Goal: Task Accomplishment & Management: Manage account settings

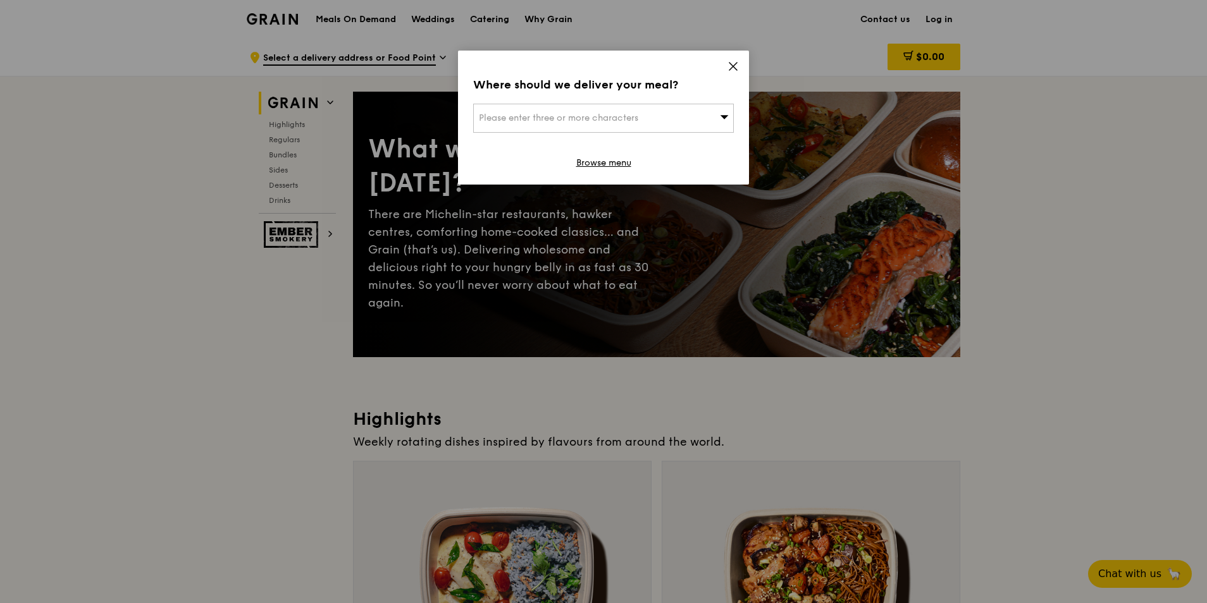
click at [730, 66] on icon at bounding box center [732, 66] width 11 height 11
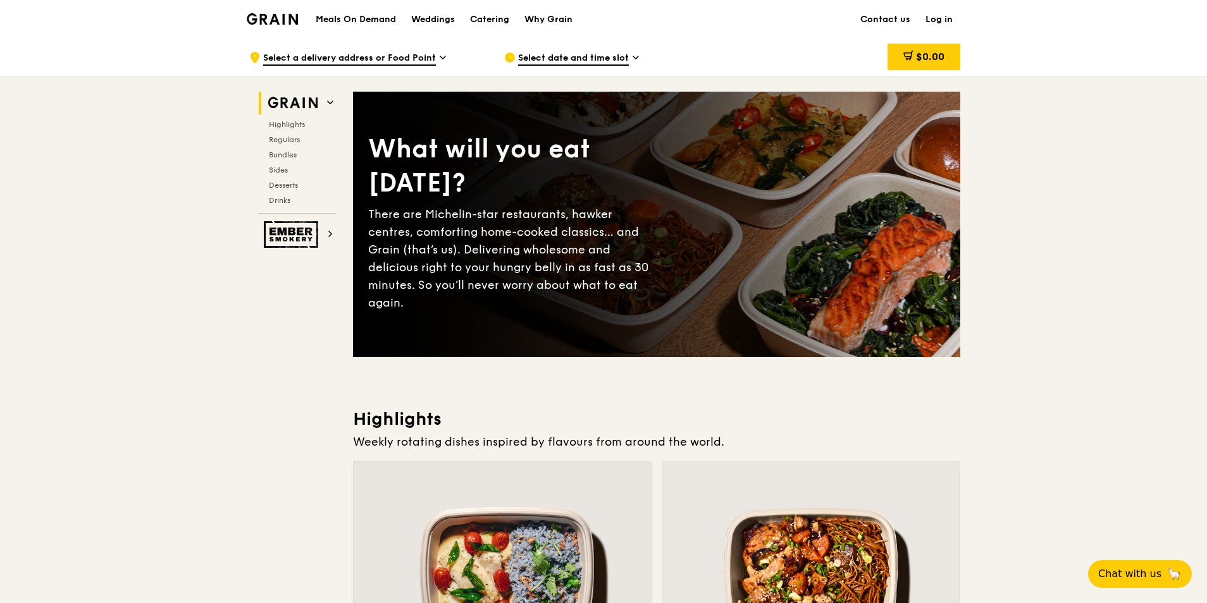
click at [556, 58] on span "Select date and time slot" at bounding box center [573, 59] width 111 height 14
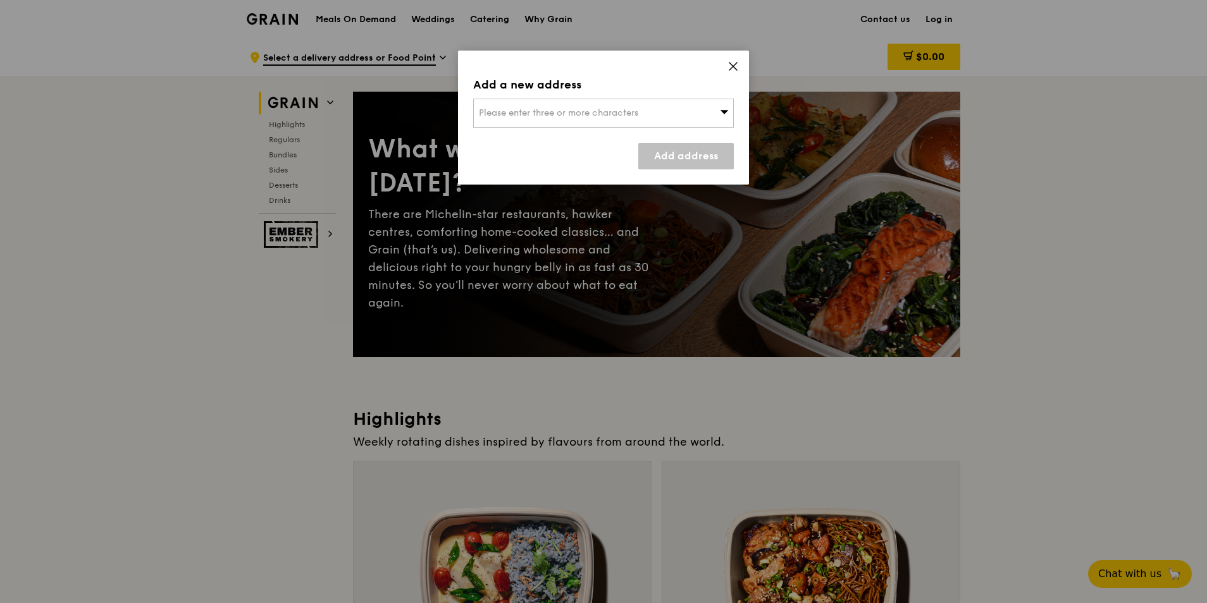
click at [590, 116] on span "Please enter three or more characters" at bounding box center [558, 113] width 159 height 11
click at [736, 67] on icon at bounding box center [732, 66] width 11 height 11
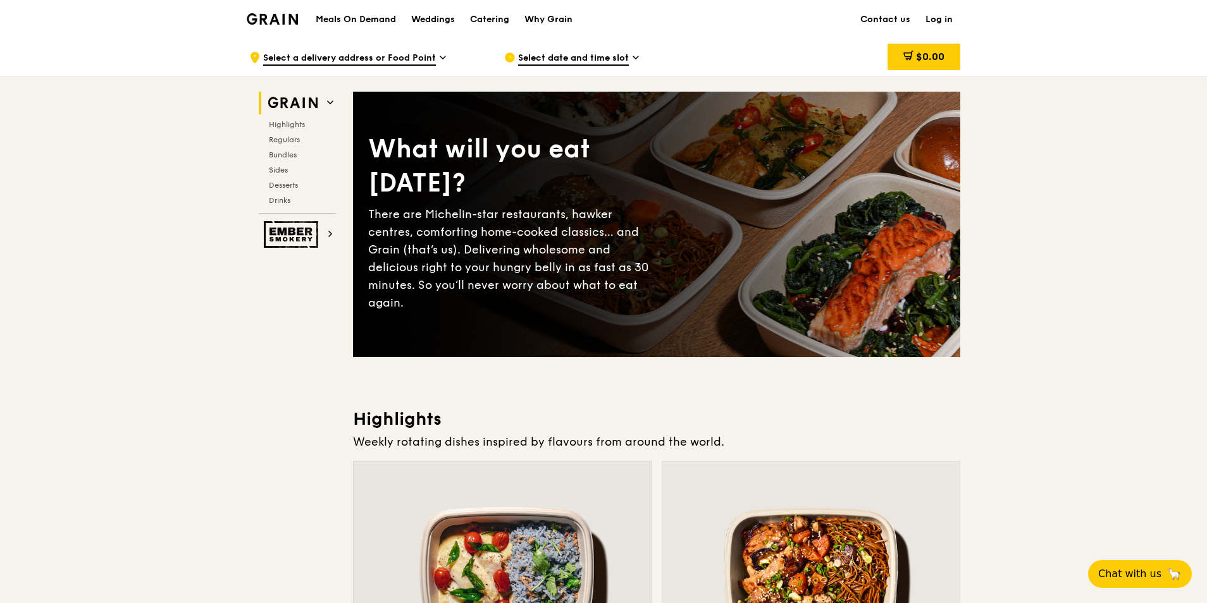
click at [336, 56] on span "Select a delivery address or Food Point" at bounding box center [349, 59] width 173 height 14
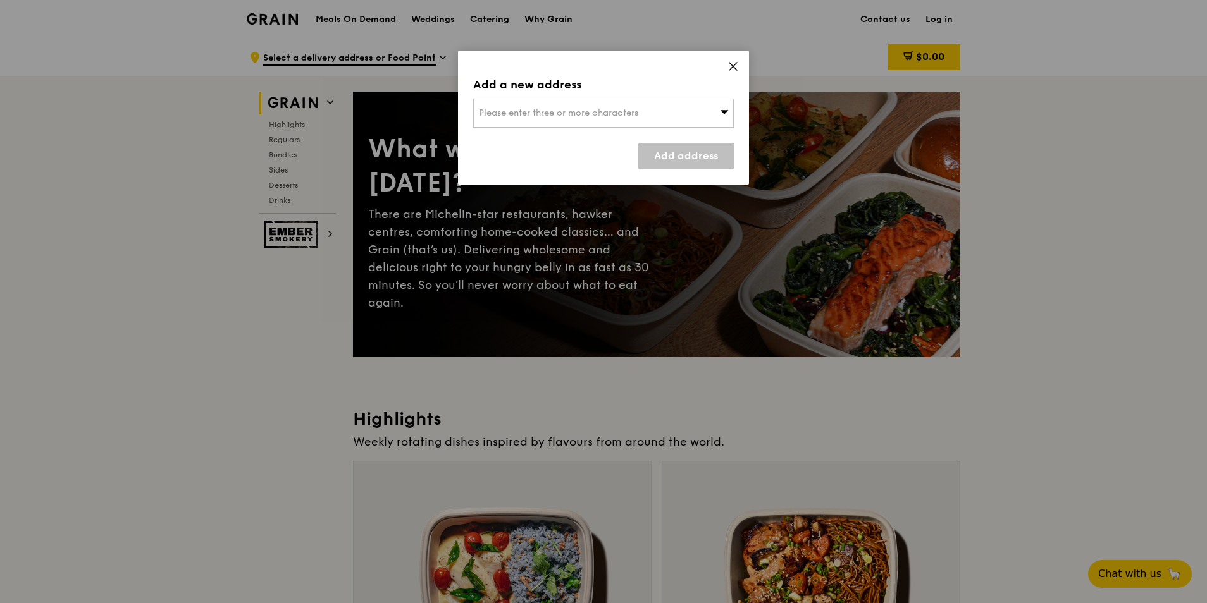
click at [737, 61] on icon at bounding box center [732, 66] width 11 height 11
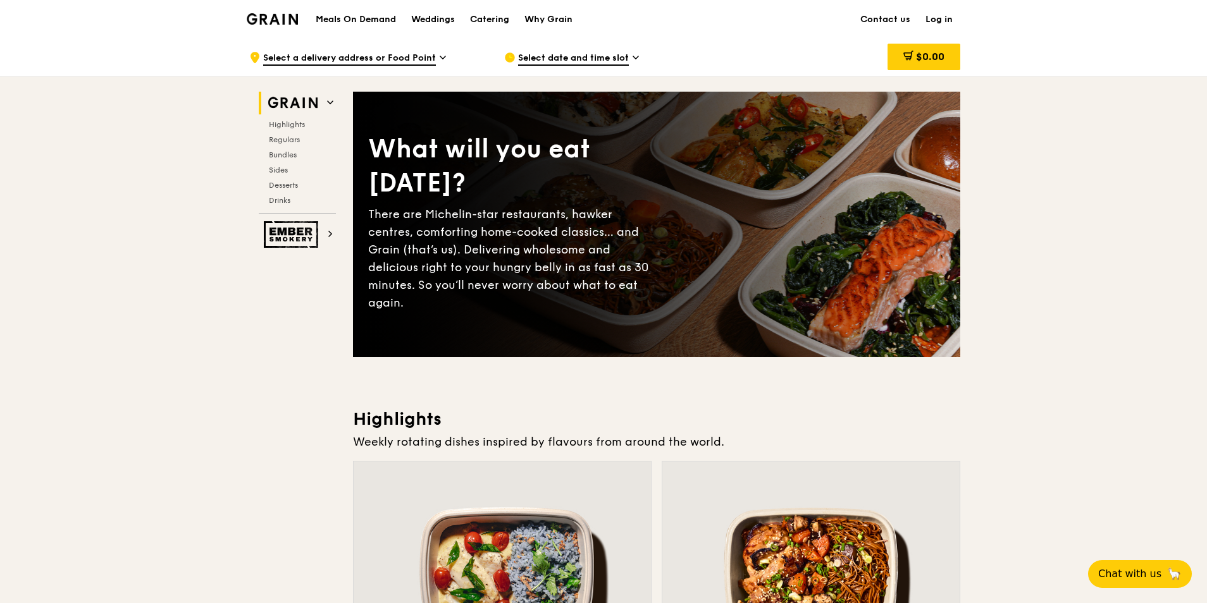
click at [946, 17] on link "Log in" at bounding box center [939, 20] width 42 height 38
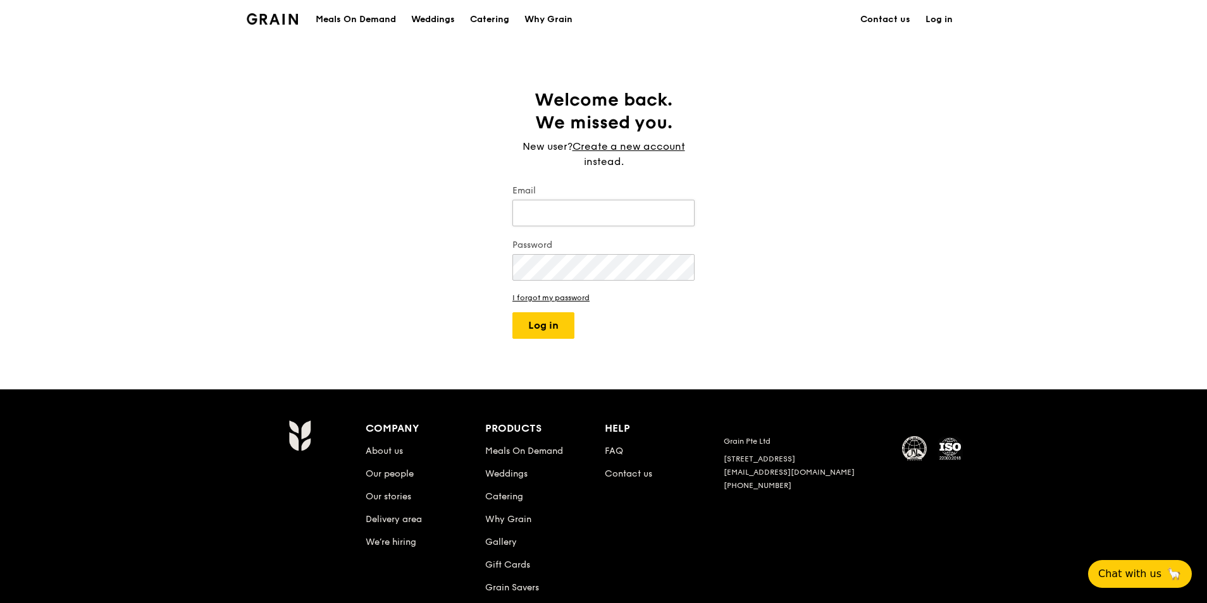
type input "gwen@grain.com.sg"
click at [531, 318] on button "Log in" at bounding box center [543, 325] width 62 height 27
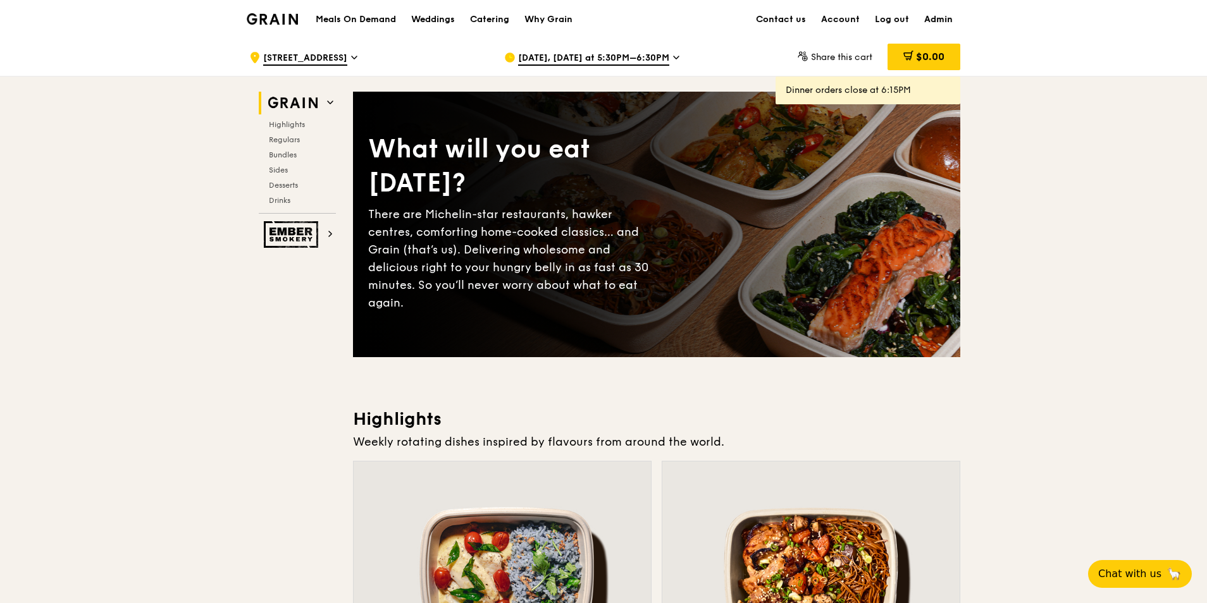
click at [933, 21] on link "Admin" at bounding box center [938, 20] width 44 height 38
select select "100"
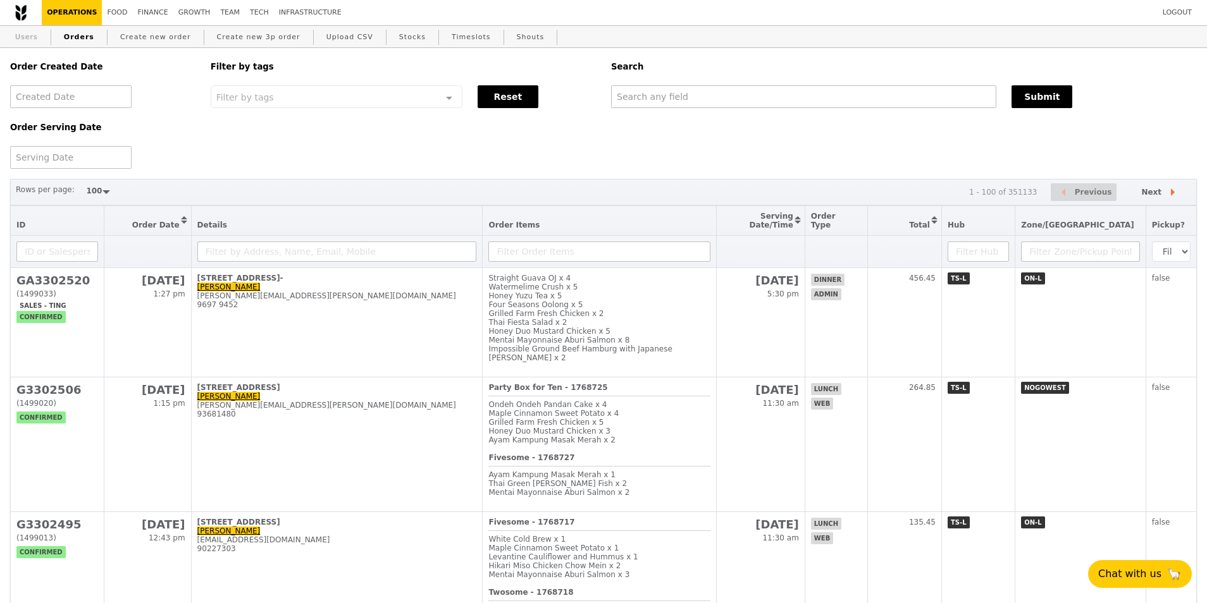
click at [32, 43] on link "Users" at bounding box center [26, 37] width 33 height 23
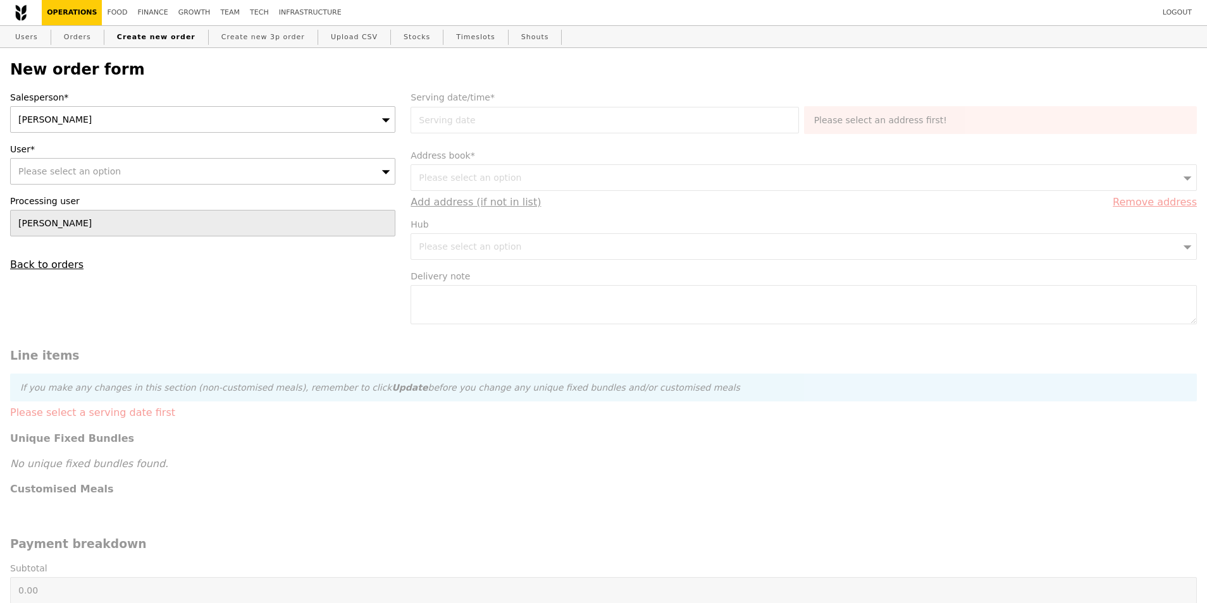
click at [173, 122] on div "Gwen" at bounding box center [202, 119] width 385 height 27
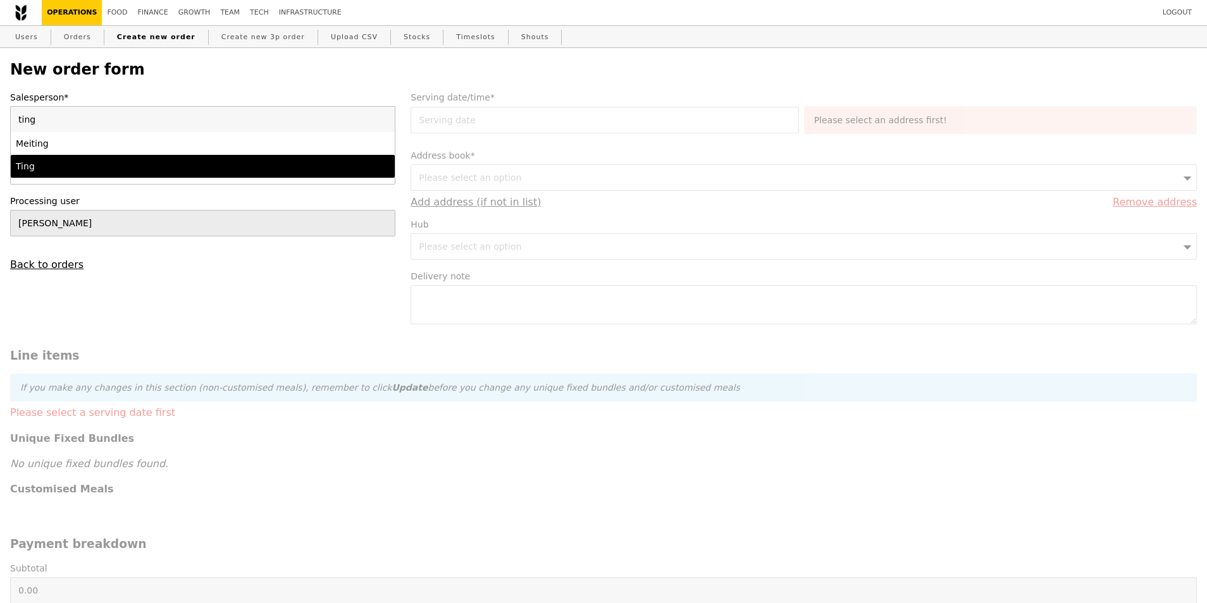
type input "ting"
click at [137, 159] on li "Ting" at bounding box center [203, 166] width 384 height 23
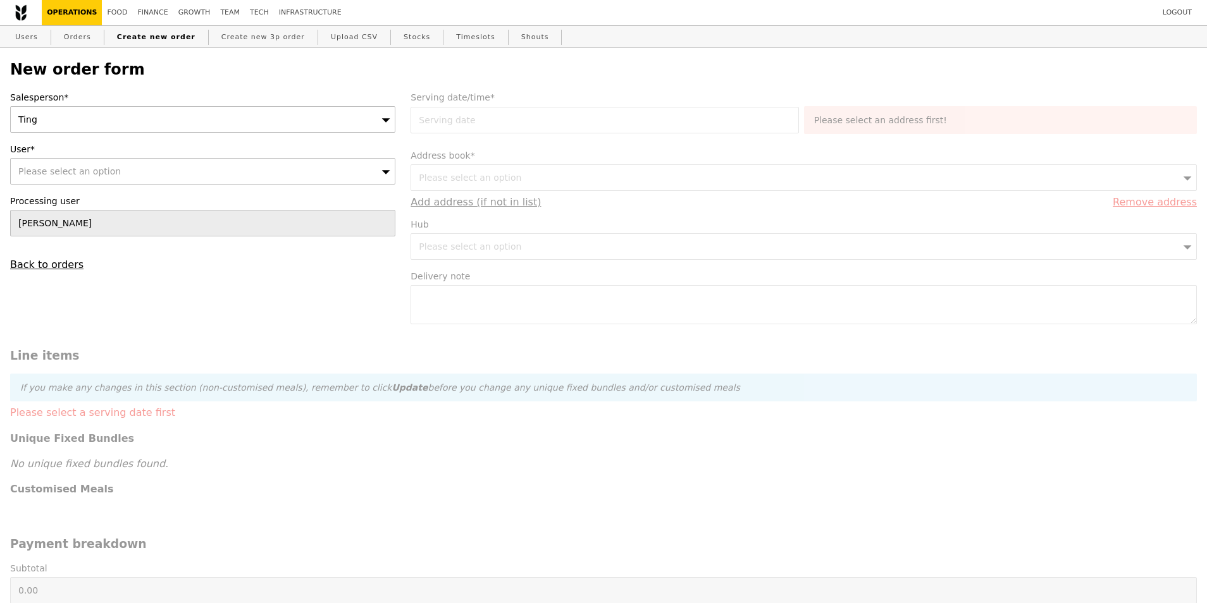
click at [121, 170] on div "Please select an option" at bounding box center [202, 171] width 385 height 27
type input "Clozette Pte Ltd"
type input "Confirm"
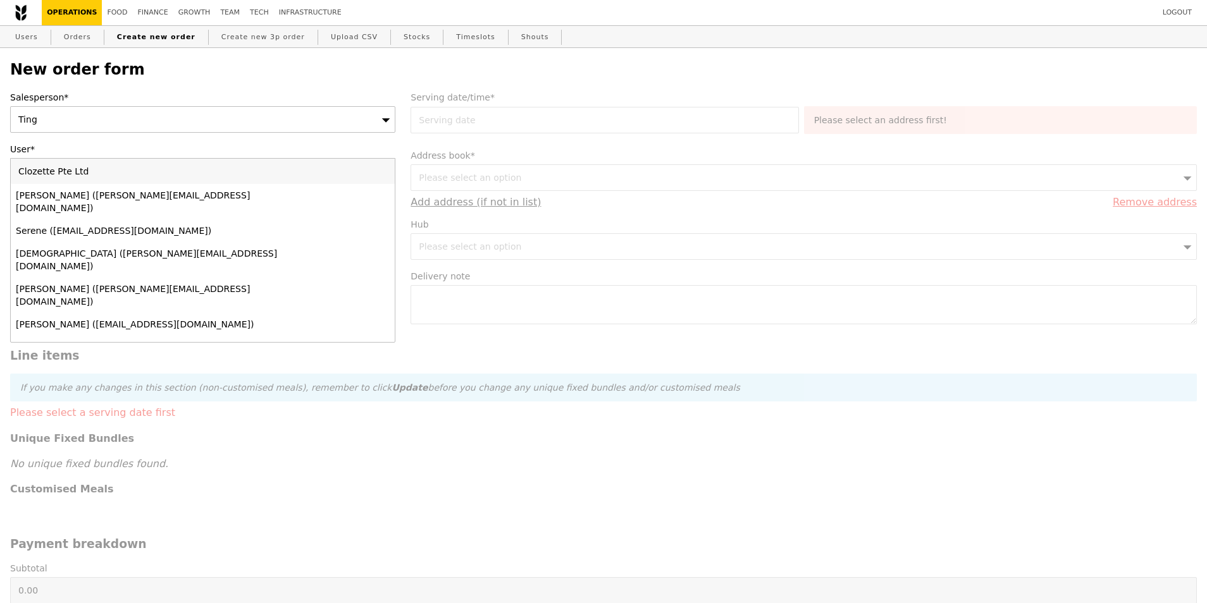
type input "Clozette Pte Ltd"
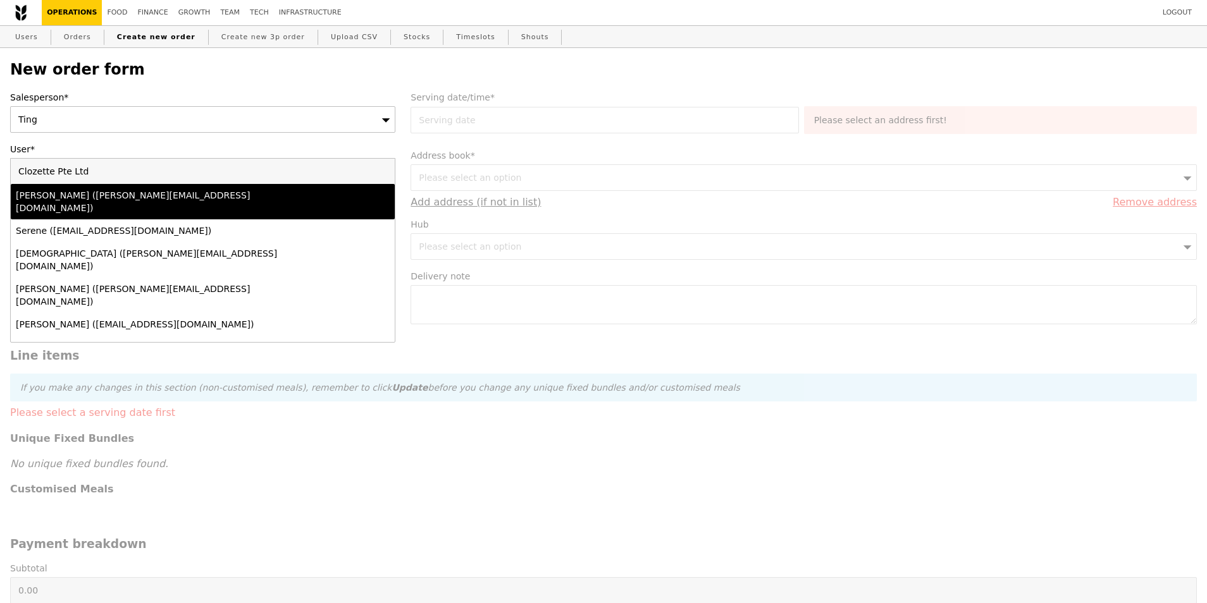
drag, startPoint x: 85, startPoint y: 148, endPoint x: 78, endPoint y: 151, distance: 6.8
click at [83, 148] on label "User*" at bounding box center [202, 149] width 385 height 13
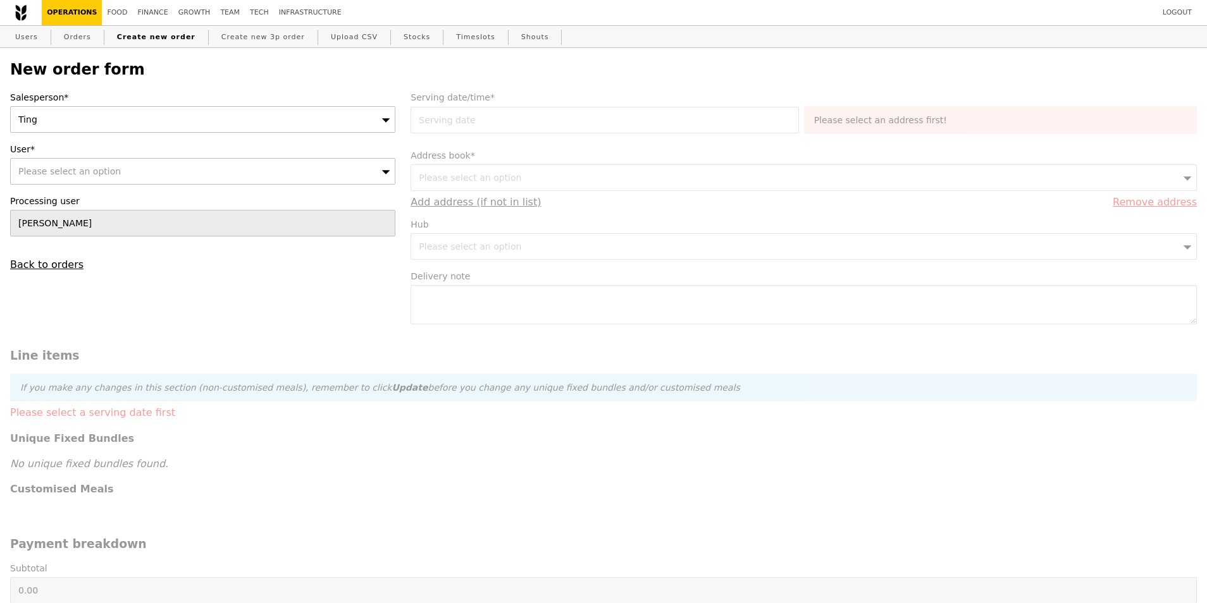
click at [101, 173] on span "Please select an option" at bounding box center [69, 171] width 102 height 10
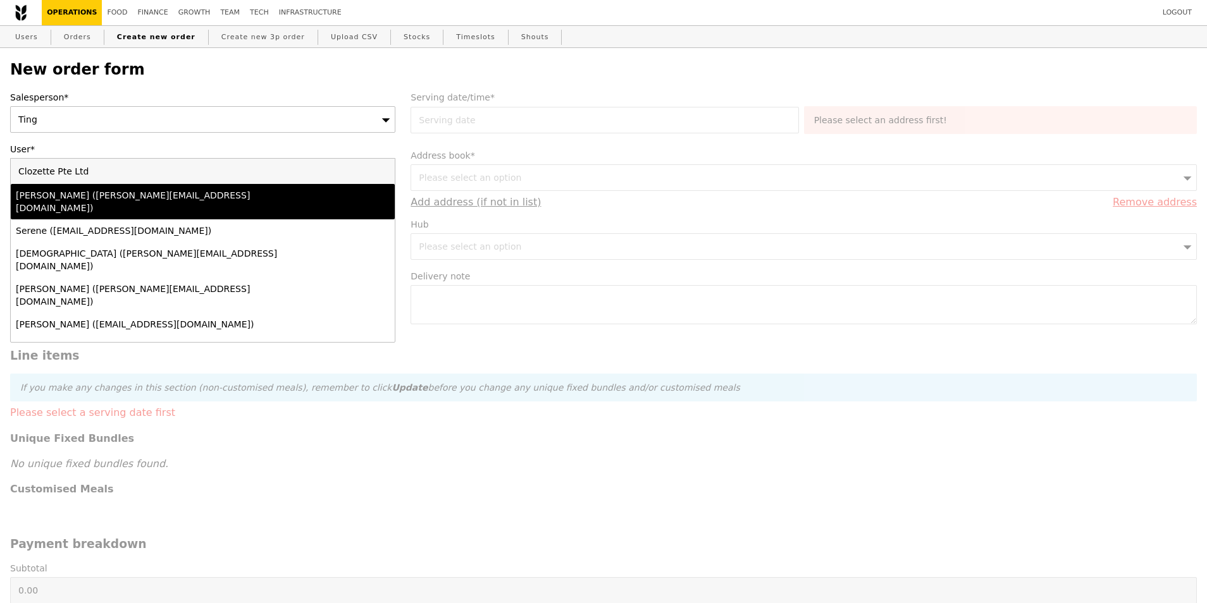
type input "Clozette Pte Ltdsandie.lim@clozette.c"
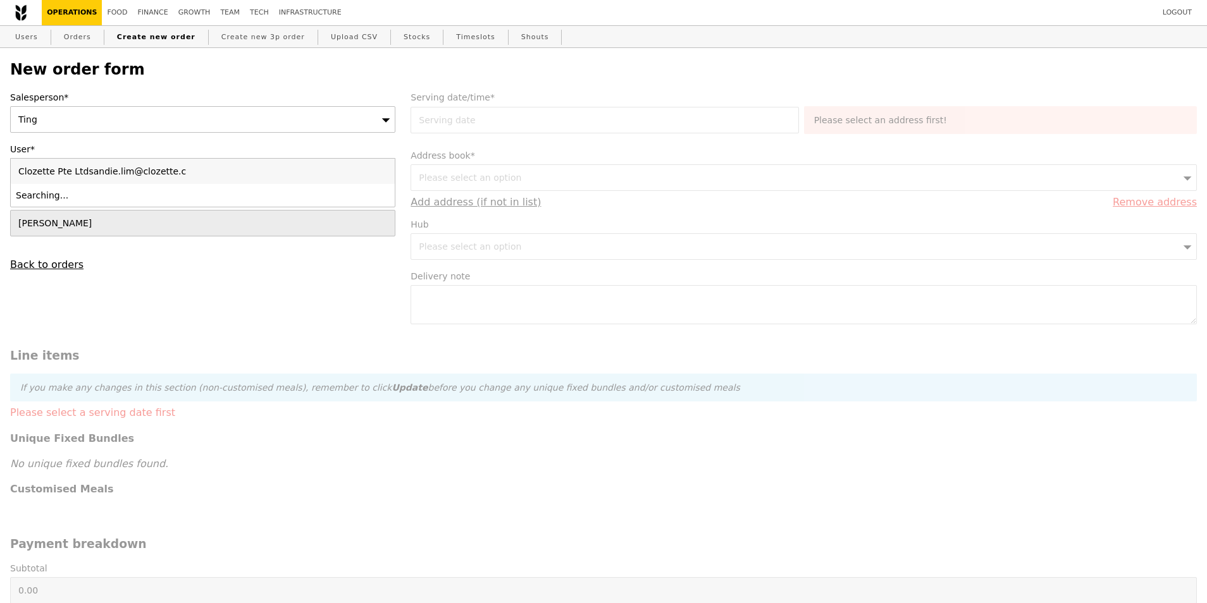
type input "Confirm"
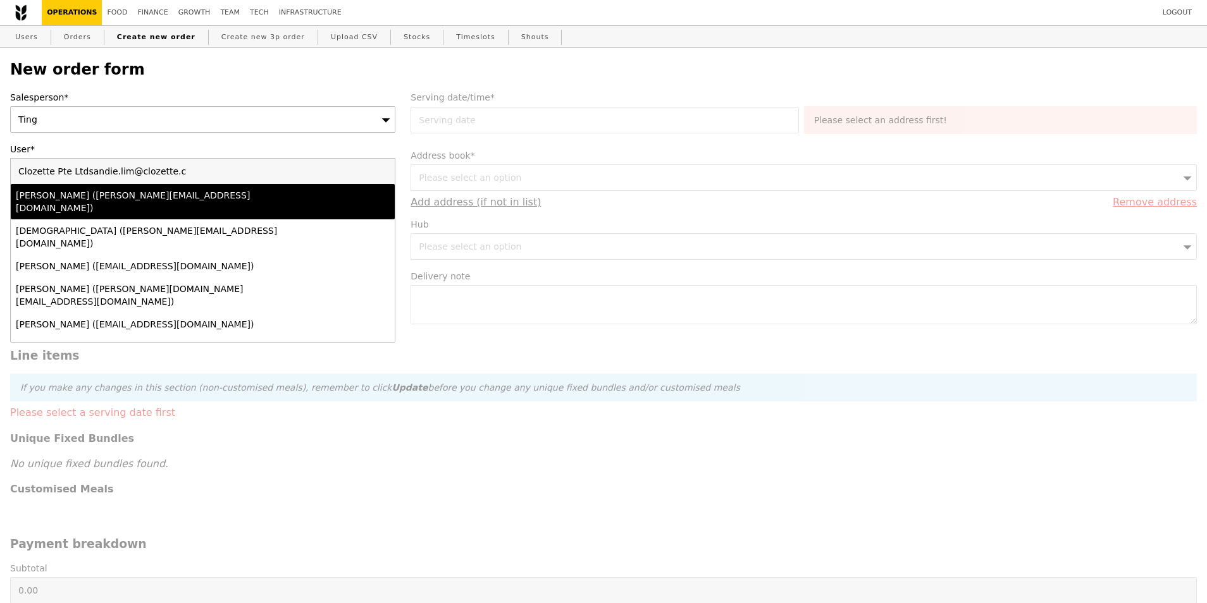
drag, startPoint x: 174, startPoint y: 177, endPoint x: 2, endPoint y: 166, distance: 172.4
click at [2, 166] on div "New order form Salesperson* Ting User* Please select an option Clozette Pte Ltd…" at bounding box center [603, 536] width 1207 height 977
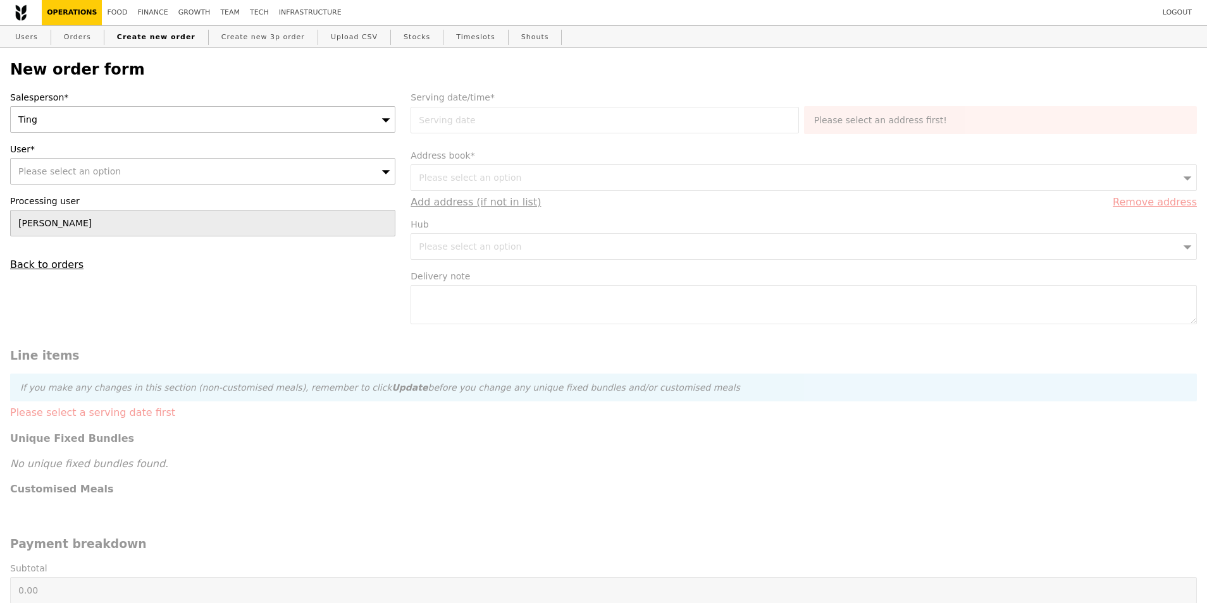
click at [194, 176] on div "Please select an option" at bounding box center [202, 171] width 385 height 27
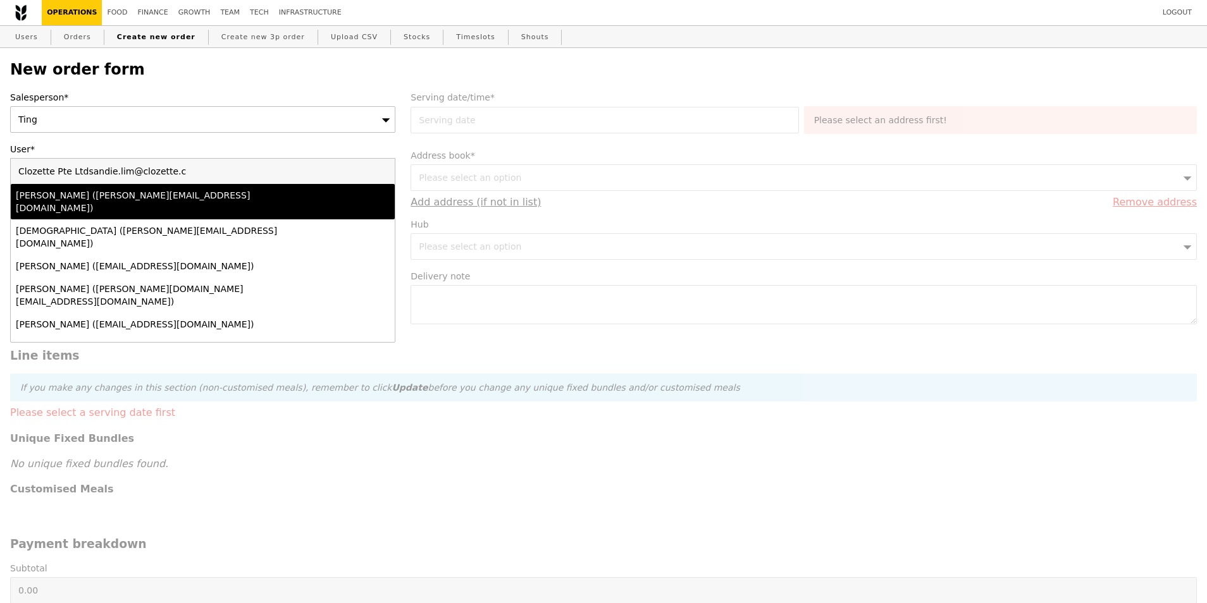
type input "Clozette Pte Ltdsandie.lim@clozette.csandie.lim@clozette.c"
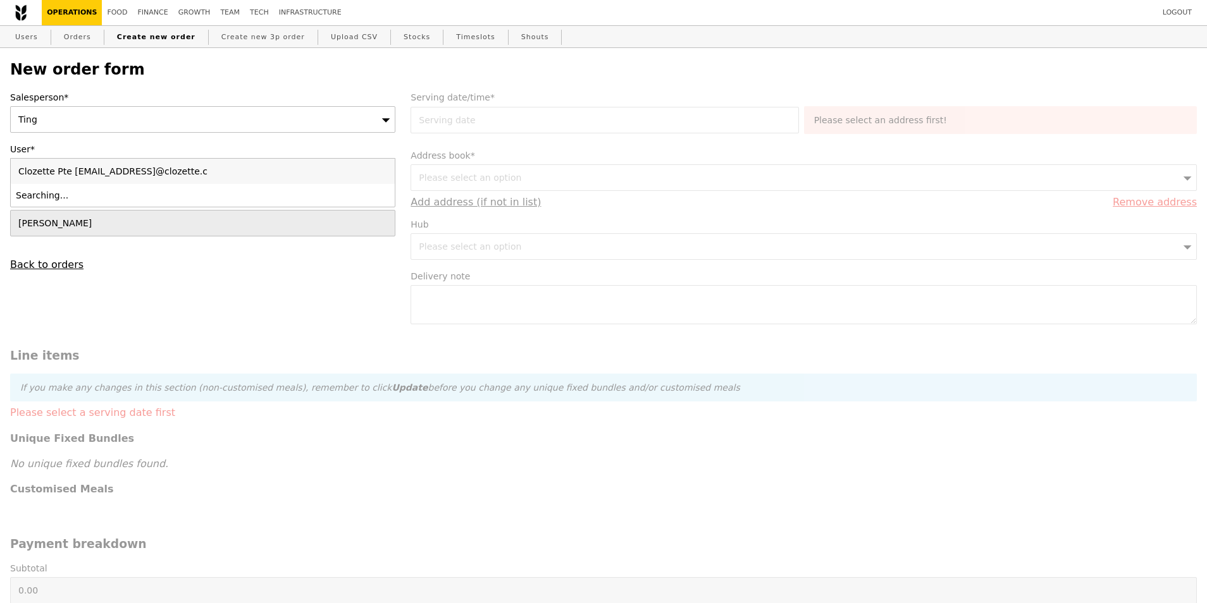
type input "Confirm"
click at [226, 182] on input "Clozette Pte Ltdsandie.lim@clozette.csandie.lim@clozette.c" at bounding box center [203, 171] width 384 height 25
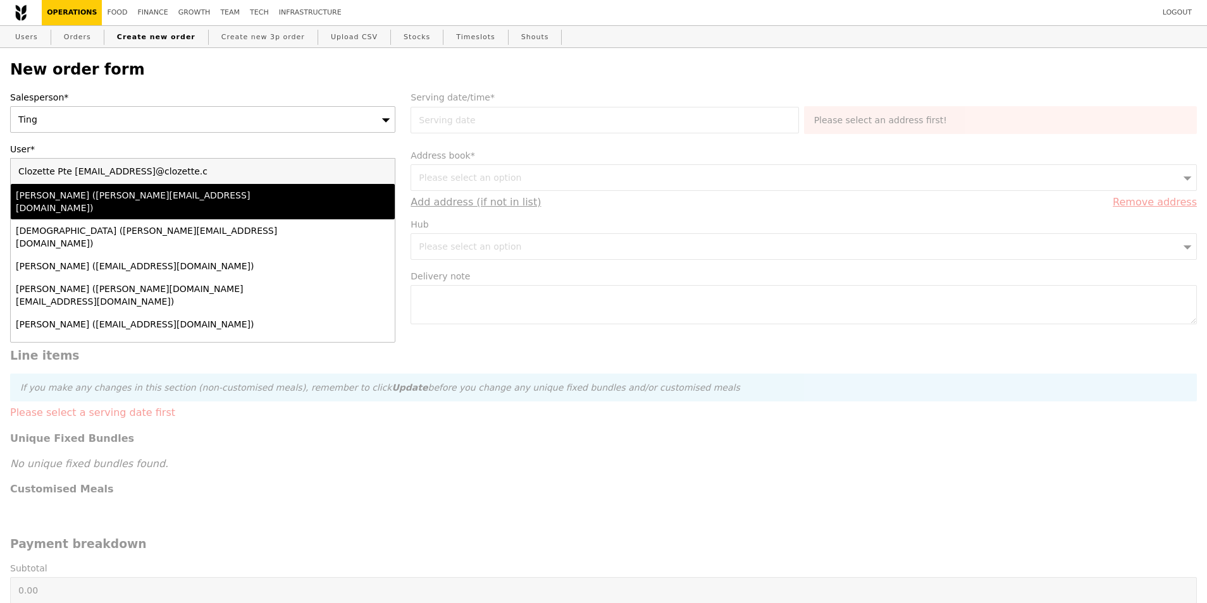
click at [225, 182] on input "Clozette Pte Ltdsandie.lim@clozette.csandie.lim@clozette.c" at bounding box center [203, 171] width 384 height 25
type input "sandie.lim@clozette.c"
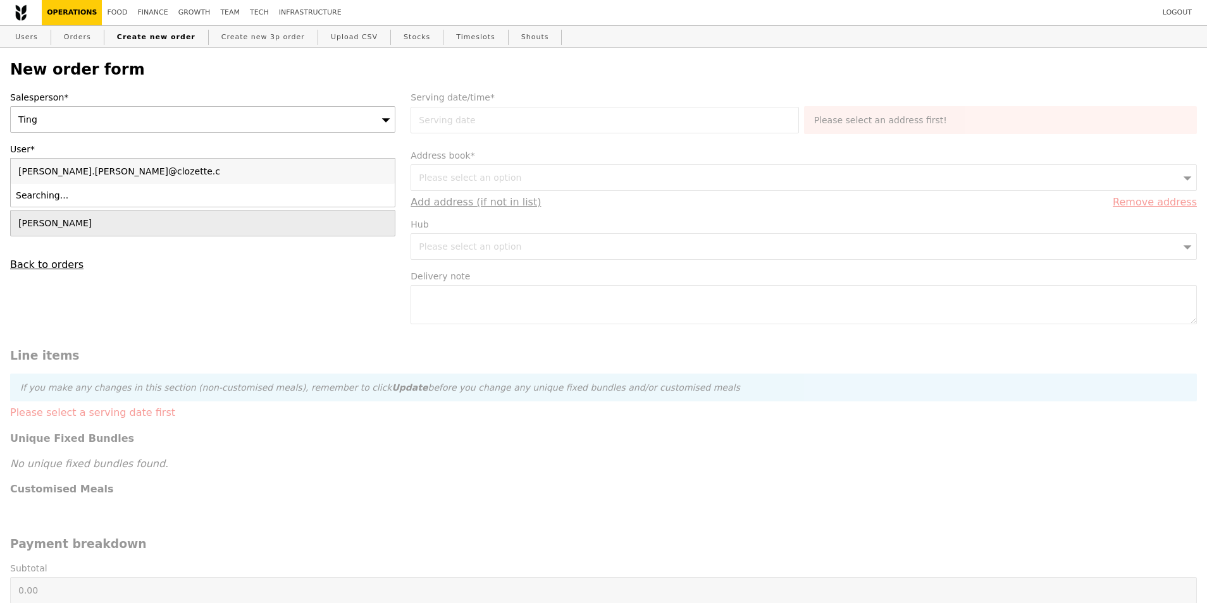
type input "Confirm"
type input "[PERSON_NAME][EMAIL_ADDRESS][PERSON_NAME][DOMAIN_NAME]"
type input "Confirm"
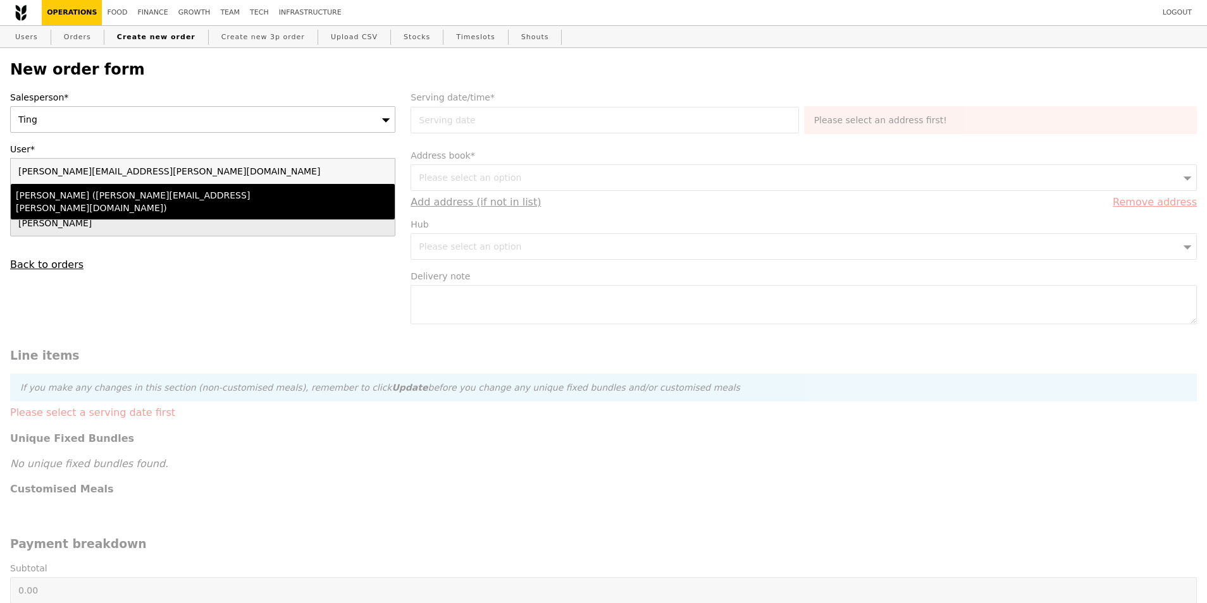
type input "[PERSON_NAME][EMAIL_ADDRESS][PERSON_NAME][DOMAIN_NAME]"
click at [219, 198] on div "Sandie Lim (sandie.lim@clozette.co)" at bounding box center [156, 201] width 280 height 25
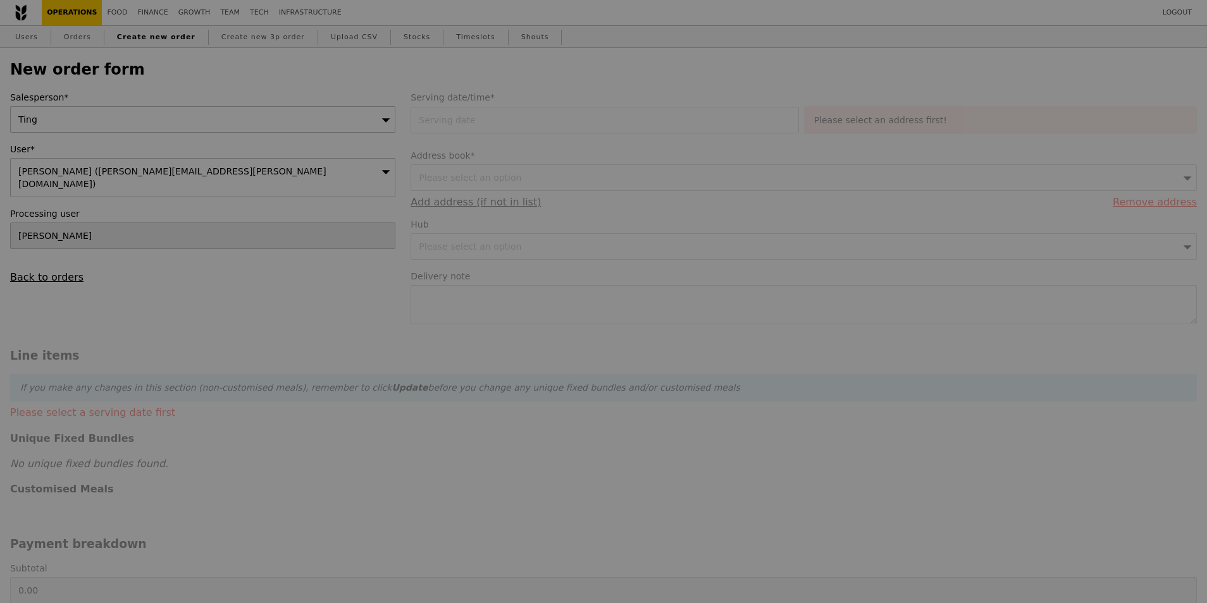
type input "Confirm"
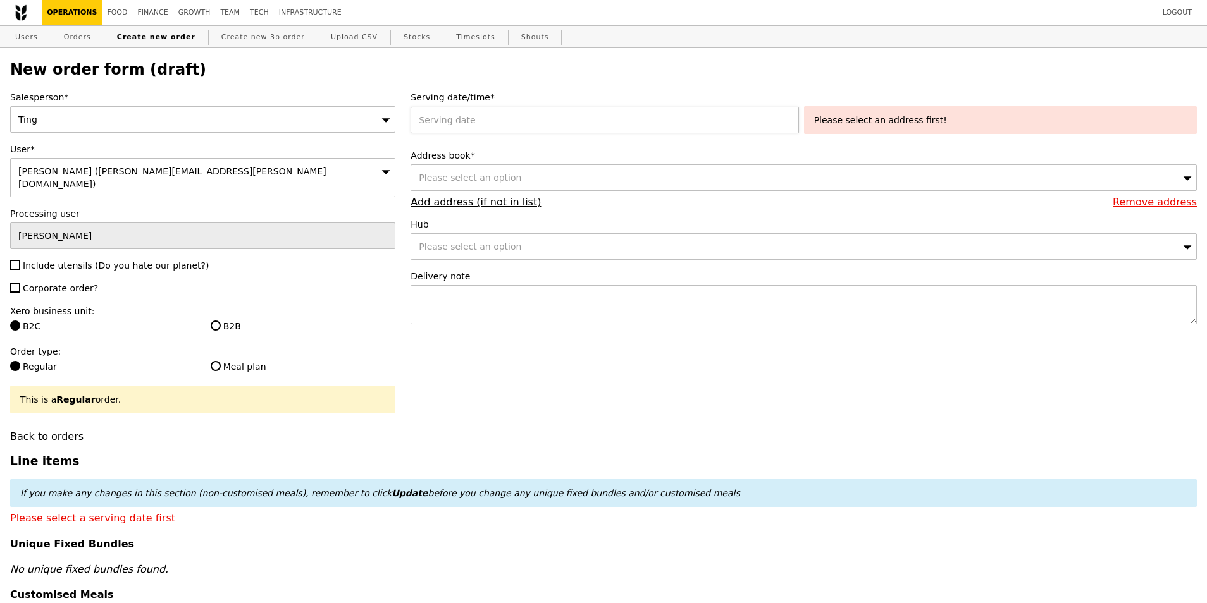
click at [500, 124] on div at bounding box center [606, 120] width 393 height 27
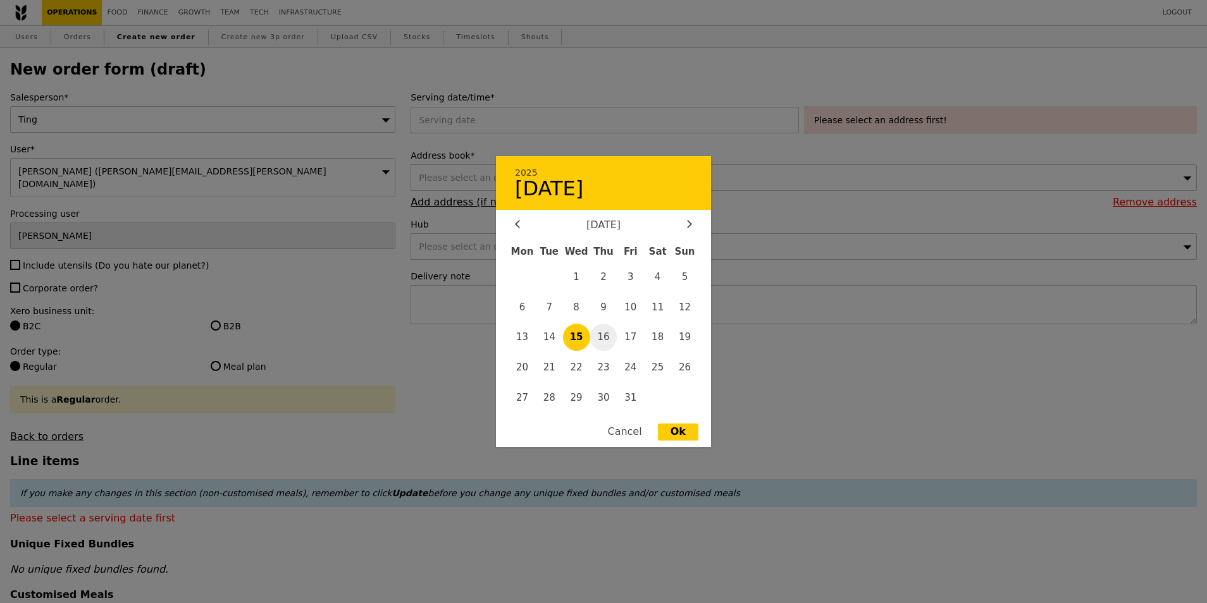
click at [601, 333] on span "16" at bounding box center [603, 337] width 27 height 27
type input "[DATE]"
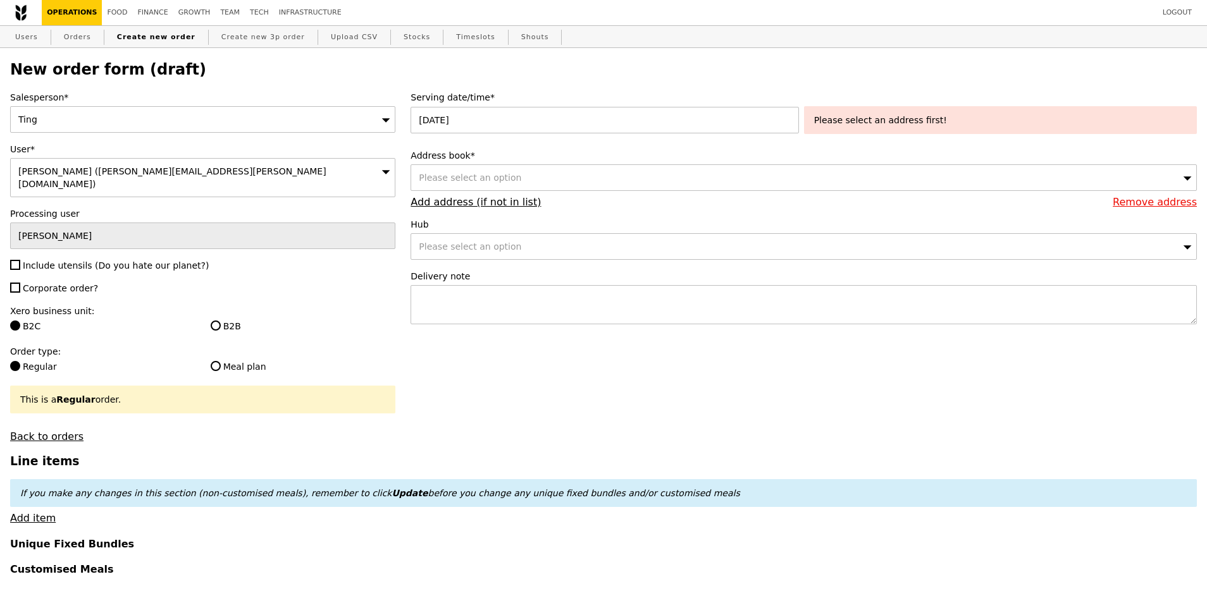
type input "Confirm"
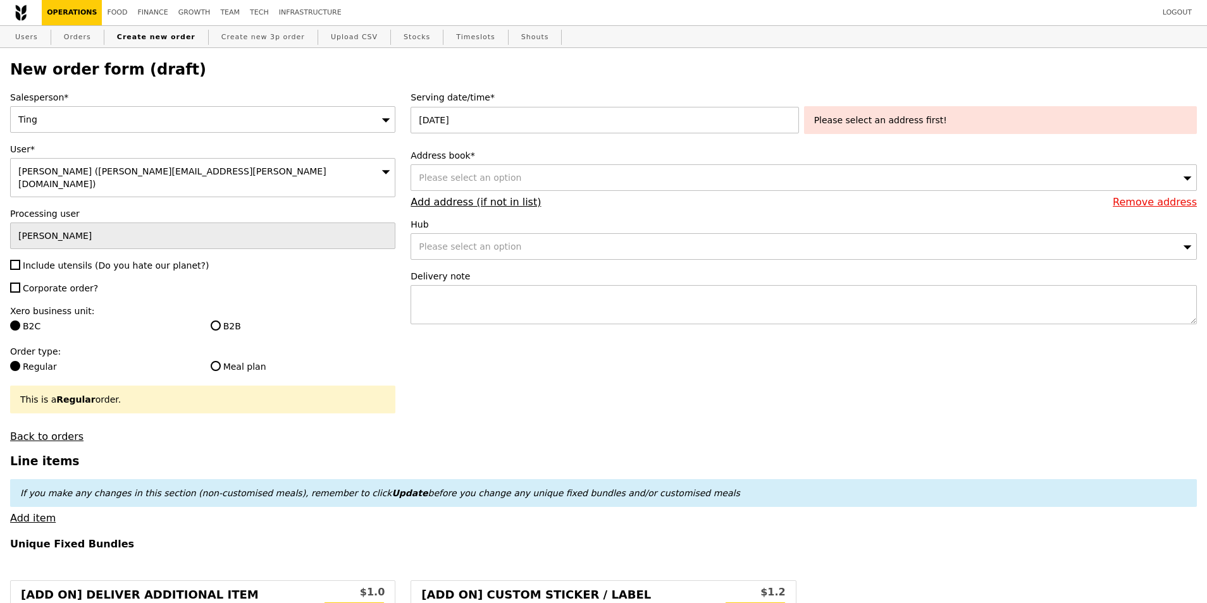
click at [875, 122] on div "Please select an address first!" at bounding box center [1000, 120] width 373 height 13
click at [645, 173] on div "Please select an option" at bounding box center [803, 177] width 786 height 27
type input "11 North Buona Vista, The Metropolis, Tower 2, 138589, c/o Reception on Floor 21"
click at [680, 150] on div "Serving date/time* 16 Oct 2025 Please select an address first! Address book* Pl…" at bounding box center [803, 214] width 801 height 246
click at [659, 173] on div "Please select an option" at bounding box center [803, 177] width 786 height 27
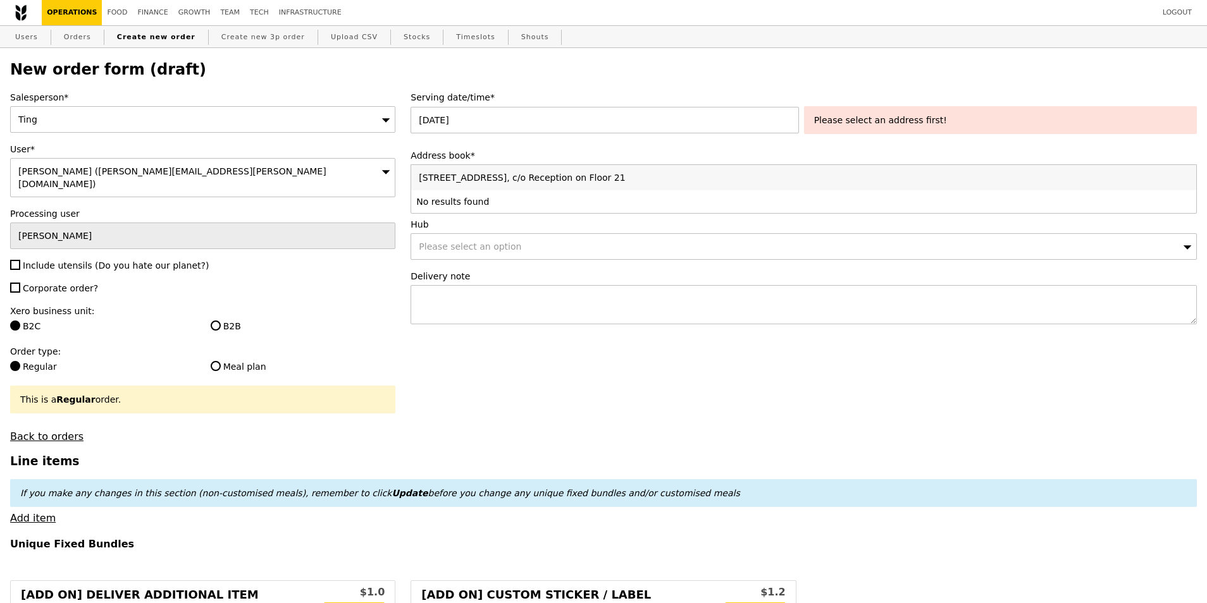
click at [649, 182] on input "11 North Buona Vista, The Metropolis, Tower 2, 138589, c/o Reception on Floor 21" at bounding box center [803, 177] width 785 height 25
drag, startPoint x: 724, startPoint y: 182, endPoint x: 641, endPoint y: 180, distance: 82.9
click at [641, 180] on input "11 North Buona Vista, The Metropolis, Tower 2, 138589 Reception on Floor 21" at bounding box center [803, 177] width 785 height 25
click at [637, 179] on input "11 North Buona Vista, The Metropolis, Tower 2, 138589 Reception on Floor 21" at bounding box center [803, 177] width 785 height 25
type input "11 North Buona Vista, The Metropolis, Tower 2, 138589 C/O Reception on Floor 21"
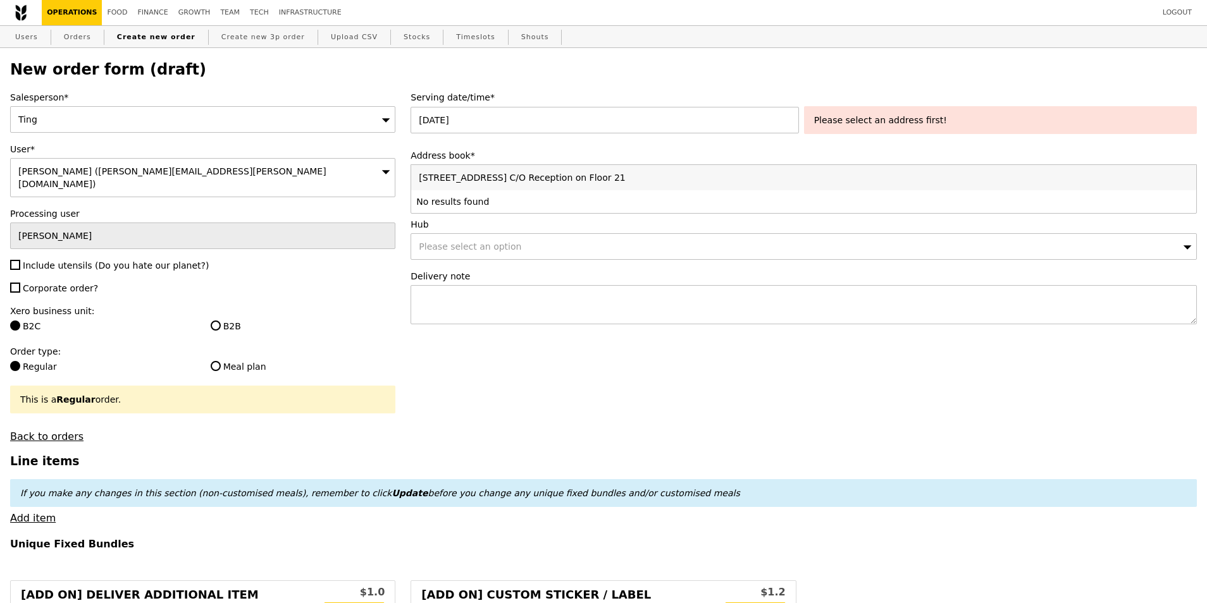
click at [749, 147] on div "Serving date/time* 16 Oct 2025 Please select an address first! Address book* Pl…" at bounding box center [803, 214] width 801 height 246
click at [709, 175] on div "Please select an option" at bounding box center [803, 177] width 786 height 27
drag, startPoint x: 634, startPoint y: 180, endPoint x: 792, endPoint y: 192, distance: 158.6
click at [791, 190] on input "11 North Buona Vista, The Metropolis, Tower 2, 138589 C/O Reception on Floor 21" at bounding box center [803, 177] width 785 height 25
type input "11 North Buona Vista, The Metropolis, Tower 2, 138589"
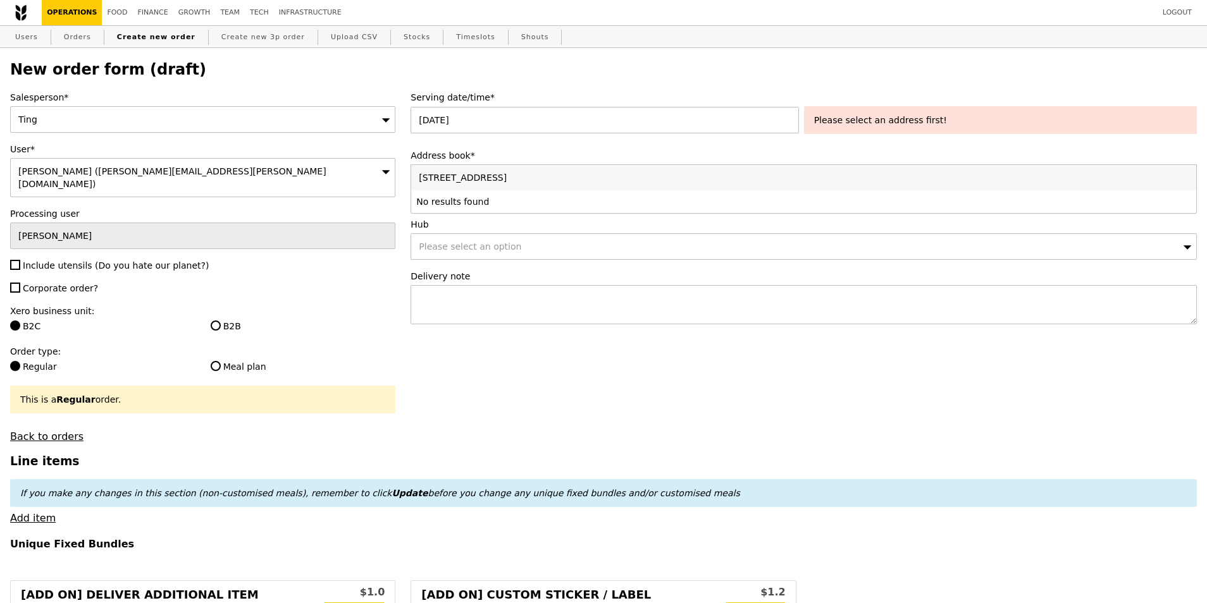
click at [638, 159] on label "Address book*" at bounding box center [803, 155] width 786 height 13
click at [630, 169] on div "Please select an option" at bounding box center [803, 177] width 786 height 27
drag, startPoint x: 642, startPoint y: 179, endPoint x: 605, endPoint y: 179, distance: 37.3
click at [605, 179] on input "11 North Buona Vista, The Metropolis, Tower 2, 138589" at bounding box center [803, 177] width 785 height 25
type input "11 North Buona Vista, The Metropolis, Tower 2"
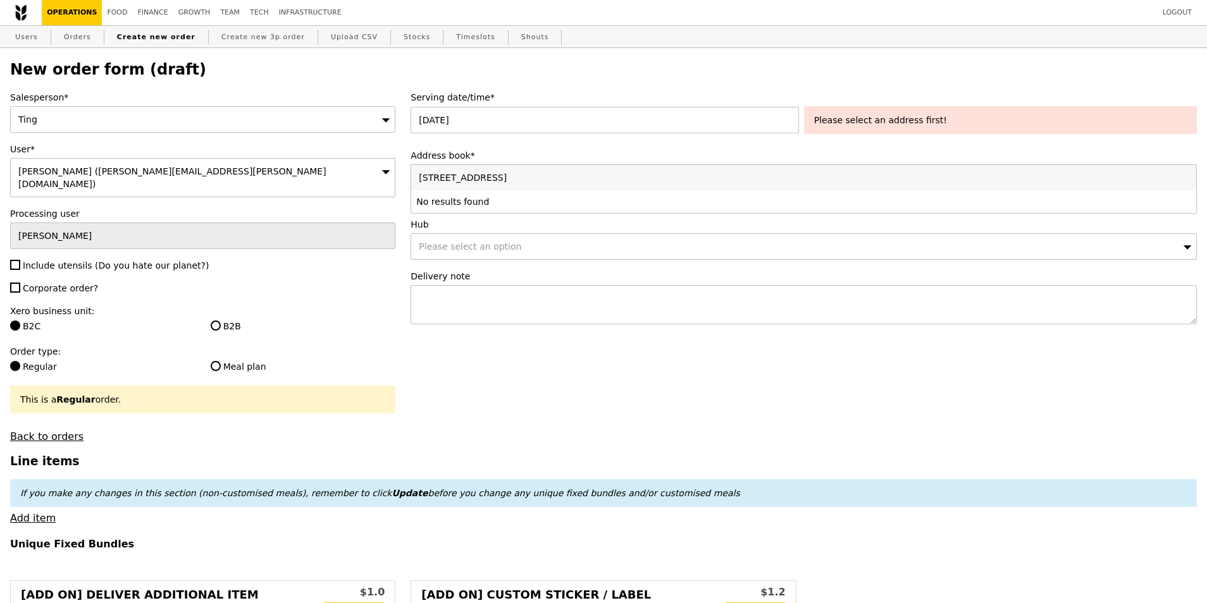
click at [613, 162] on label "Address book*" at bounding box center [803, 155] width 786 height 13
click at [607, 174] on div "Please select an option" at bounding box center [803, 177] width 786 height 27
click at [553, 152] on label "Address book*" at bounding box center [803, 155] width 786 height 13
click at [508, 204] on link "Add address (if not in list)" at bounding box center [475, 202] width 130 height 12
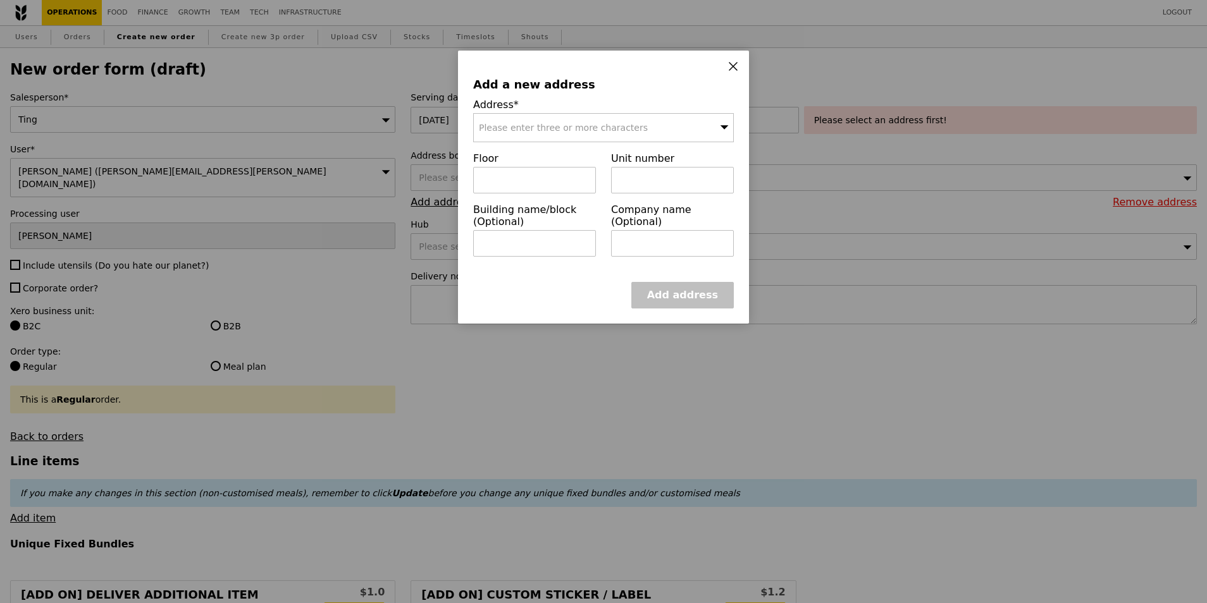
click at [545, 138] on div "Please enter three or more characters" at bounding box center [603, 127] width 261 height 29
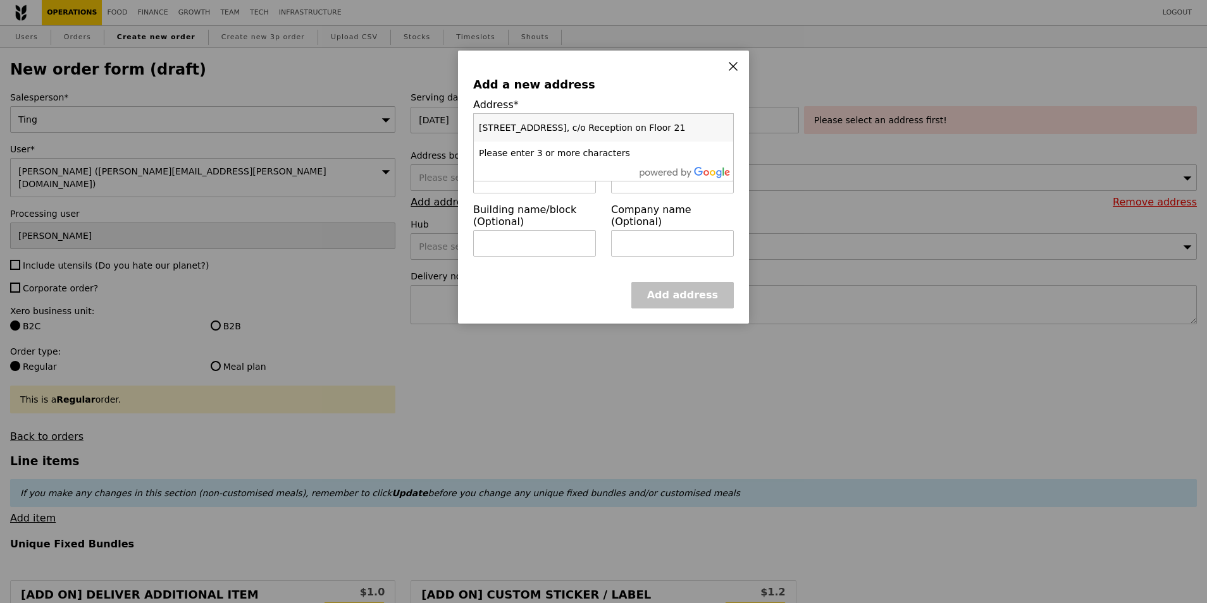
scroll to position [0, 79]
type input "11 North Buona Vista, The Metropolis, Tower 2, 138589, c/o Reception on Floor 21"
click at [603, 102] on label "Address*" at bounding box center [603, 105] width 261 height 12
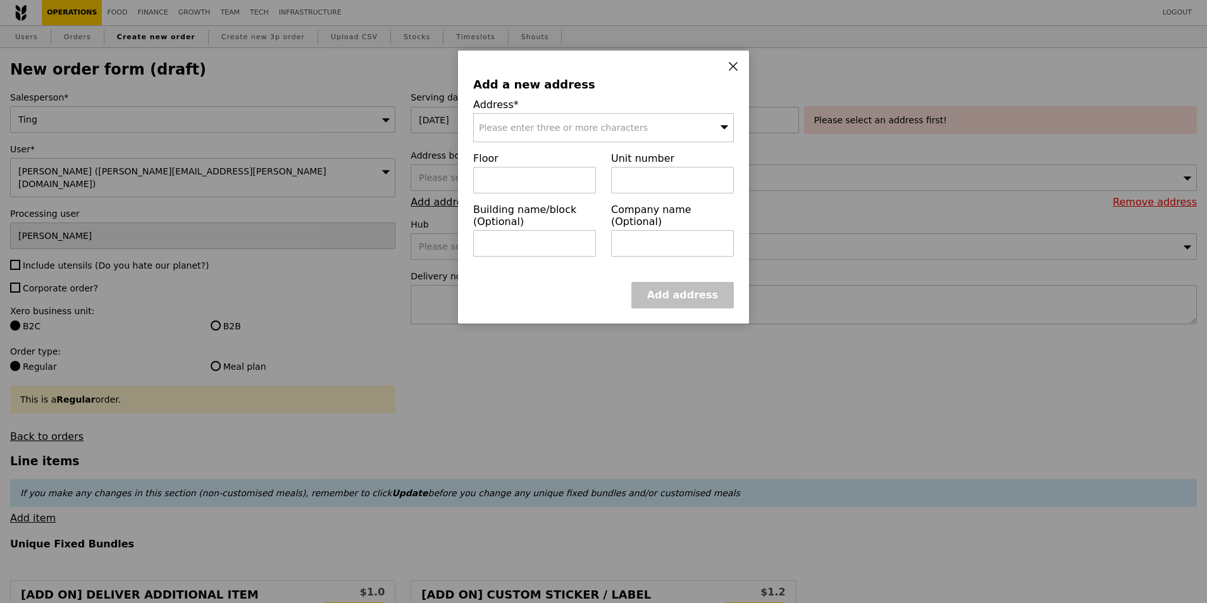
click at [606, 128] on span "Please enter three or more characters" at bounding box center [563, 128] width 169 height 10
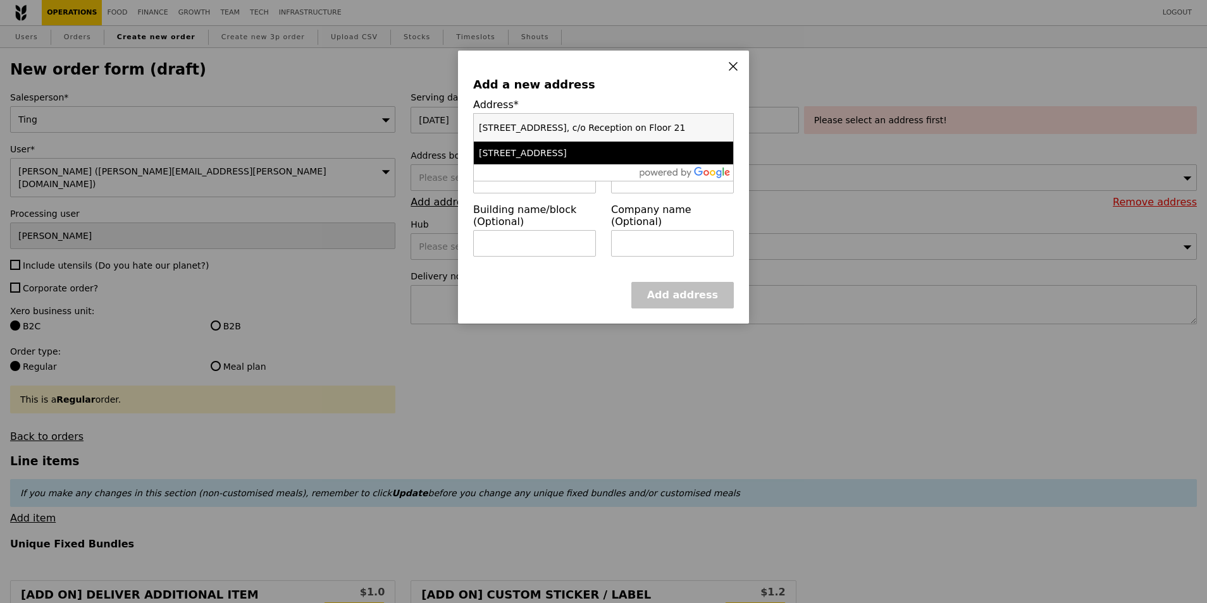
scroll to position [0, 80]
drag, startPoint x: 580, startPoint y: 129, endPoint x: 740, endPoint y: 140, distance: 160.4
click at [740, 140] on div "Address* Please enter three or more characters 11 North Buona Vista, The Metrop…" at bounding box center [603, 126] width 276 height 54
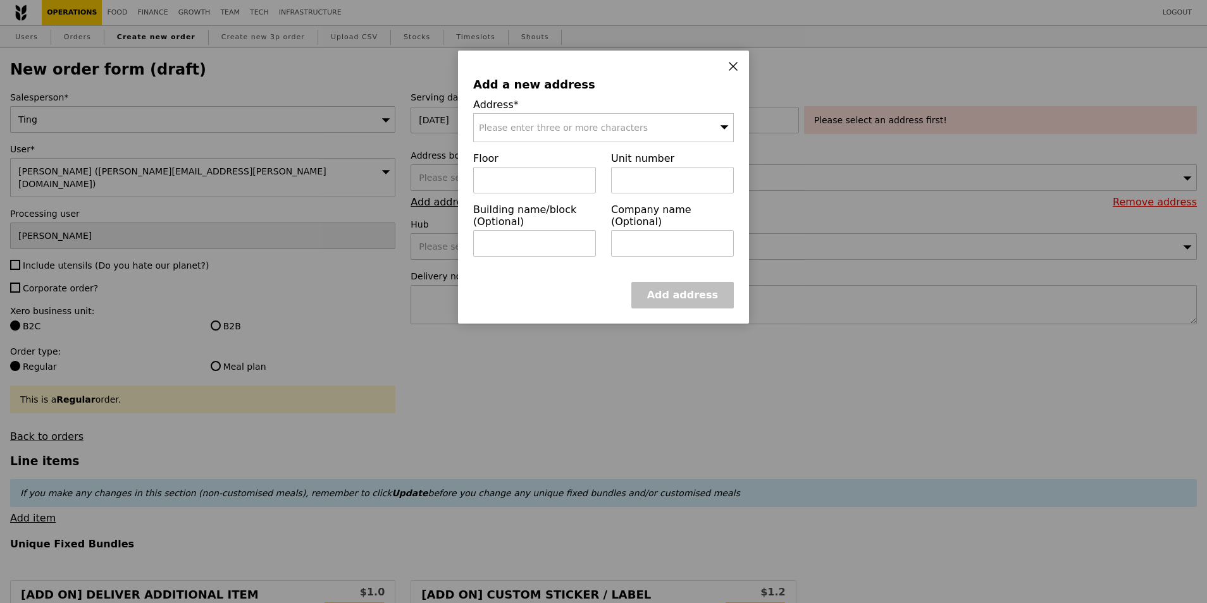
click at [674, 126] on div "Please enter three or more characters" at bounding box center [603, 127] width 261 height 29
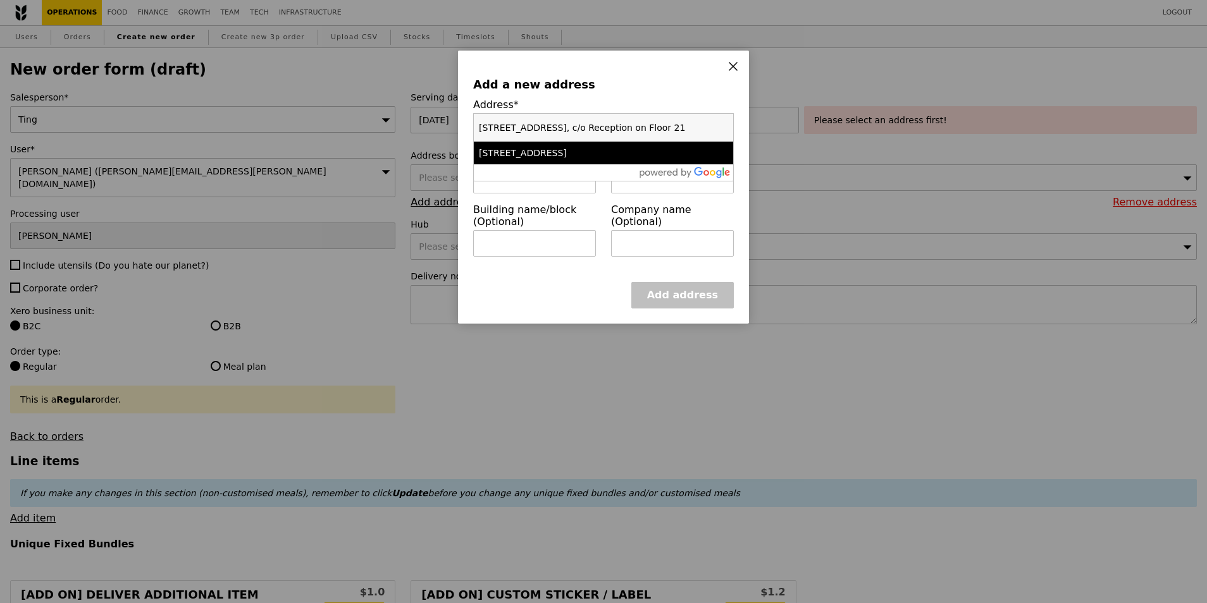
click at [638, 157] on div "[STREET_ADDRESS]" at bounding box center [572, 153] width 187 height 13
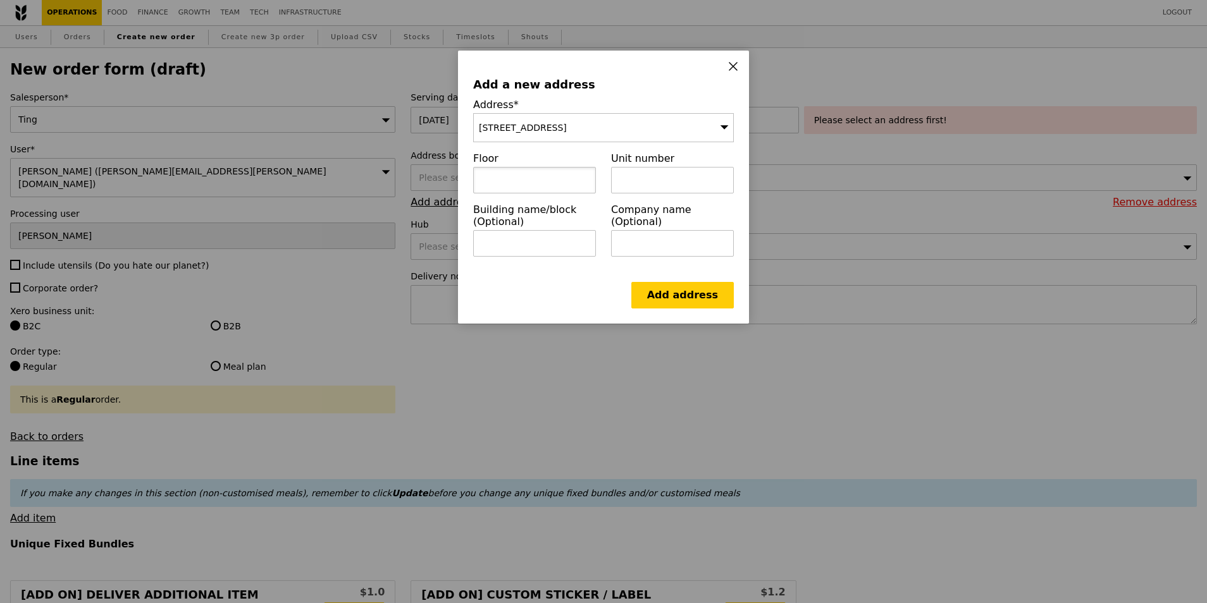
click at [570, 181] on input "text" at bounding box center [534, 180] width 123 height 27
type input "R"
drag, startPoint x: 484, startPoint y: 185, endPoint x: 469, endPoint y: 183, distance: 14.6
click at [469, 183] on div "Floor L21" at bounding box center [534, 177] width 138 height 51
type input "Reception level 21"
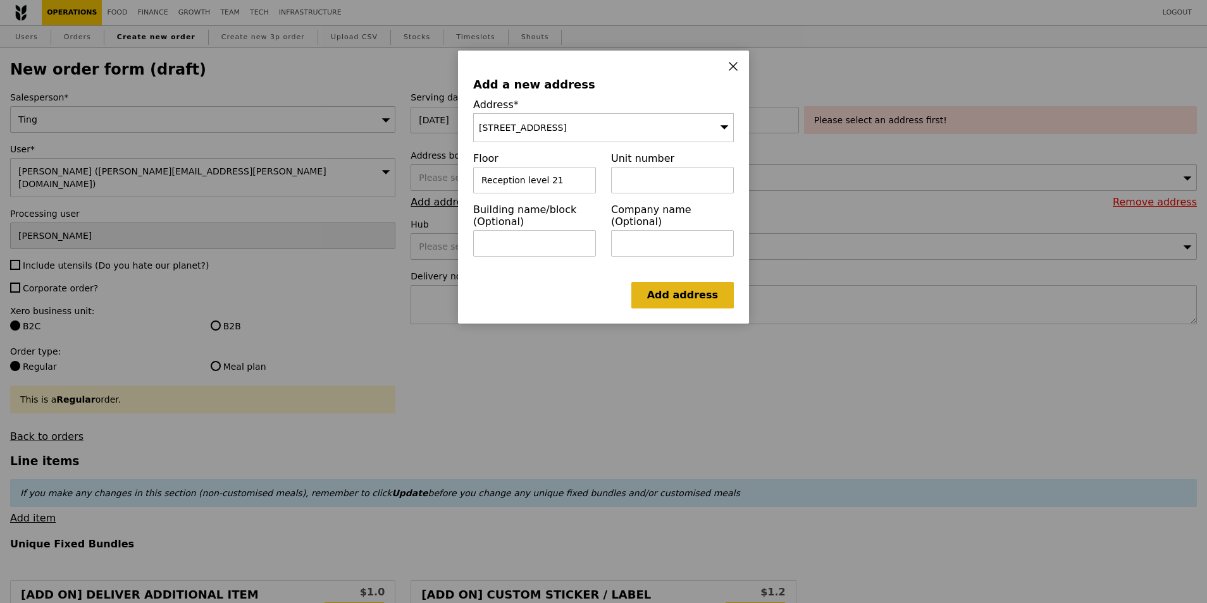
click at [682, 299] on link "Add address" at bounding box center [682, 295] width 102 height 27
type input "Confirm"
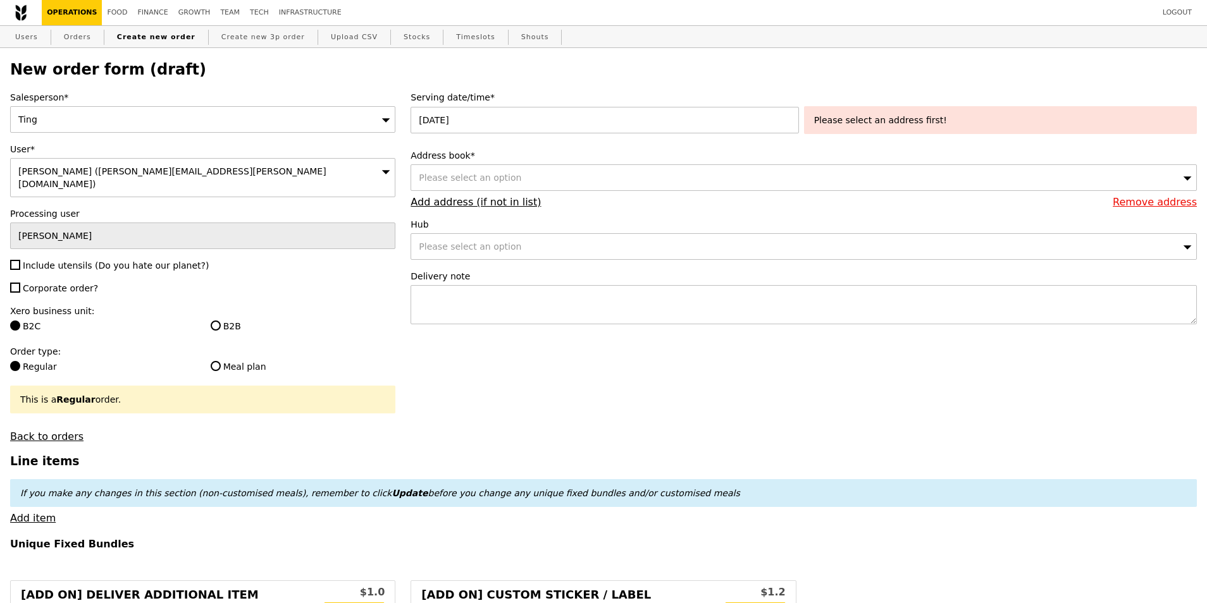
click at [910, 121] on div "Please select an address first!" at bounding box center [1000, 120] width 373 height 13
click at [886, 175] on div "Please select an option" at bounding box center [803, 177] width 786 height 27
click at [888, 156] on label "Address book*" at bounding box center [803, 155] width 786 height 13
click at [486, 205] on link "Add address (if not in list)" at bounding box center [475, 202] width 130 height 12
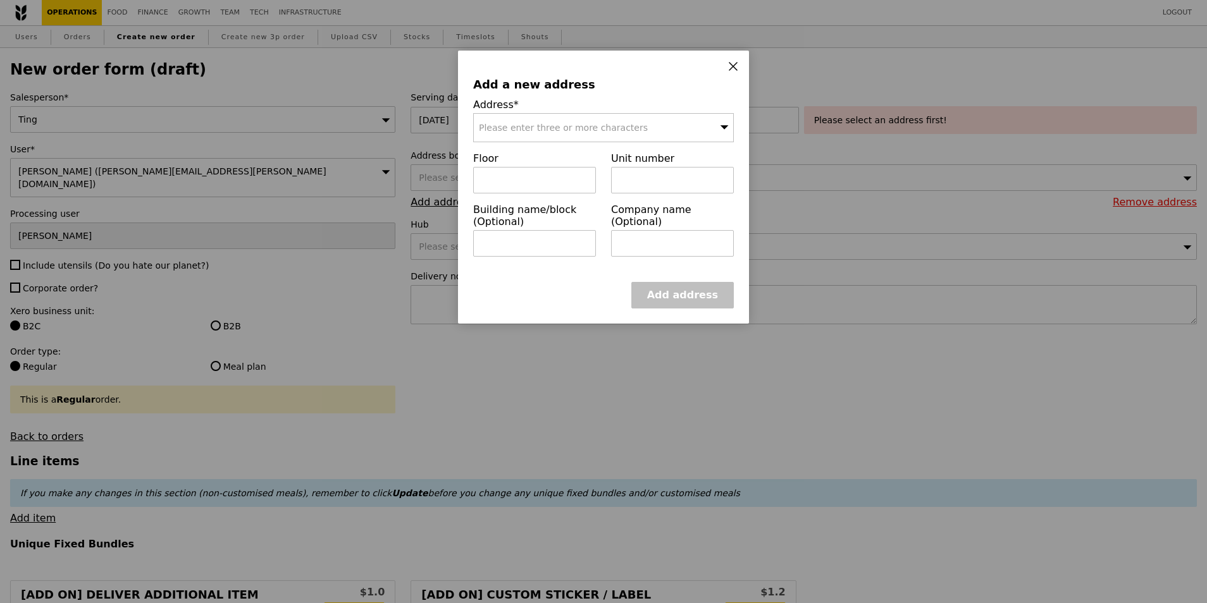
click at [591, 125] on span "Please enter three or more characters" at bounding box center [563, 128] width 169 height 10
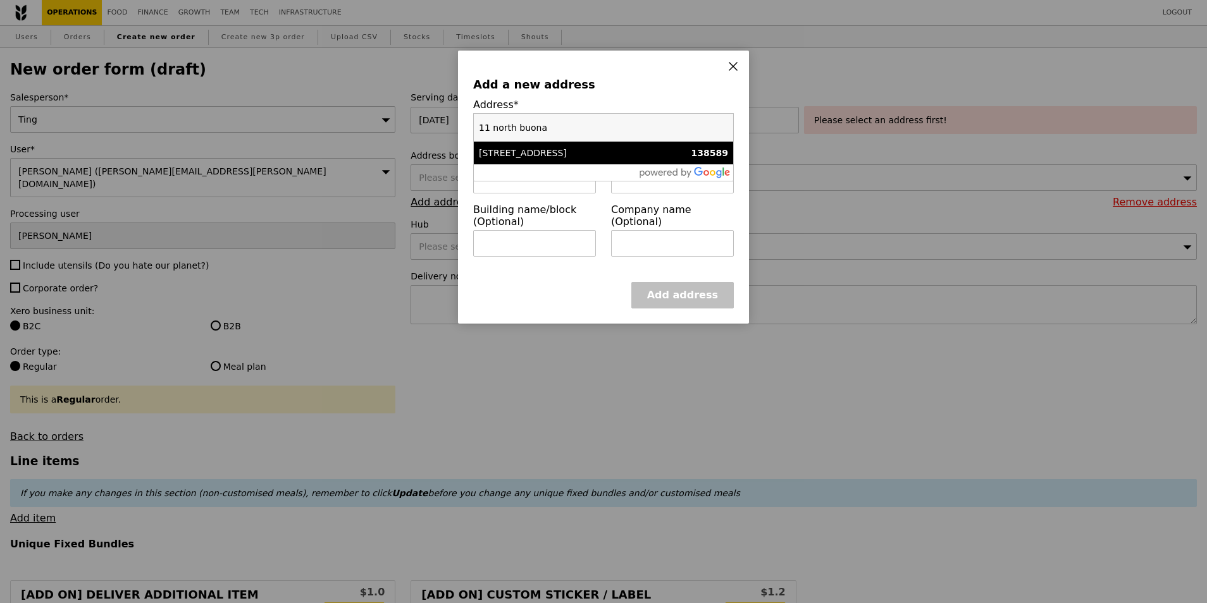
type input "11 north buona"
click at [588, 158] on div "[STREET_ADDRESS]" at bounding box center [572, 153] width 187 height 13
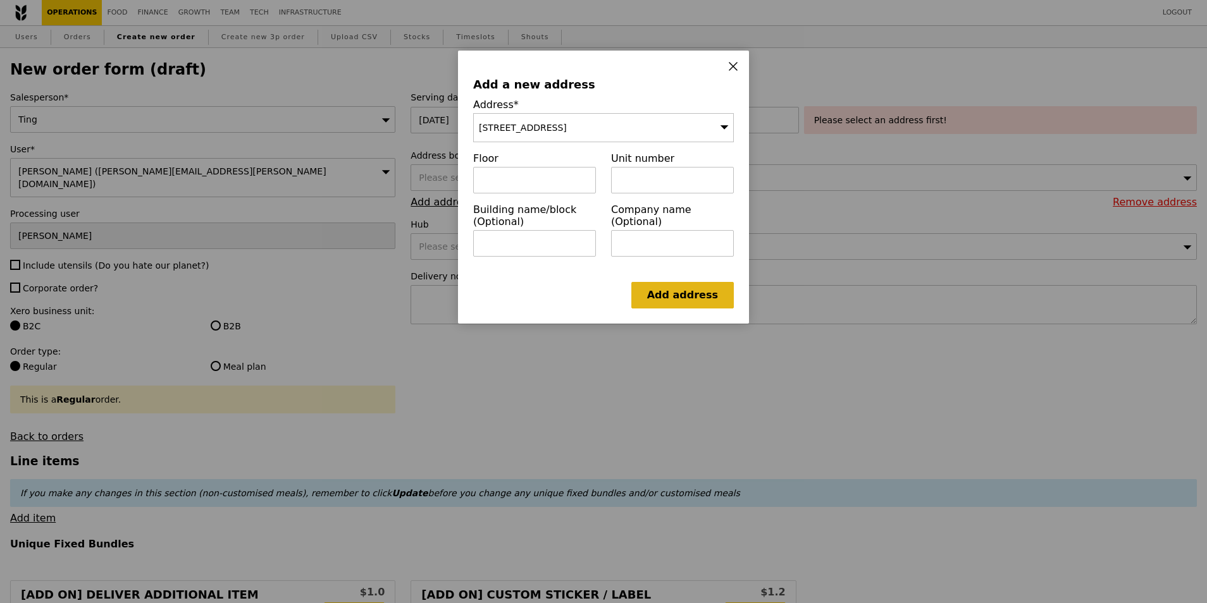
click at [689, 296] on link "Add address" at bounding box center [682, 295] width 102 height 27
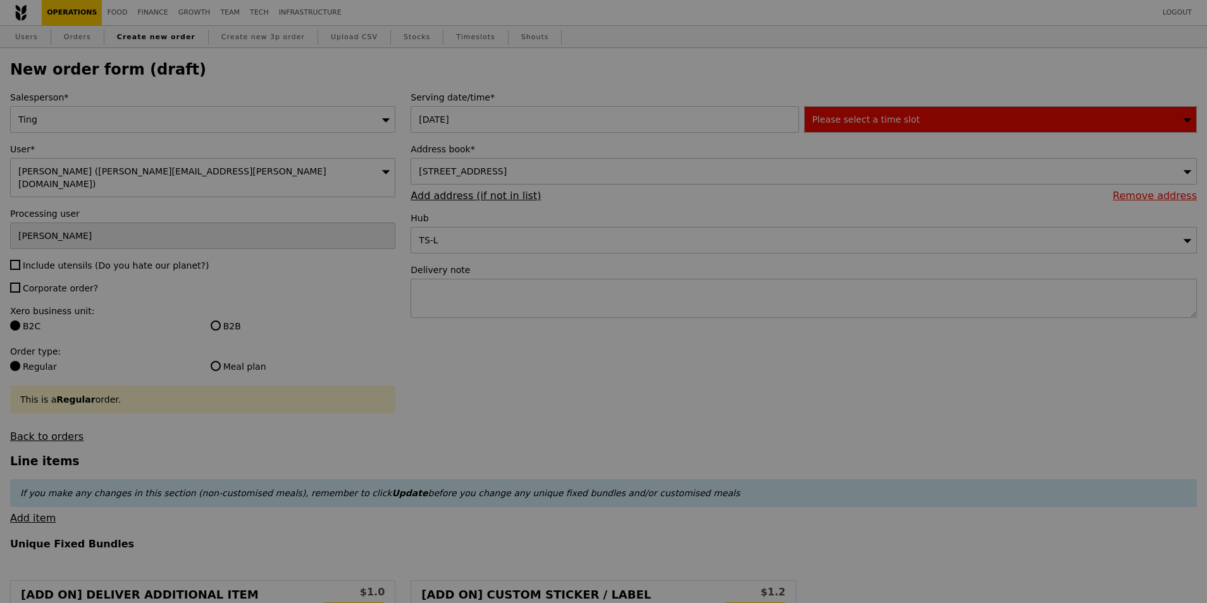
type input "Confirm"
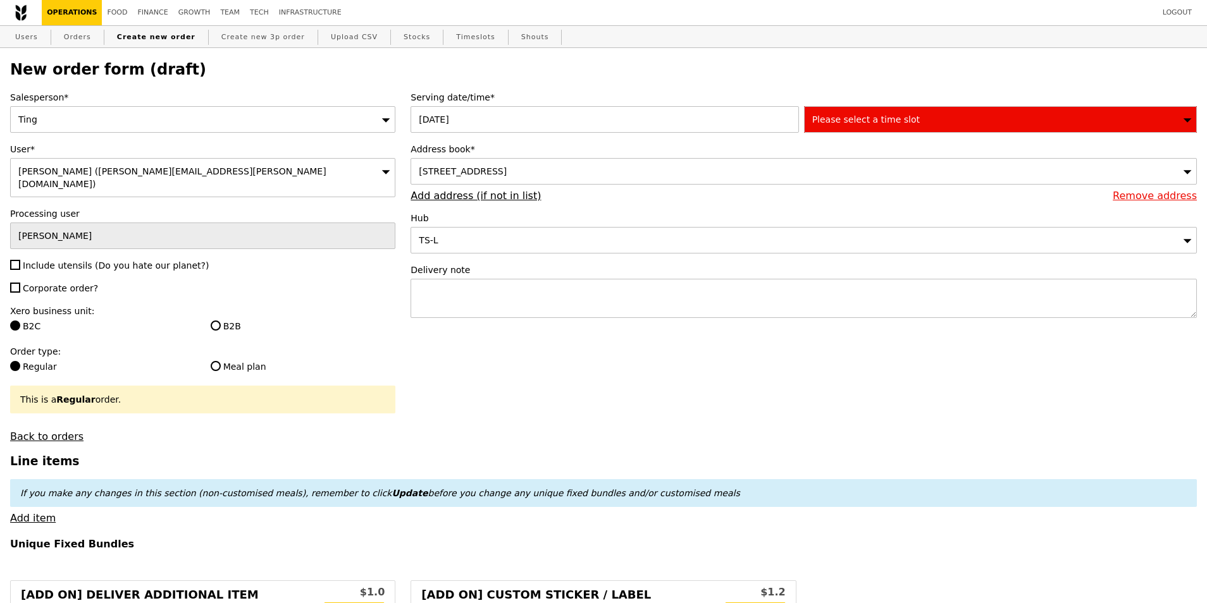
click at [579, 181] on div "11 North Buona Vista Drive, #null-null, Singapore 138589" at bounding box center [803, 171] width 786 height 27
click at [605, 219] on label "Hub" at bounding box center [803, 218] width 786 height 13
click at [522, 297] on textarea at bounding box center [803, 298] width 786 height 39
type textarea "R"
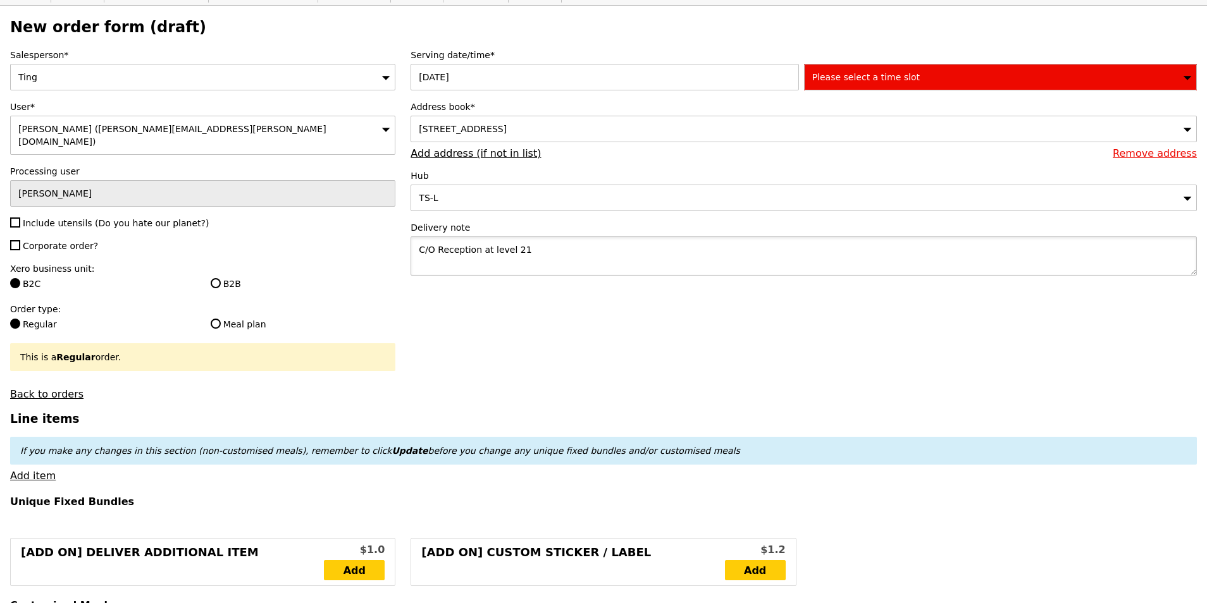
scroll to position [63, 0]
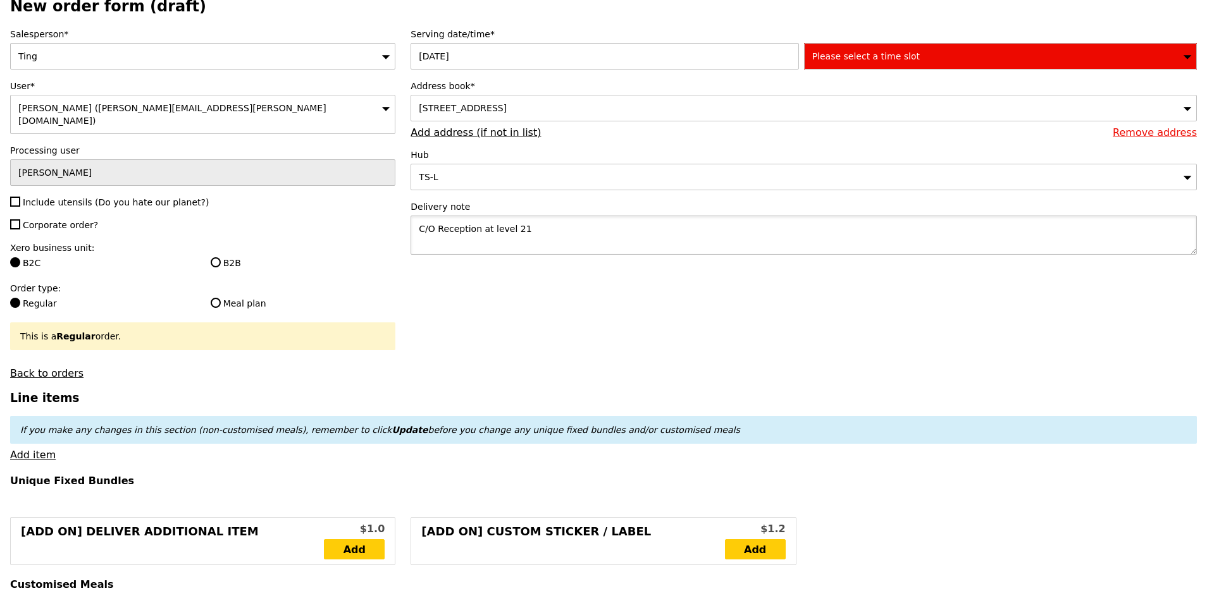
type textarea "C/O Reception at level 21"
click at [507, 111] on span "11 North Buona Vista Drive, #null-null, Singapore 138589" at bounding box center [463, 108] width 88 height 10
type input "Confirm"
click at [557, 109] on input "11 North Buona Vista, The Metropolis, Tower 2" at bounding box center [803, 108] width 785 height 25
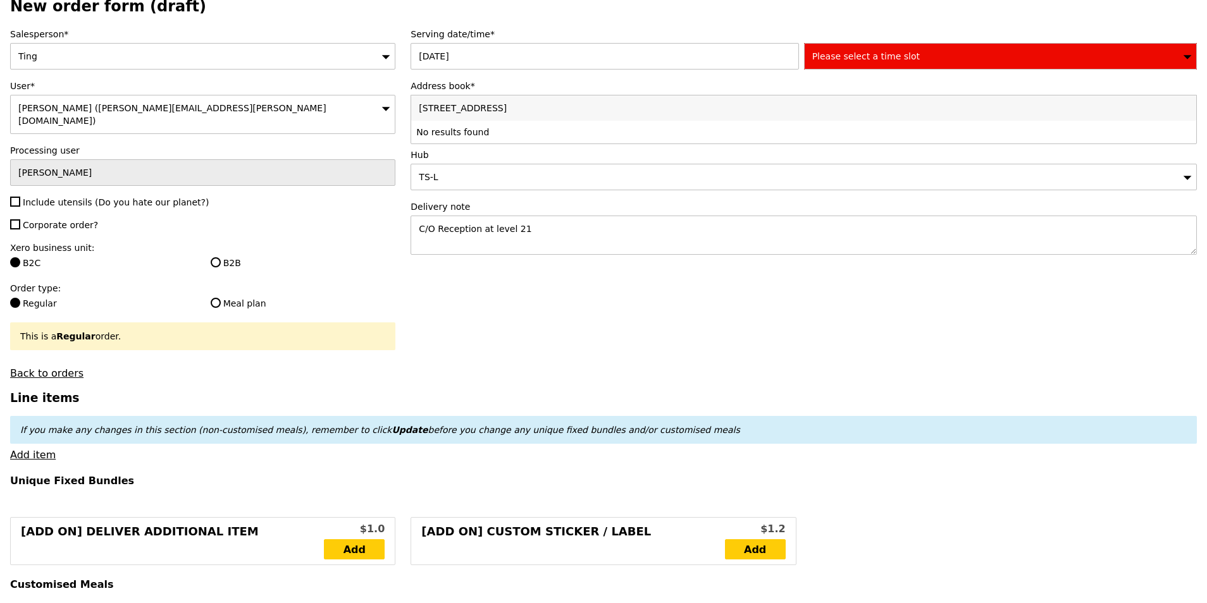
click at [557, 109] on input "11 North Buona Vista, The Metropolis, Tower 2" at bounding box center [803, 108] width 785 height 25
click at [230, 257] on label "B2B" at bounding box center [303, 263] width 185 height 13
click at [221, 257] on input "B2B" at bounding box center [216, 262] width 10 height 10
radio input "true"
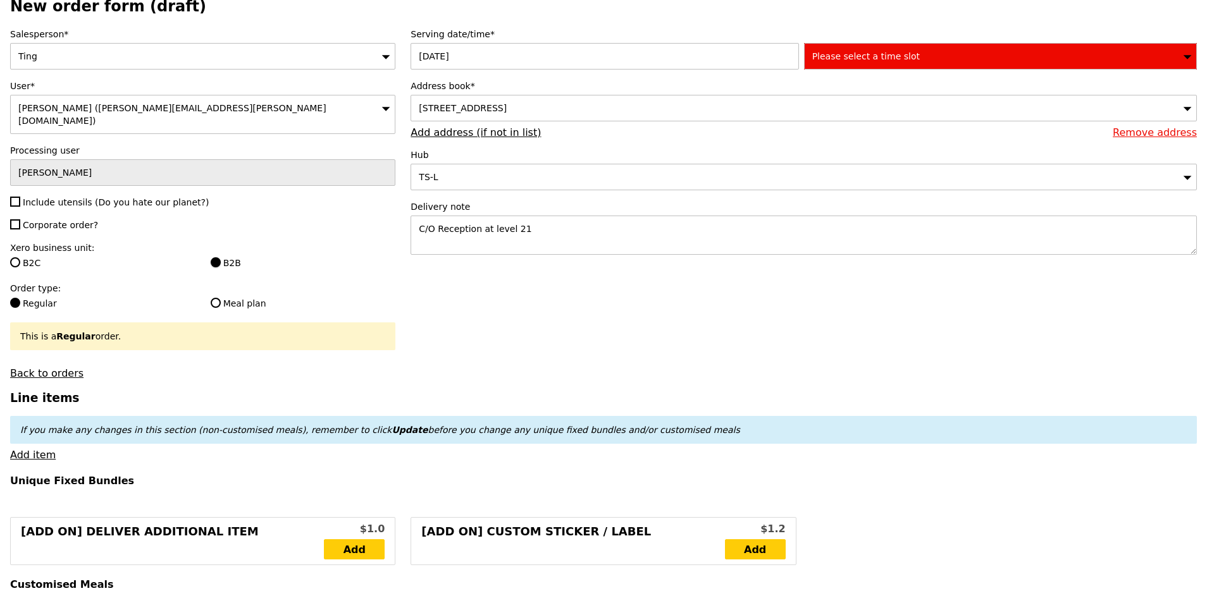
type input "Loading..."
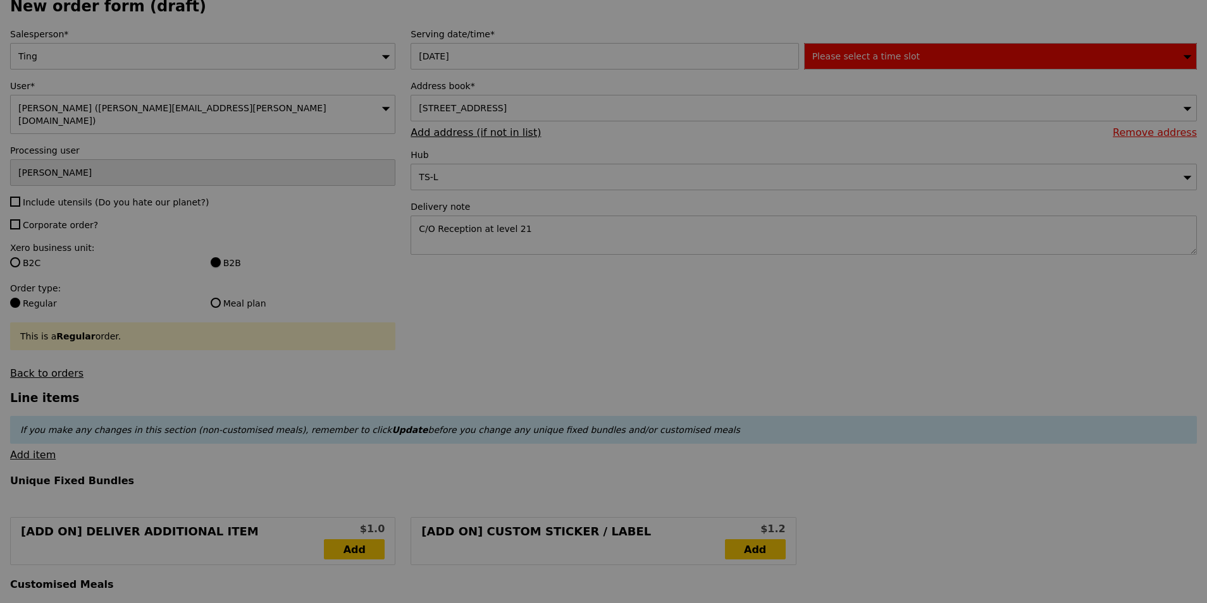
type input "13.76"
type input "15.00"
type input "Confirm"
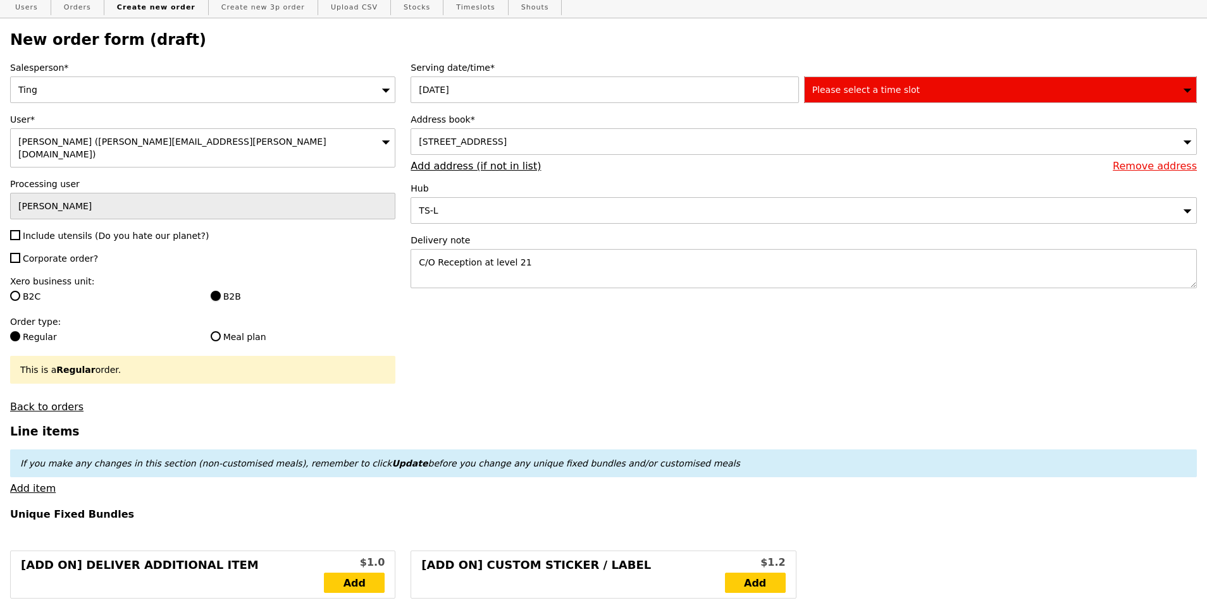
scroll to position [0, 0]
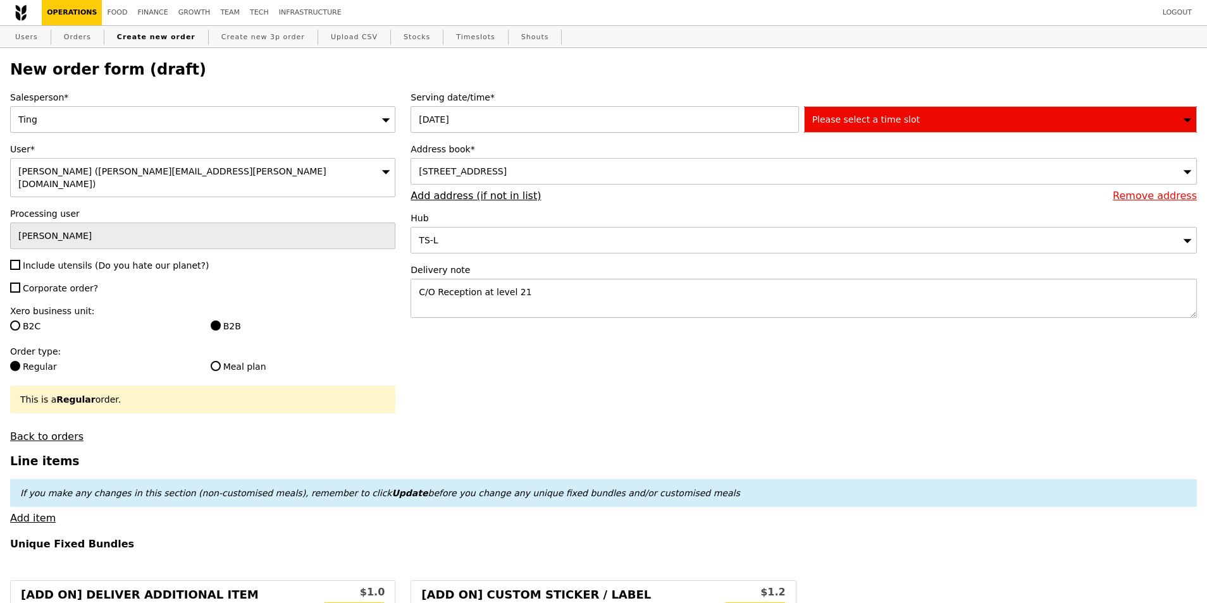
click at [71, 261] on span "Include utensils (Do you hate our planet?)" at bounding box center [116, 266] width 186 height 10
click at [20, 260] on input "Include utensils (Do you hate our planet?)" at bounding box center [15, 265] width 10 height 10
checkbox input "true"
click at [923, 116] on div "Please select a time slot" at bounding box center [1000, 119] width 393 height 27
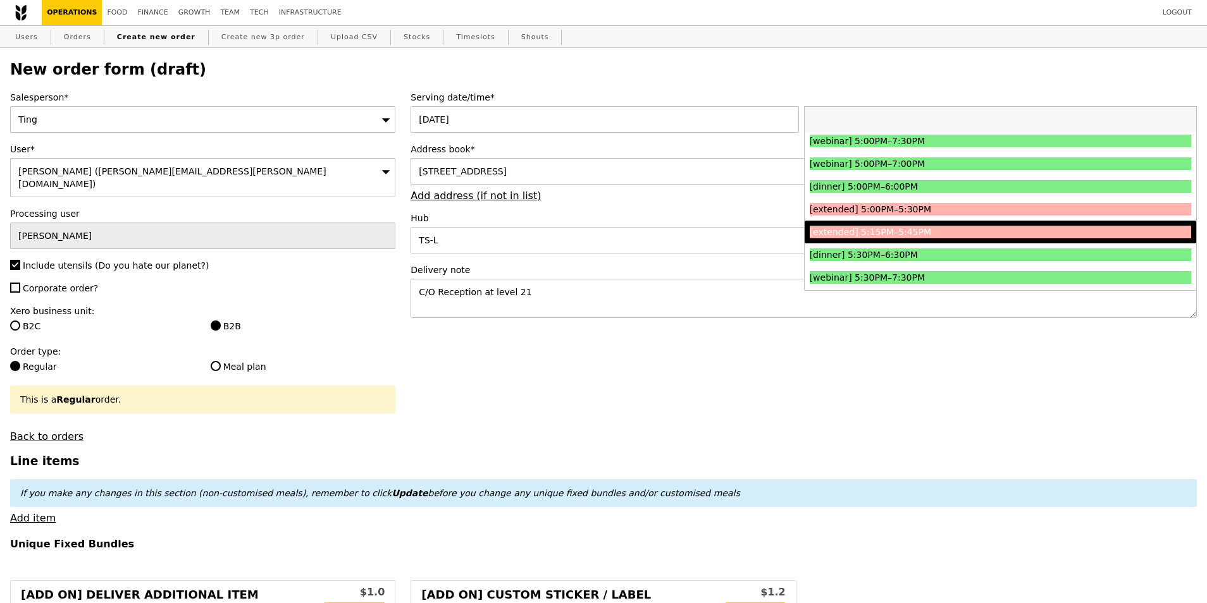
scroll to position [1328, 0]
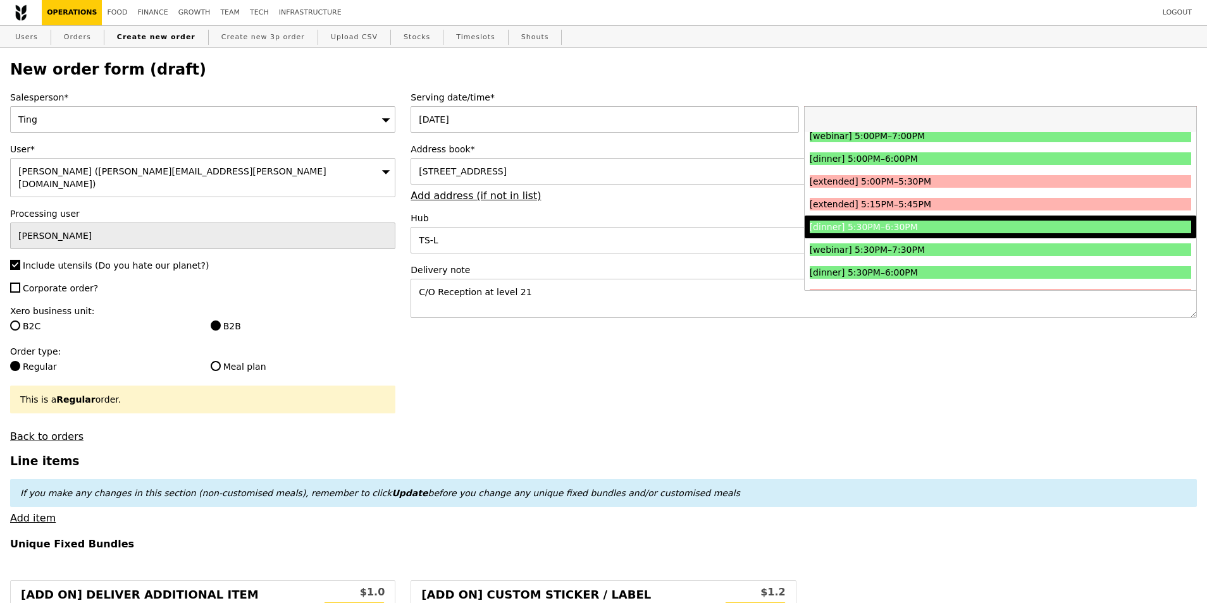
click at [910, 233] on div "[dinner] 5:30PM–6:30PM" at bounding box center [953, 227] width 286 height 13
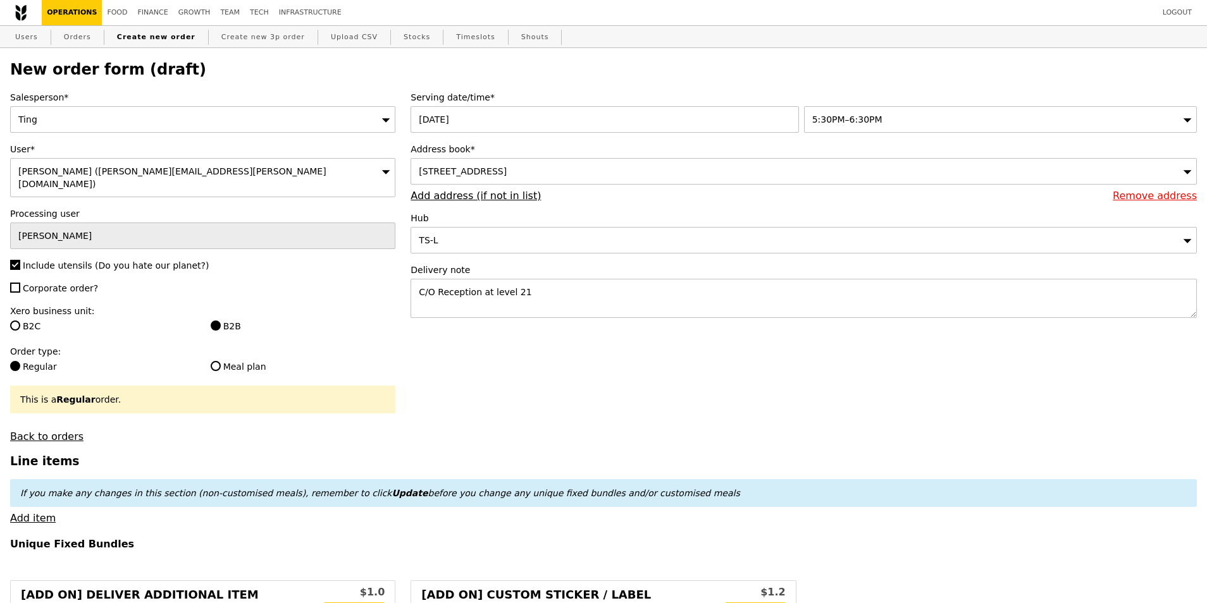
type input "Confirm"
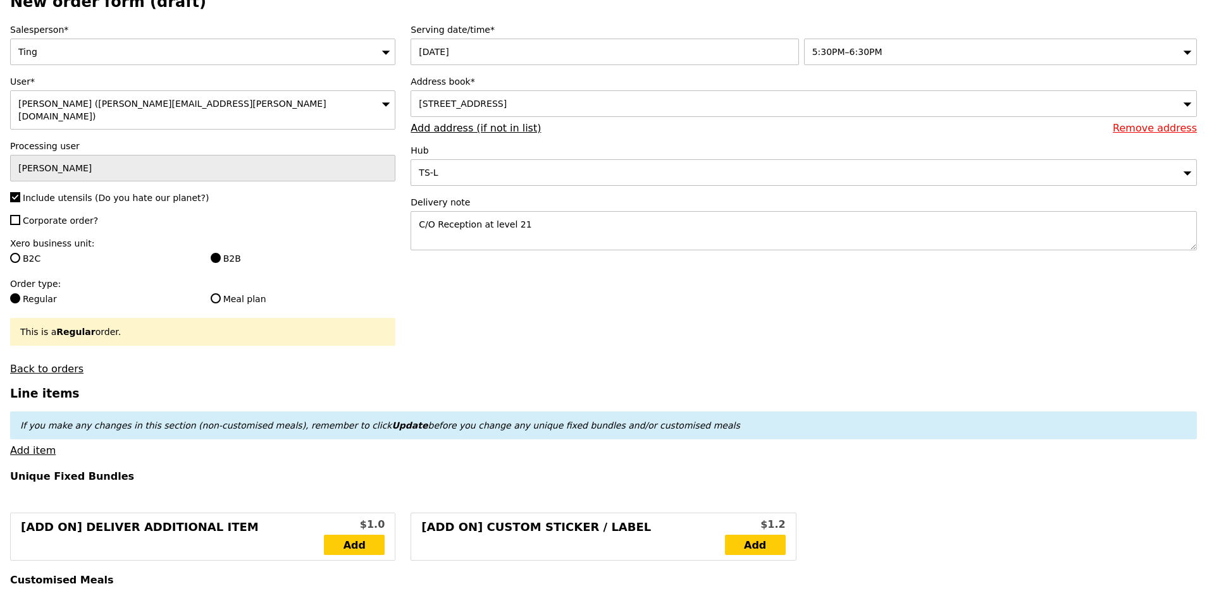
scroll to position [0, 0]
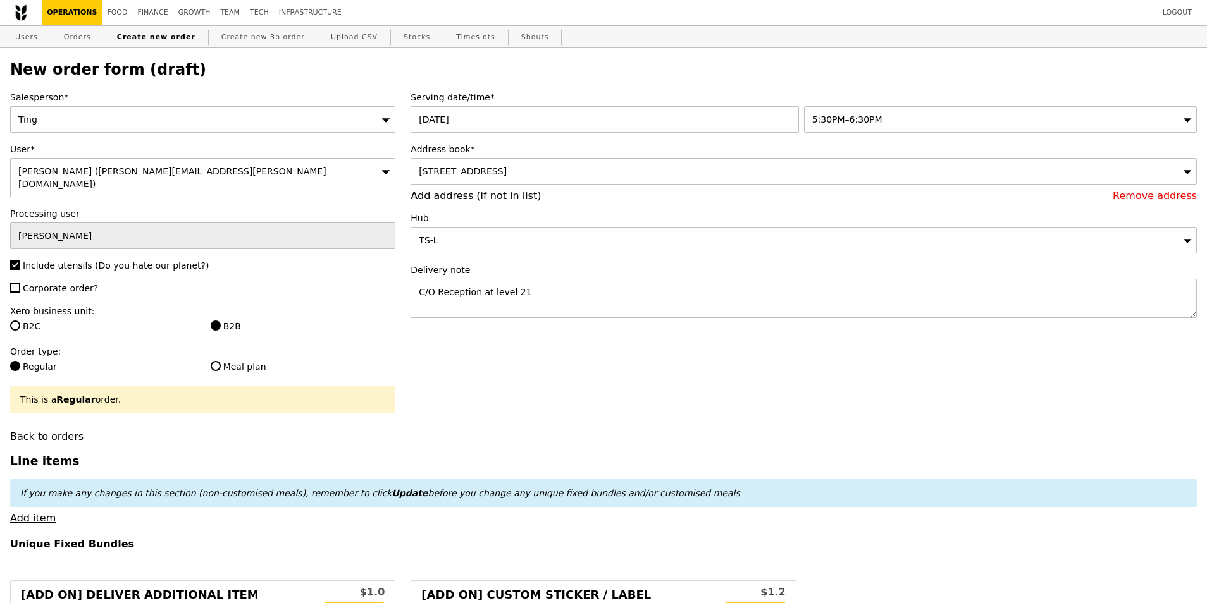
click at [577, 182] on div "11 North Buona Vista Drive, #null-null, Singapore 138589" at bounding box center [803, 171] width 786 height 27
click at [576, 152] on label "Address book*" at bounding box center [803, 149] width 786 height 13
click at [508, 200] on link "Add address (if not in list)" at bounding box center [475, 196] width 130 height 12
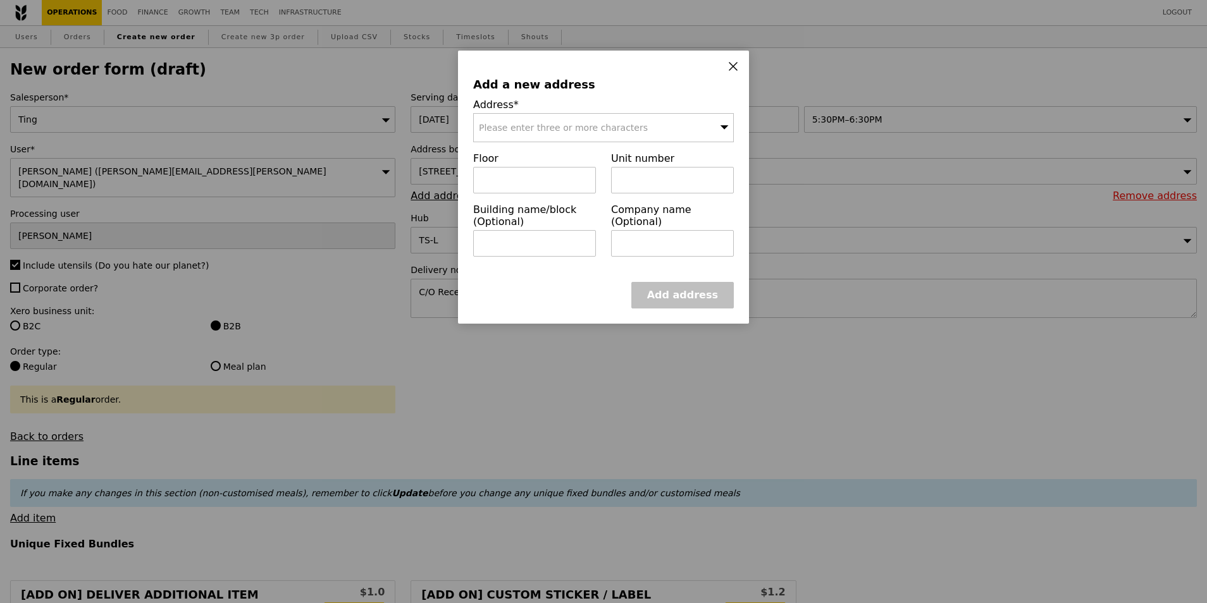
click at [563, 129] on span "Please enter three or more characters" at bounding box center [563, 128] width 169 height 10
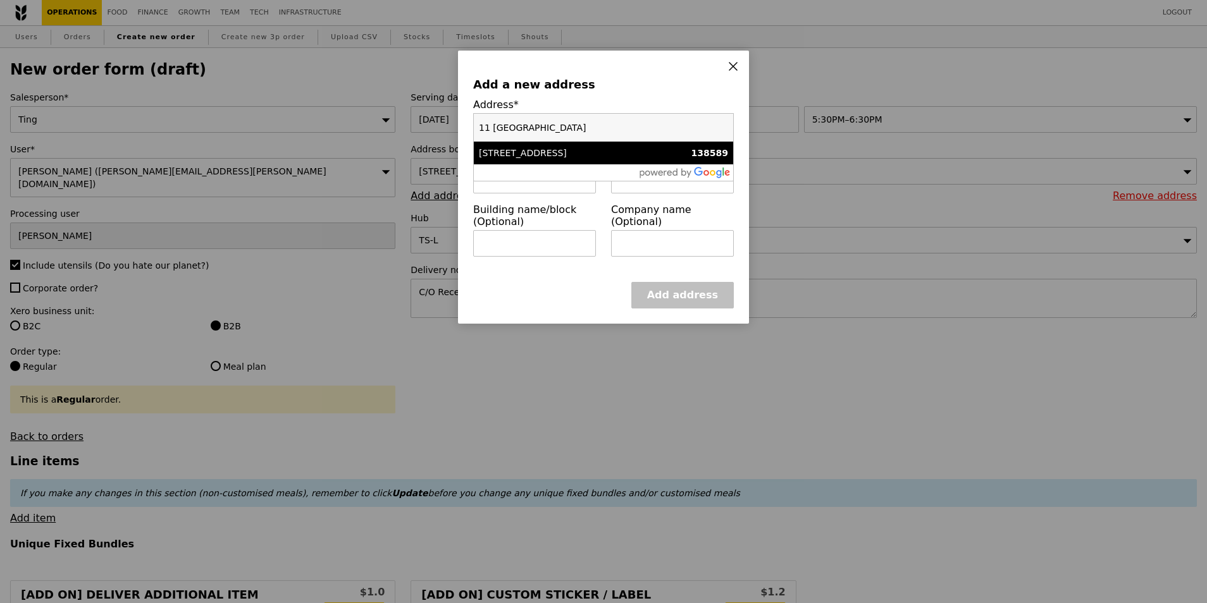
type input "11 North Buona Vista"
click at [565, 151] on div "[STREET_ADDRESS]" at bounding box center [572, 153] width 187 height 13
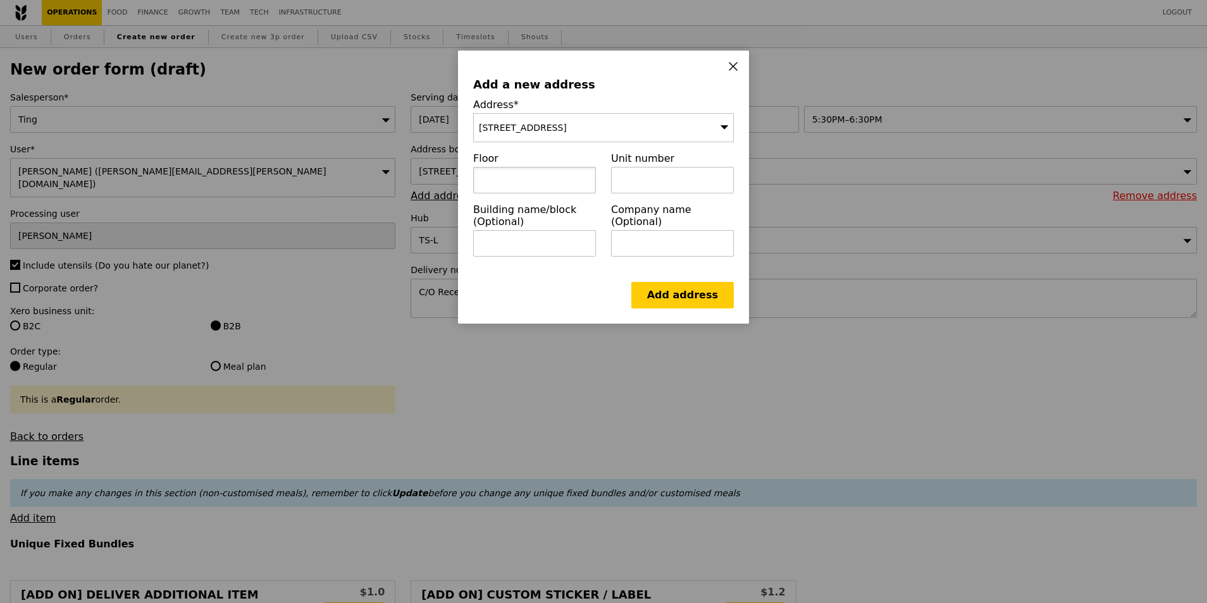
click at [548, 181] on input "text" at bounding box center [534, 180] width 123 height 27
type input "l"
type input "Level 21"
click at [553, 247] on input "text" at bounding box center [534, 243] width 123 height 27
click at [657, 230] on input "text" at bounding box center [672, 243] width 123 height 27
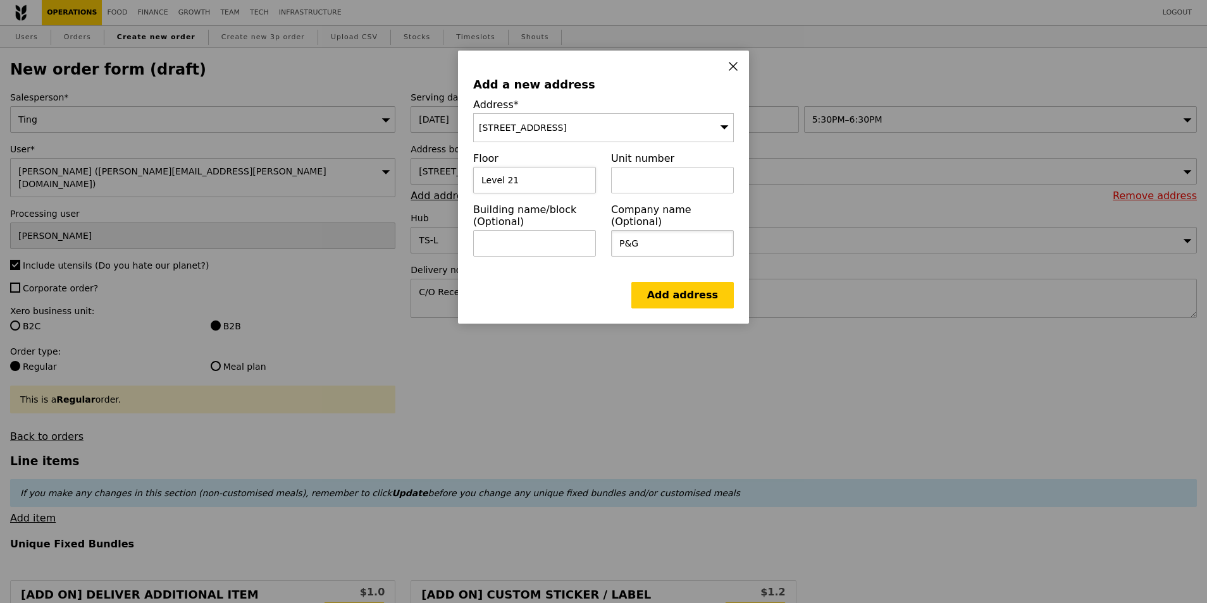
type input "P&G"
click at [478, 183] on input "Level 21" at bounding box center [534, 180] width 123 height 27
type input "Reception at Level 21"
click at [669, 295] on link "Add address" at bounding box center [682, 295] width 102 height 27
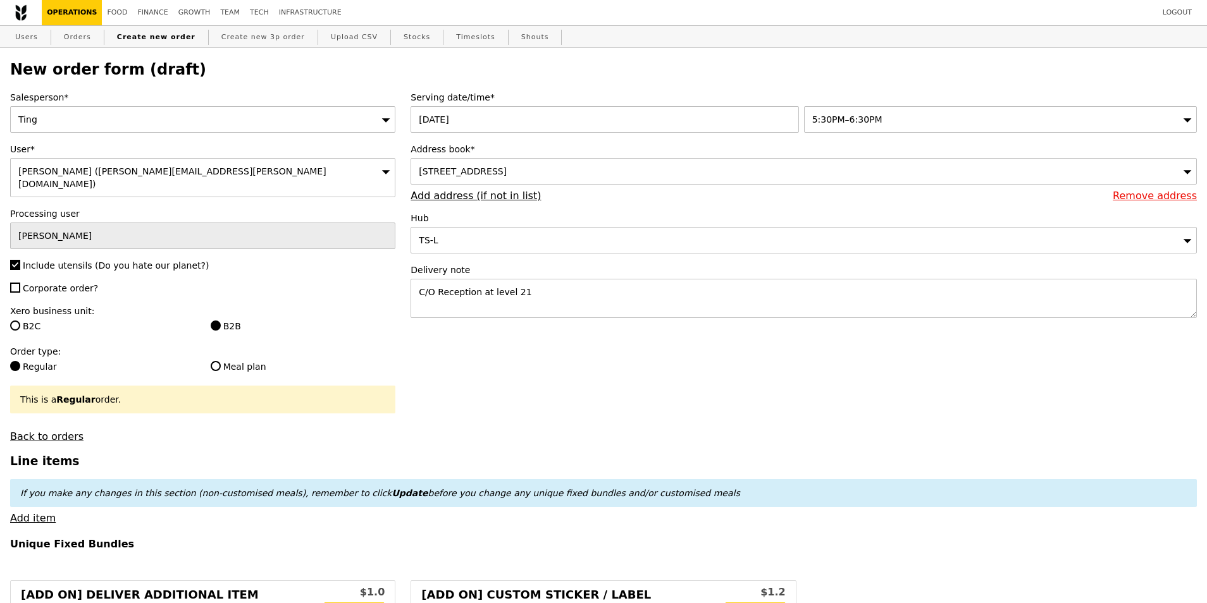
type input "Confirm"
click at [439, 293] on textarea "C/O Reception at level 21" at bounding box center [803, 298] width 786 height 39
type textarea "C/O P&G reception at level 21"
type input "Confirm"
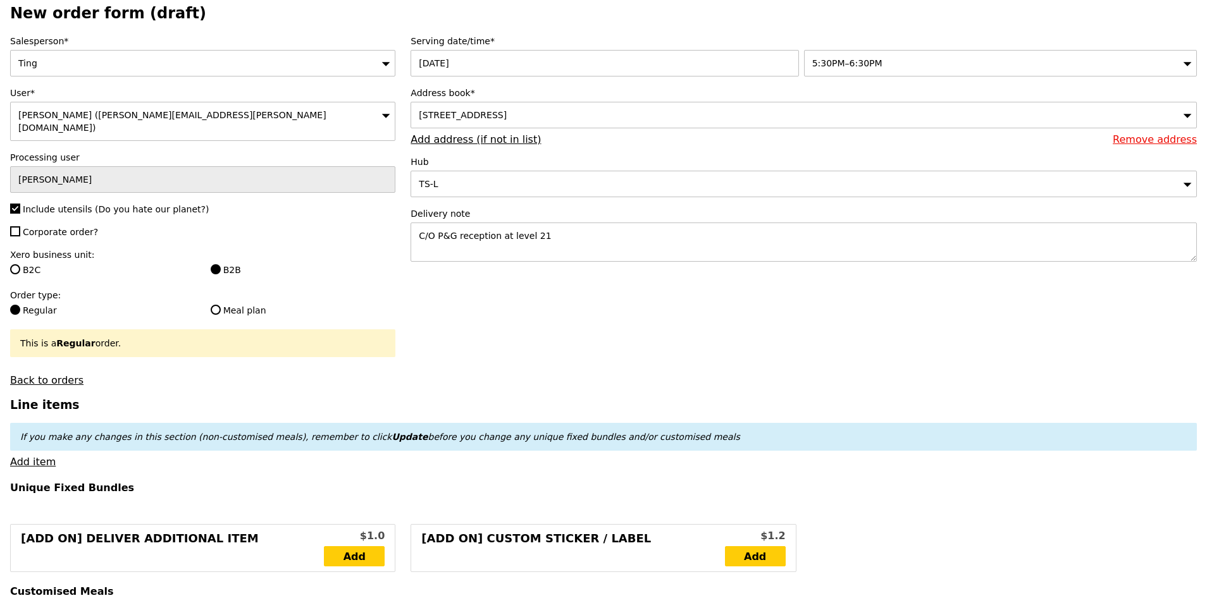
scroll to position [126, 0]
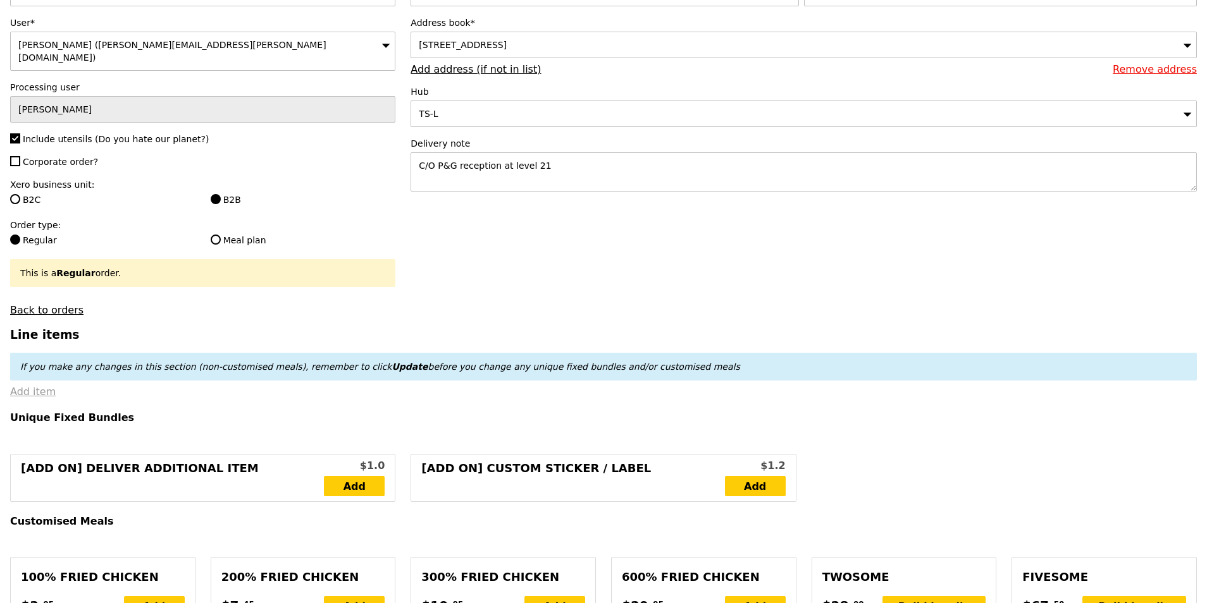
click at [37, 386] on link "Add item" at bounding box center [33, 392] width 46 height 12
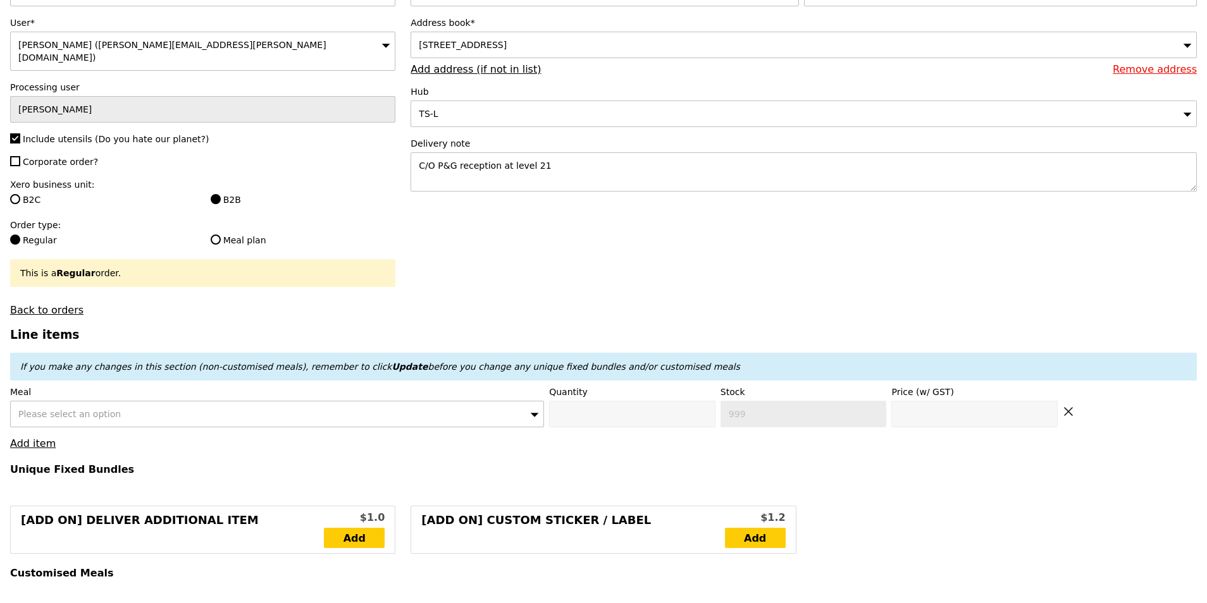
click at [120, 411] on div "Please select an option" at bounding box center [277, 414] width 534 height 27
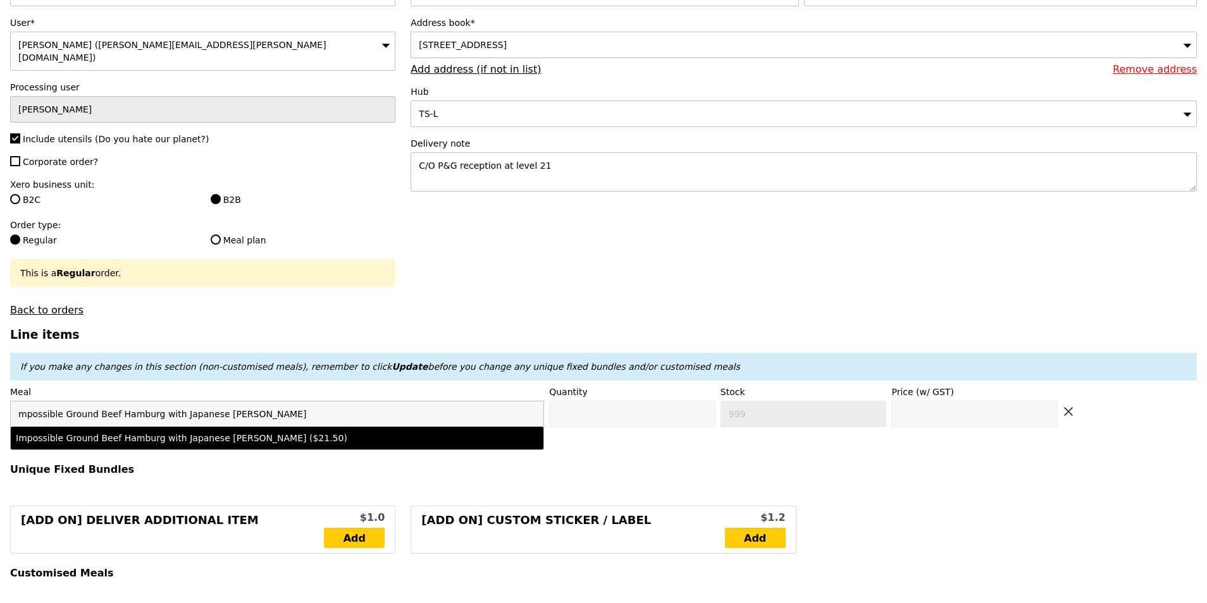
type input "mpossible Ground Beef Hamburg with Japanese Curry"
click at [232, 437] on div "Impossible Ground Beef Hamburg with Japanese Curry ($21.50)" at bounding box center [212, 438] width 392 height 13
type input "Confirm anyway"
type input "0"
type input "480"
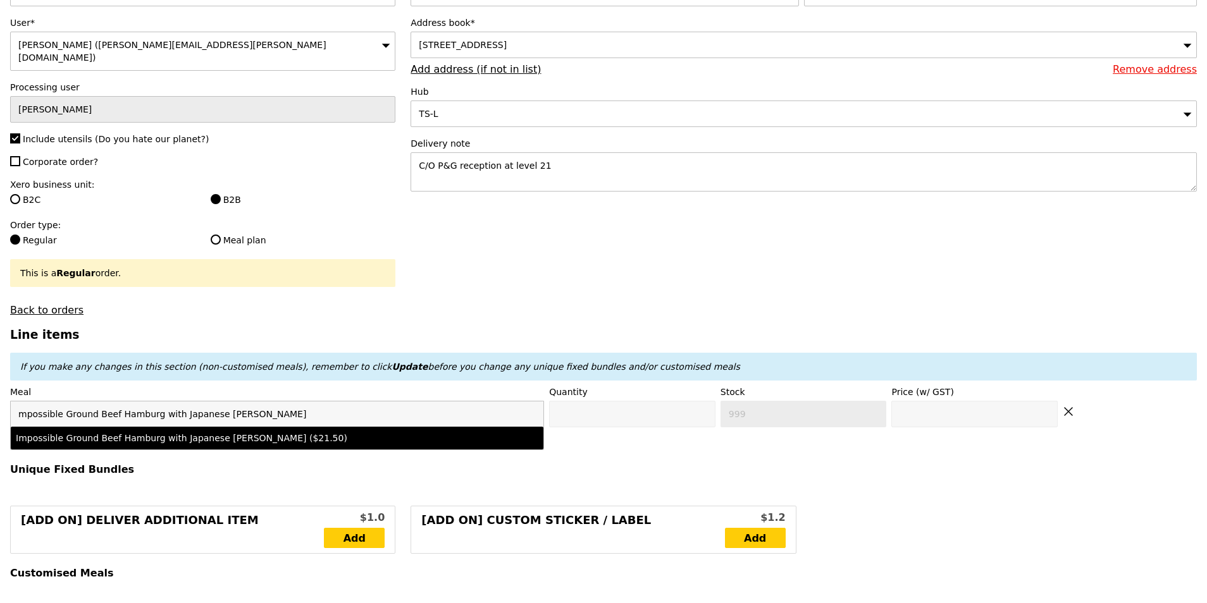
type input "21.5"
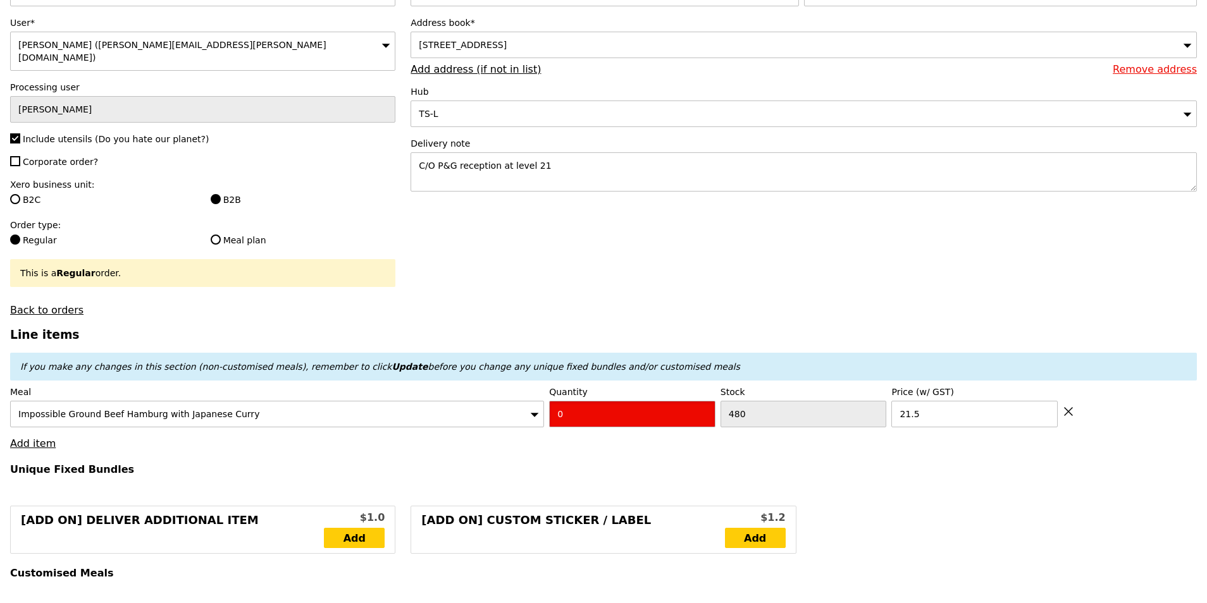
click at [586, 407] on input "0" at bounding box center [632, 414] width 166 height 27
type input "Confirm"
type input "2"
click at [598, 331] on h3 "Line items" at bounding box center [603, 334] width 1186 height 13
type input "Loading..."
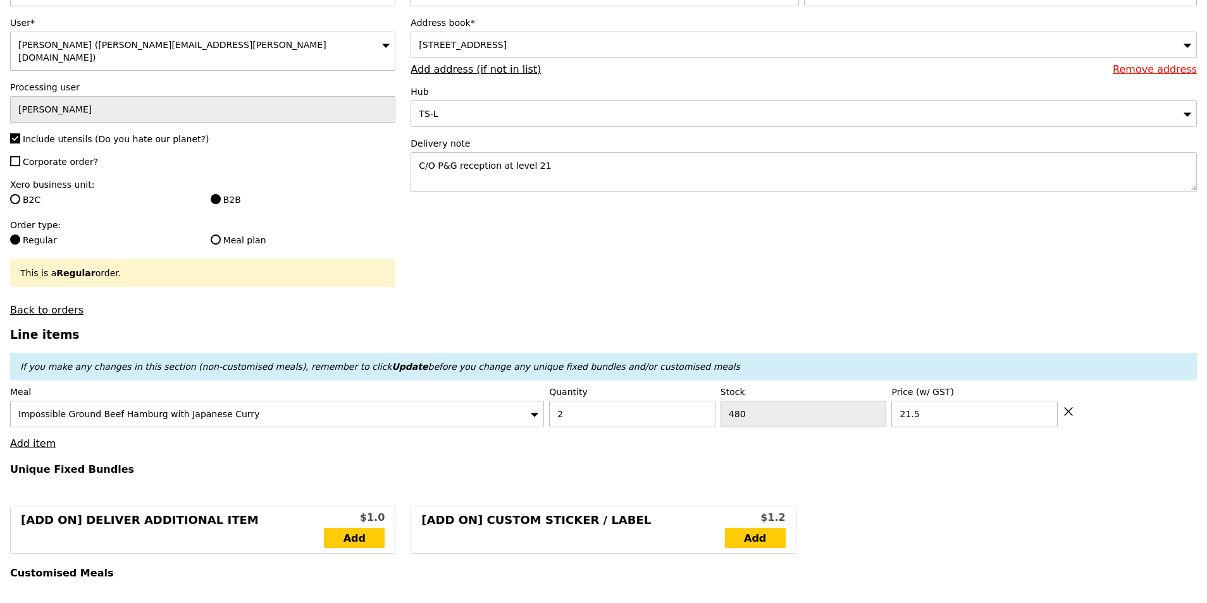
type input "43.00"
type input "10.14"
type input "11.05"
type input "54.05"
type input "Confirm"
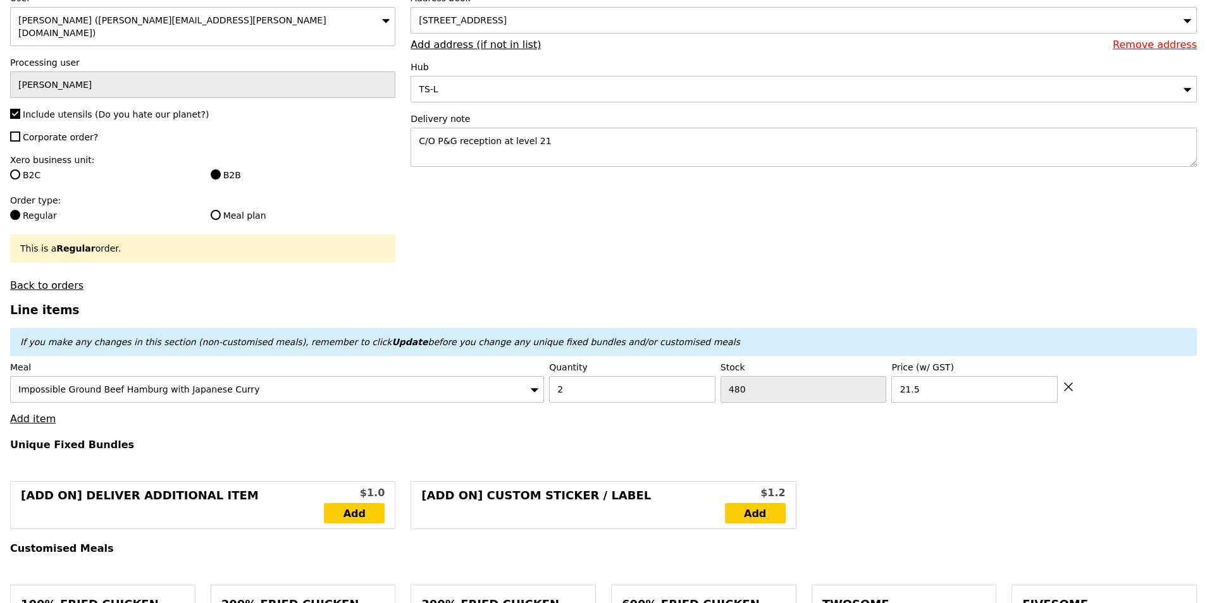
scroll to position [190, 0]
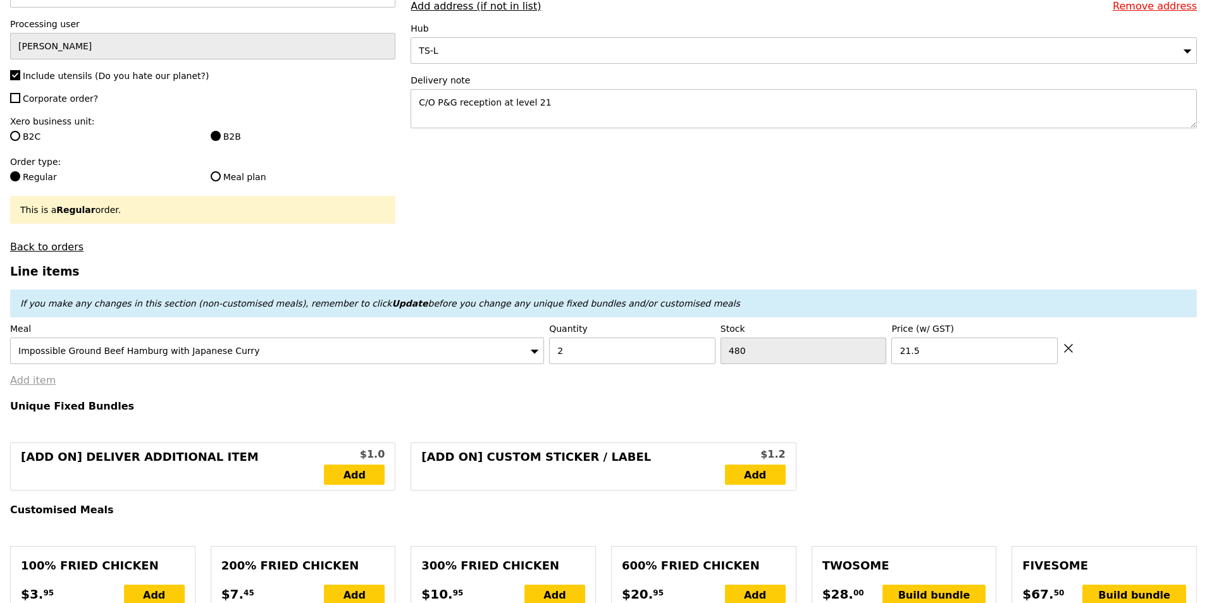
click at [44, 382] on link "Add item" at bounding box center [33, 380] width 46 height 12
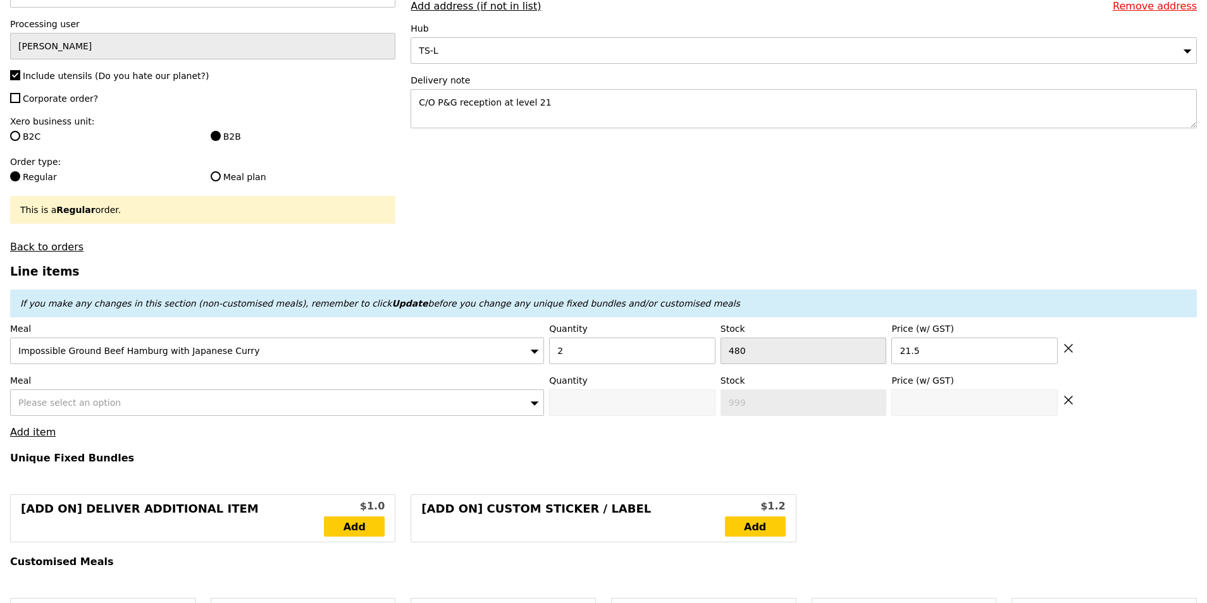
click at [154, 397] on div "Please select an option" at bounding box center [277, 403] width 534 height 27
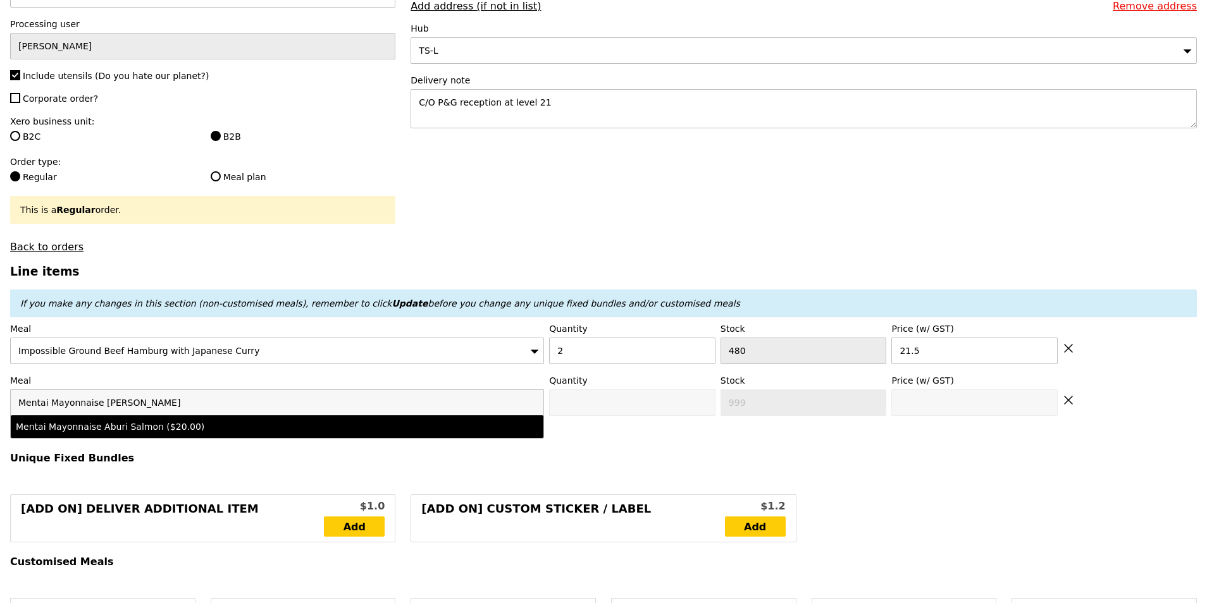
type input "Mentai Mayonnaise Aburi Salmon"
click at [132, 421] on div "Mentai Mayonnaise Aburi Salmon ($20.00)" at bounding box center [212, 427] width 392 height 13
type input "Confirm anyway"
type input "0"
type input "453"
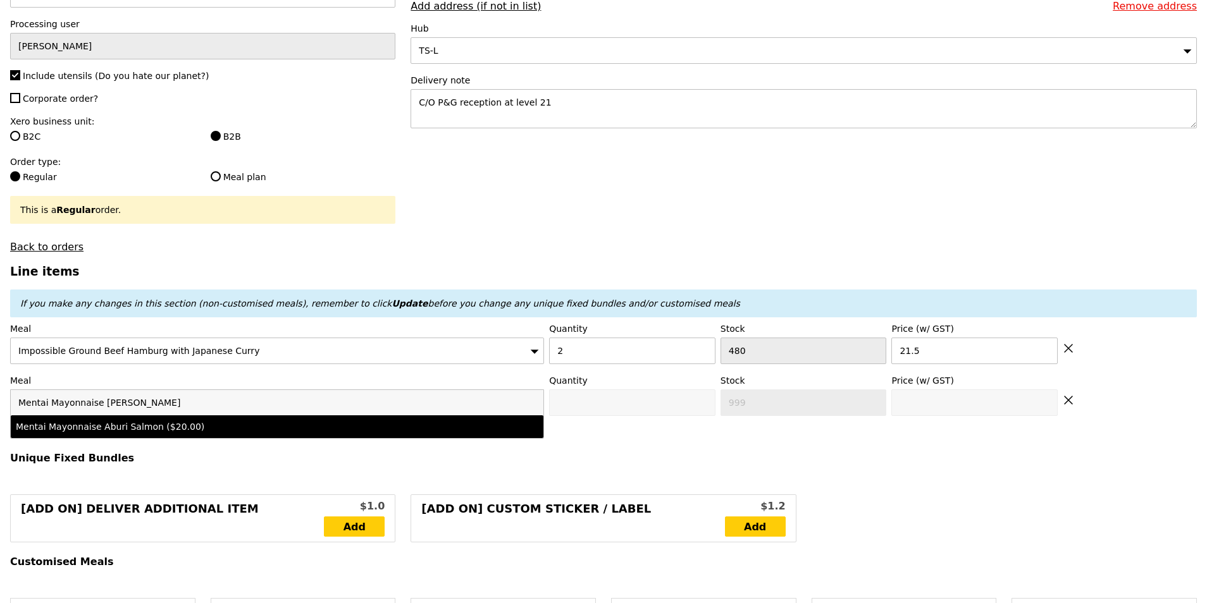
type input "20.0"
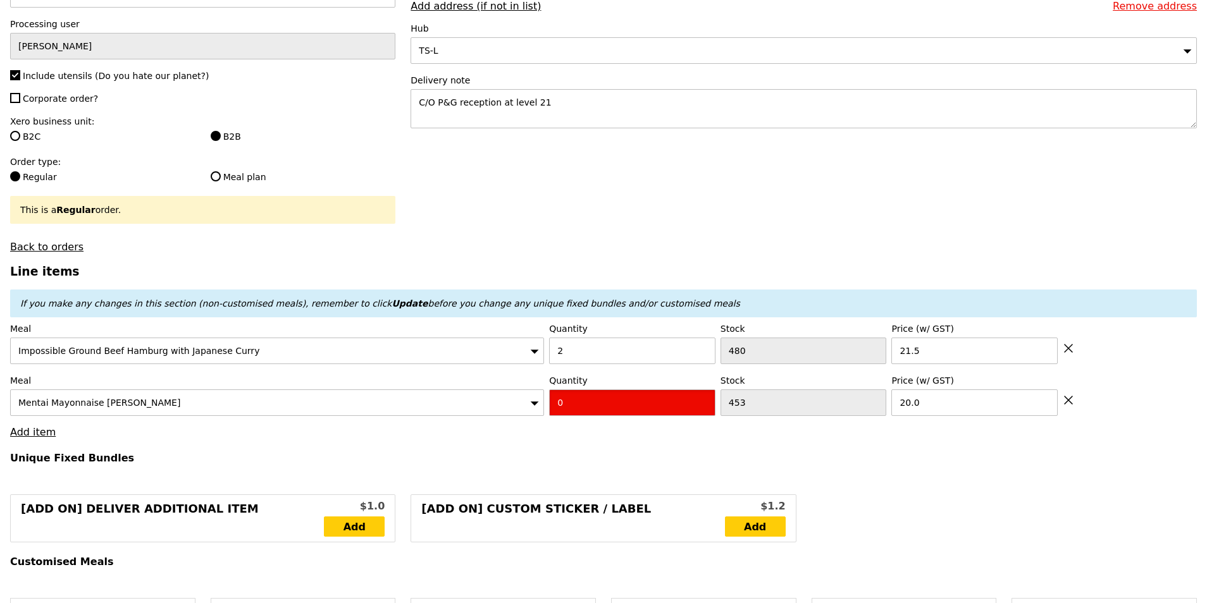
click at [574, 402] on input "0" at bounding box center [632, 403] width 166 height 27
type input "Confirm"
type input "8"
type input "Loading..."
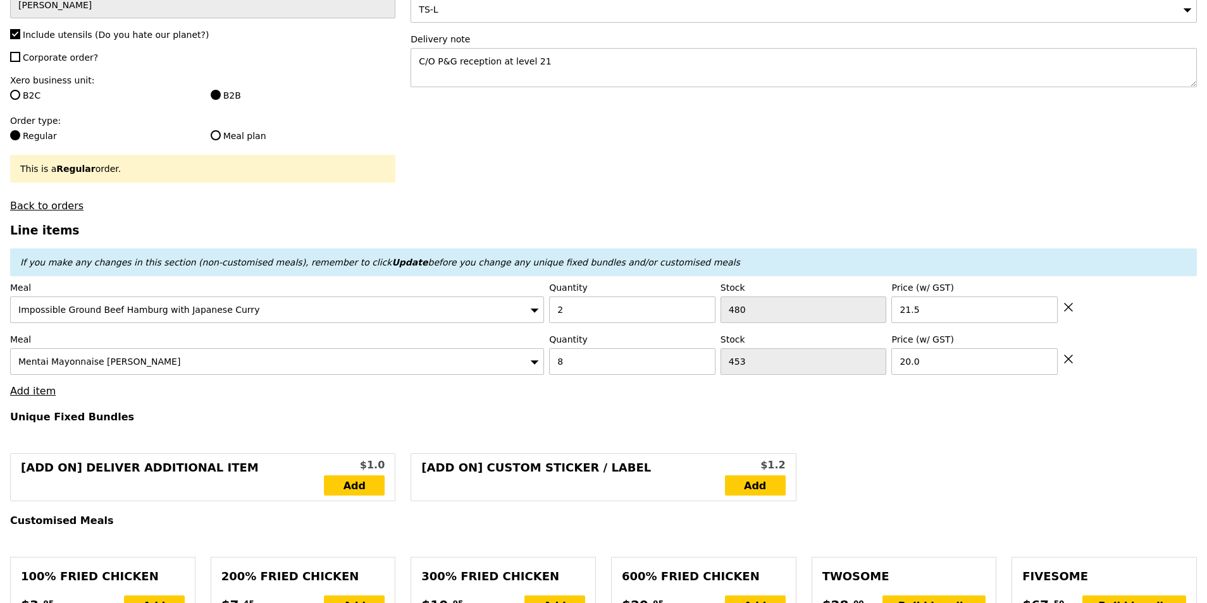
type input "203.00"
type input "3.62"
type input "3.95"
type input "206.95"
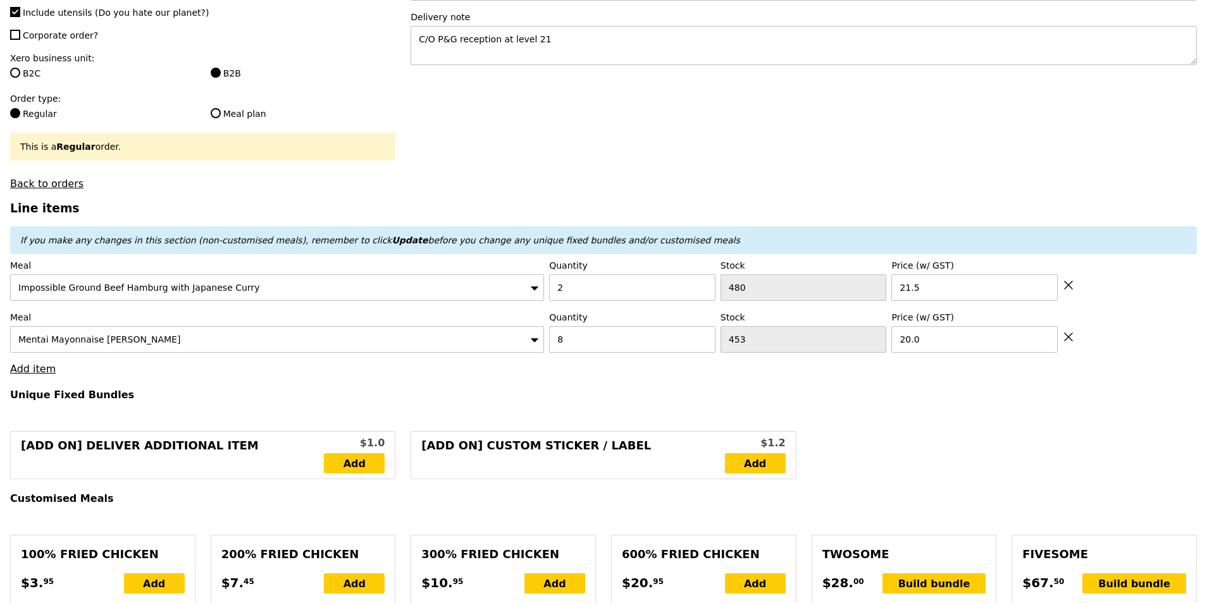
type input "Confirm"
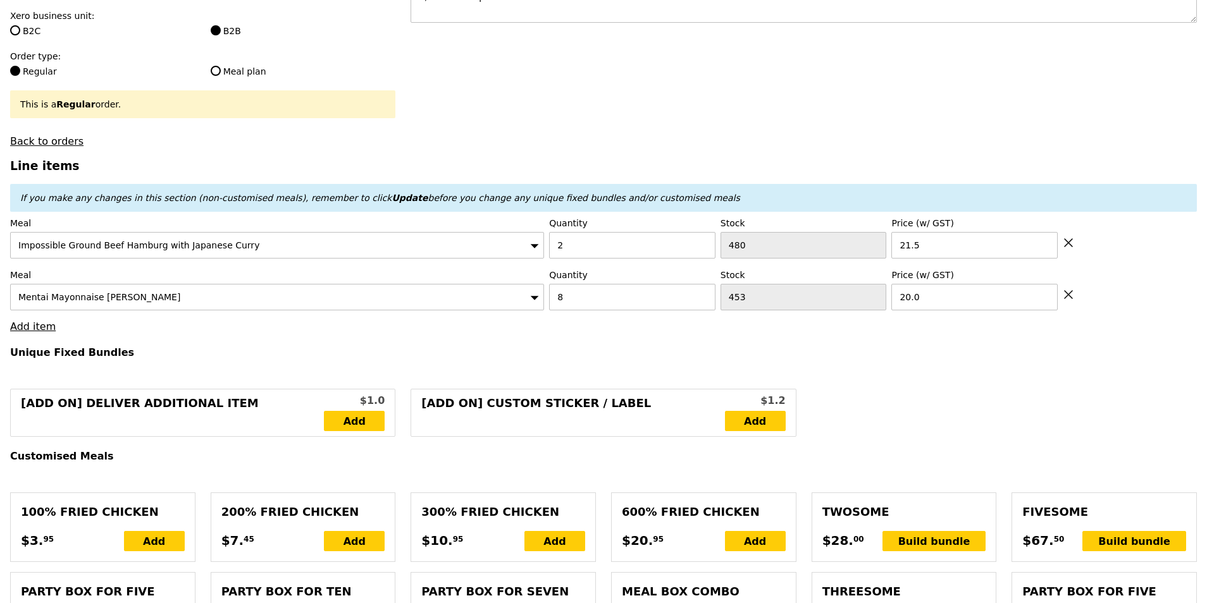
scroll to position [316, 0]
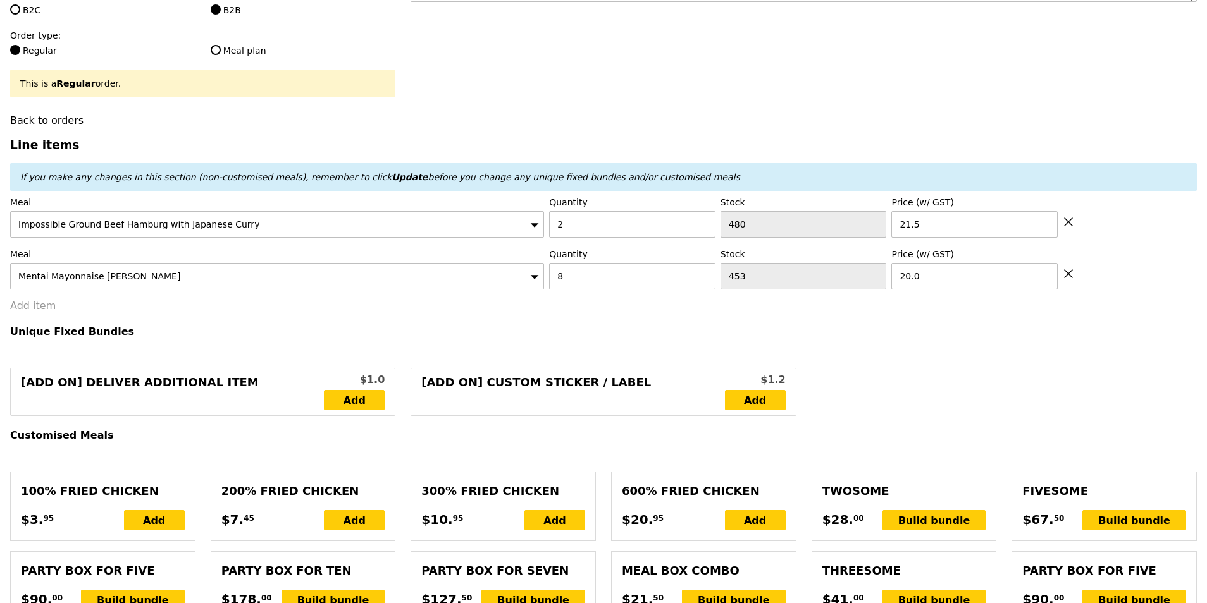
click at [31, 302] on link "Add item" at bounding box center [33, 306] width 46 height 12
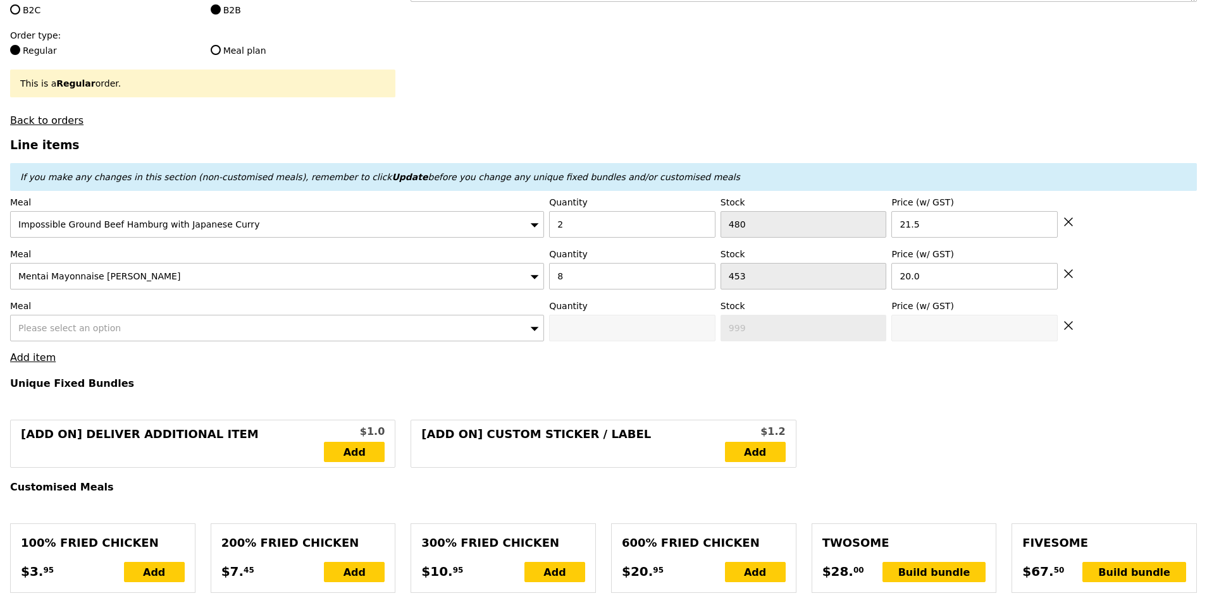
click at [149, 328] on div "Please select an option" at bounding box center [277, 328] width 534 height 27
click at [154, 326] on input "Honey Duo Mustard Chicken - Linguine" at bounding box center [277, 328] width 533 height 25
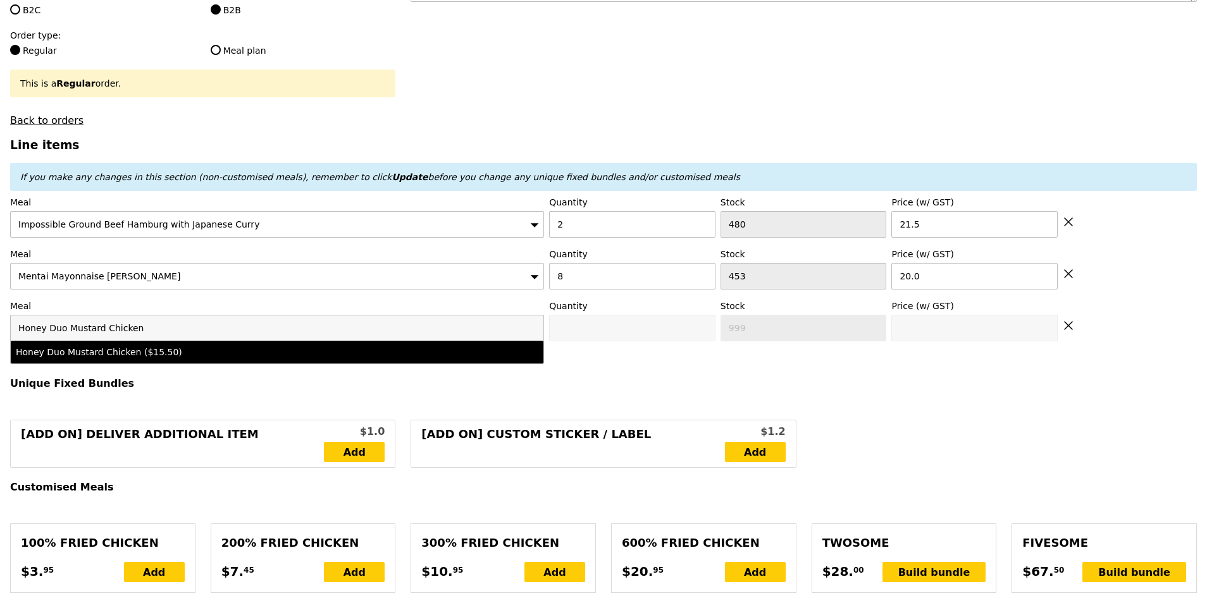
type input "Honey Duo Mustard Chicken"
click at [161, 346] on div "Honey Duo Mustard Chicken ($15.50)" at bounding box center [212, 352] width 392 height 13
type input "Confirm anyway"
type input "0"
type input "390"
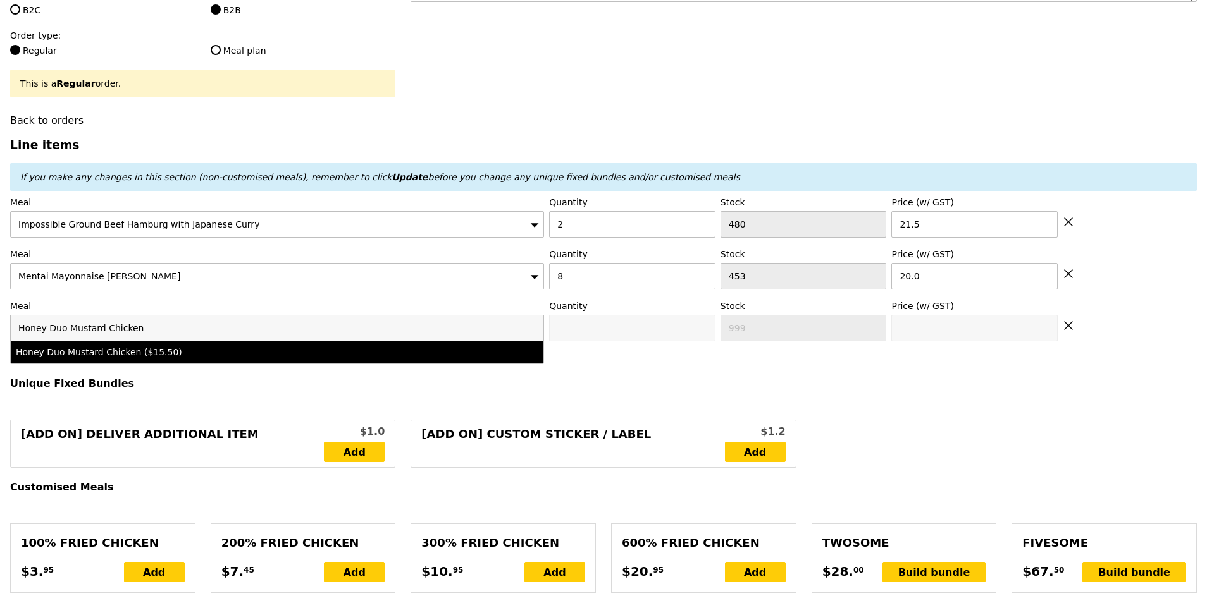
type input "15.5"
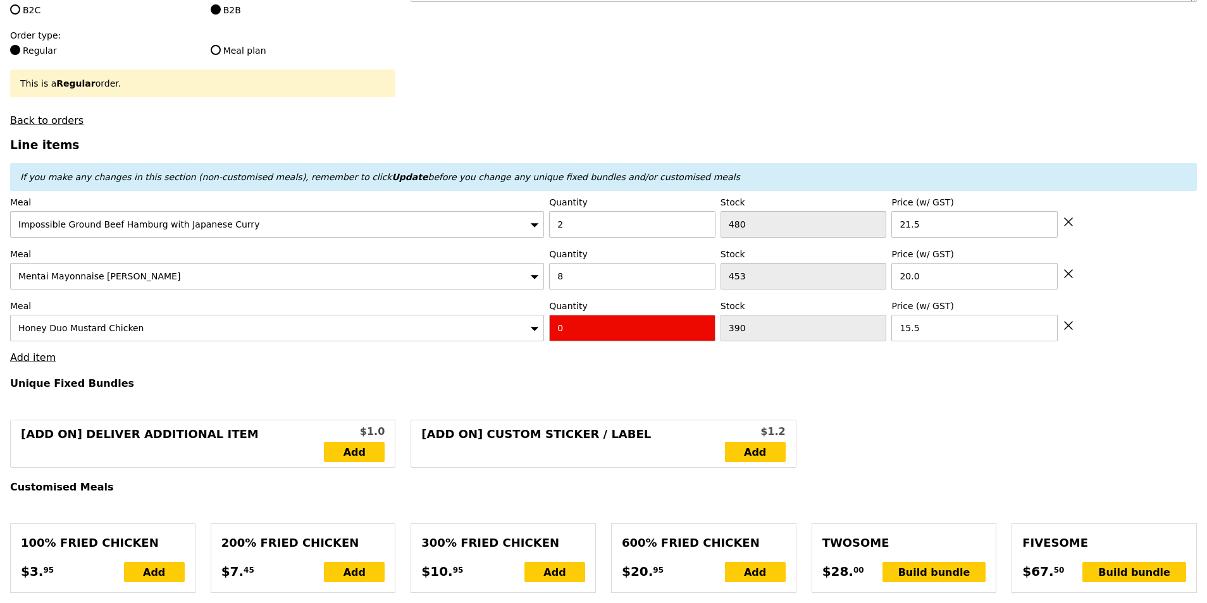
click at [191, 323] on div "Honey Duo Mustard Chicken" at bounding box center [277, 328] width 534 height 27
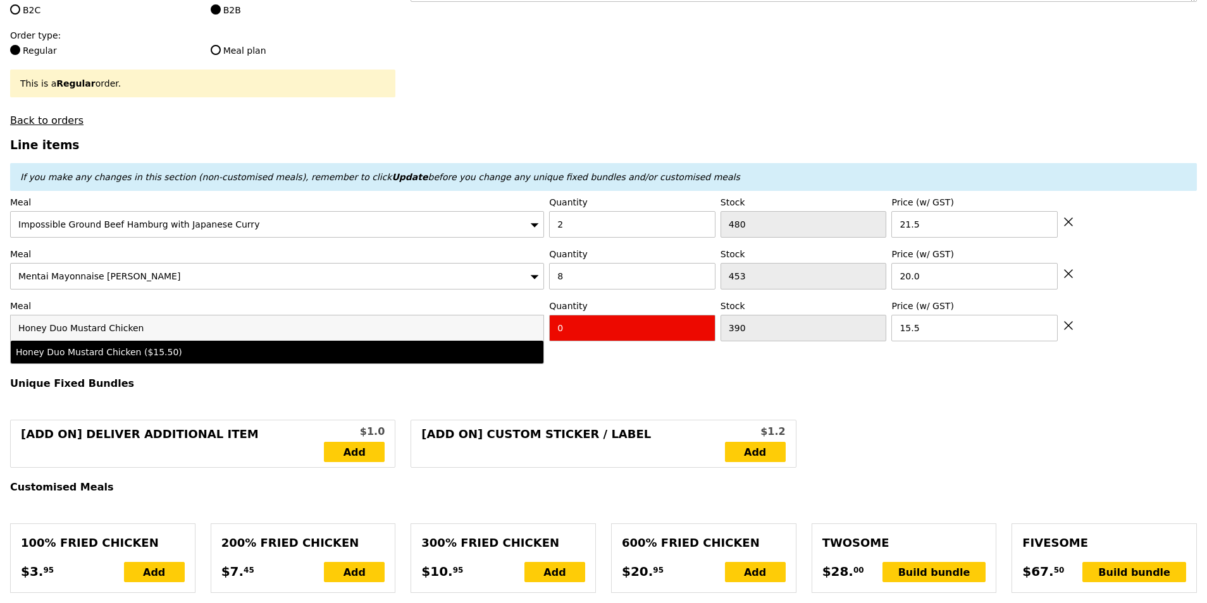
drag, startPoint x: 142, startPoint y: 324, endPoint x: 8, endPoint y: 327, distance: 134.7
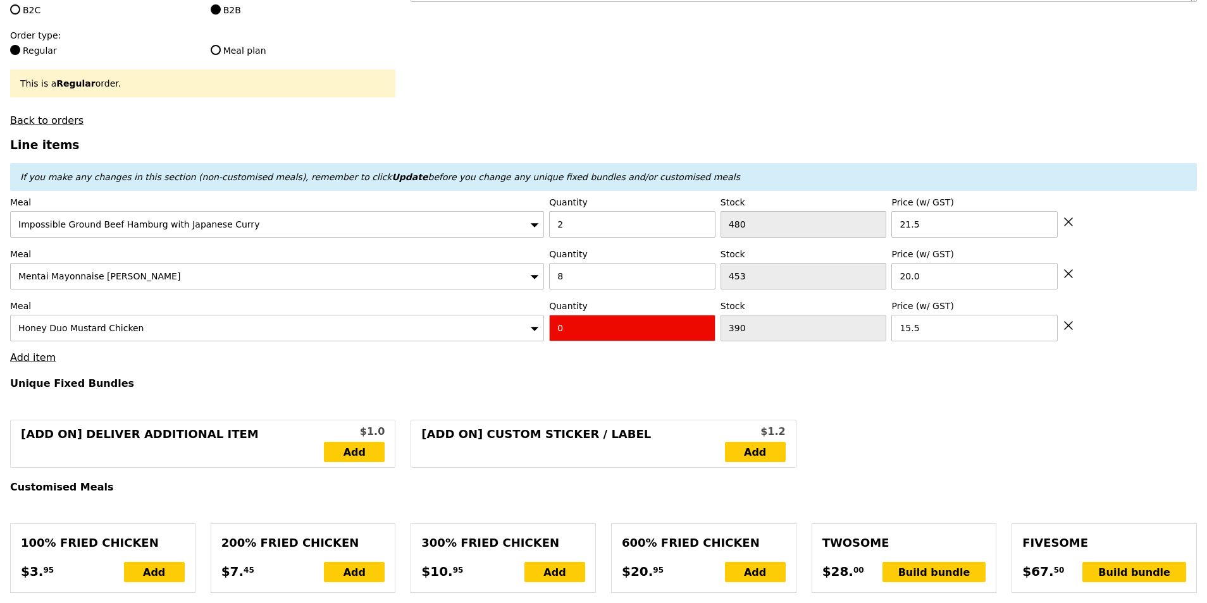
click at [140, 321] on div "Honey Duo Mustard Chicken" at bounding box center [277, 328] width 534 height 27
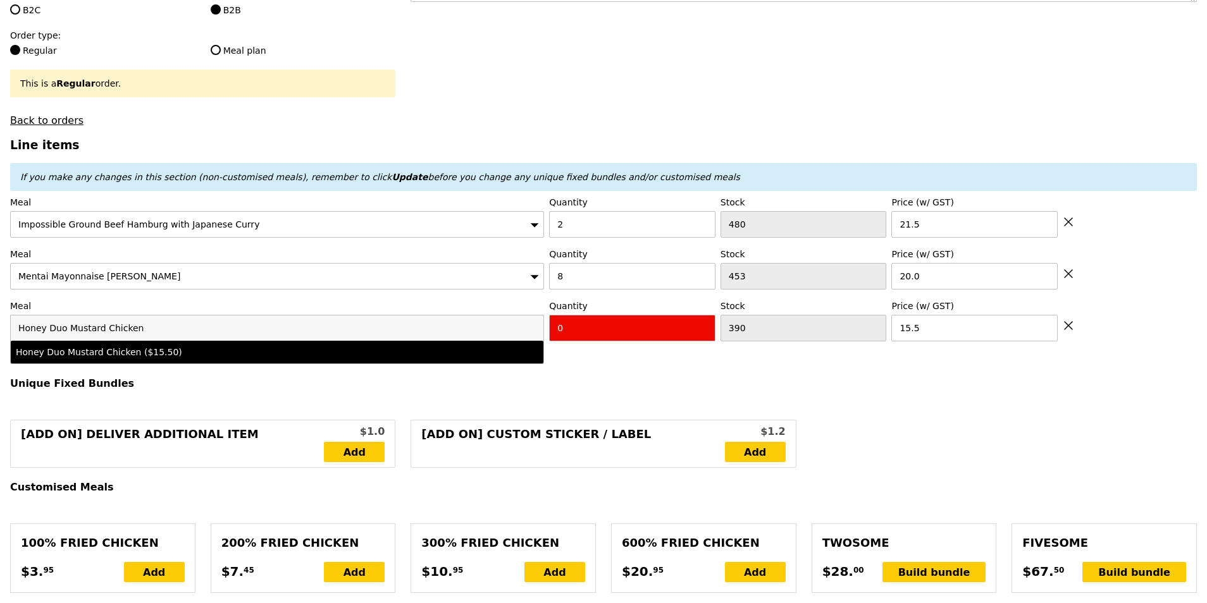
drag, startPoint x: 140, startPoint y: 323, endPoint x: 23, endPoint y: 326, distance: 116.4
click at [22, 326] on input "Honey Duo Mustard Chicken" at bounding box center [277, 328] width 533 height 25
click at [157, 323] on input "Honey Duo Mustard Chicken" at bounding box center [277, 328] width 533 height 25
drag, startPoint x: 125, startPoint y: 319, endPoint x: -3, endPoint y: 323, distance: 127.8
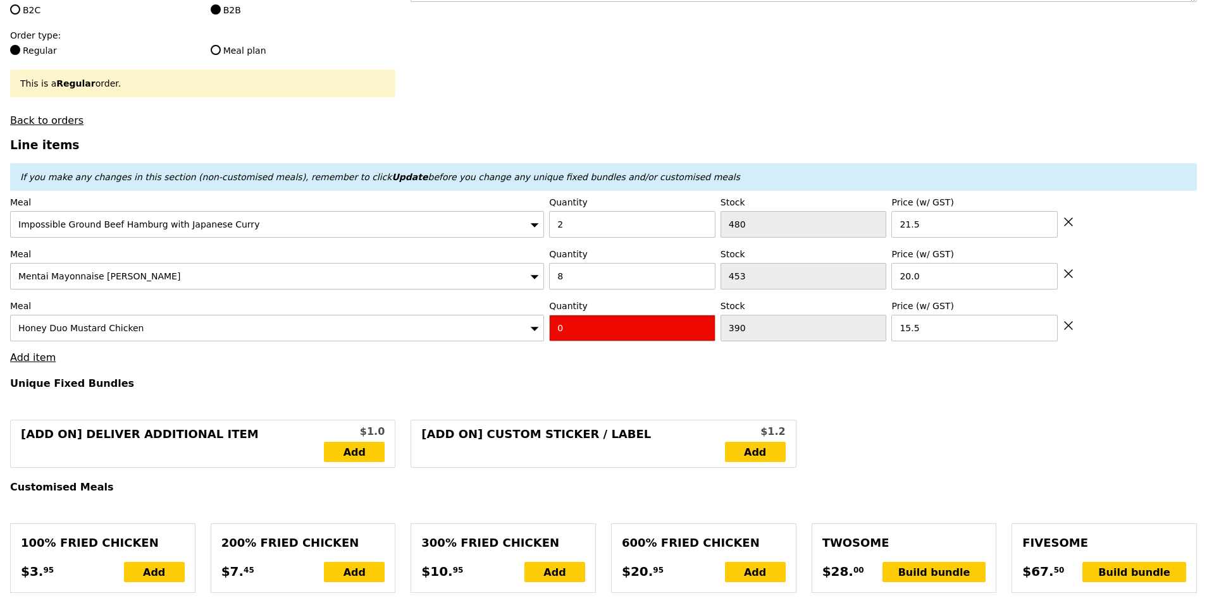
click at [570, 322] on input "0" at bounding box center [632, 328] width 166 height 27
type input "Confirm"
type input "5"
type input "Loading..."
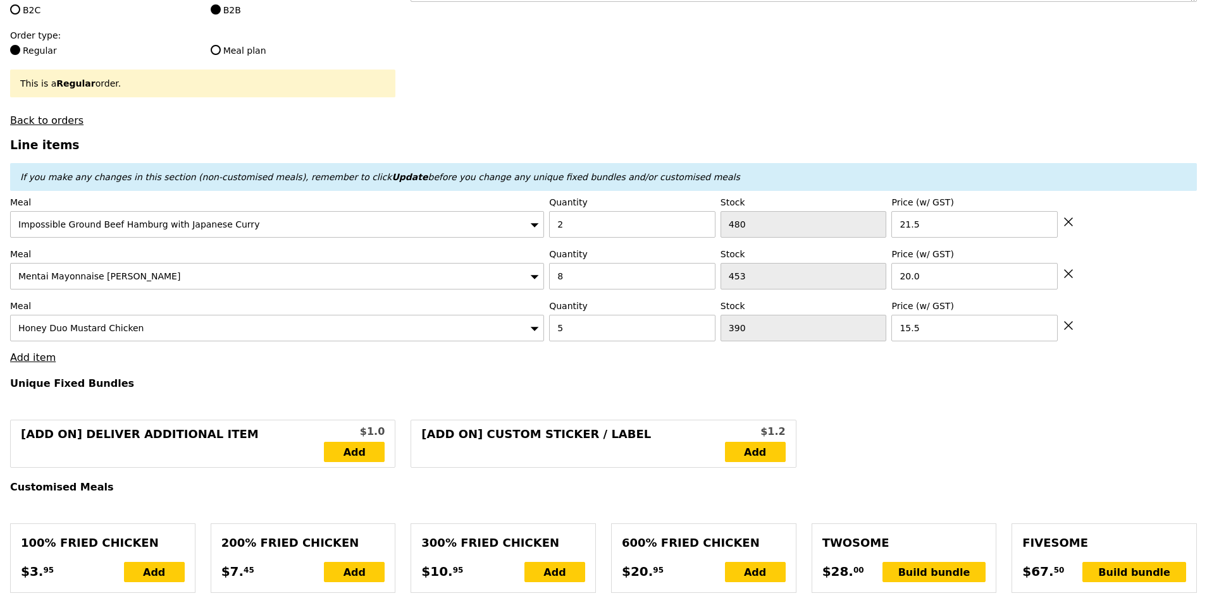
type input "280.50"
type input "284.45"
type input "Confirm"
click at [25, 355] on link "Add item" at bounding box center [33, 358] width 46 height 12
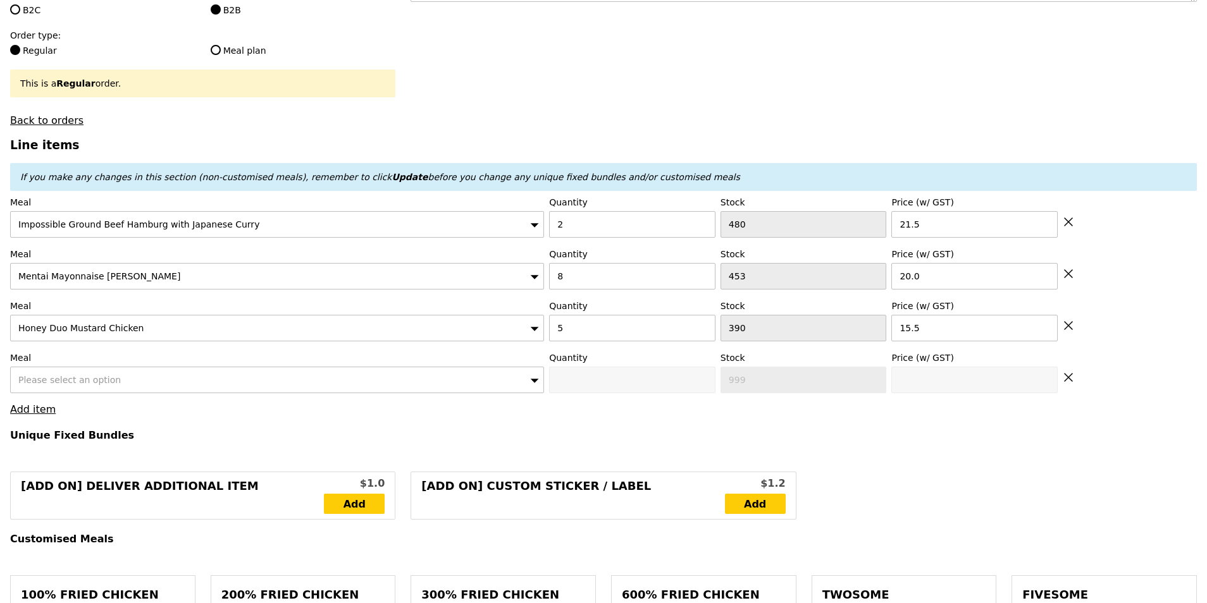
click at [135, 377] on div "Please select an option" at bounding box center [277, 380] width 534 height 27
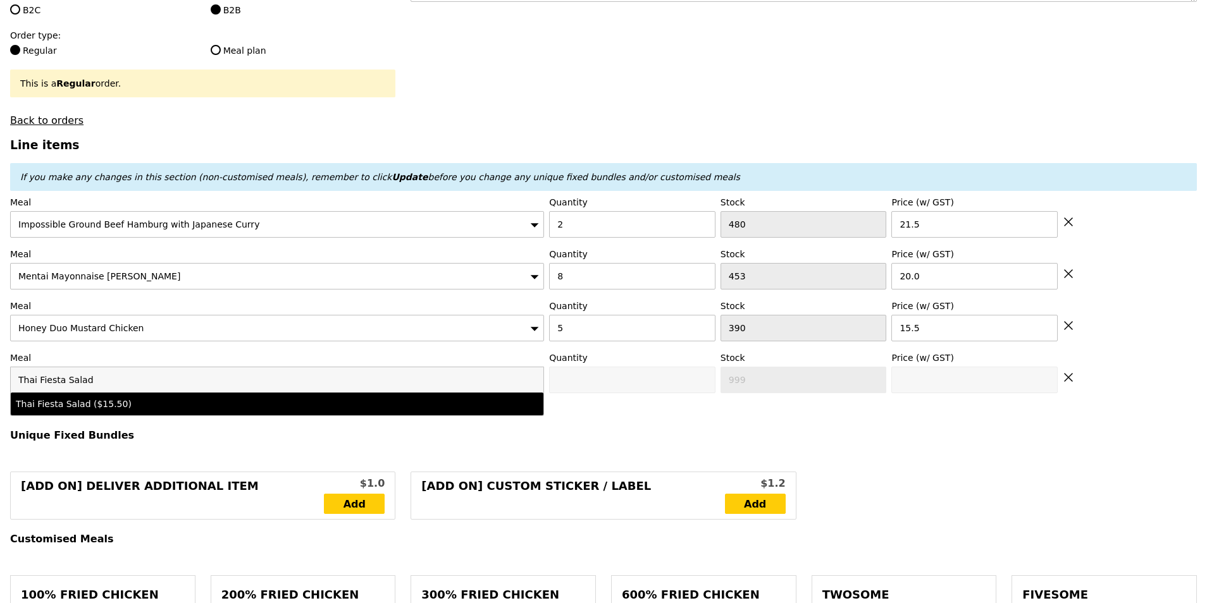
type input "Thai Fiesta Salad"
click at [120, 398] on div "Thai Fiesta Salad ($15.50)" at bounding box center [212, 404] width 392 height 13
type input "Confirm anyway"
type input "0"
type input "494"
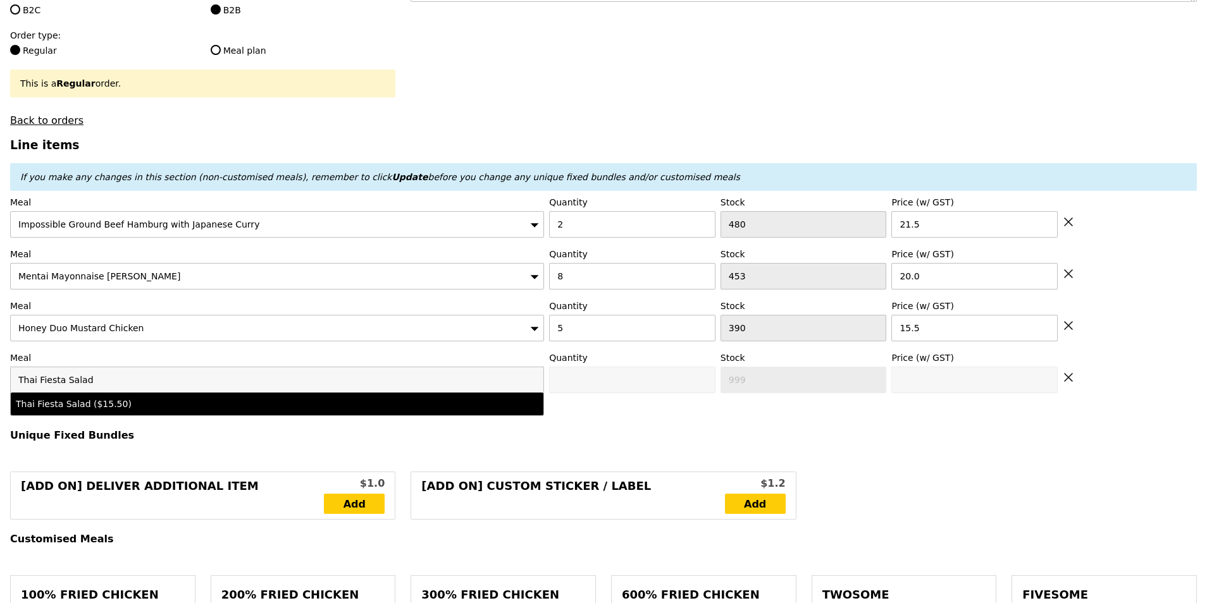
type input "15.5"
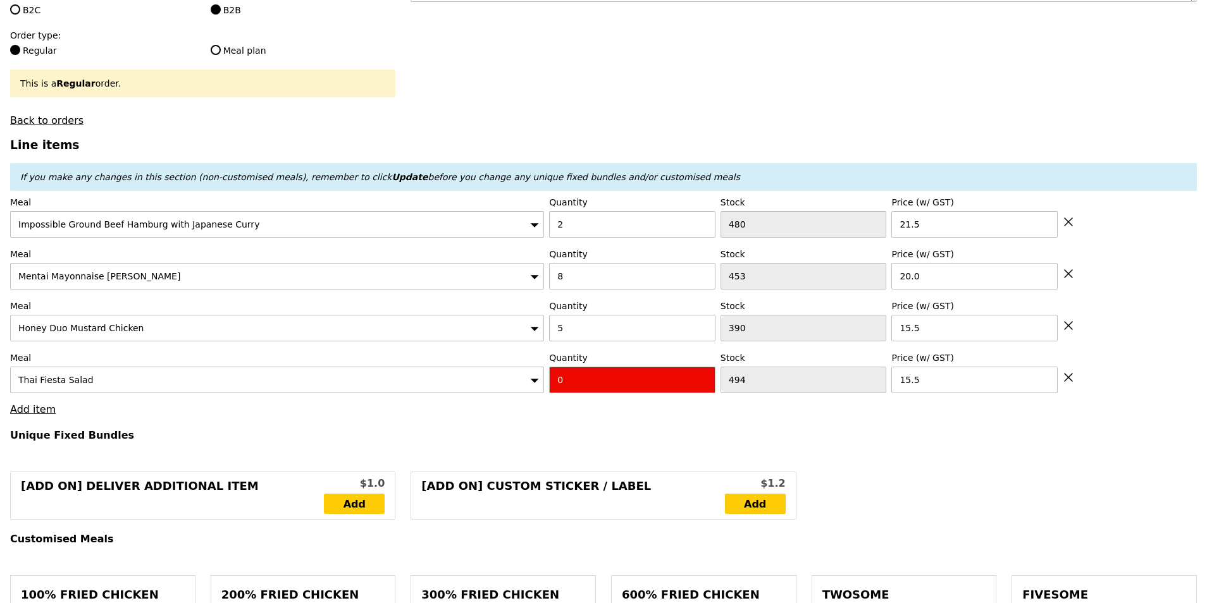
click at [599, 377] on input "0" at bounding box center [632, 380] width 166 height 27
type input "Confirm"
type input "2"
type input "Loading..."
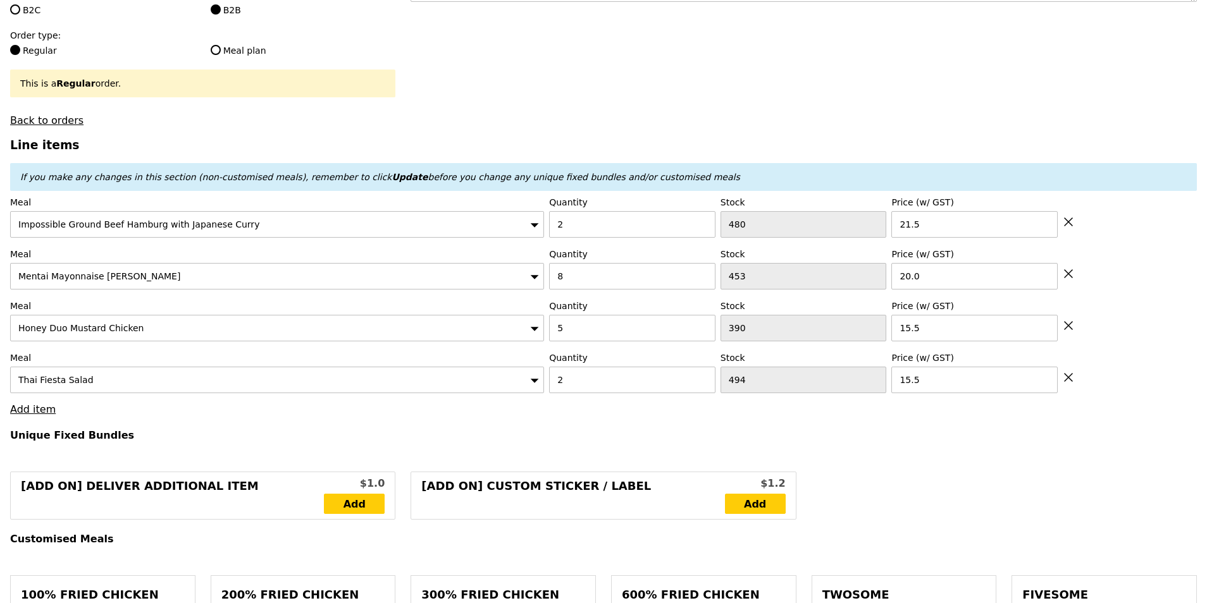
type input "311.50"
type input "315.45"
type input "Confirm"
click at [40, 404] on link "Add item" at bounding box center [33, 410] width 46 height 12
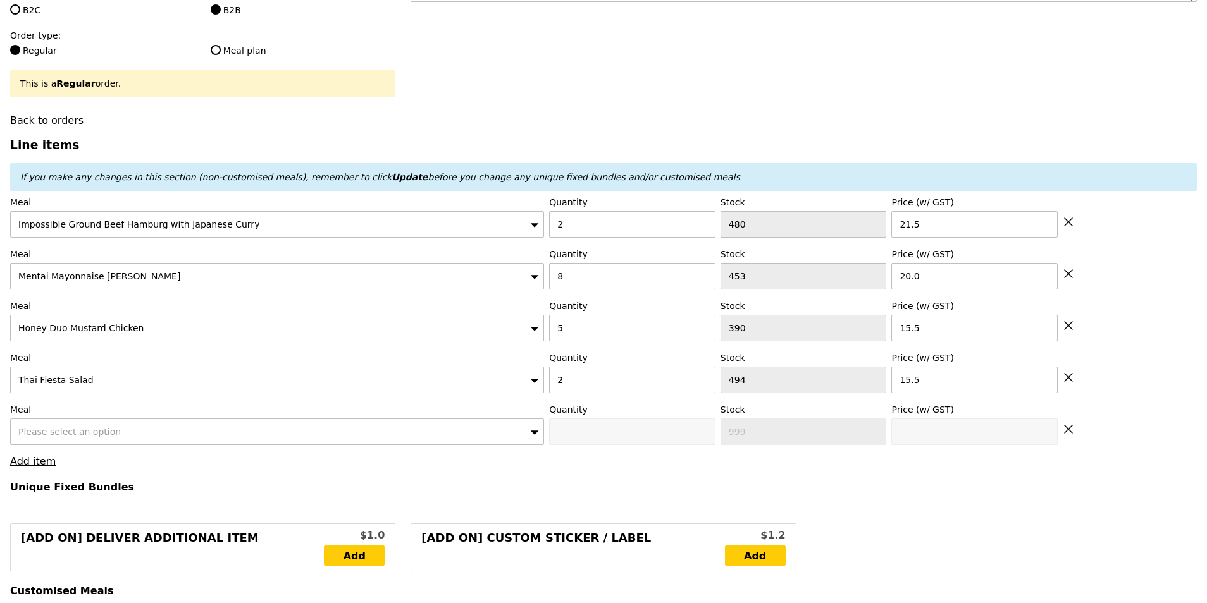
click at [93, 429] on span "Please select an option" at bounding box center [69, 432] width 102 height 10
drag, startPoint x: 218, startPoint y: 428, endPoint x: 144, endPoint y: 428, distance: 74.0
click at [144, 428] on input "Grilled Farm Fresh Chicken with spiced black rice" at bounding box center [277, 431] width 533 height 25
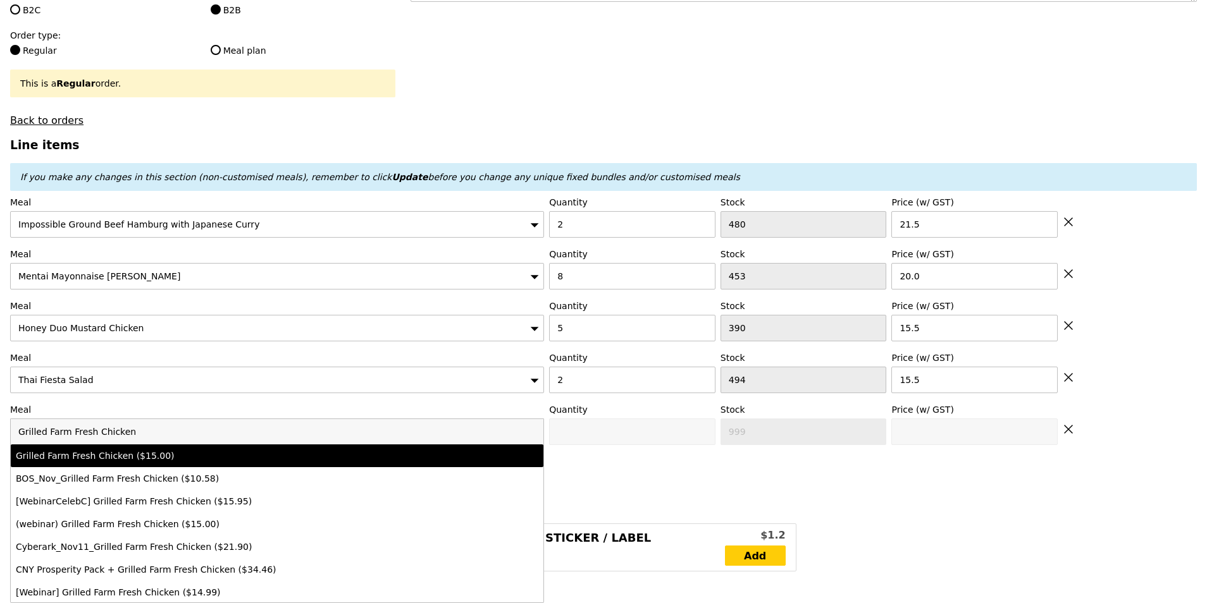
type input "Grilled Farm Fresh Chicken"
click at [151, 450] on div "Grilled Farm Fresh Chicken ($15.00)" at bounding box center [212, 456] width 392 height 13
type input "Confirm anyway"
type input "0"
type input "393"
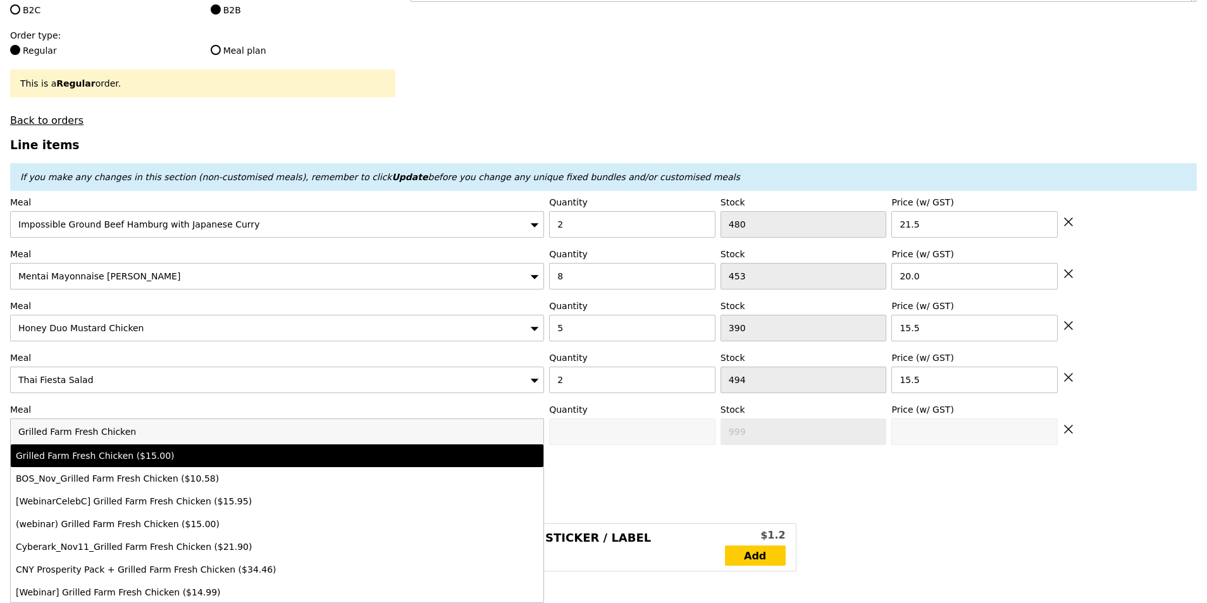
type input "15.0"
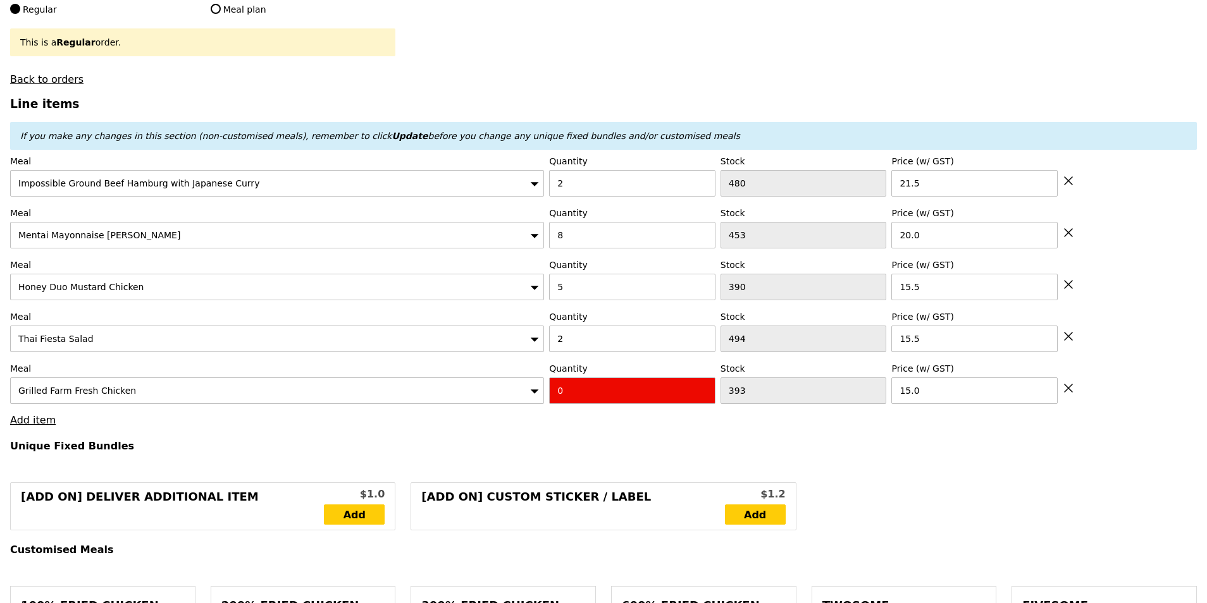
scroll to position [379, 0]
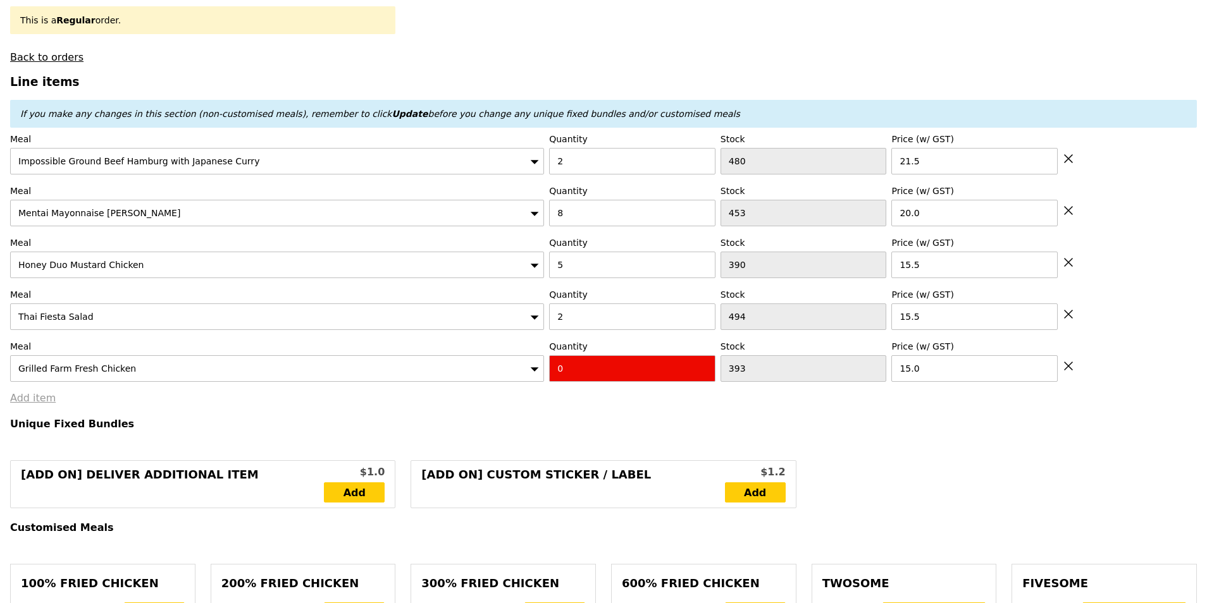
click at [47, 393] on link "Add item" at bounding box center [33, 398] width 46 height 12
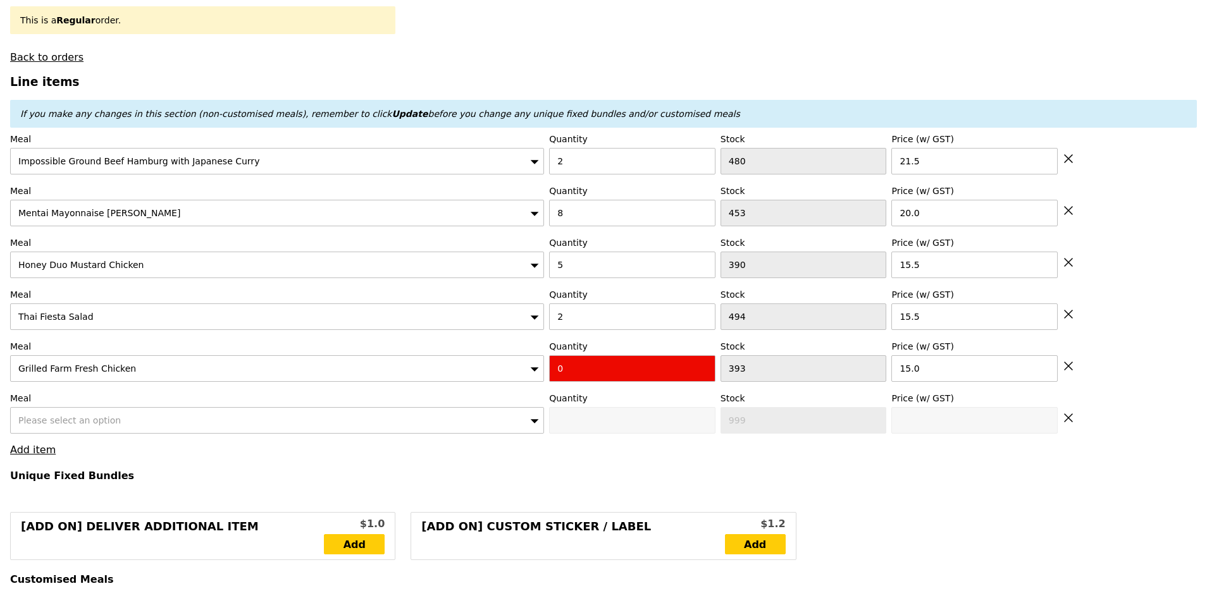
click at [140, 414] on div "Please select an option" at bounding box center [277, 420] width 534 height 27
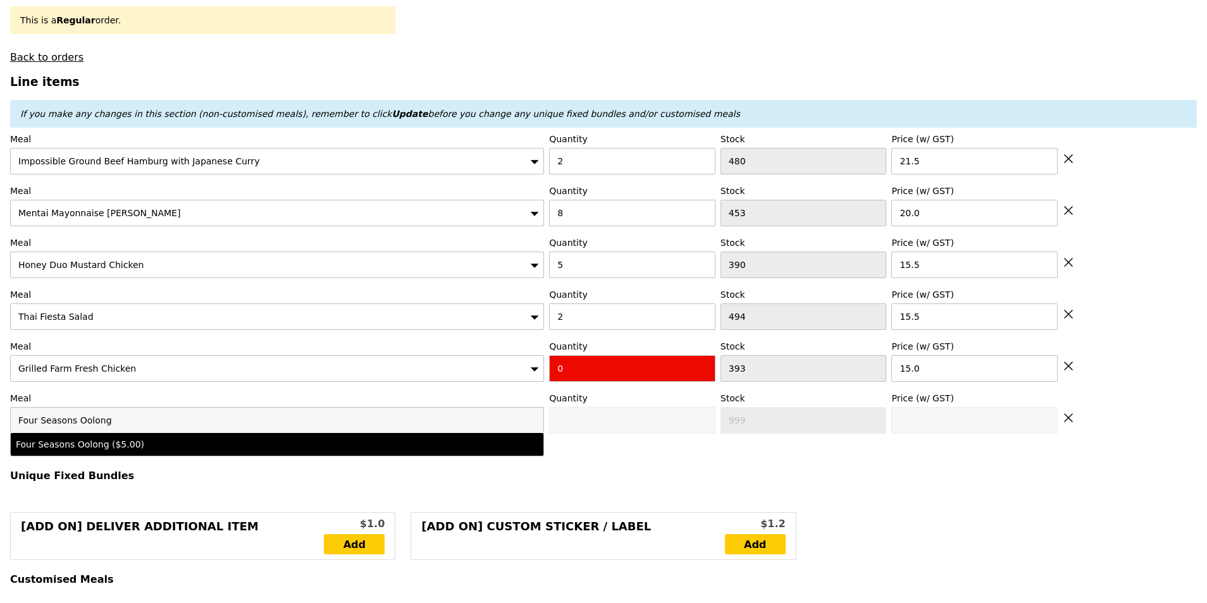
type input "Four Seasons Oolong"
click at [133, 438] on div "Four Seasons Oolong ($5.00)" at bounding box center [212, 444] width 392 height 13
type input "0"
type input "491"
type input "5.0"
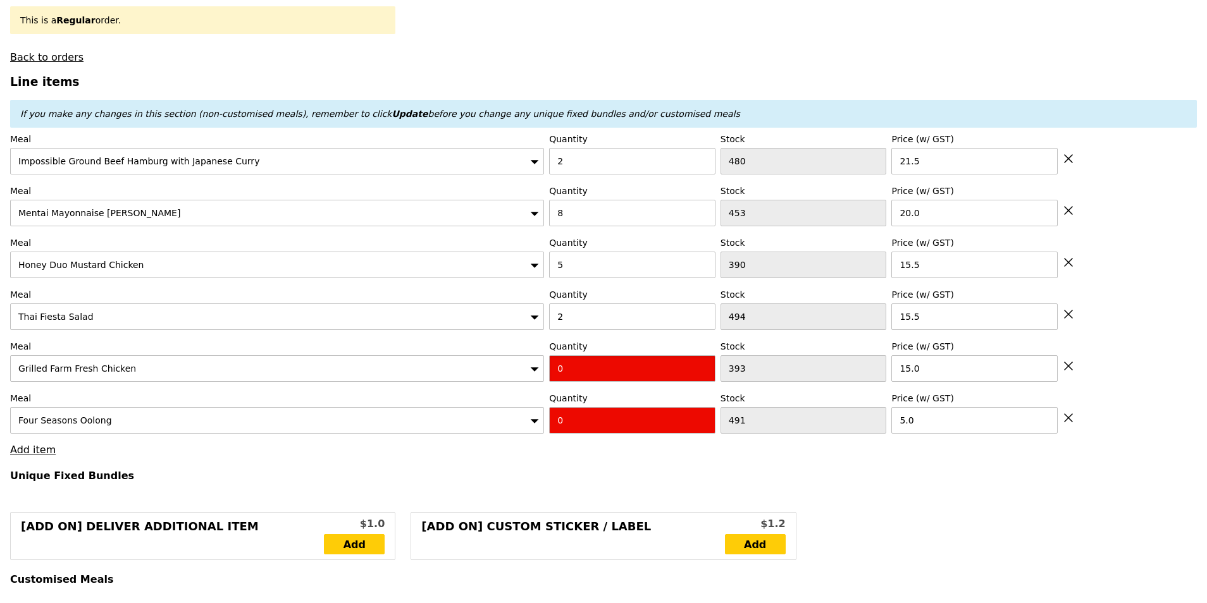
click at [558, 371] on input "0" at bounding box center [632, 368] width 166 height 27
type input "2"
click at [608, 428] on input "0" at bounding box center [632, 420] width 166 height 27
type input "Loading..."
type input "5"
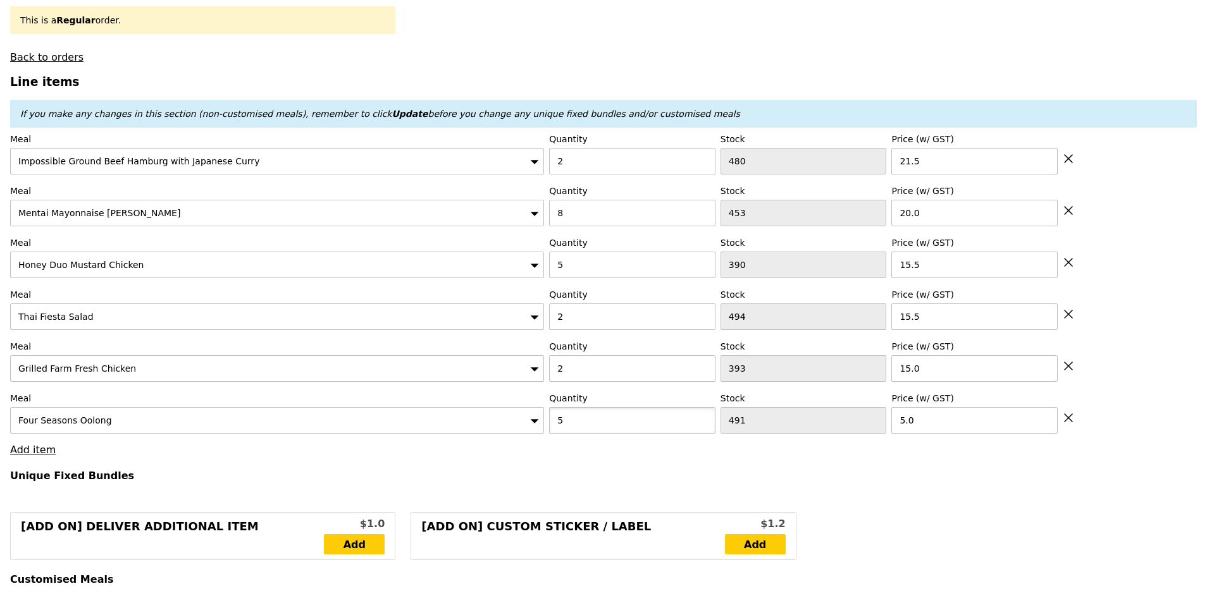
type input "341.50"
type input "345.45"
type input "Confirm"
type input "5"
click at [34, 444] on link "Add item" at bounding box center [33, 450] width 46 height 12
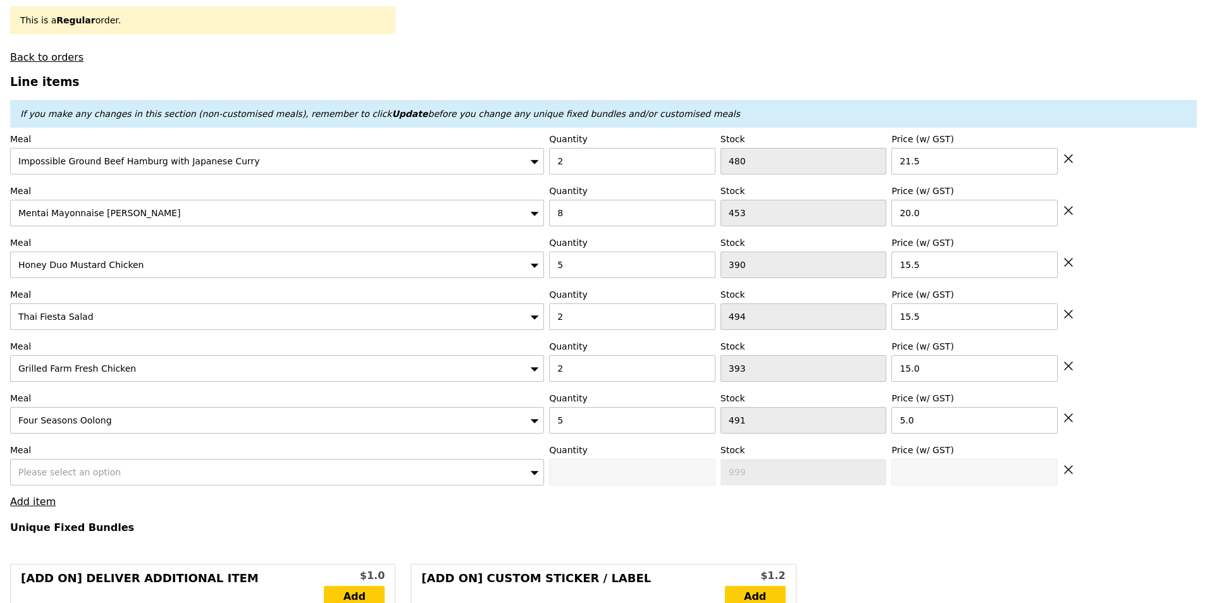
type input "Loading..."
type input "366.50"
type input "370.45"
type input "Confirm"
click at [109, 465] on div "Please select an option" at bounding box center [277, 472] width 534 height 27
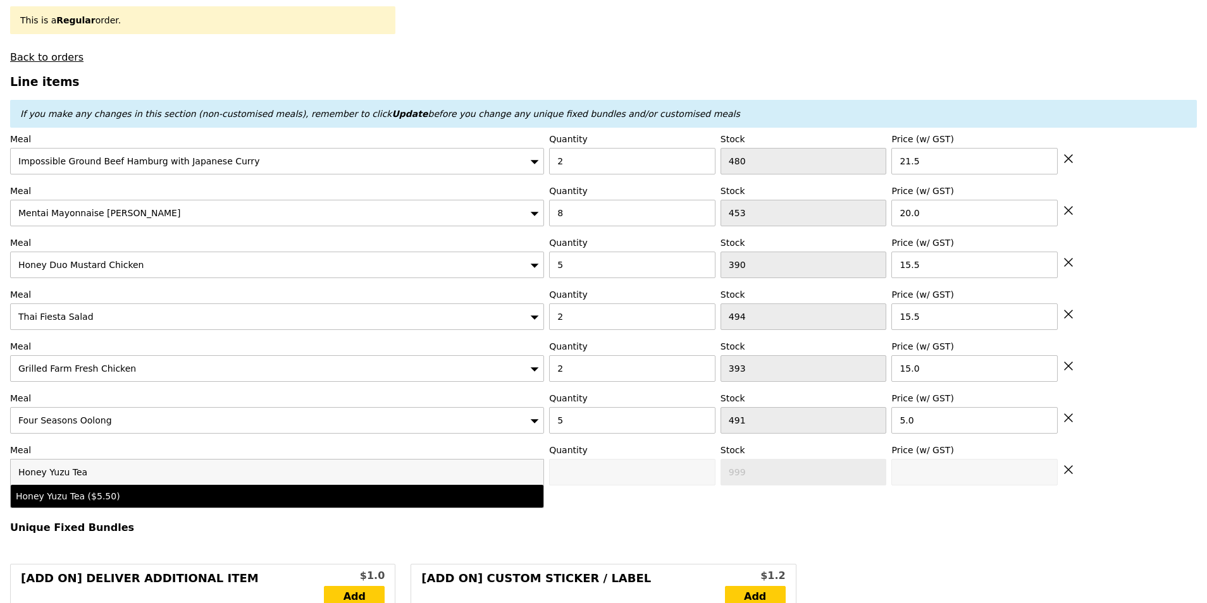
type input "Honey Yuzu Tea"
click at [114, 494] on div "Honey Yuzu Tea ($5.50)" at bounding box center [212, 496] width 392 height 13
type input "Confirm anyway"
type input "0"
type input "488"
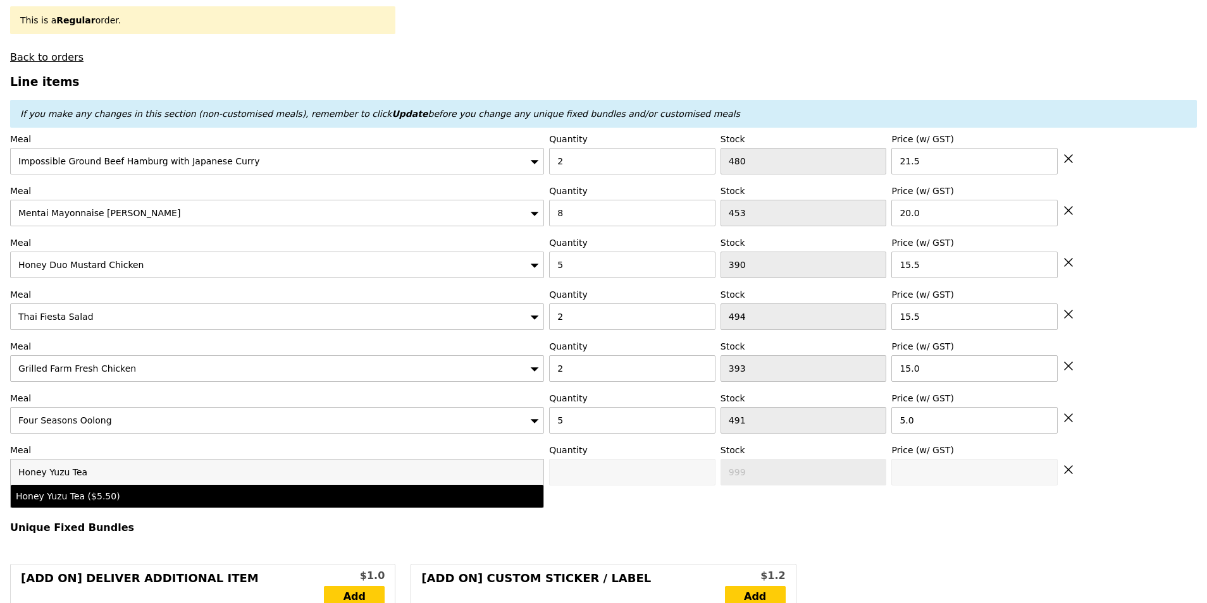
type input "5.5"
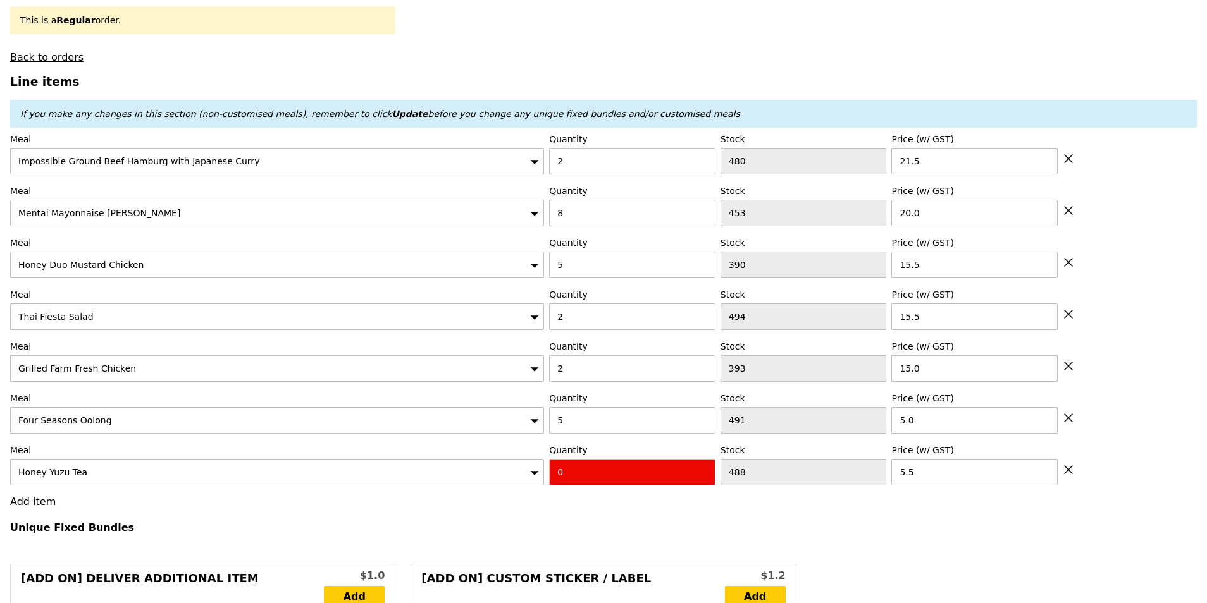
drag, startPoint x: 577, startPoint y: 468, endPoint x: 554, endPoint y: 467, distance: 23.4
click at [554, 467] on input "0" at bounding box center [632, 472] width 166 height 27
type input "Confirm"
type input "5"
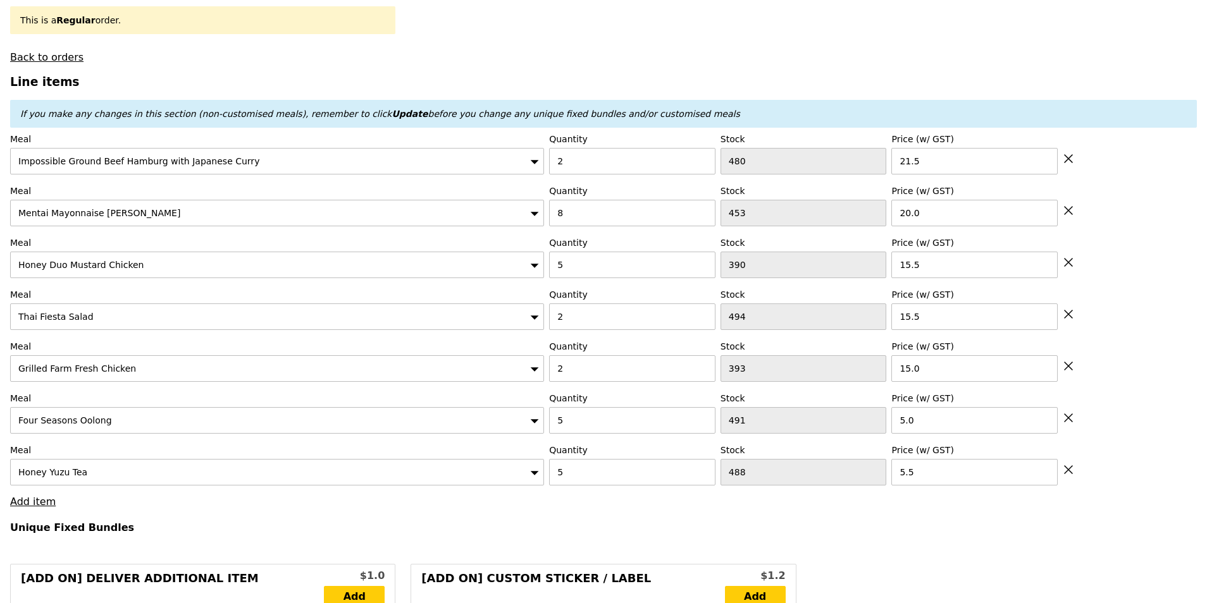
type input "Loading..."
type input "394.00"
type input "397.95"
type input "Confirm"
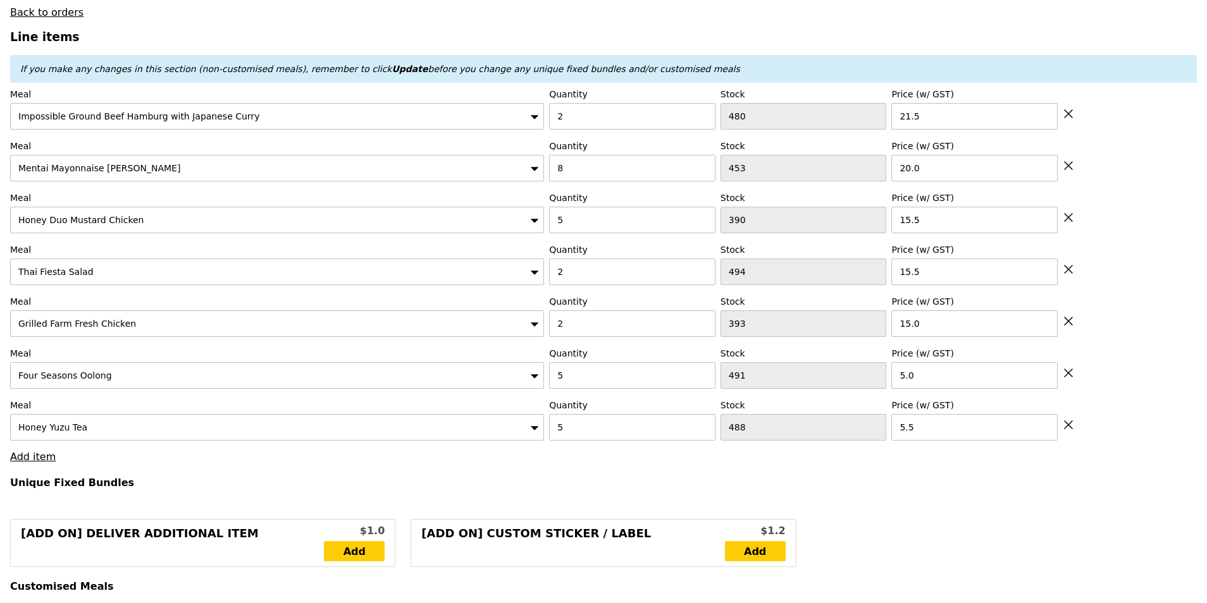
scroll to position [443, 0]
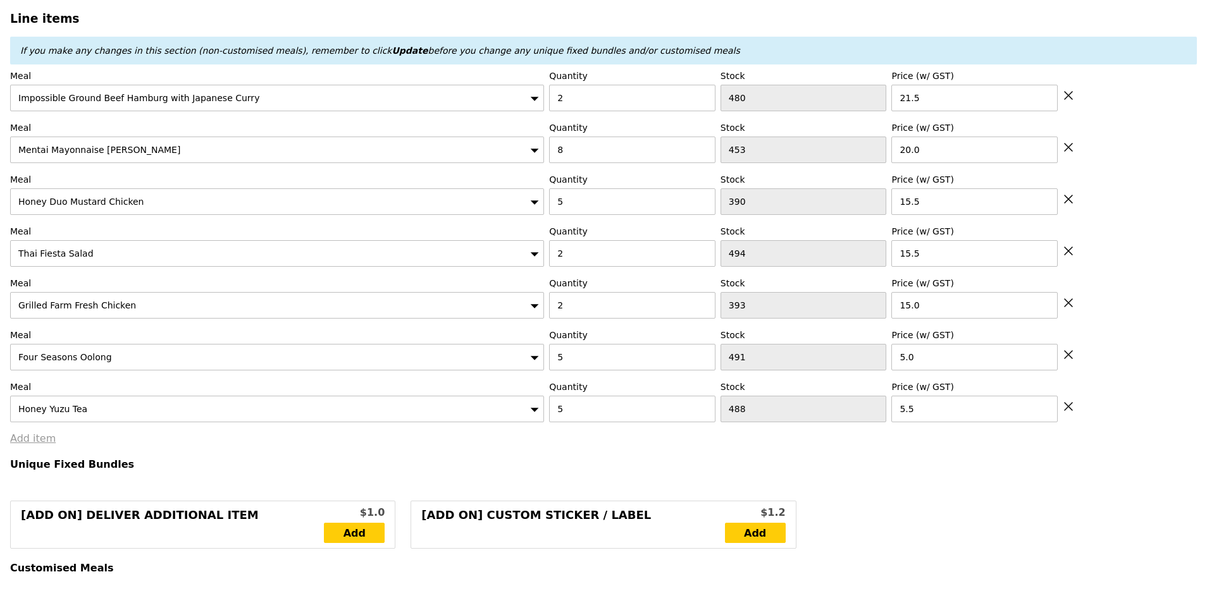
click at [37, 434] on link "Add item" at bounding box center [33, 439] width 46 height 12
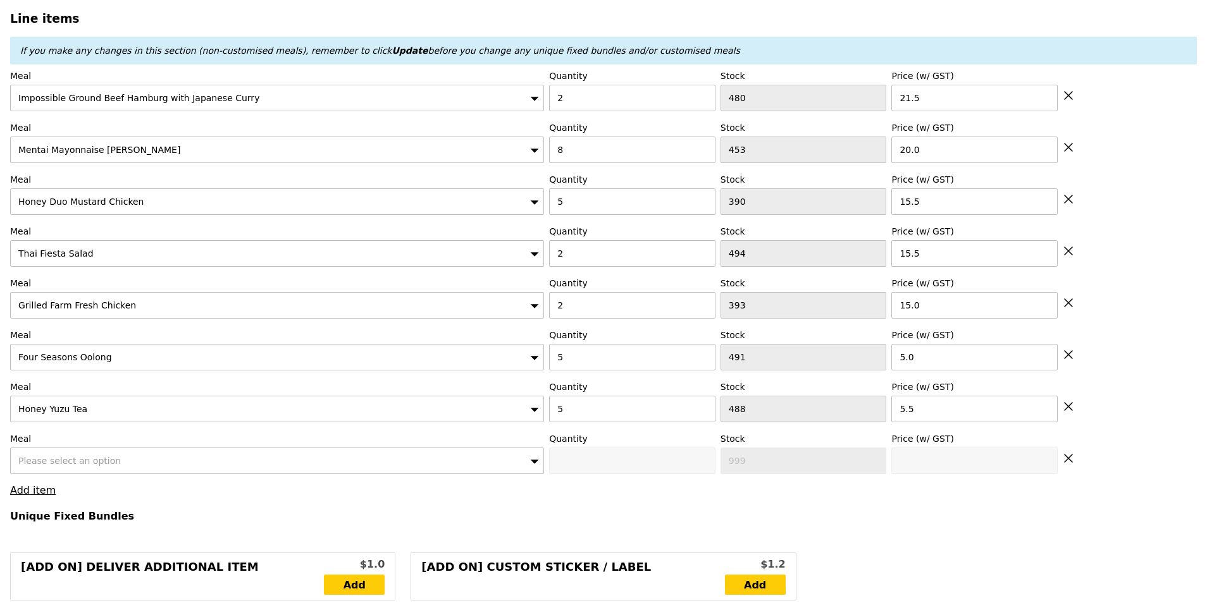
click at [122, 457] on div "Please select an option" at bounding box center [277, 461] width 534 height 27
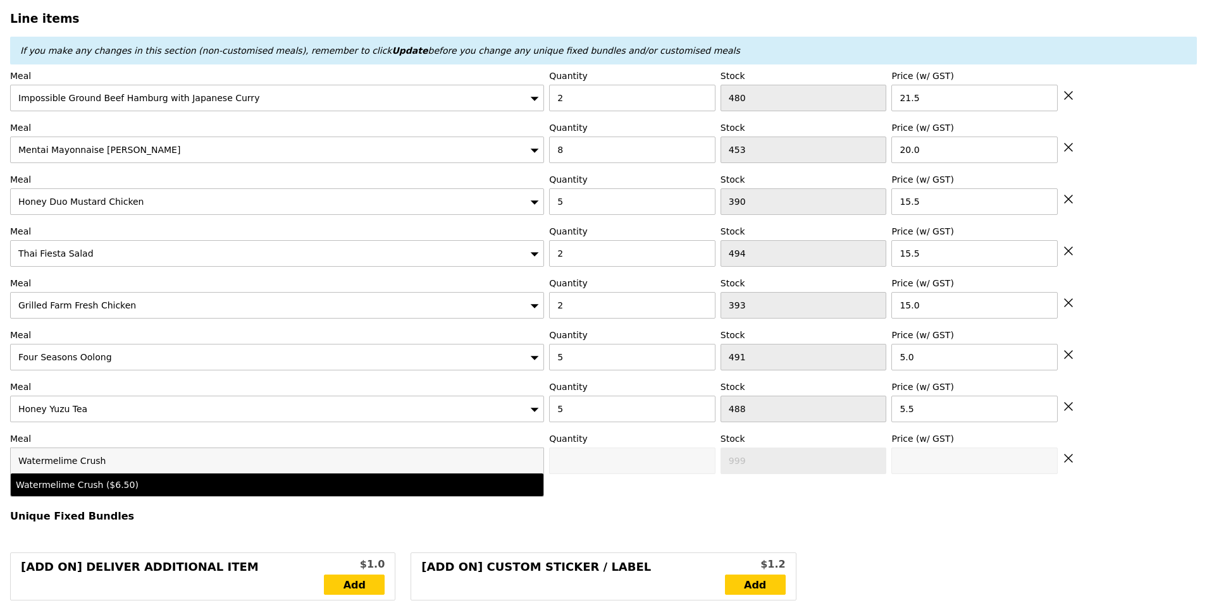
type input "Watermelime Crush"
click at [116, 479] on div "Watermelime Crush ($6.50)" at bounding box center [212, 485] width 392 height 13
type input "Confirm anyway"
type input "0"
type input "495"
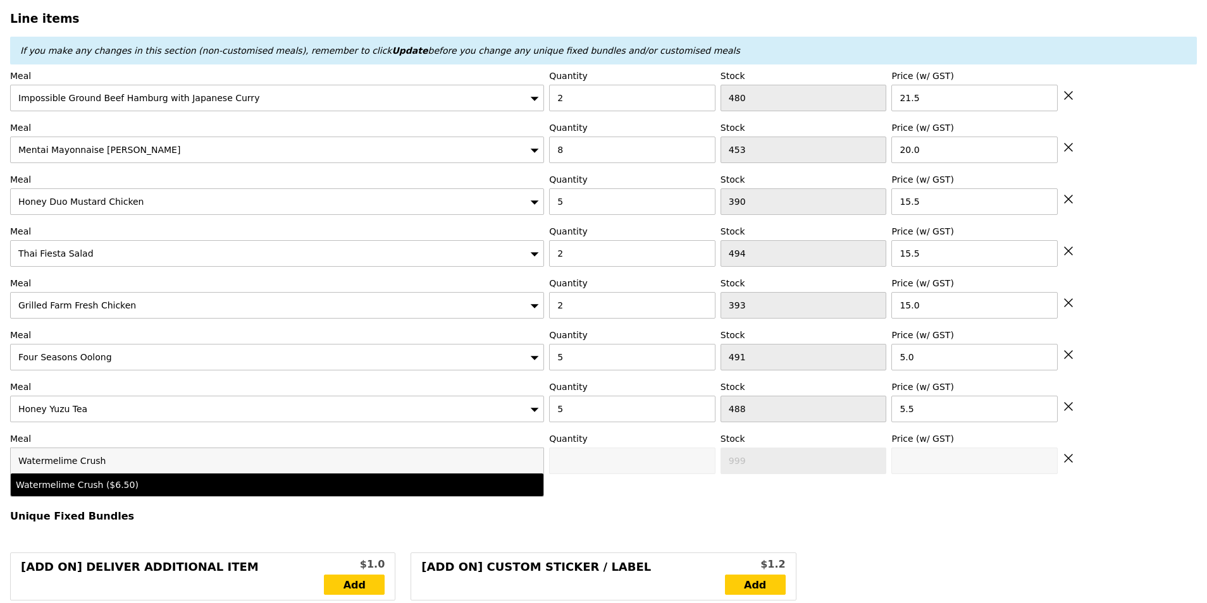
type input "6.5"
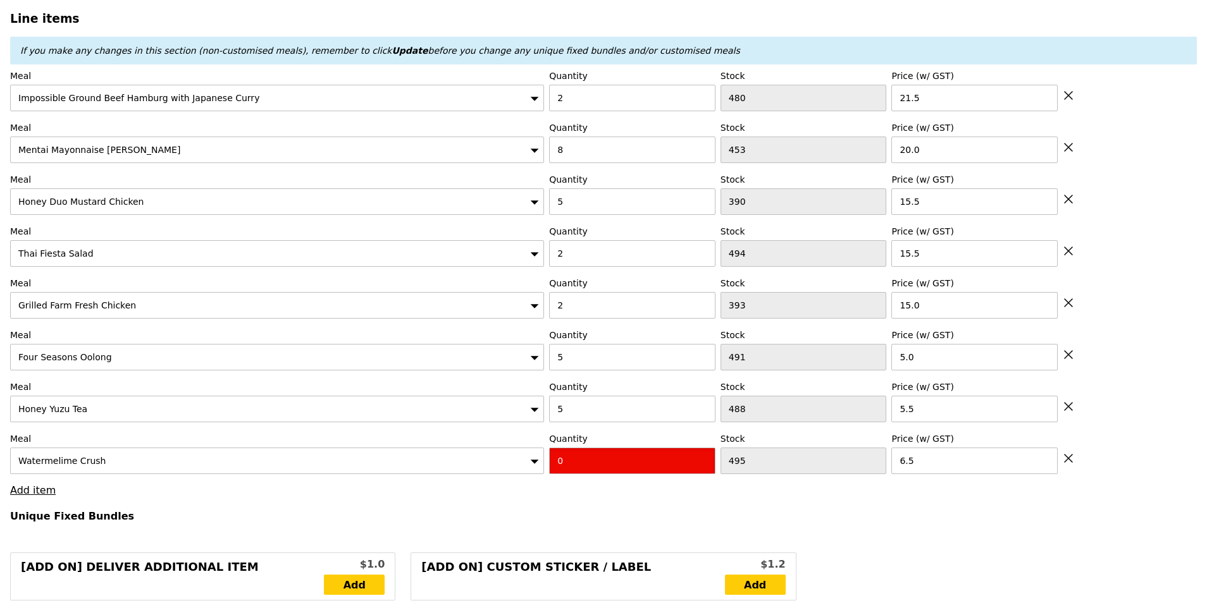
click at [593, 460] on input "0" at bounding box center [632, 461] width 166 height 27
type input "Confirm"
type input "5"
type input "Loading..."
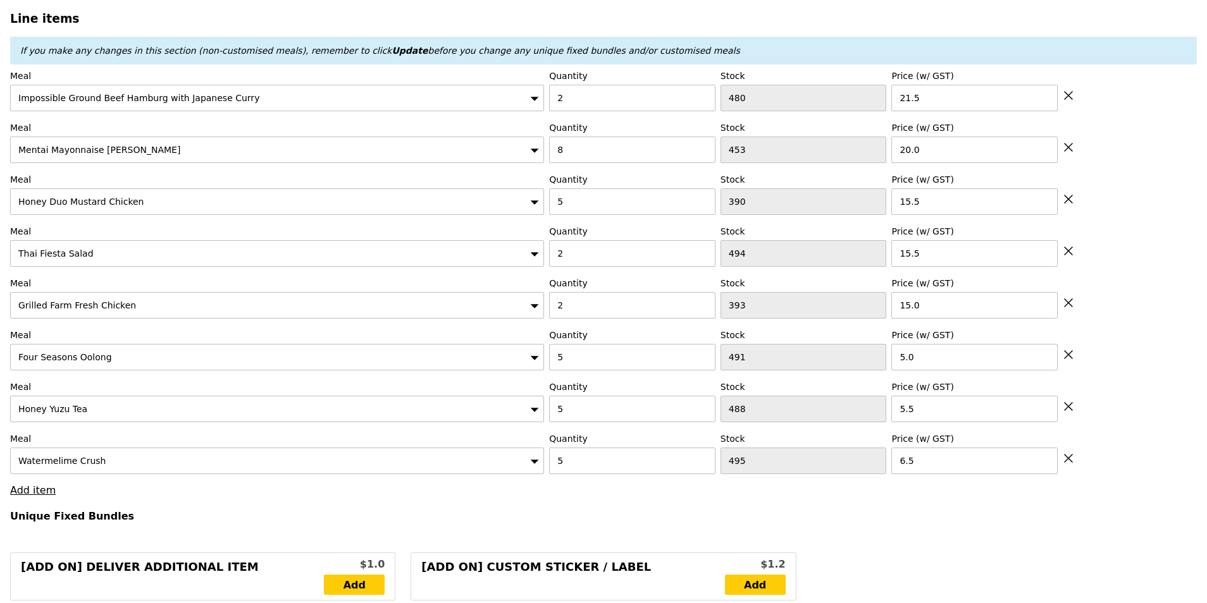
type input "426.50"
type input "430.45"
type input "Confirm"
click at [28, 484] on link "Add item" at bounding box center [33, 490] width 46 height 12
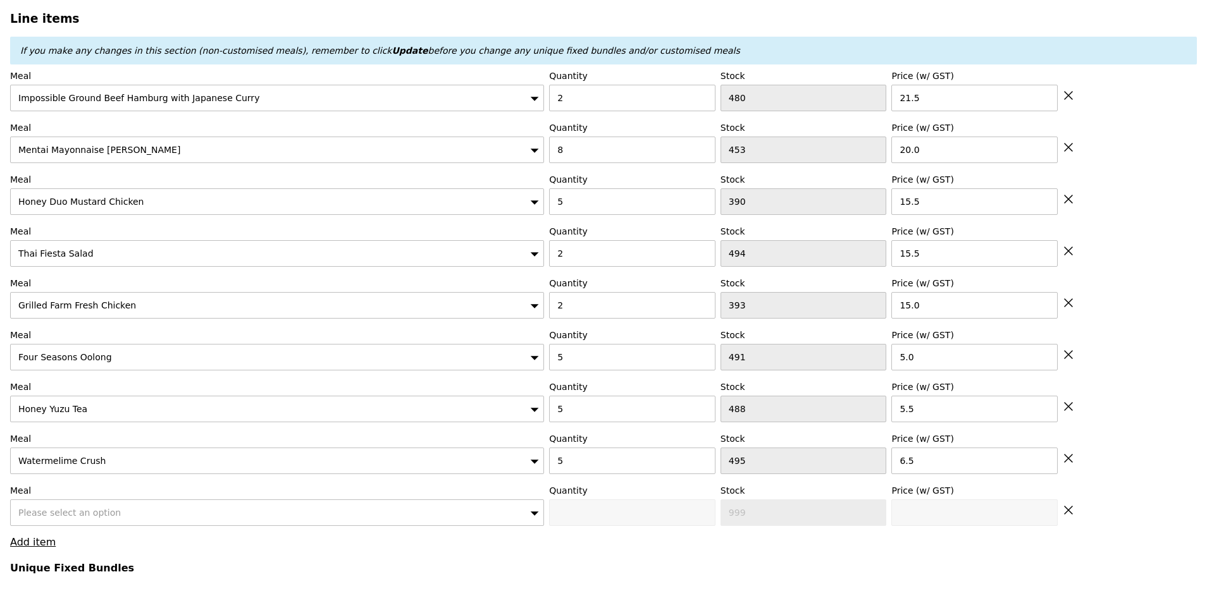
click at [91, 500] on div "Please select an option" at bounding box center [277, 513] width 534 height 27
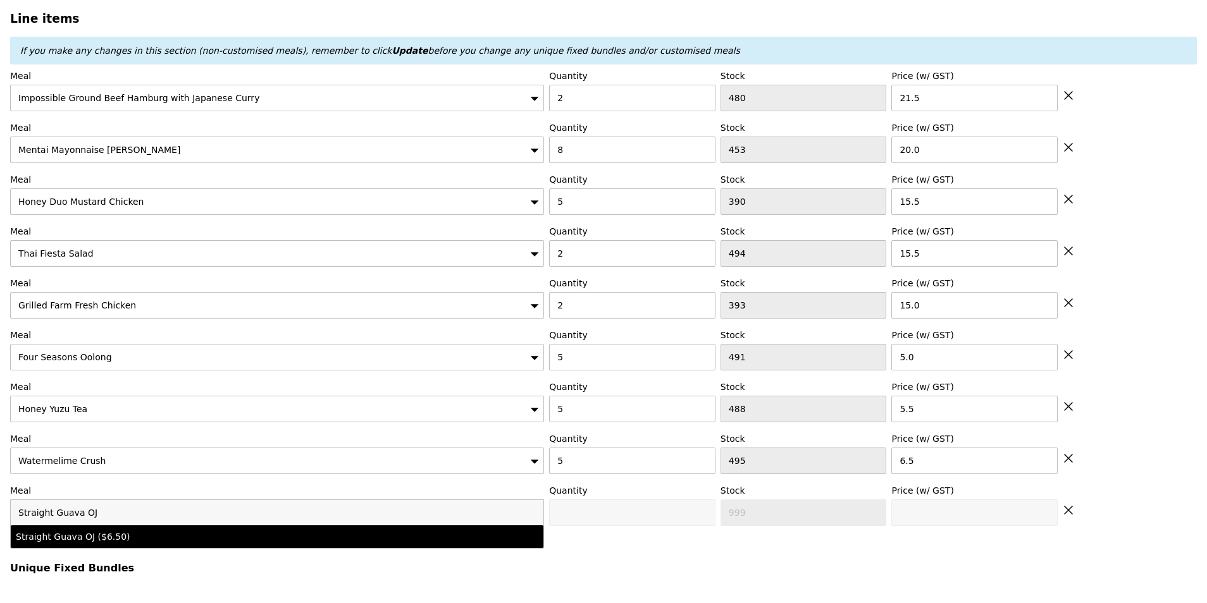
type input "Straight Guava OJ"
click at [108, 533] on div "Straight Guava OJ ($6.50)" at bounding box center [212, 537] width 392 height 13
type input "Confirm anyway"
type input "0"
type input "493"
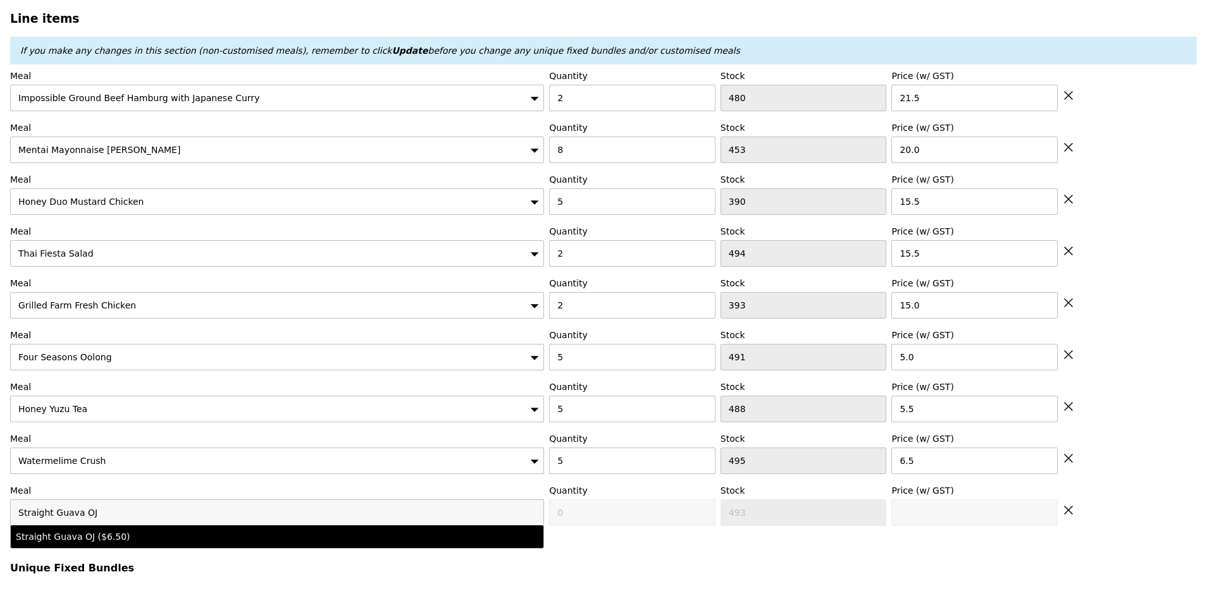
type input "6.5"
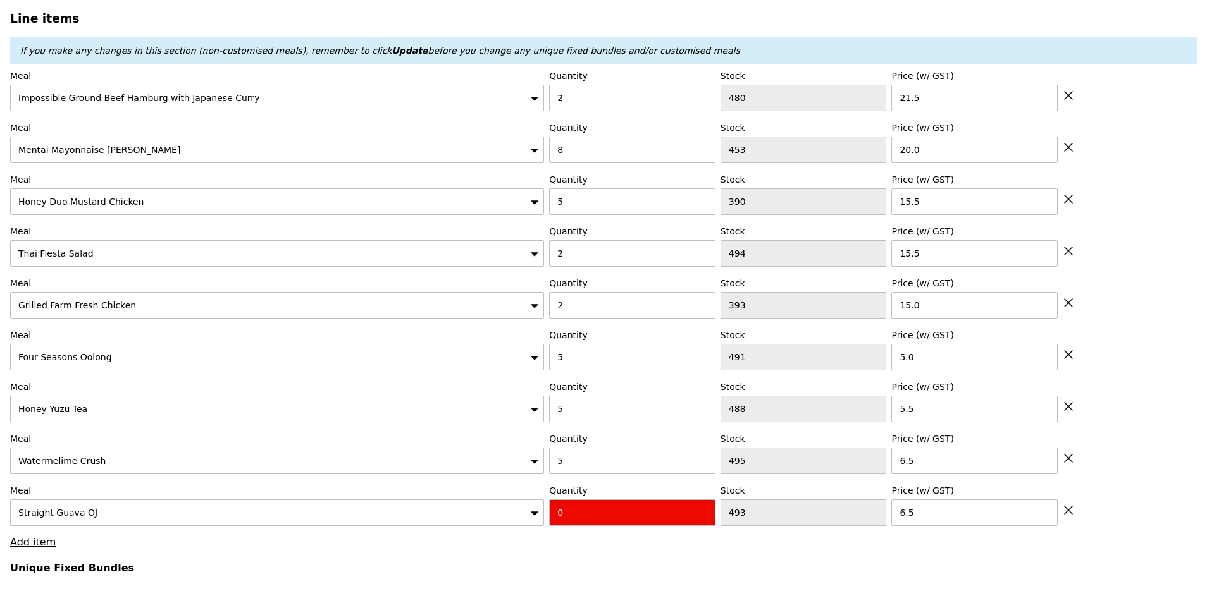
click at [591, 508] on input "0" at bounding box center [632, 513] width 166 height 27
click at [578, 508] on input "0" at bounding box center [632, 513] width 166 height 27
drag, startPoint x: 567, startPoint y: 507, endPoint x: 557, endPoint y: 507, distance: 10.8
click at [557, 507] on input "0" at bounding box center [632, 513] width 166 height 27
type input "Confirm"
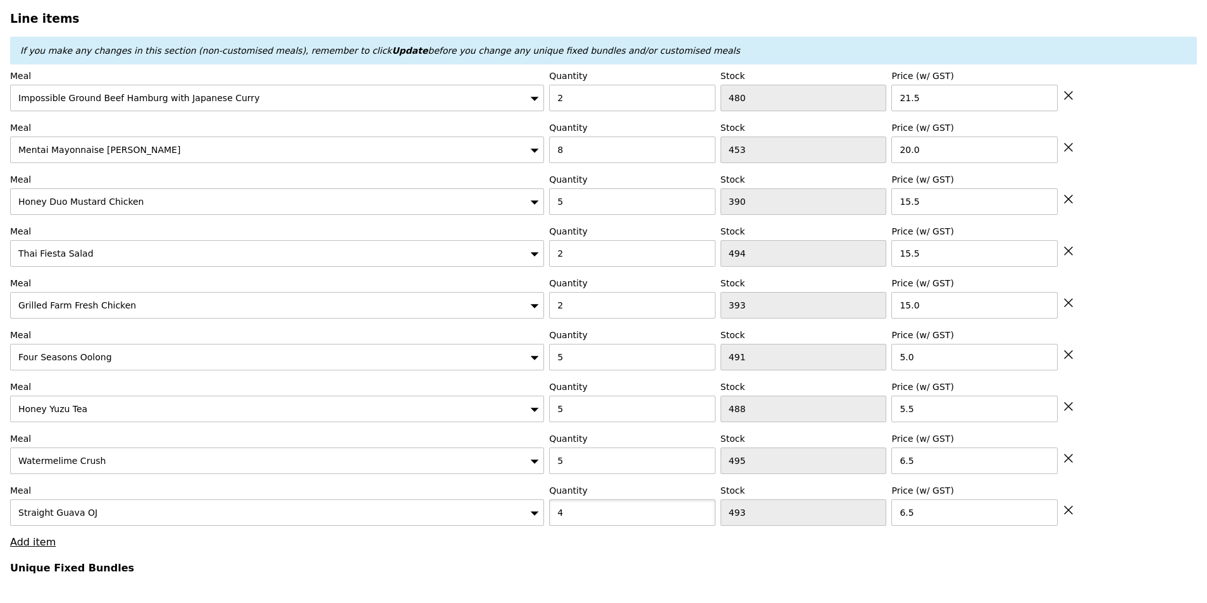
type input "4"
type input "Loading..."
type input "452.50"
type input "456.45"
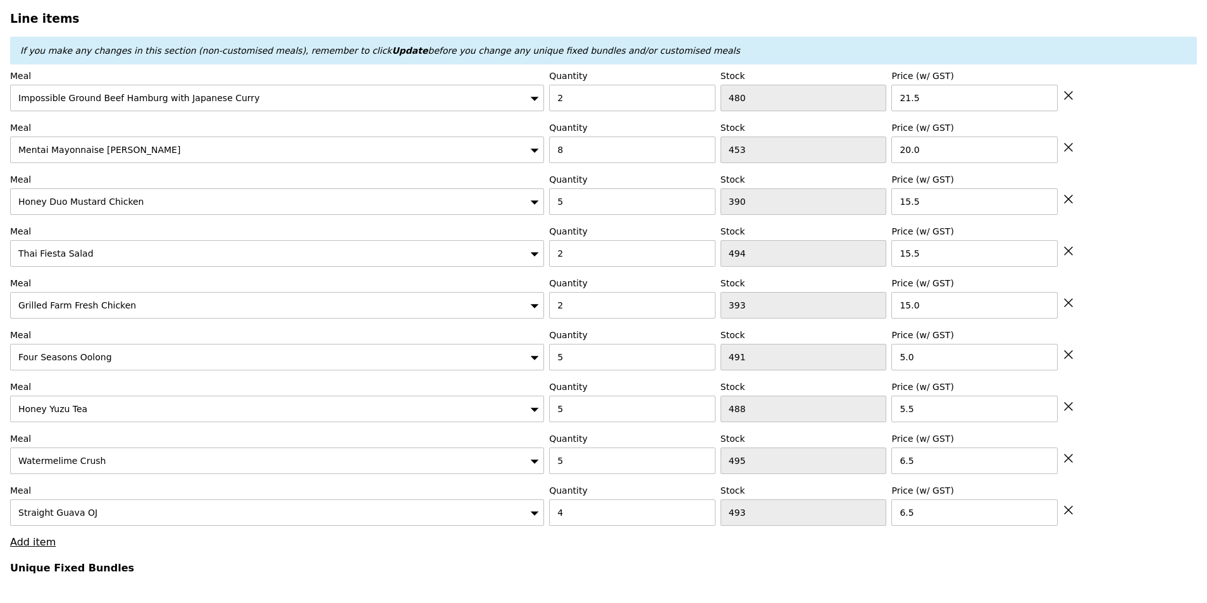
type input "Confirm"
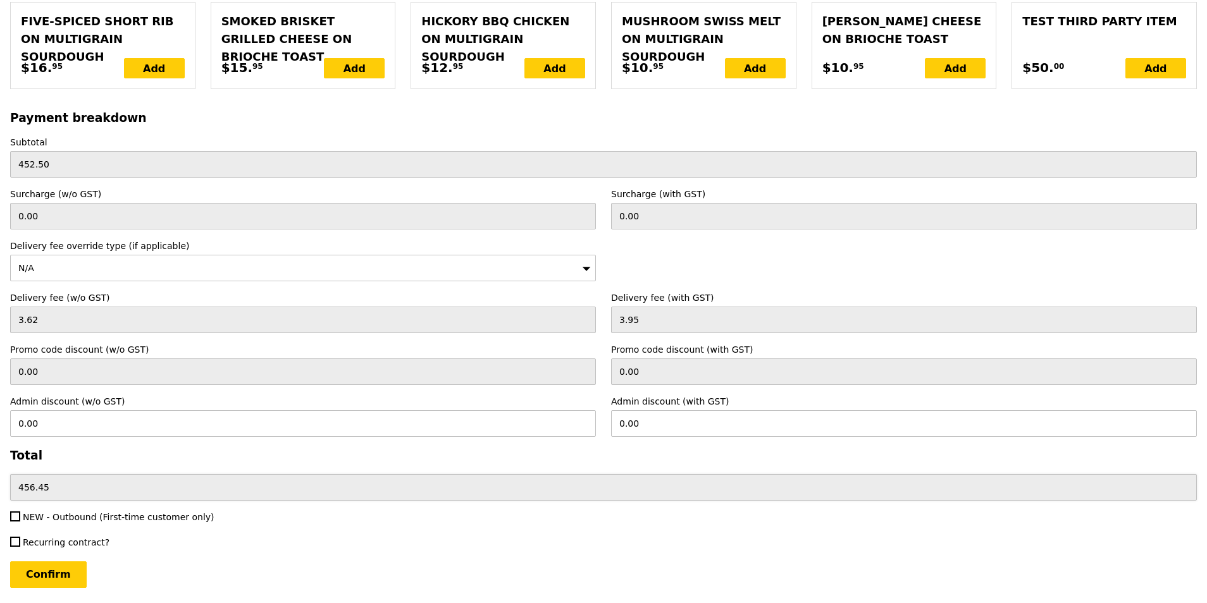
scroll to position [3155, 0]
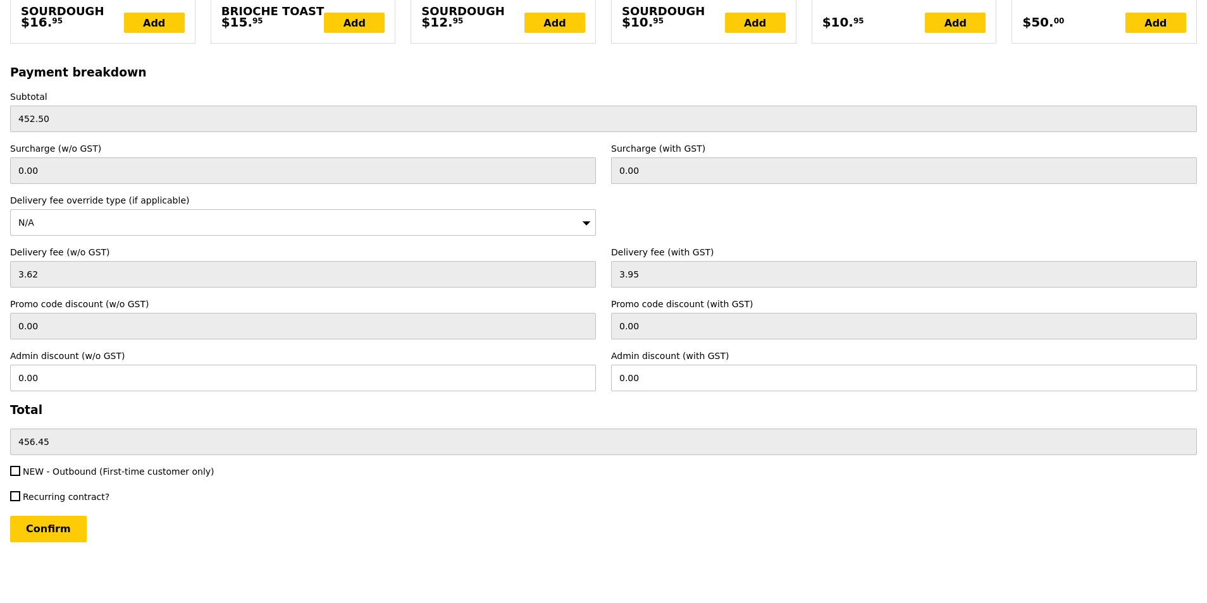
click at [344, 505] on div "Recurring contract?" at bounding box center [303, 498] width 601 height 15
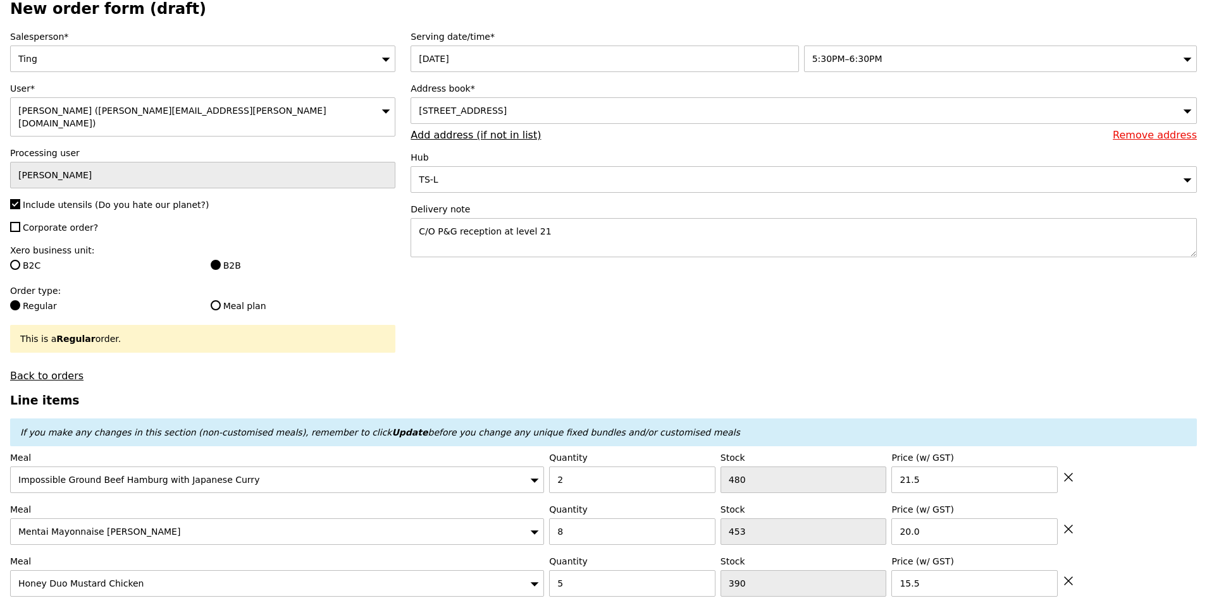
scroll to position [0, 0]
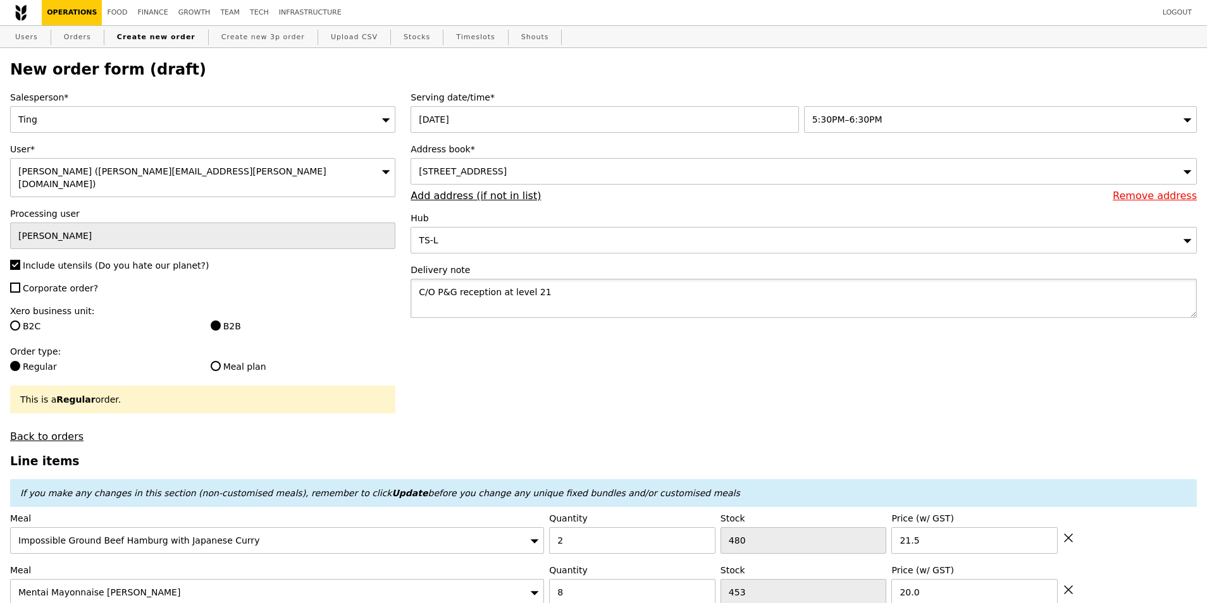
drag, startPoint x: 438, startPoint y: 295, endPoint x: 398, endPoint y: 296, distance: 39.2
click at [546, 298] on textarea "P&G reception at level 21" at bounding box center [803, 298] width 786 height 39
click at [489, 301] on textarea "P&G reception at level 21" at bounding box center [803, 298] width 786 height 39
type textarea "P&G reception at level 21"
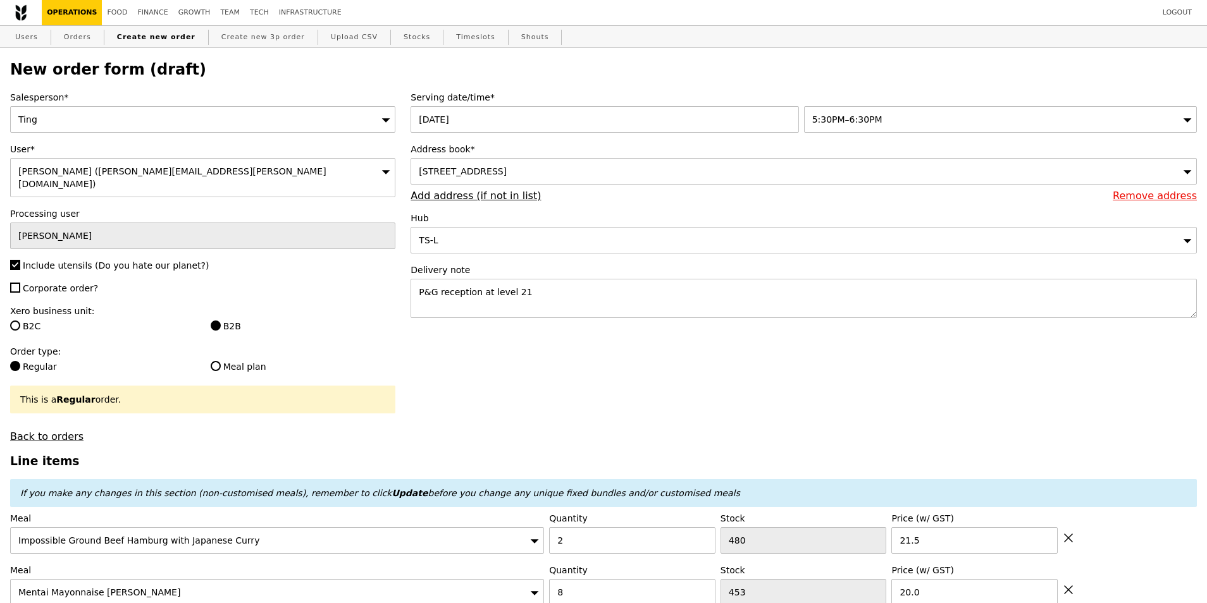
click at [663, 165] on div "11 North Buona Vista Drive, #Reception at Level 21-null, Singapore 138589" at bounding box center [803, 171] width 786 height 27
type input "Confirm"
click at [633, 180] on div "11 North Buona Vista Drive, #Reception at Level 21-null, Singapore 138589" at bounding box center [803, 171] width 786 height 27
click at [573, 171] on input "11 North Buona Vista, The Metropolis, Tower 2" at bounding box center [803, 171] width 785 height 25
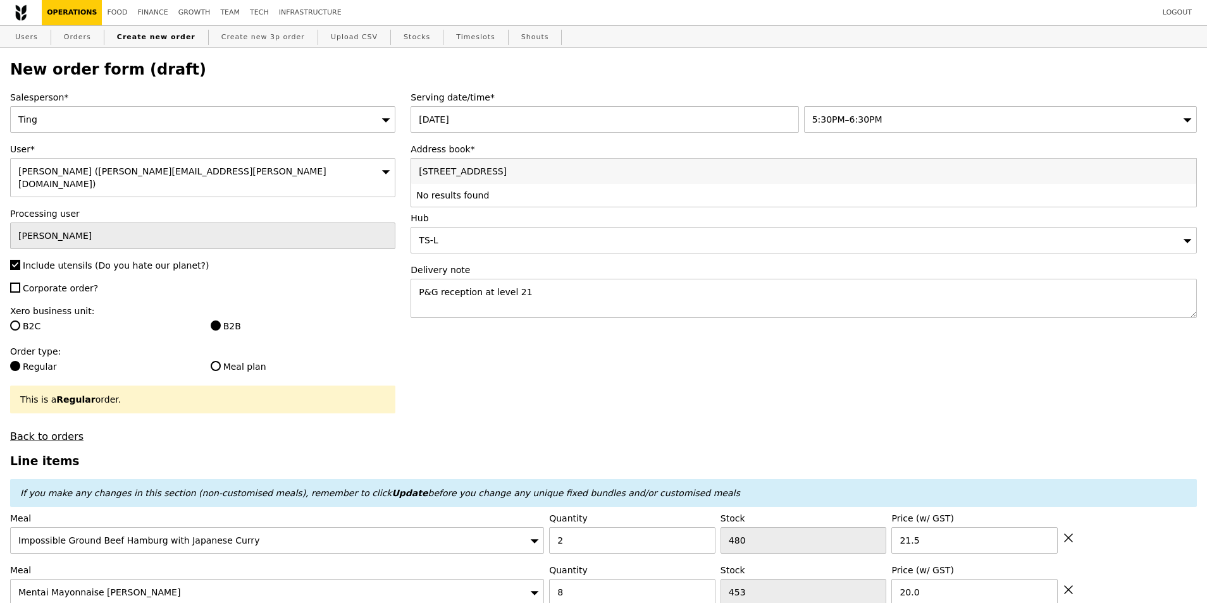
click at [620, 241] on div "TS-L" at bounding box center [803, 240] width 786 height 27
click at [600, 181] on div "11 North Buona Vista Drive, #Reception at Level 21-null, Singapore 138589" at bounding box center [803, 171] width 786 height 27
click at [1146, 241] on div "TS-L" at bounding box center [803, 240] width 786 height 27
click at [1173, 195] on link "Remove address" at bounding box center [1154, 196] width 84 height 12
click at [480, 202] on link "Add address (if not in list)" at bounding box center [475, 196] width 130 height 12
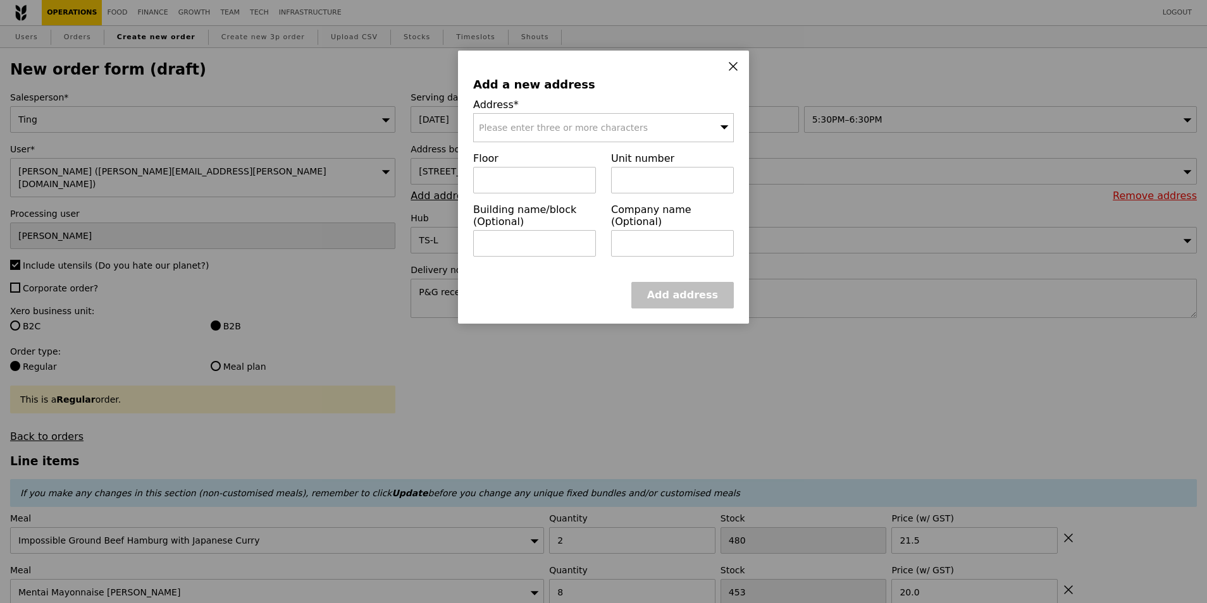
click at [606, 130] on span "Please enter three or more characters" at bounding box center [563, 128] width 169 height 10
click at [561, 128] on input "11 north buona vista tower 2" at bounding box center [603, 128] width 259 height 28
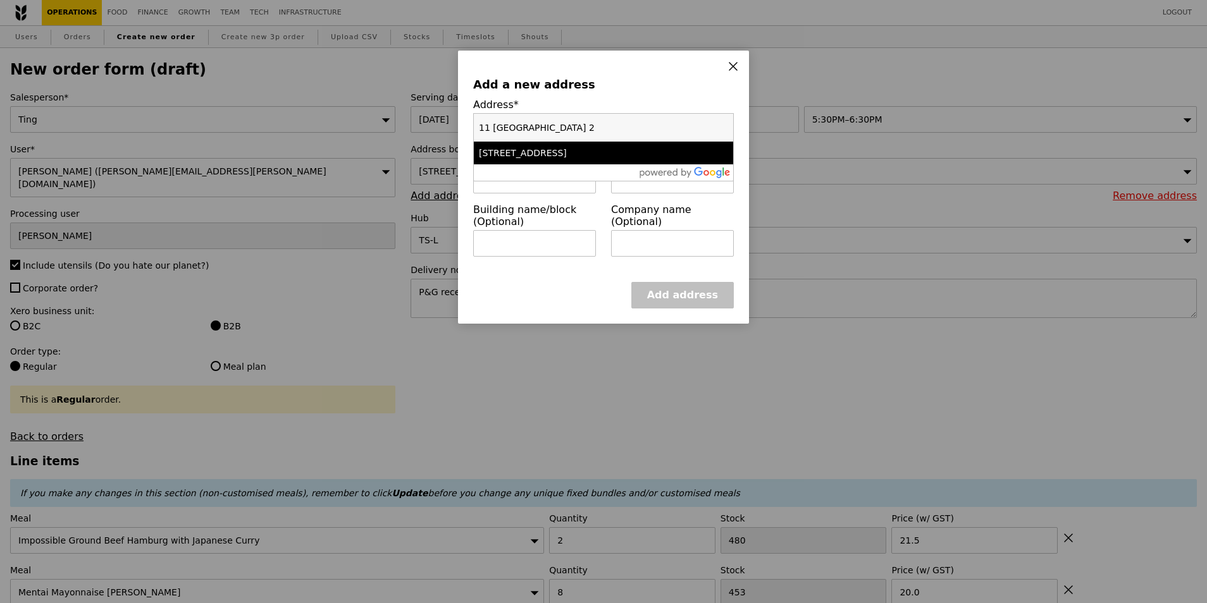
type input "11 north buona vista metropolis tower 2"
click at [608, 156] on div "[STREET_ADDRESS]" at bounding box center [572, 153] width 187 height 13
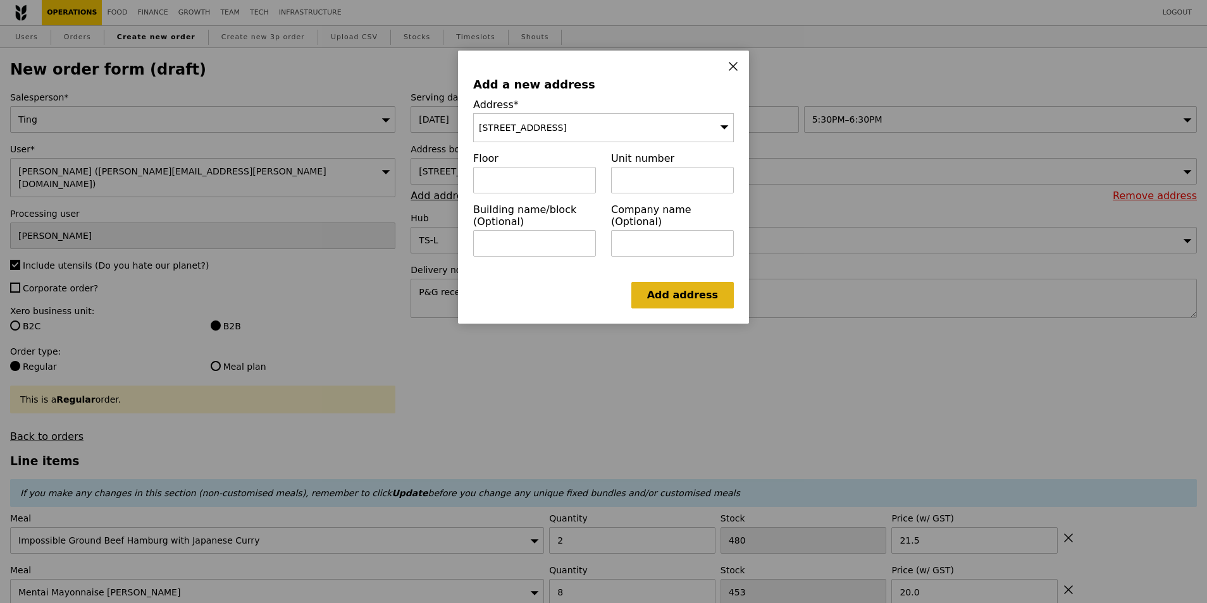
click at [687, 307] on link "Add address" at bounding box center [682, 295] width 102 height 27
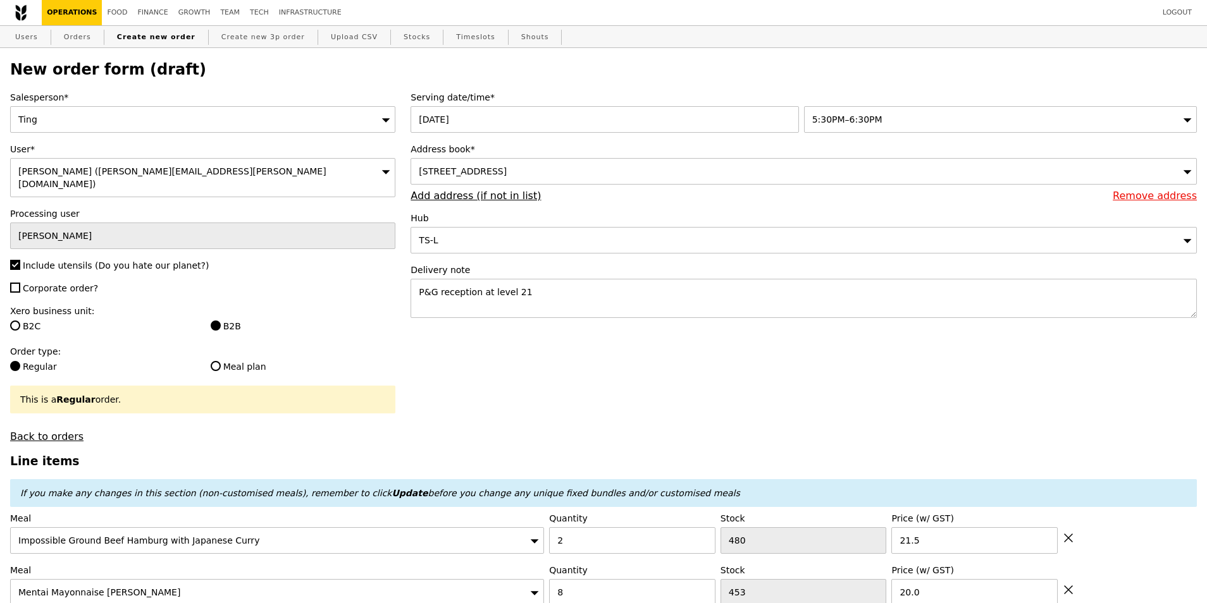
click at [1143, 202] on link "Remove address" at bounding box center [1154, 196] width 84 height 12
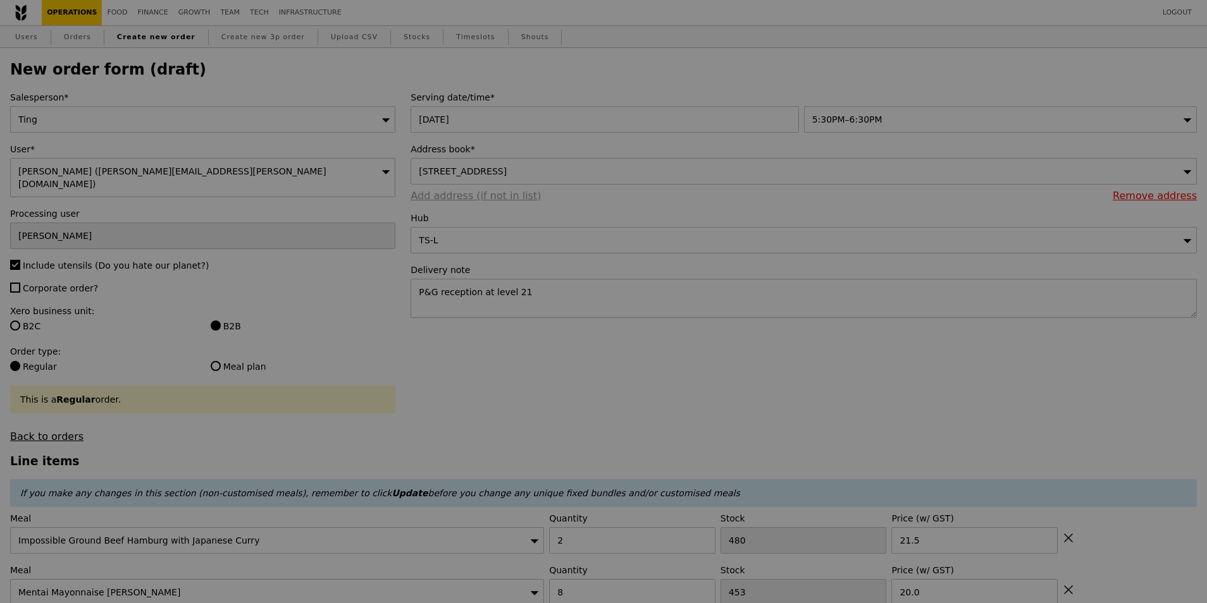
type input "Confirm"
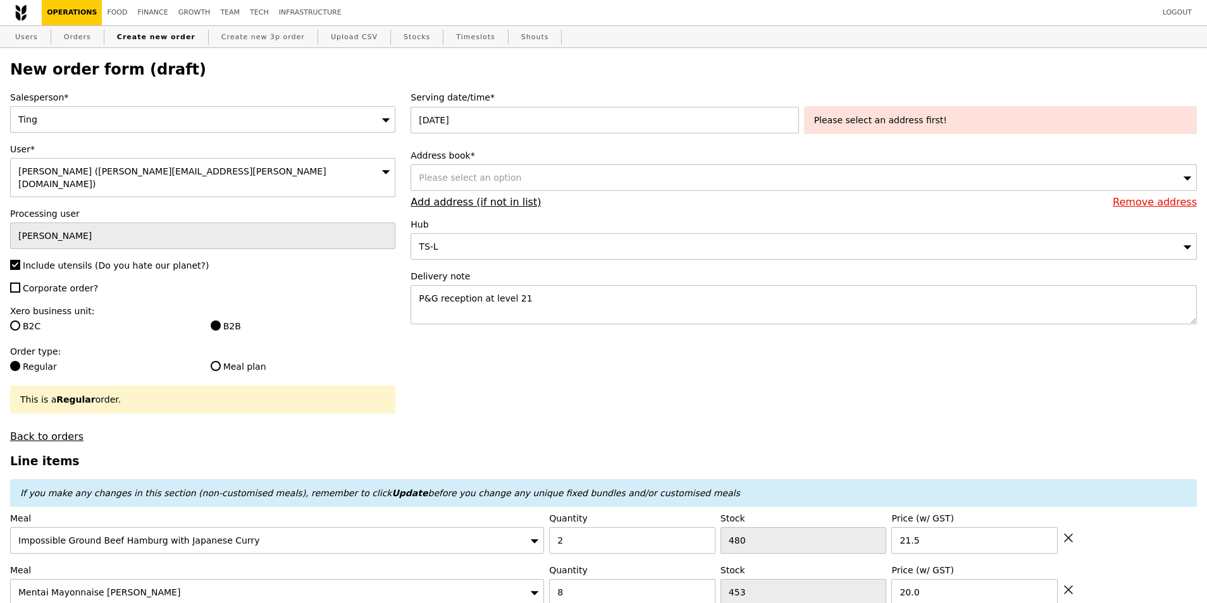
click at [501, 186] on div "Please select an option" at bounding box center [803, 177] width 786 height 27
click at [538, 187] on input "11 North Buona Vista, The Metropolis, Tower 2" at bounding box center [803, 177] width 785 height 25
click at [553, 223] on label "Hub" at bounding box center [803, 224] width 786 height 13
click at [508, 182] on div "Please select an option" at bounding box center [803, 177] width 786 height 27
click at [597, 224] on label "Hub" at bounding box center [803, 224] width 786 height 13
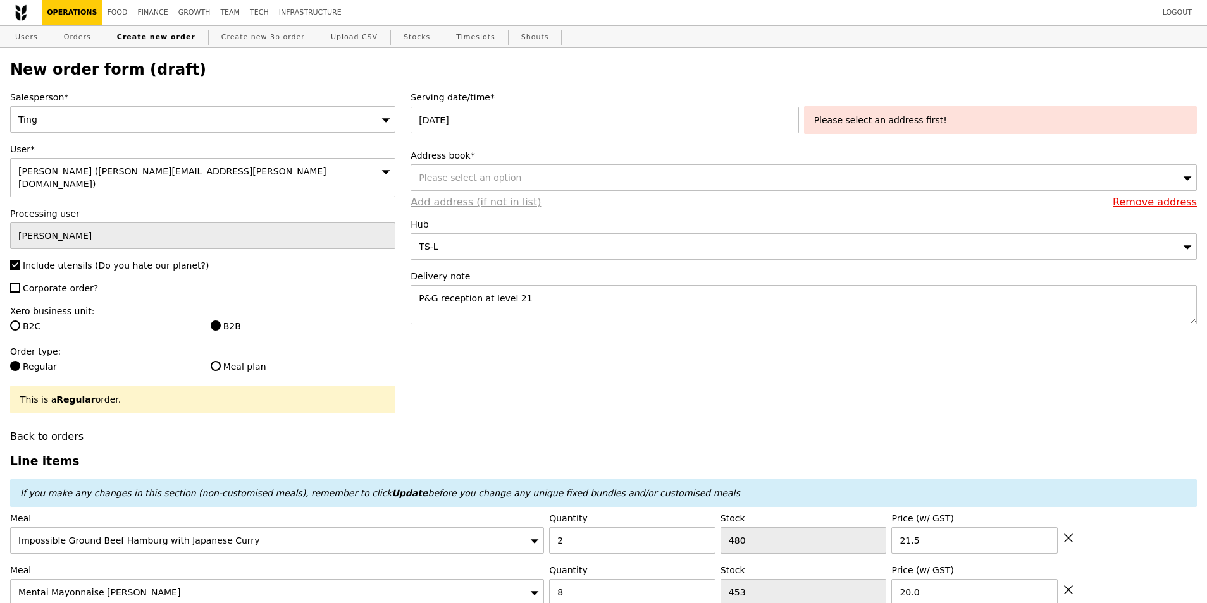
click at [495, 208] on link "Add address (if not in list)" at bounding box center [475, 202] width 130 height 12
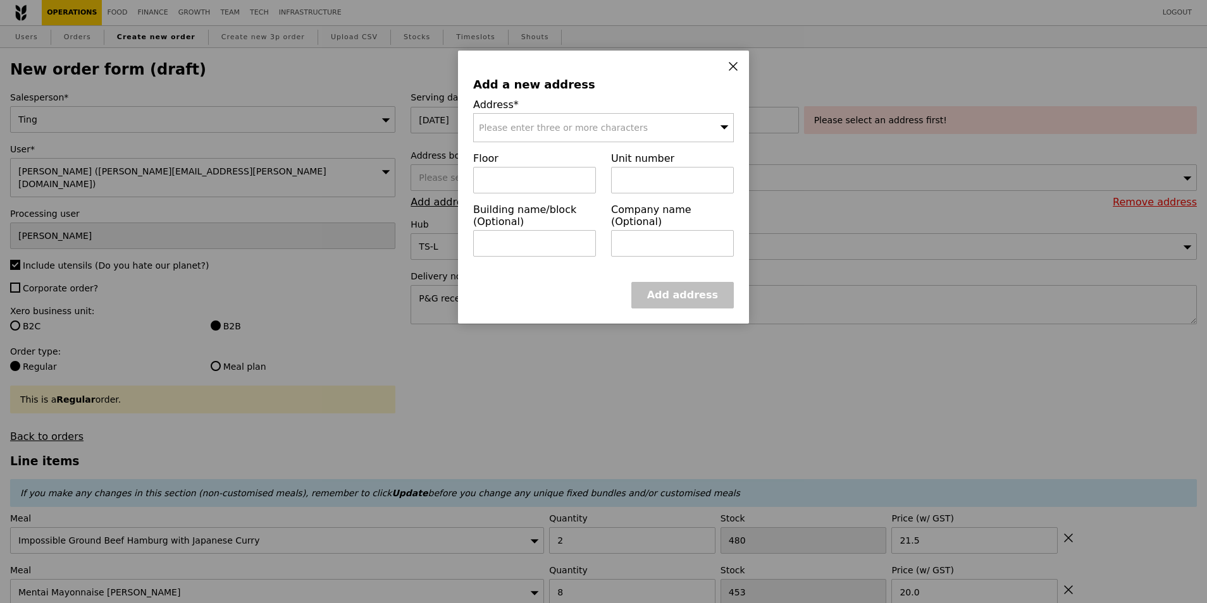
click at [527, 139] on div "Please enter three or more characters" at bounding box center [603, 127] width 261 height 29
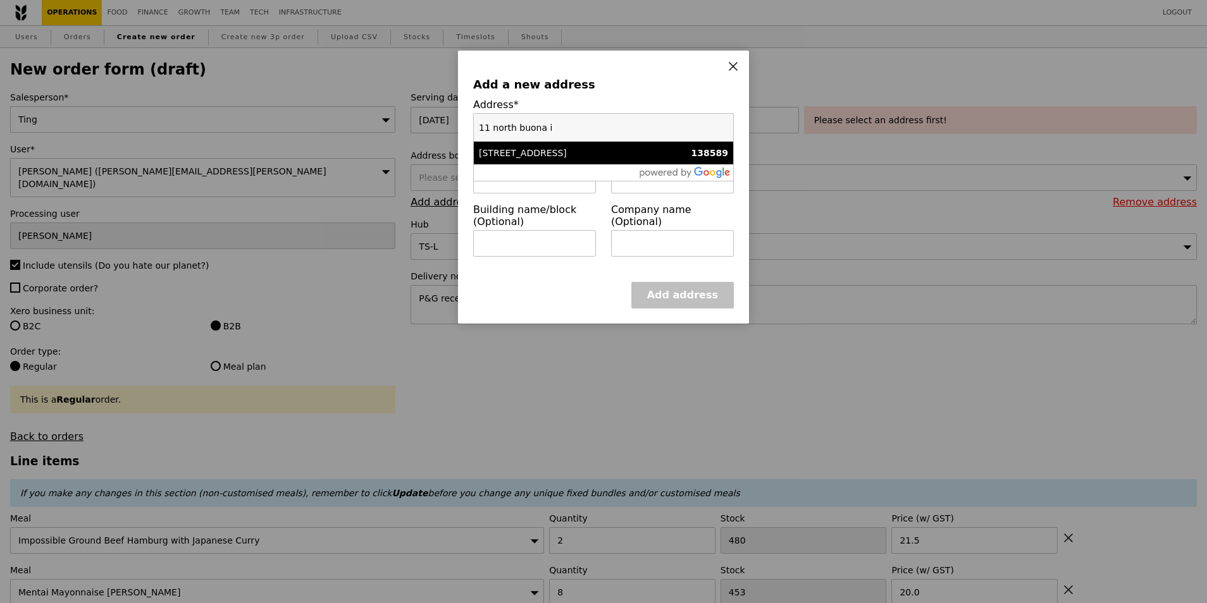
type input "11 north buona i"
click at [542, 152] on div "[STREET_ADDRESS]" at bounding box center [572, 153] width 187 height 13
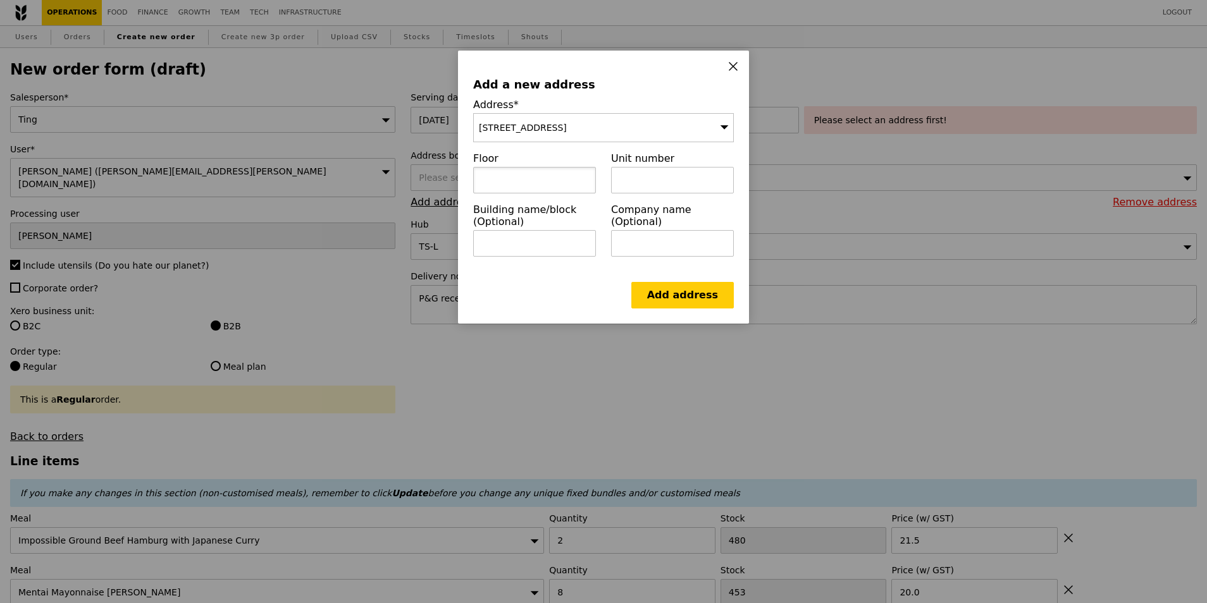
click at [560, 190] on input "text" at bounding box center [534, 180] width 123 height 27
type input "L21"
click at [636, 186] on input "text" at bounding box center [672, 180] width 123 height 27
click at [567, 243] on input "text" at bounding box center [534, 243] width 123 height 27
click at [482, 246] on input "Tower 2" at bounding box center [534, 243] width 123 height 27
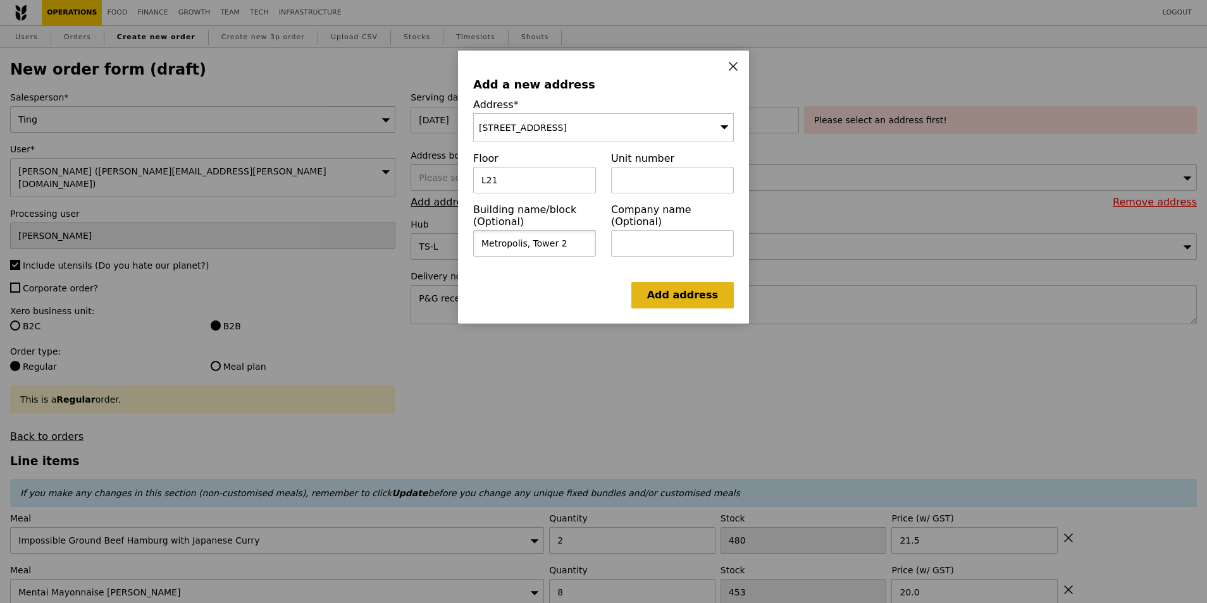
type input "Metropolis, Tower 2"
click at [716, 304] on link "Add address" at bounding box center [682, 295] width 102 height 27
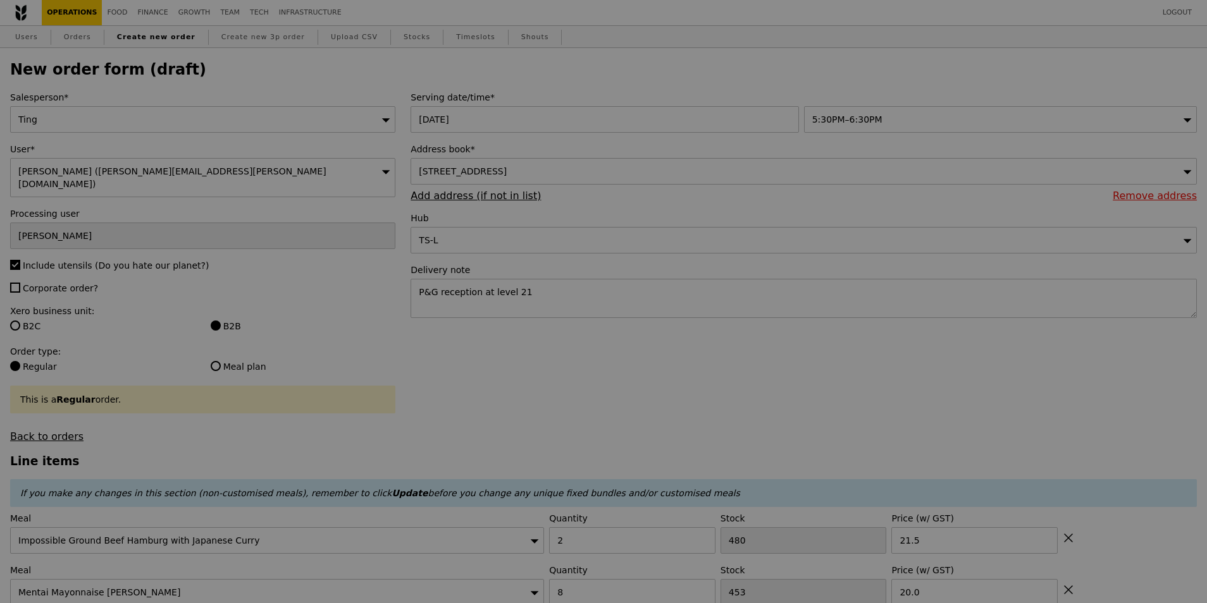
type input "Confirm"
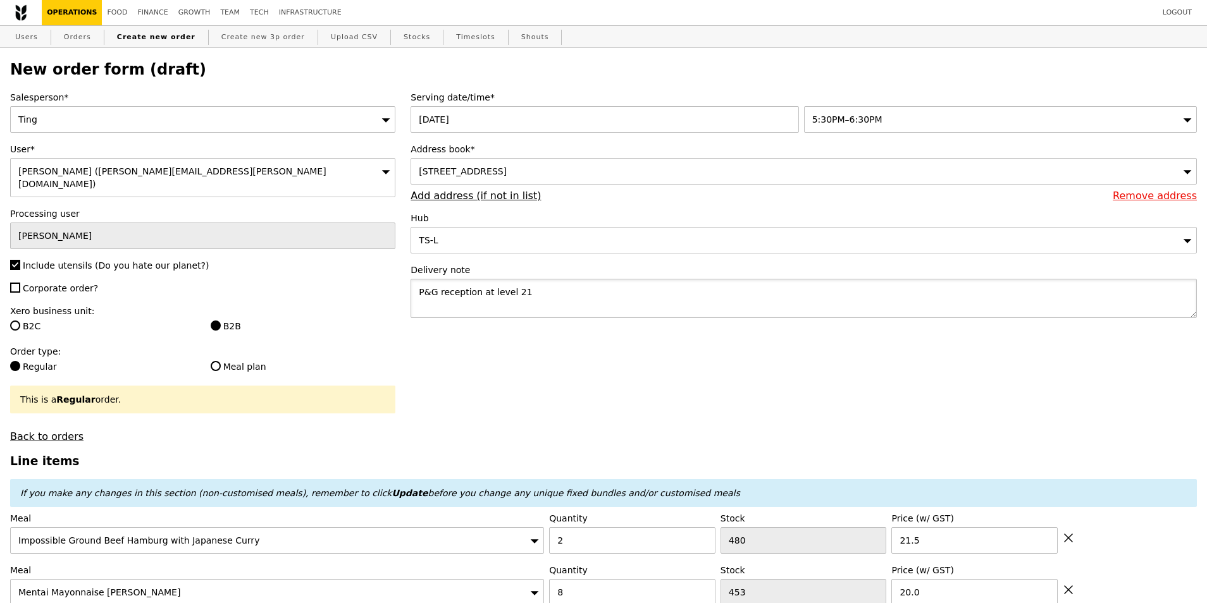
click at [443, 295] on textarea "P&G reception at level 21" at bounding box center [803, 298] width 786 height 39
click at [476, 296] on textarea "P&G reception at level 21" at bounding box center [803, 298] width 786 height 39
click at [577, 295] on textarea "P&G reception The Metropolis, Tower 2 at level 21" at bounding box center [803, 298] width 786 height 39
click at [572, 293] on textarea "P&G reception The Metropolis, Tower 2 at level 21" at bounding box center [803, 298] width 786 height 39
drag, startPoint x: 481, startPoint y: 293, endPoint x: 386, endPoint y: 300, distance: 95.1
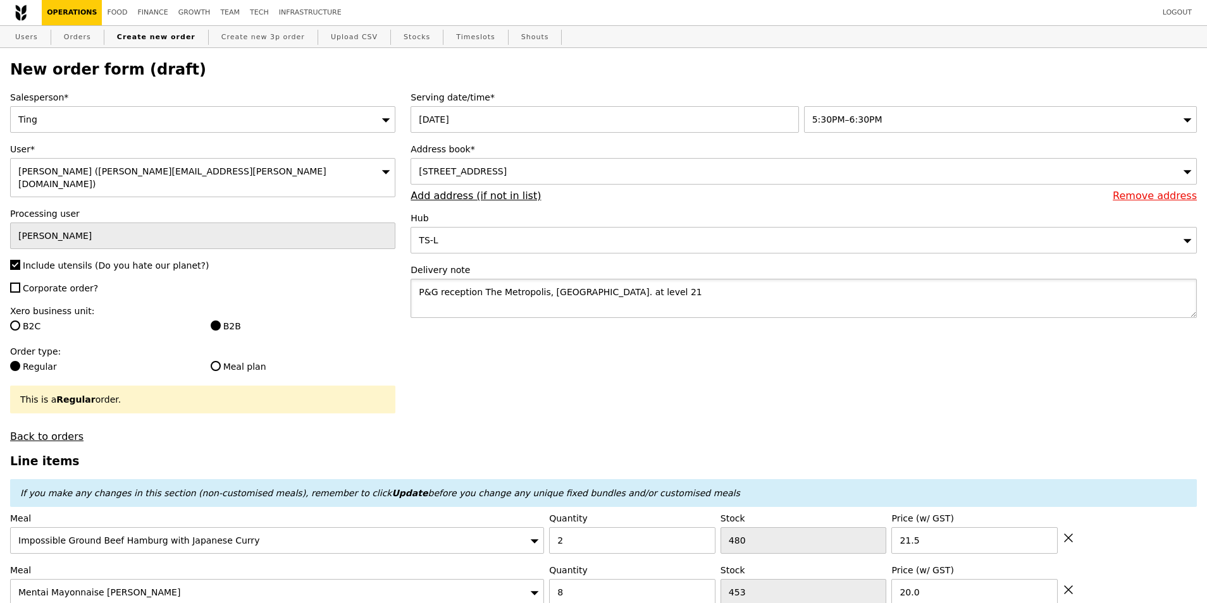
click at [519, 295] on textarea "The Metropolis, Tower 2. at level 21" at bounding box center [803, 298] width 786 height 39
paste textarea "P&G reception"
type textarea "The Metropolis, Tower 2. P&G reception at level 21"
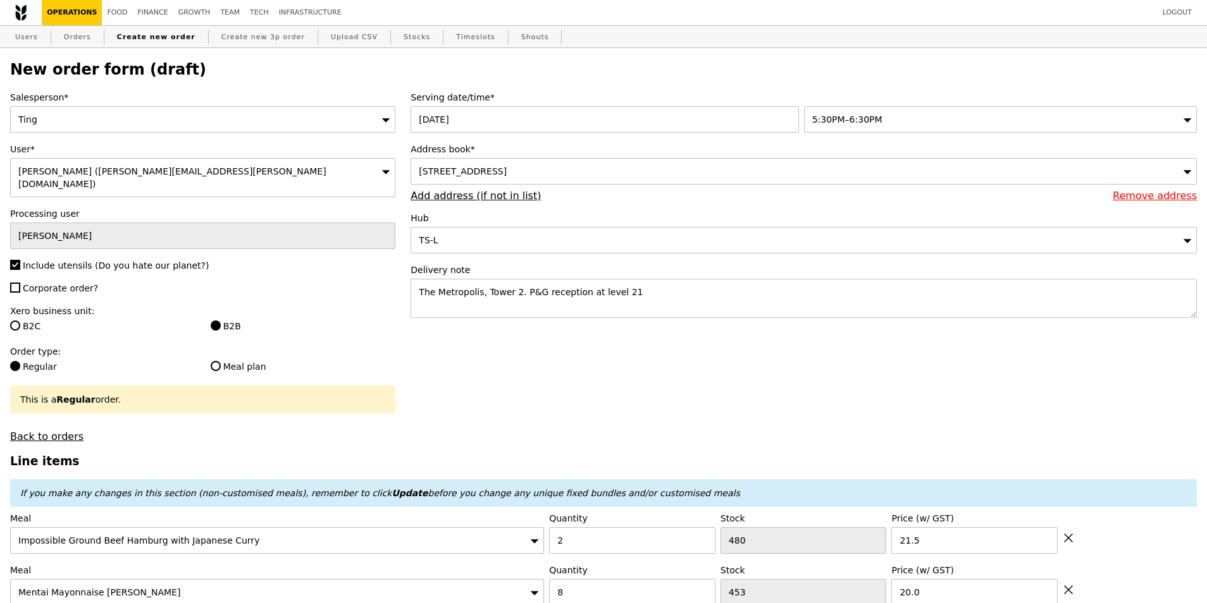
type input "Confirm"
click at [517, 295] on textarea "The Metropolis, Tower 2. P&G reception at level 21" at bounding box center [803, 298] width 786 height 39
type textarea "The Metropolis, Tower 2. Deliver to P&G reception at level 21"
type input "Confirm"
click at [713, 309] on textarea "The Metropolis, Tower 2. Deliver to P&G reception at level 21" at bounding box center [803, 298] width 786 height 39
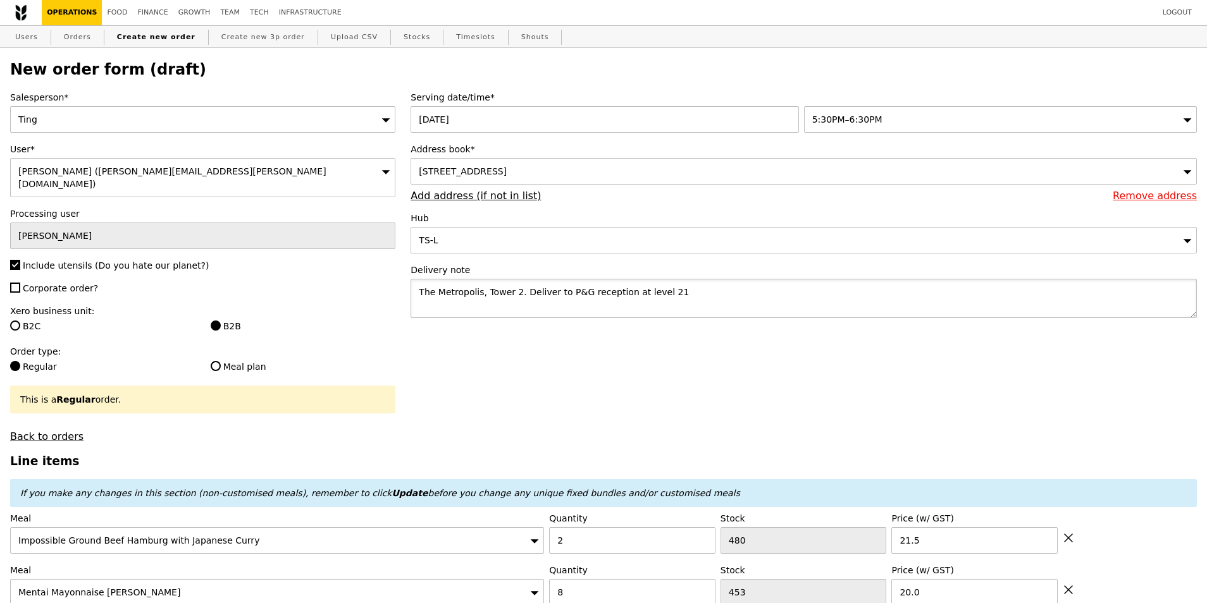
scroll to position [6, 0]
paste textarea "Dr Saurabh Saraf"
click at [423, 316] on textarea "The Metropolis, Tower 2. Deliver to P&G reception at level 21 PIC: Dr Saurabh S…" at bounding box center [803, 298] width 786 height 39
type textarea "The Metropolis, Tower 2. Deliver to P&G reception at level 21 POC: Dr Saurabh S…"
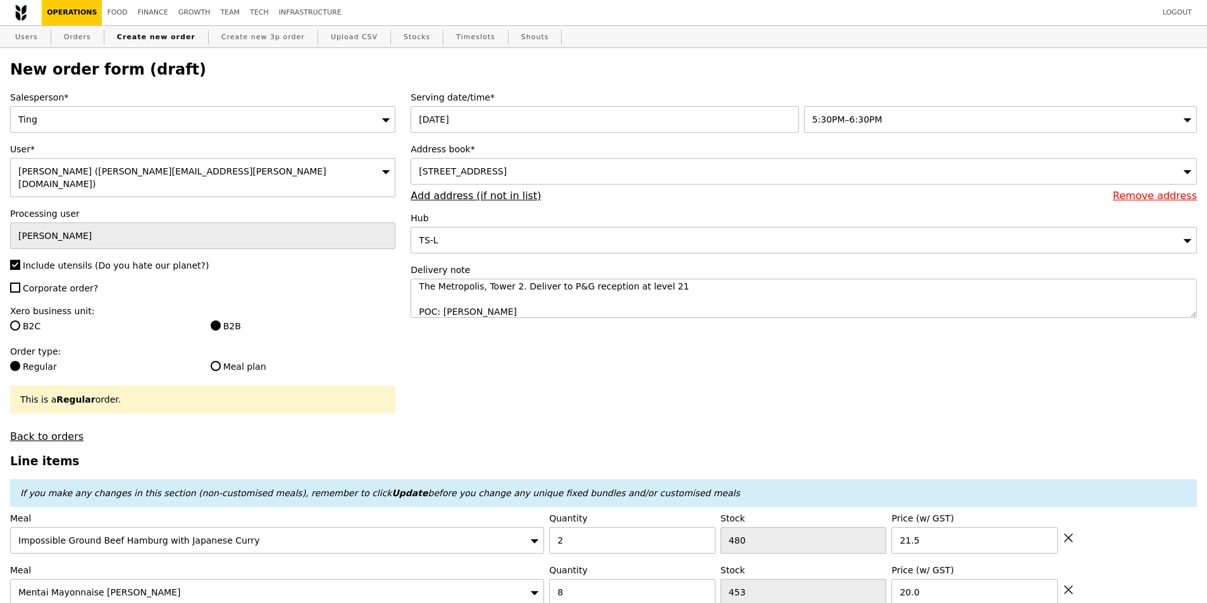
type input "Confirm"
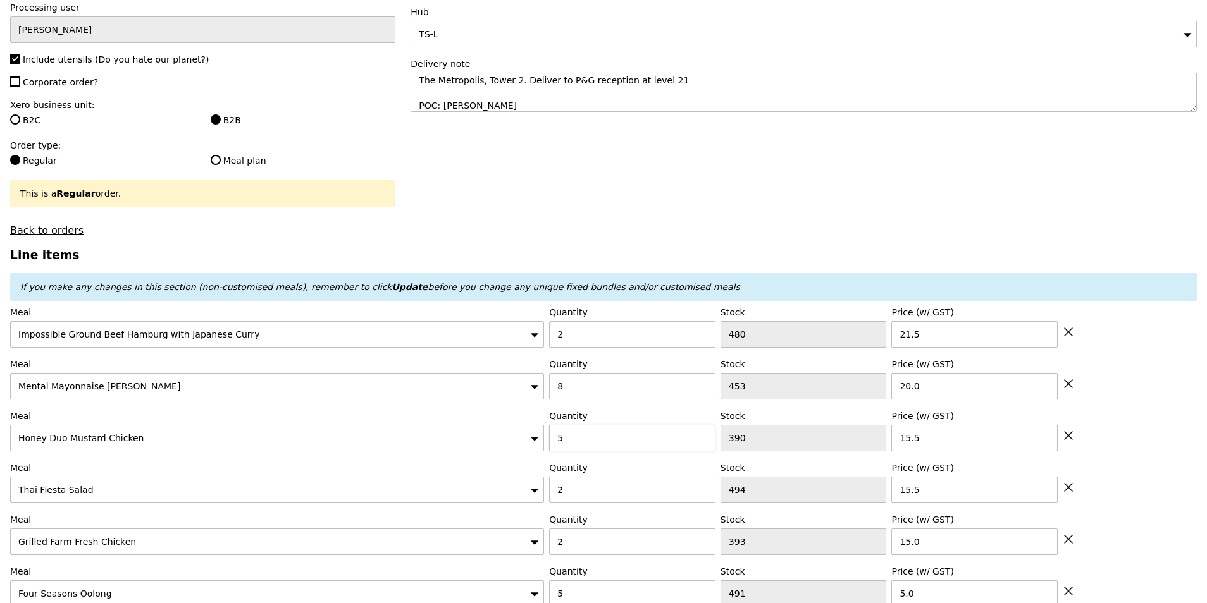
scroll to position [0, 0]
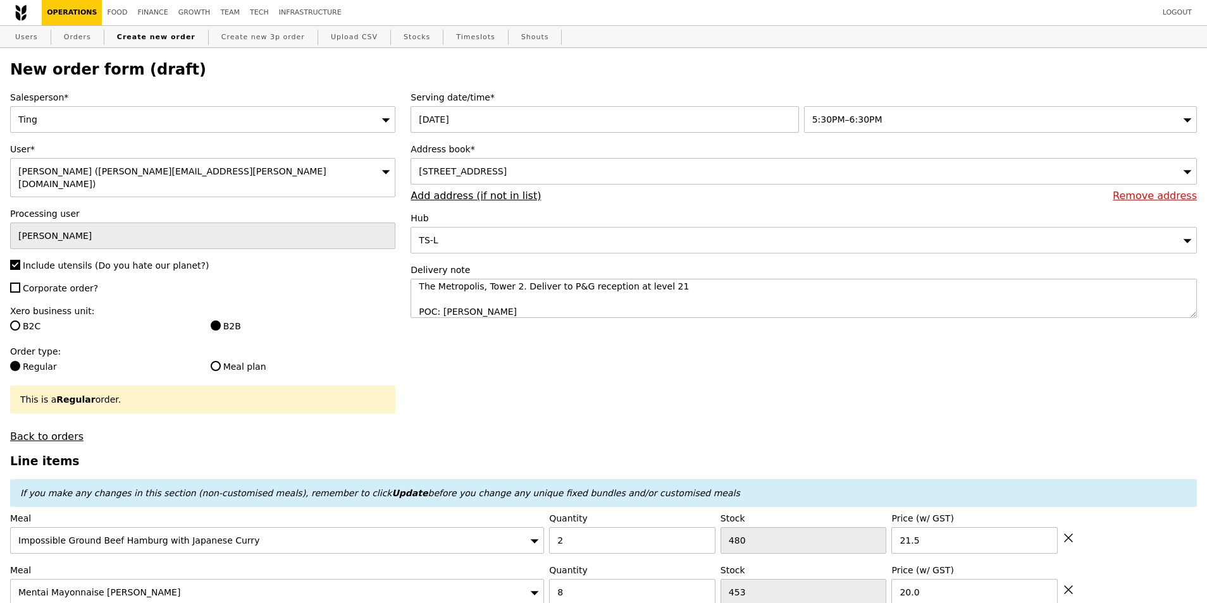
click at [417, 313] on textarea "The Metropolis, Tower 2. Deliver to P&G reception at level 21 POC: Dr Saurabh S…" at bounding box center [803, 298] width 786 height 39
click at [962, 123] on div "5:30PM–6:30PM" at bounding box center [1000, 119] width 393 height 27
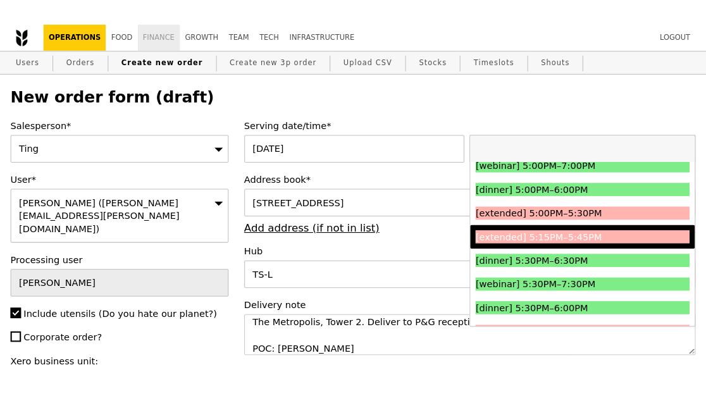
scroll to position [6, 0]
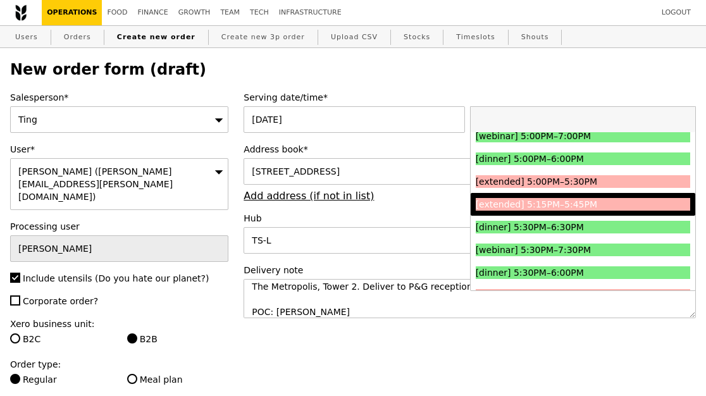
click at [545, 74] on h2 "New order form (draft)" at bounding box center [353, 70] width 686 height 18
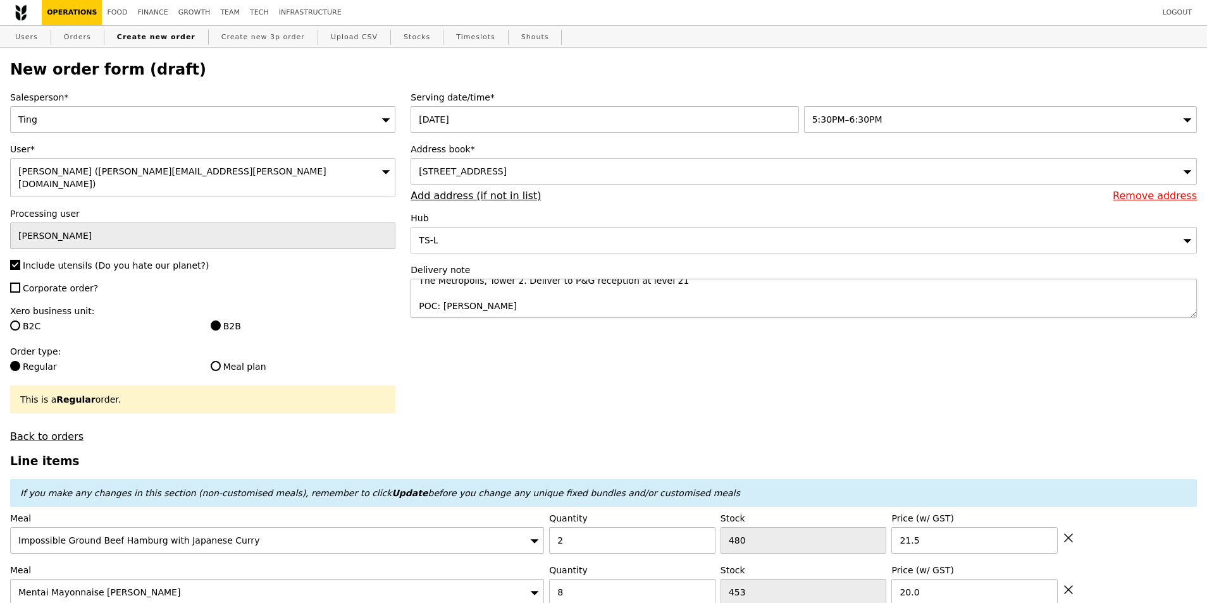
scroll to position [13, 0]
click at [928, 121] on div "5:30PM–6:30PM" at bounding box center [1000, 119] width 393 height 27
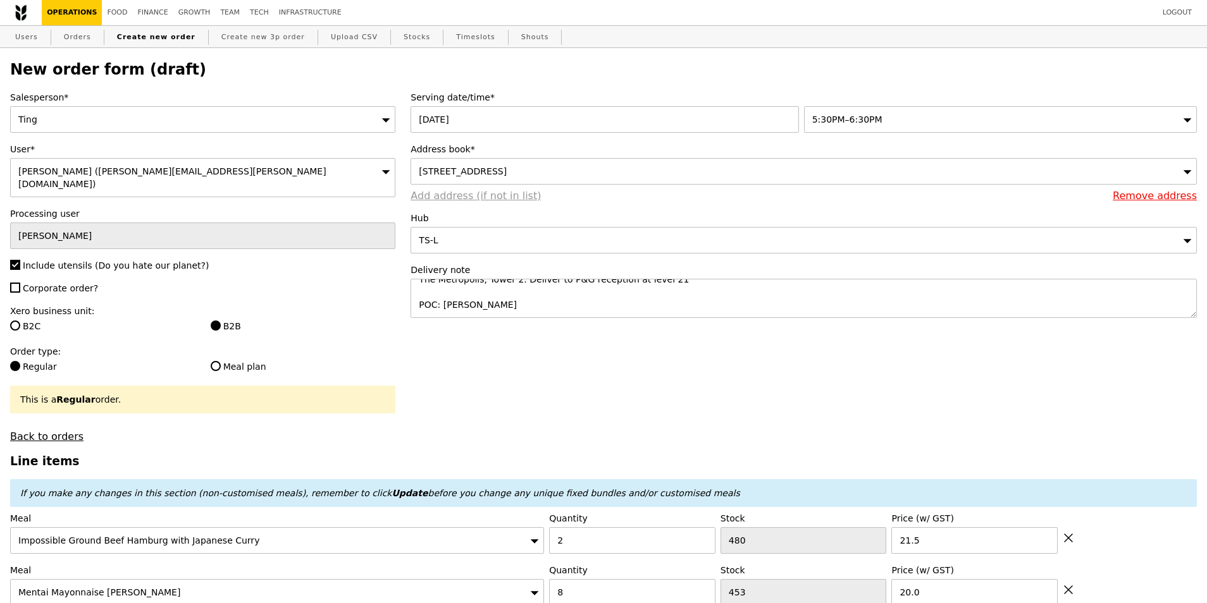
click at [469, 197] on link "Add address (if not in list)" at bounding box center [475, 196] width 130 height 12
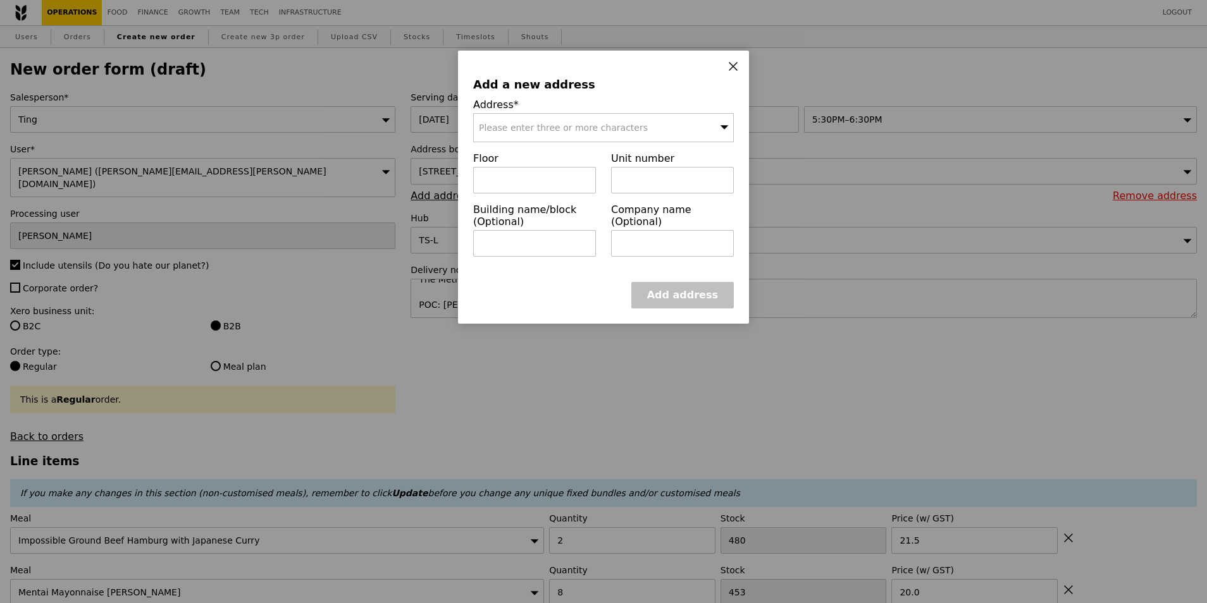
click at [565, 133] on span "Please enter three or more characters" at bounding box center [563, 128] width 169 height 10
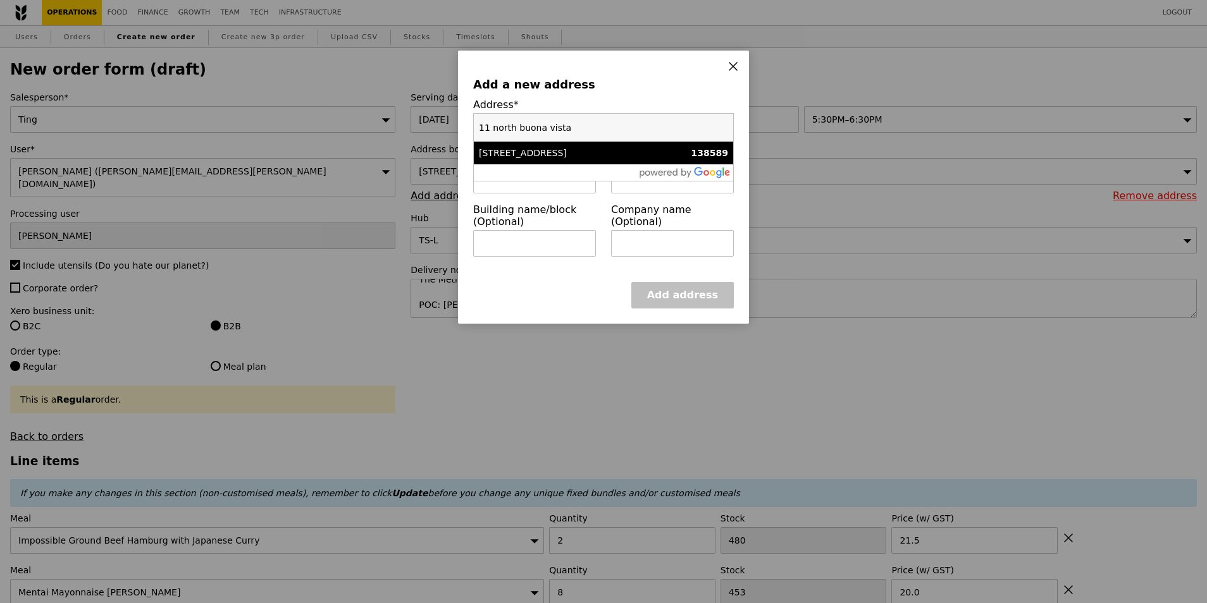
type input "11 north buona vista"
click at [597, 156] on div "[STREET_ADDRESS]" at bounding box center [572, 153] width 187 height 13
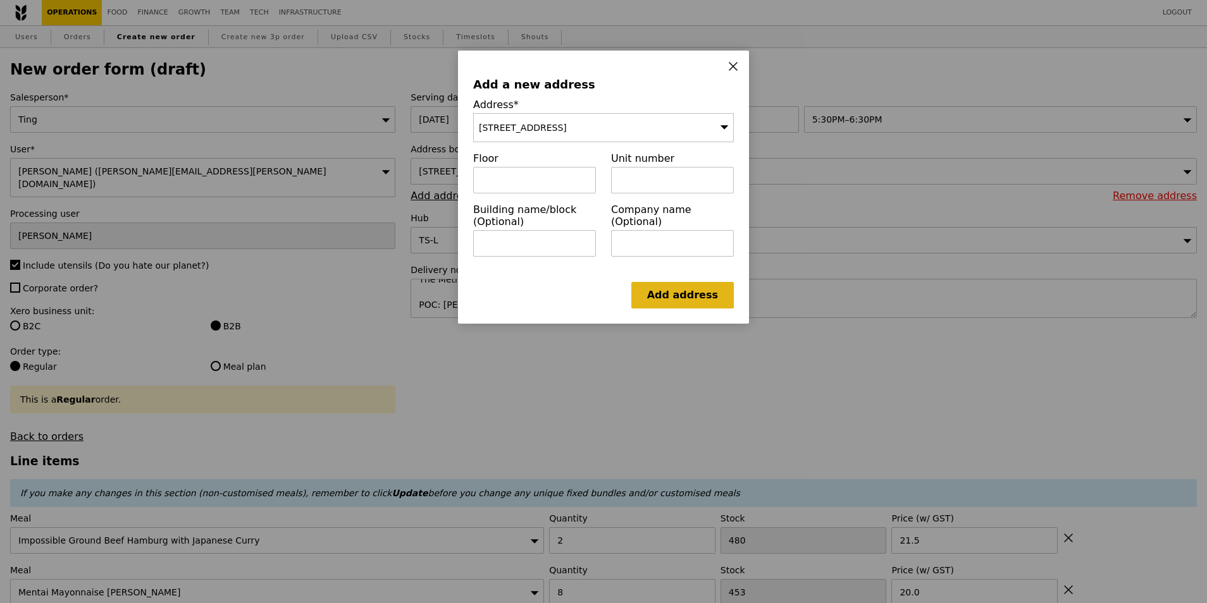
click at [682, 299] on link "Add address" at bounding box center [682, 295] width 102 height 27
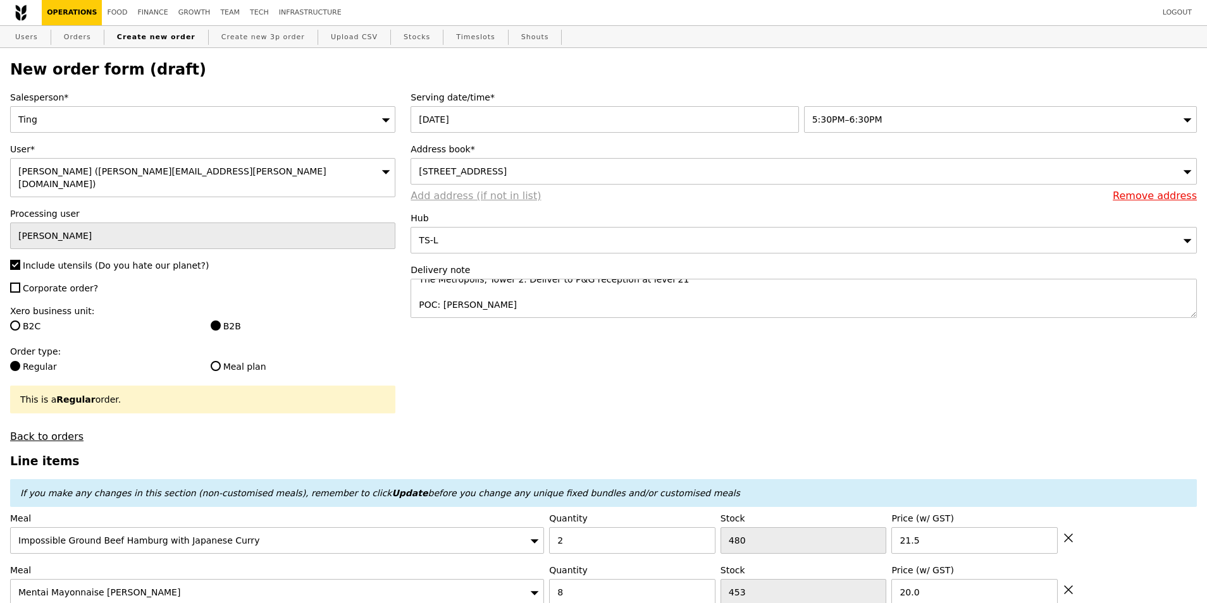
type input "Confirm"
click at [498, 202] on link "Add address (if not in list)" at bounding box center [475, 196] width 130 height 12
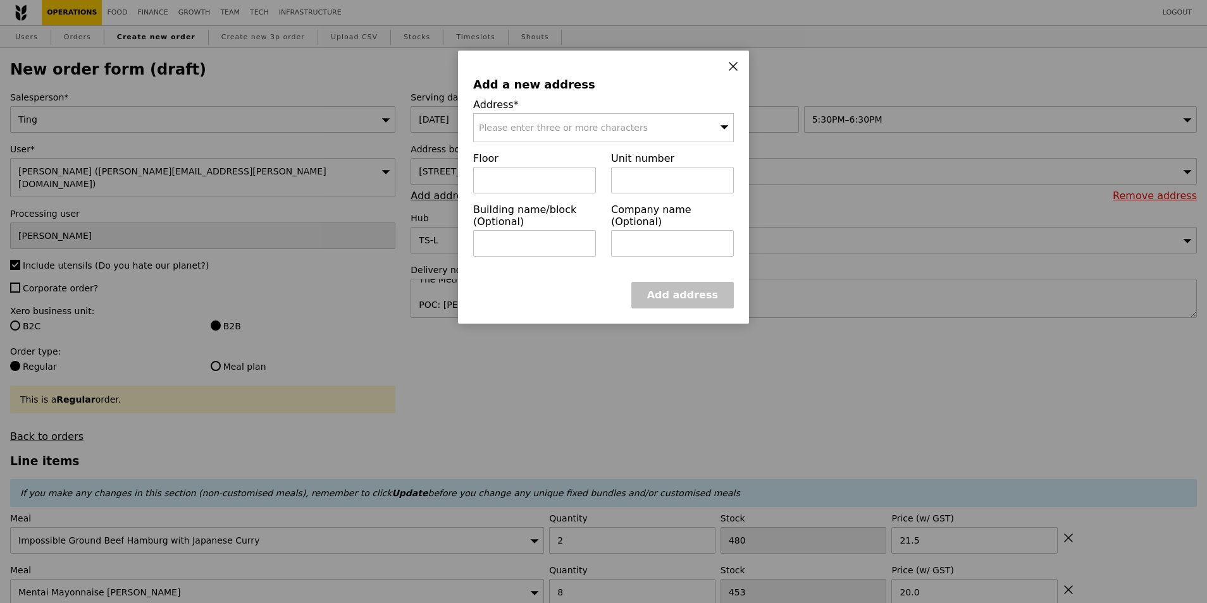
click at [624, 140] on div "Please enter three or more characters" at bounding box center [603, 127] width 261 height 29
drag, startPoint x: 582, startPoint y: 224, endPoint x: 600, endPoint y: 221, distance: 18.0
click at [582, 228] on label "Building name/block (Optional)" at bounding box center [534, 216] width 123 height 24
click at [626, 122] on div "Please enter three or more characters" at bounding box center [603, 127] width 261 height 29
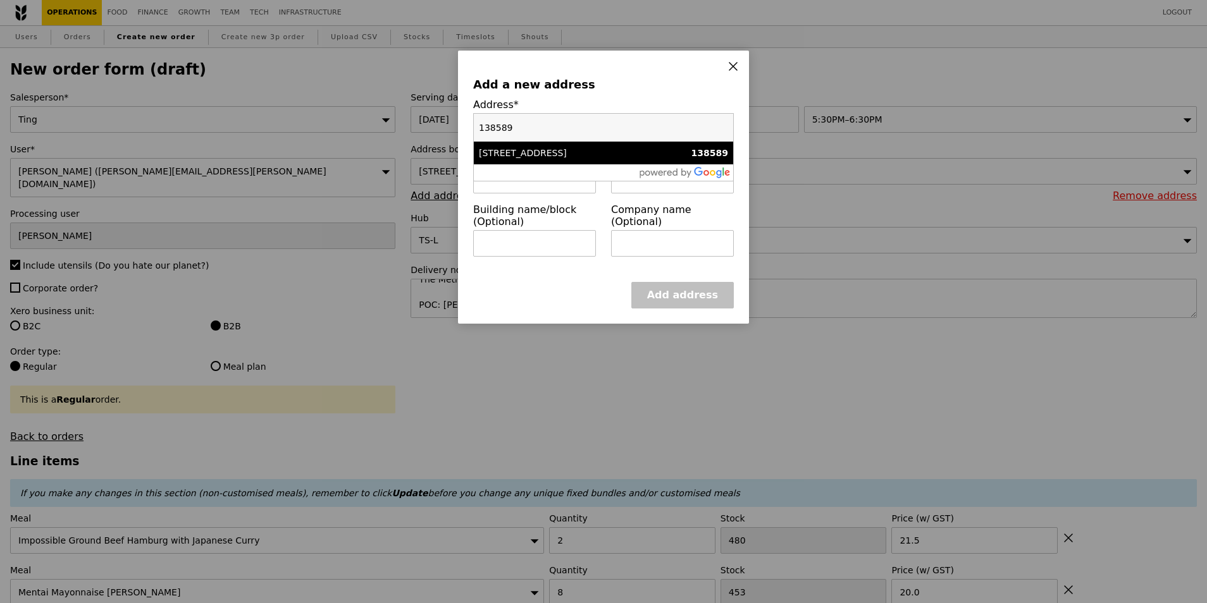
type input "138589"
click at [580, 159] on div "[STREET_ADDRESS]" at bounding box center [572, 153] width 187 height 13
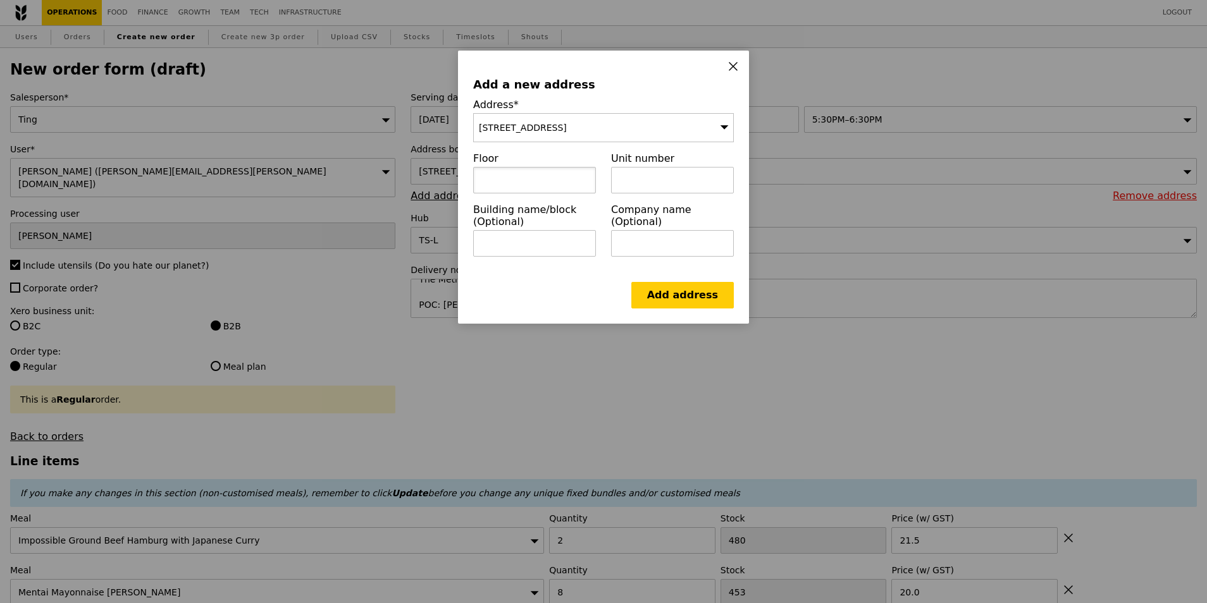
click at [570, 184] on input "text" at bounding box center [534, 180] width 123 height 27
drag, startPoint x: 520, startPoint y: 180, endPoint x: 478, endPoint y: 173, distance: 42.9
click at [478, 175] on input "21" at bounding box center [534, 180] width 123 height 27
type input "The Metropolis, Tower 2"
click at [685, 176] on input "text" at bounding box center [672, 180] width 123 height 27
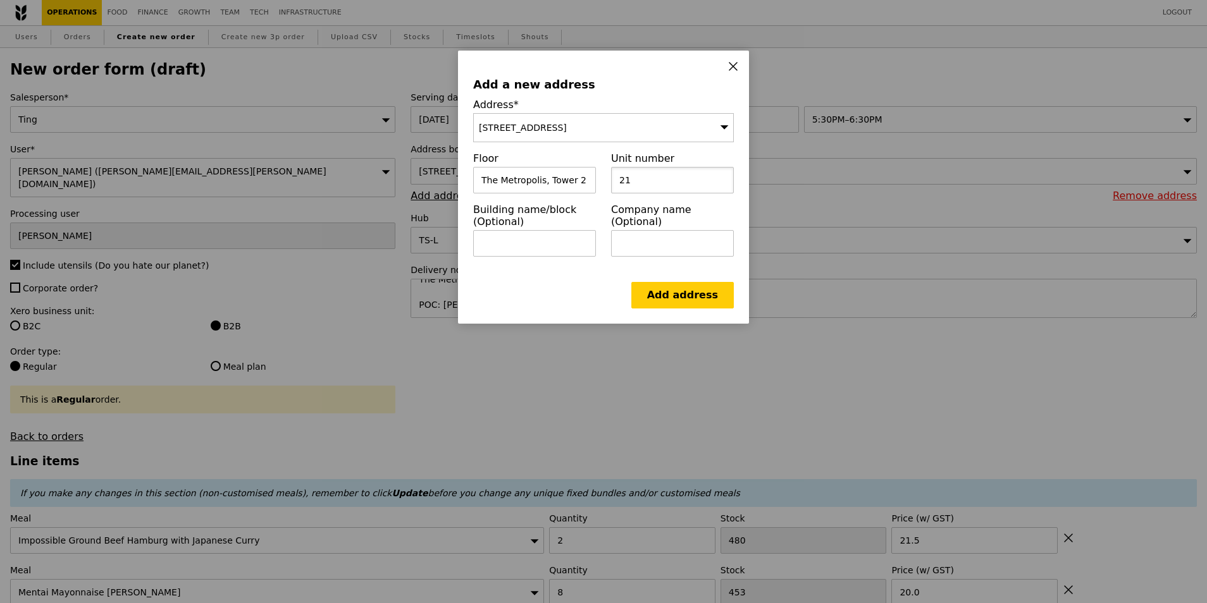
click at [648, 179] on input "21" at bounding box center [672, 180] width 123 height 27
type input "2"
type input "Level 21"
click at [703, 307] on link "Add address" at bounding box center [682, 295] width 102 height 27
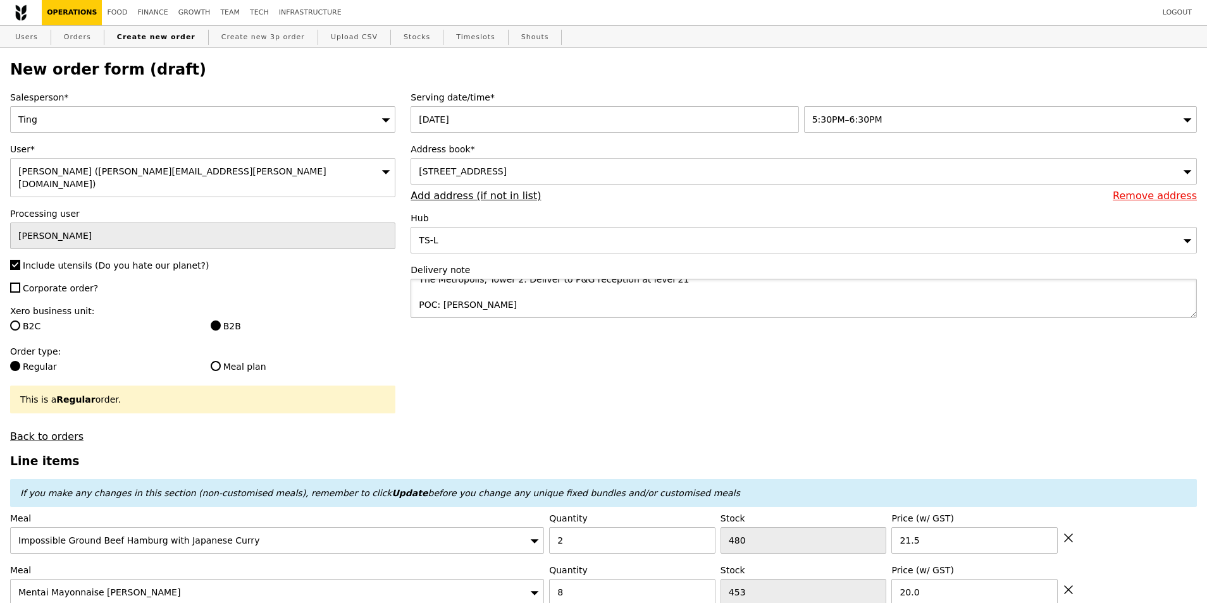
click at [493, 314] on textarea "The Metropolis, Tower 2. Deliver to P&G reception at level 21 POC: Dr Saurabh S…" at bounding box center [803, 298] width 786 height 39
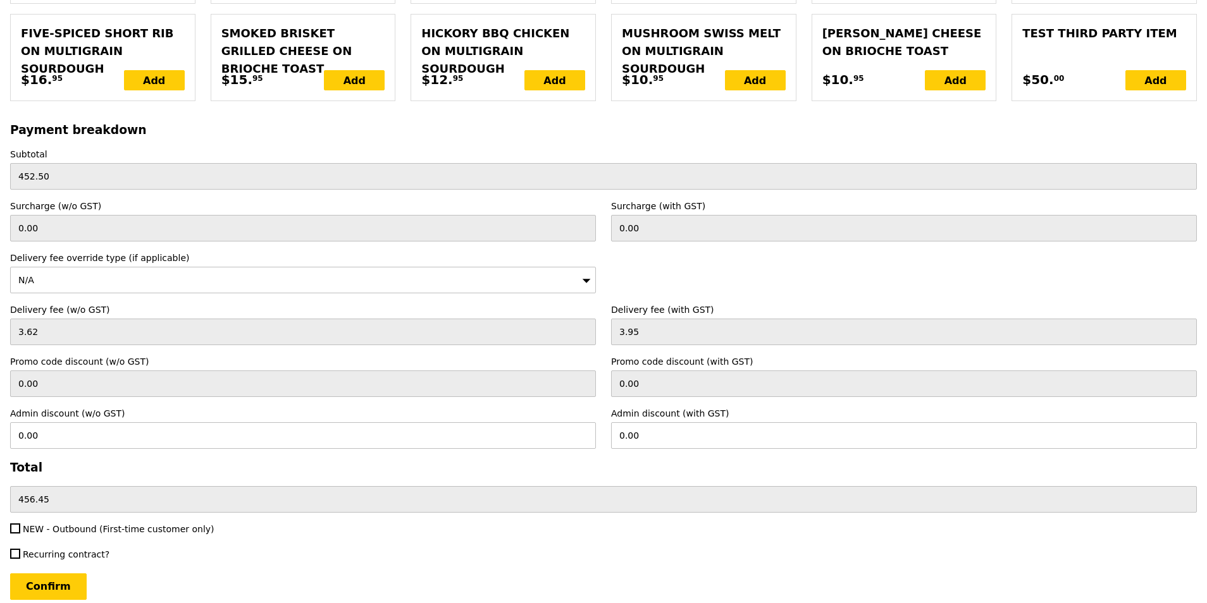
scroll to position [3155, 0]
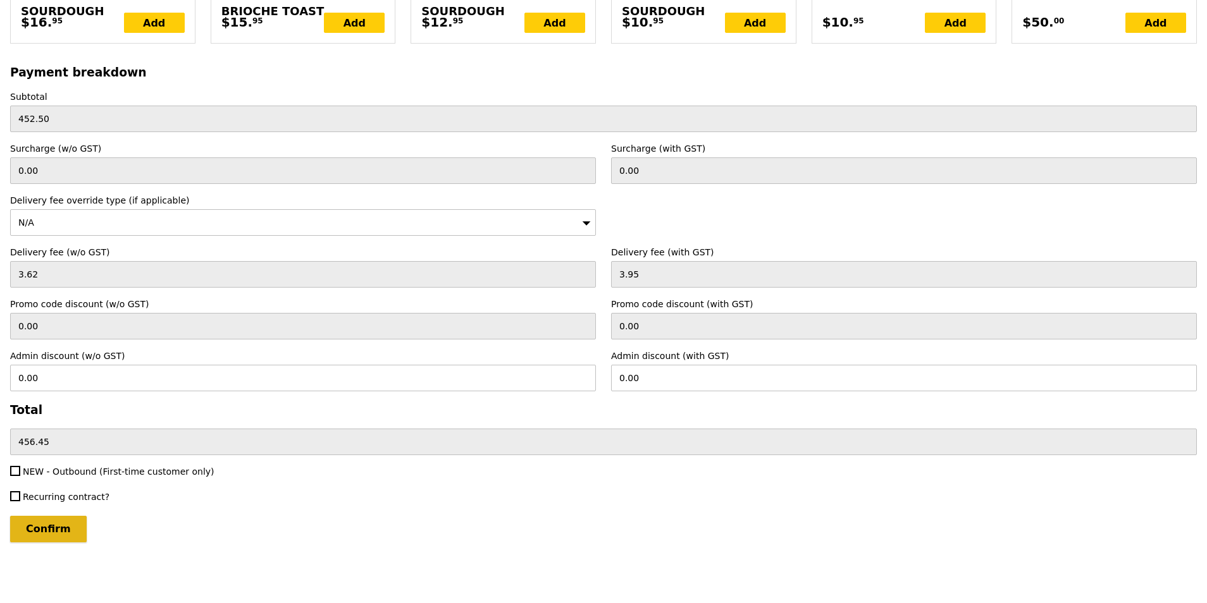
click at [58, 536] on input "Confirm" at bounding box center [48, 529] width 77 height 27
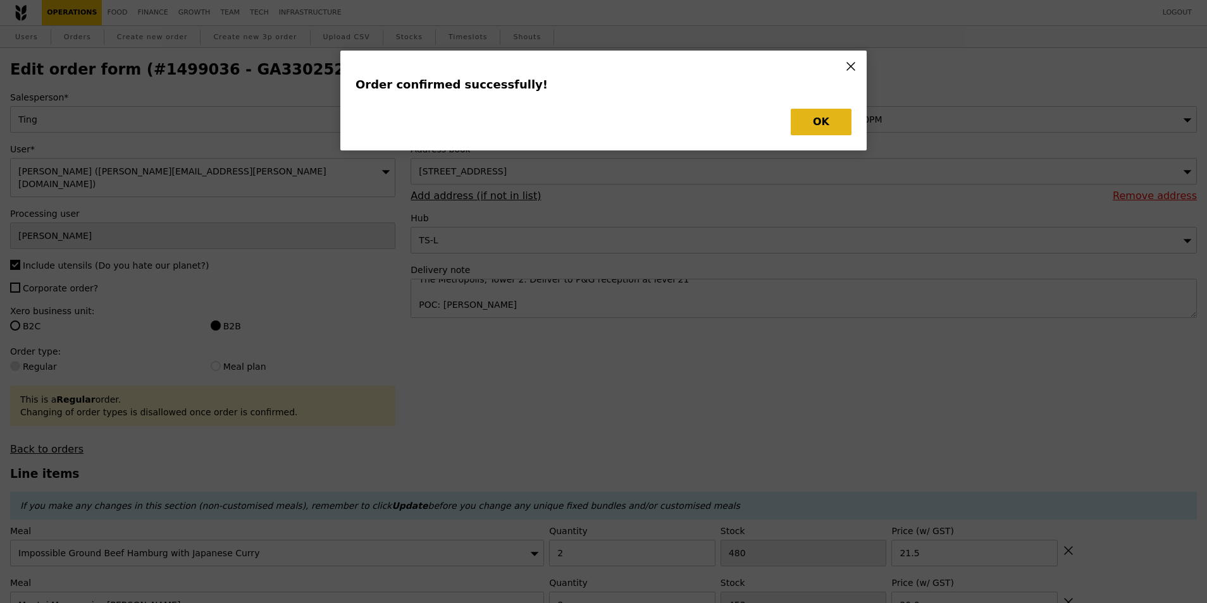
type input "Loading..."
type input "4"
type input "493"
type input "6.50"
type input "5"
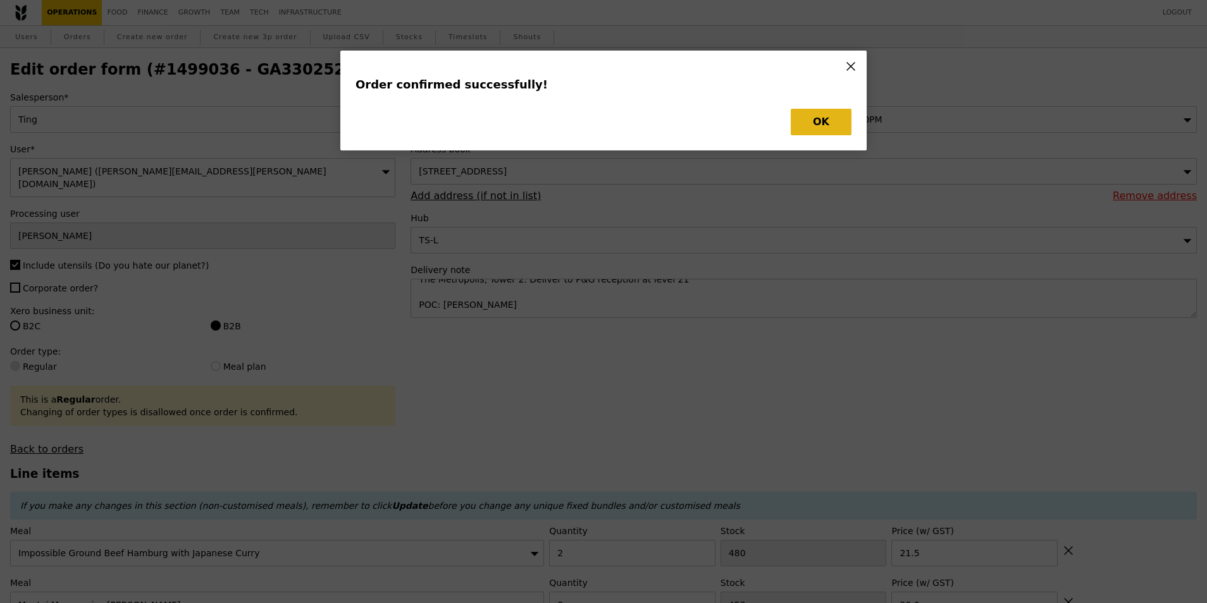
type input "495"
type input "6.50"
type input "488"
type input "5.50"
type input "5"
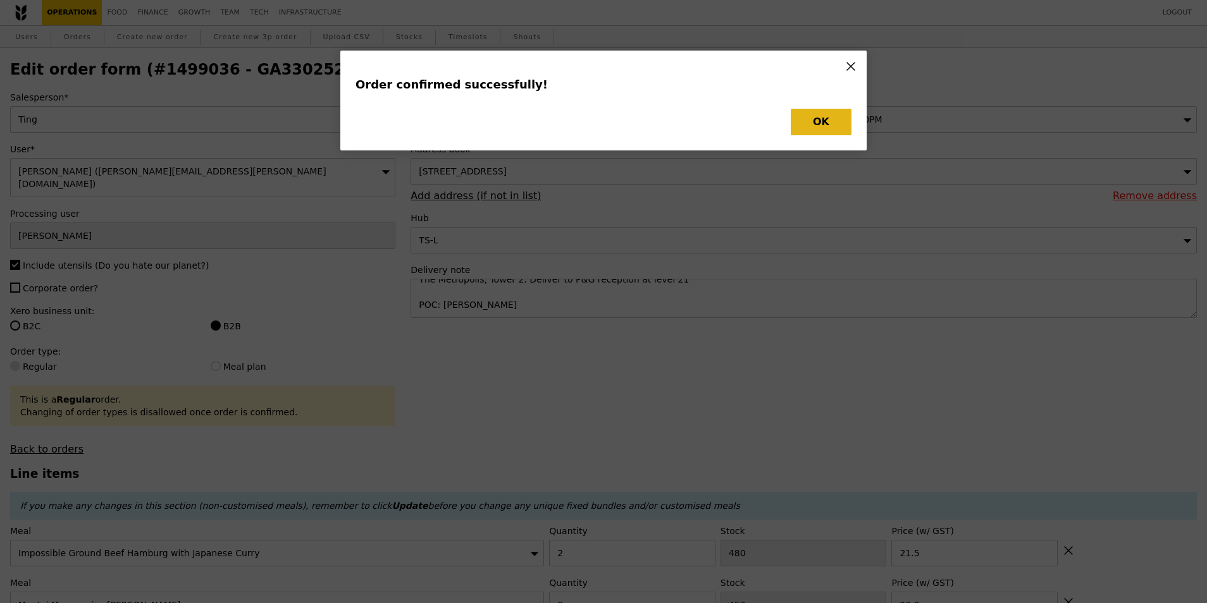
type input "491"
type input "5.00"
type input "15.00"
type input "2"
type input "494"
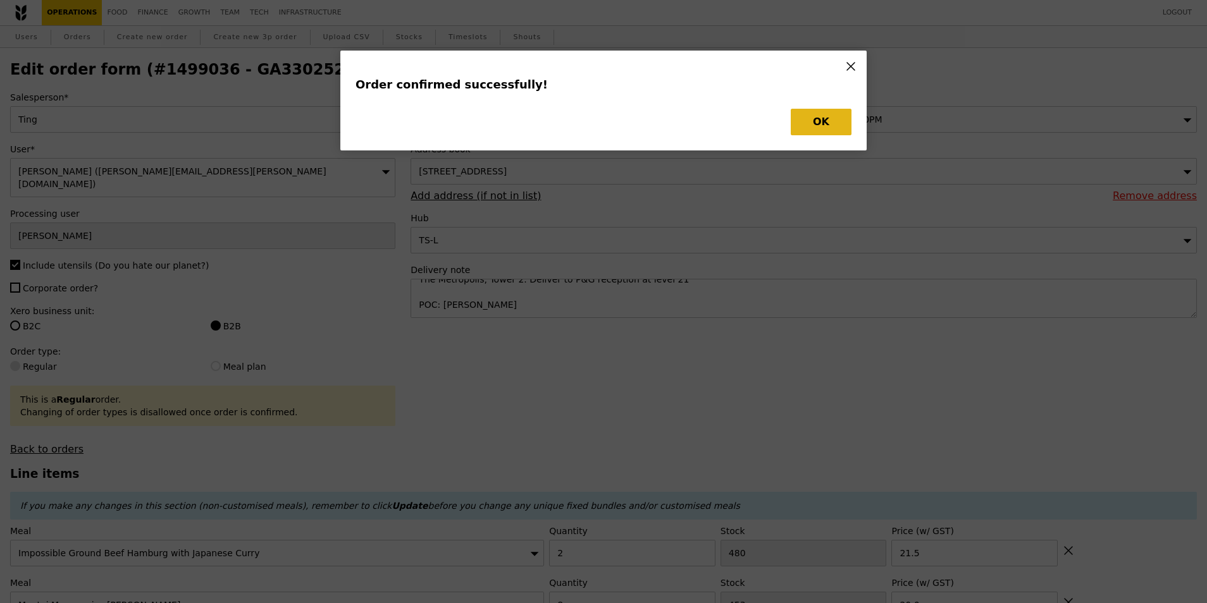
type input "15.50"
type input "390"
type input "15.50"
type input "8"
type input "453"
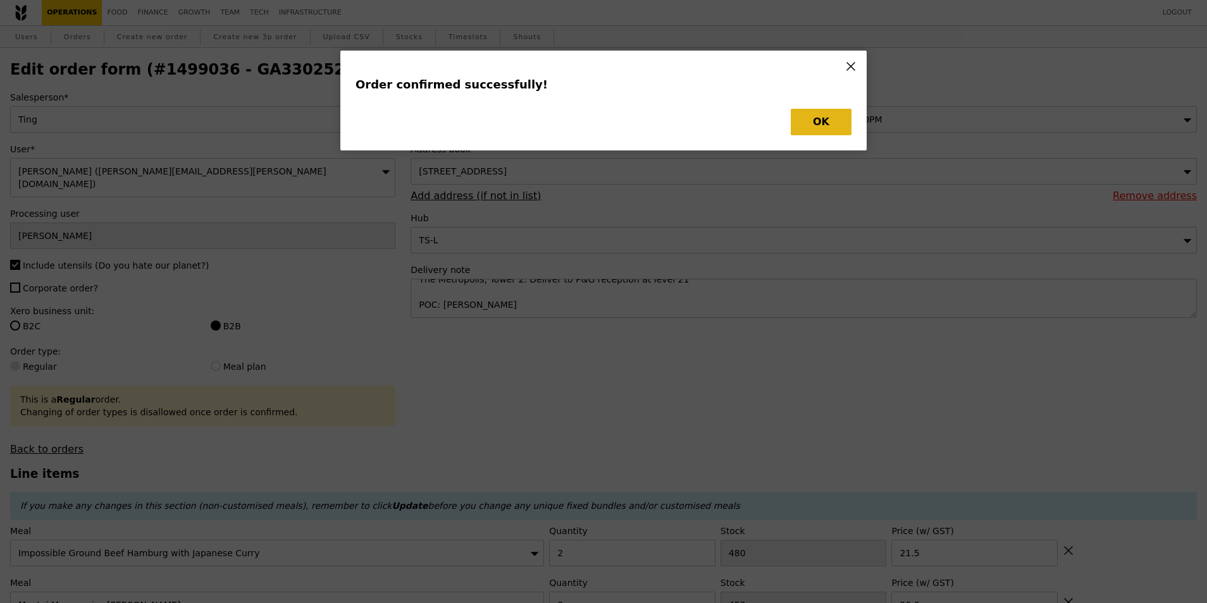
type input "20.00"
type input "2"
type input "480"
type input "21.50"
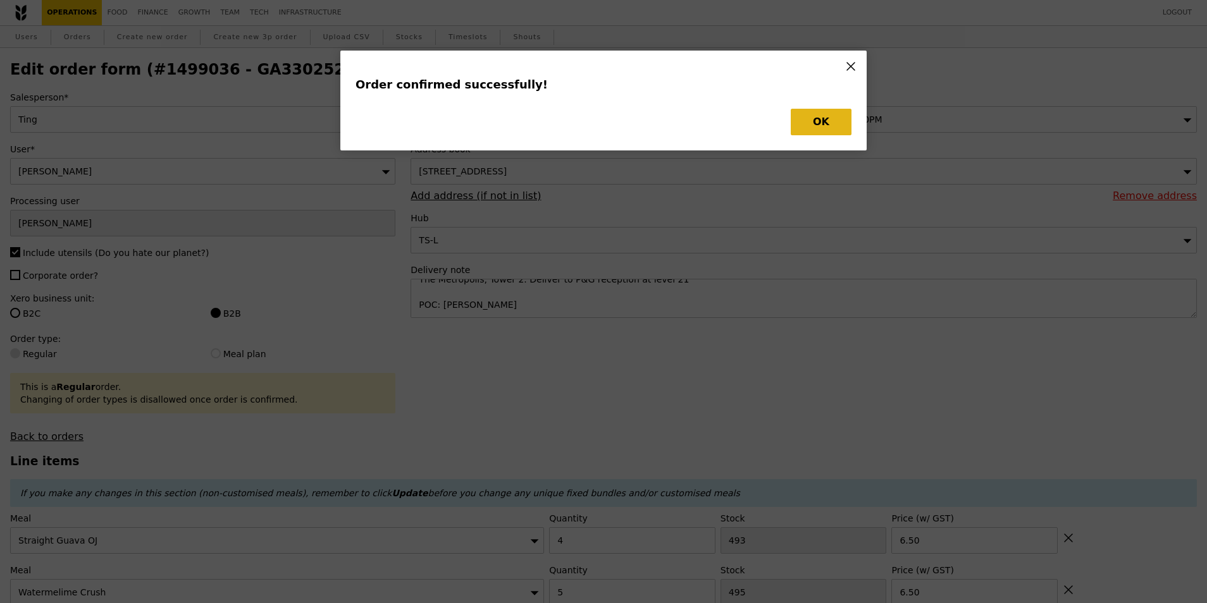
type input "489"
type input "490"
type input "483"
type input "486"
type input "391"
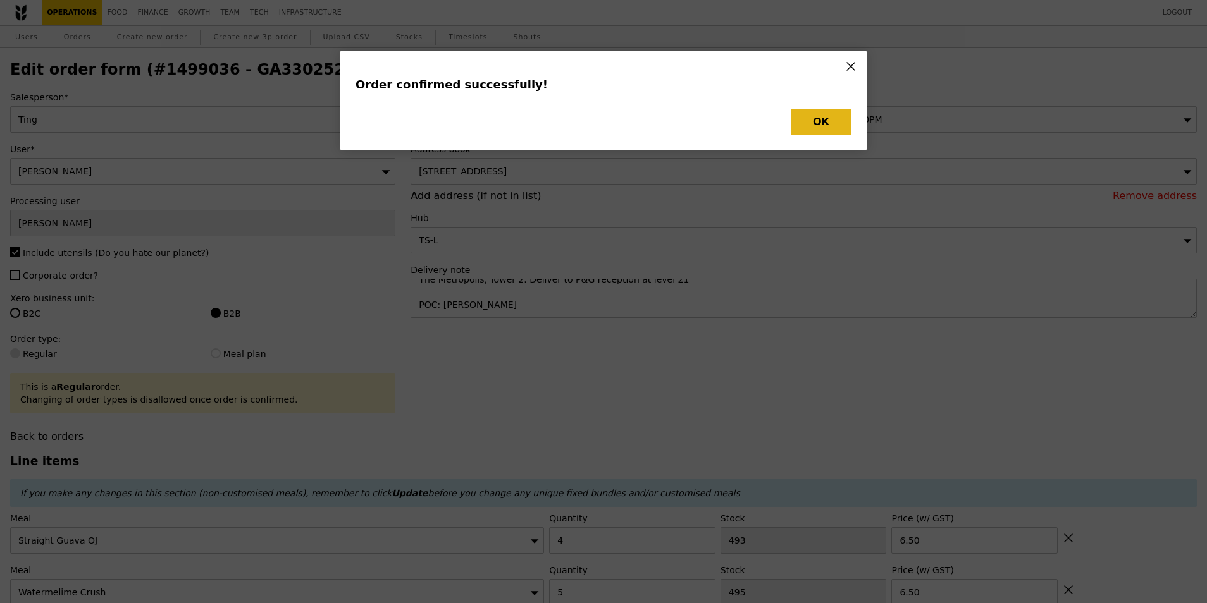
type input "492"
type input "385"
type input "445"
type input "478"
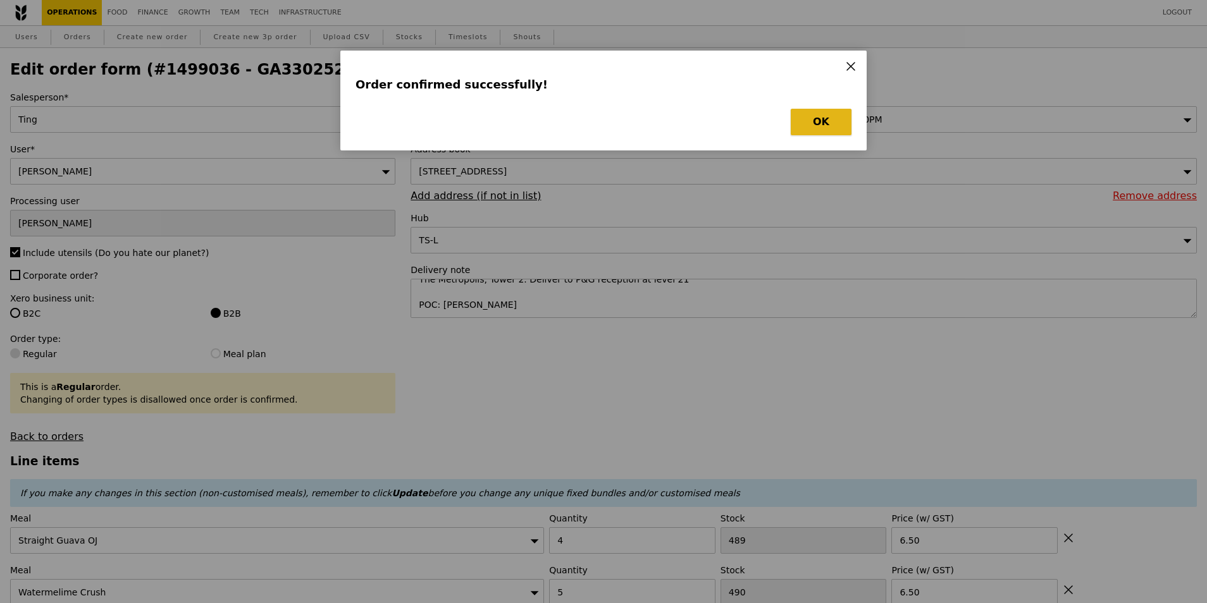
click at [825, 123] on button "OK" at bounding box center [821, 122] width 61 height 27
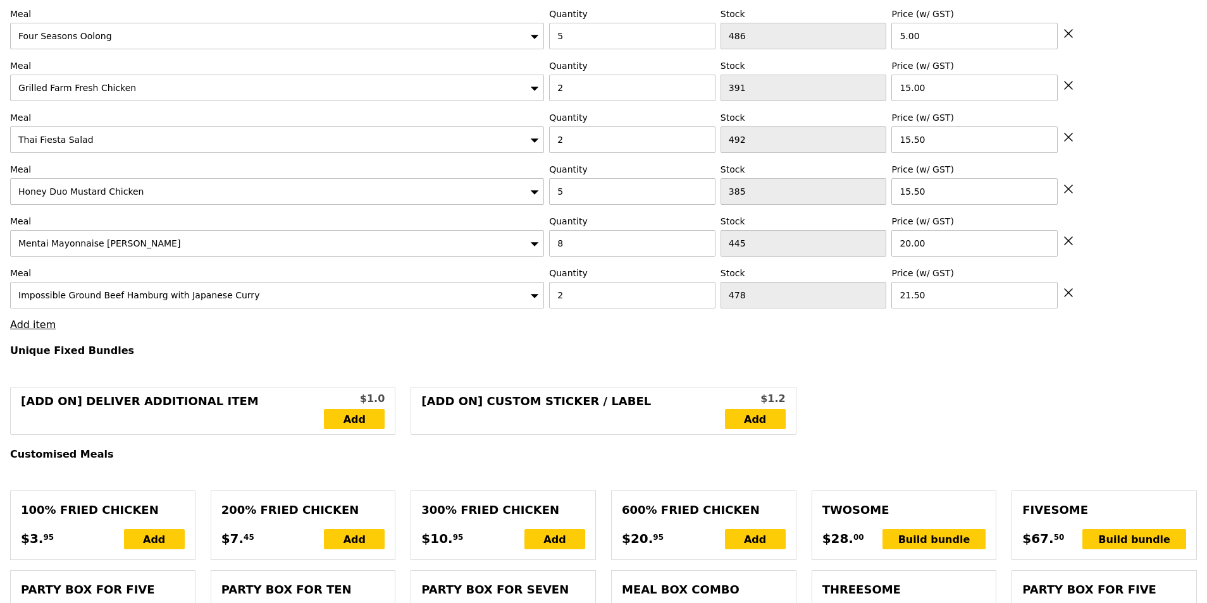
scroll to position [132, 0]
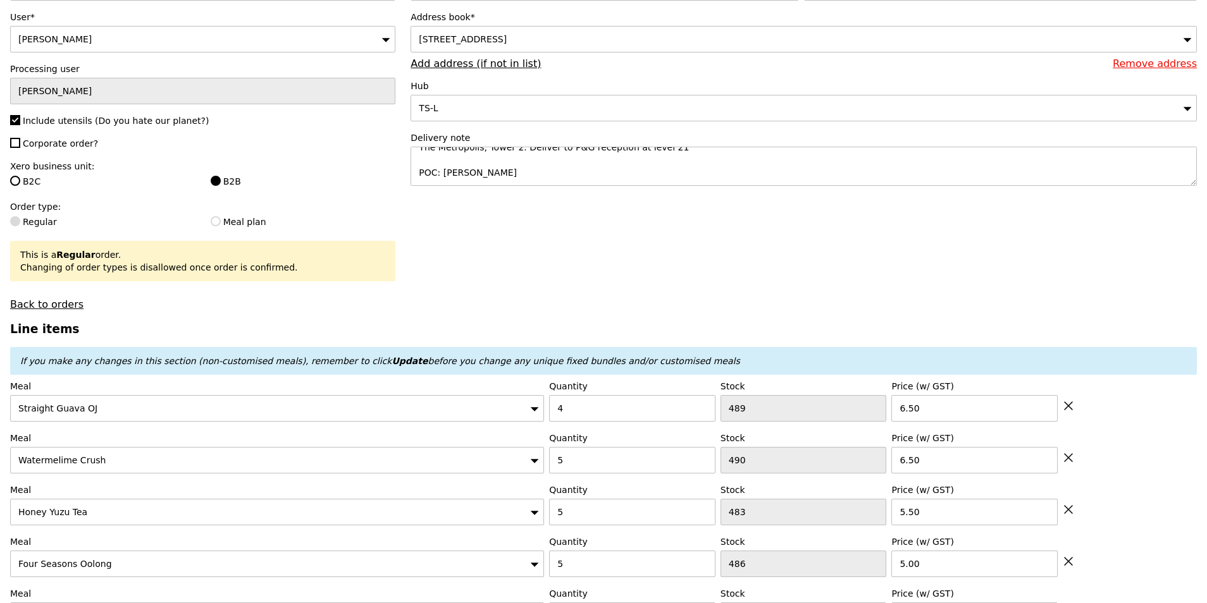
drag, startPoint x: 1206, startPoint y: 70, endPoint x: 1204, endPoint y: 41, distance: 28.6
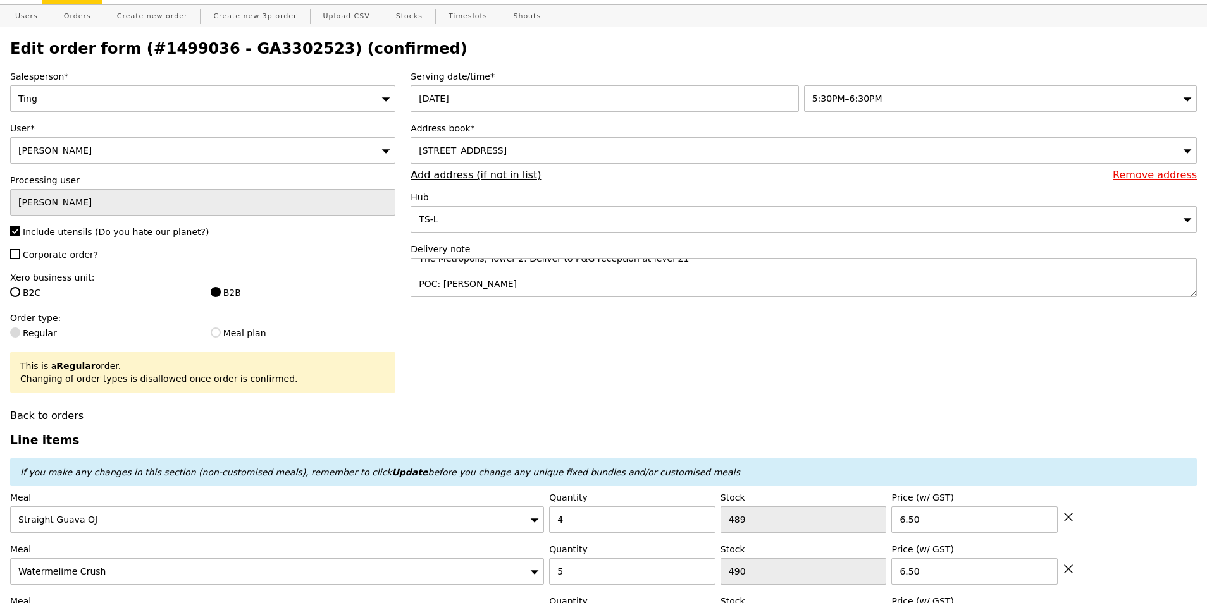
scroll to position [0, 0]
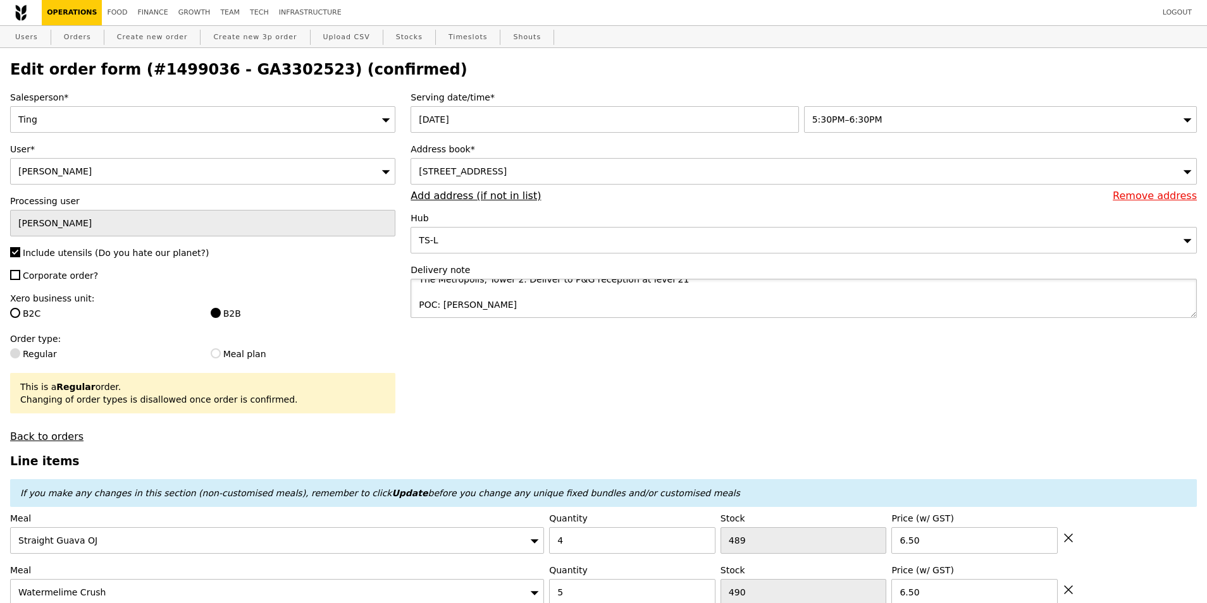
click at [486, 299] on textarea "The Metropolis, Tower 2. Deliver to P&G reception at level 21 POC: Dr Saurabh S…" at bounding box center [803, 298] width 786 height 39
click at [267, 69] on h2 "Edit order form (#1499036 - GA3302523) (confirmed)" at bounding box center [603, 70] width 1186 height 18
copy h2 "GA3302523"
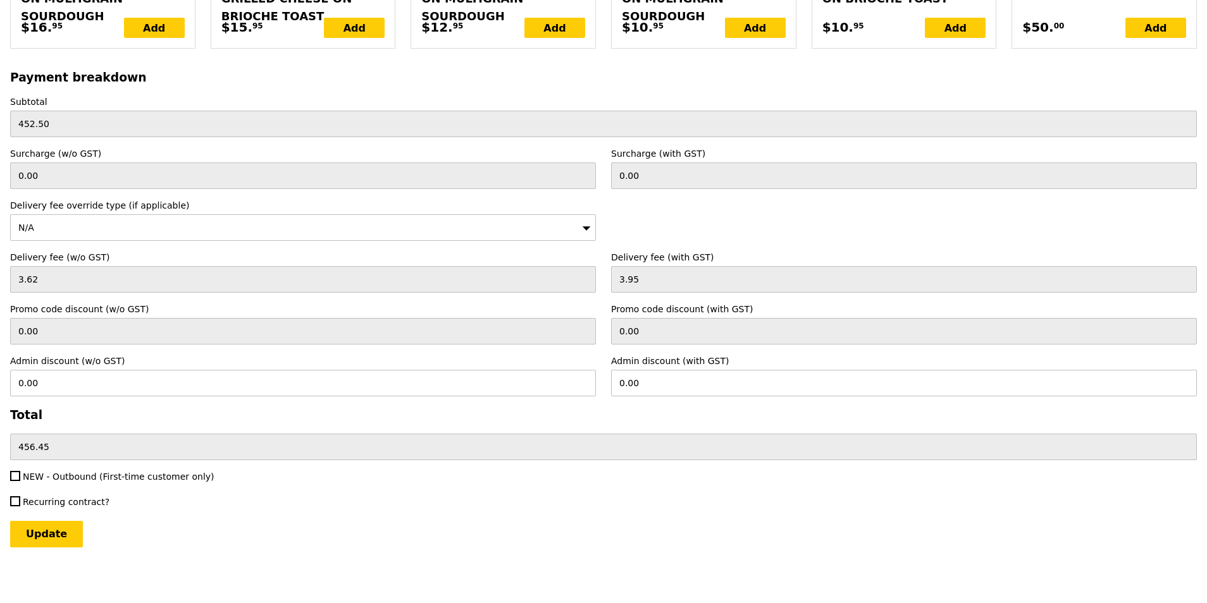
scroll to position [3168, 0]
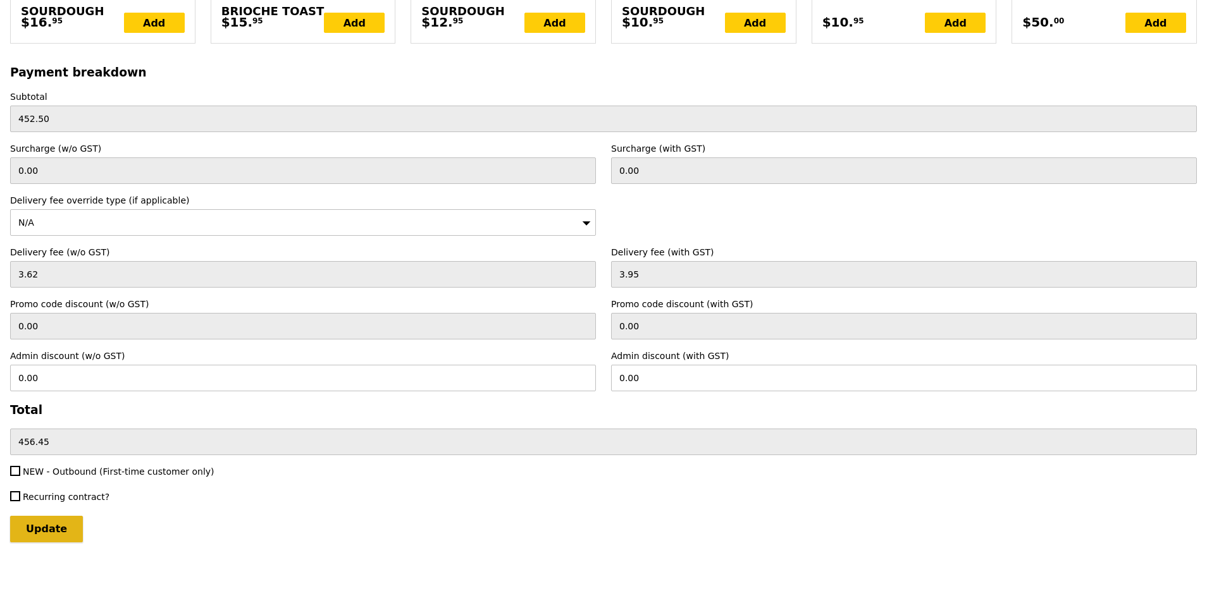
click at [68, 534] on input "Update" at bounding box center [46, 529] width 73 height 27
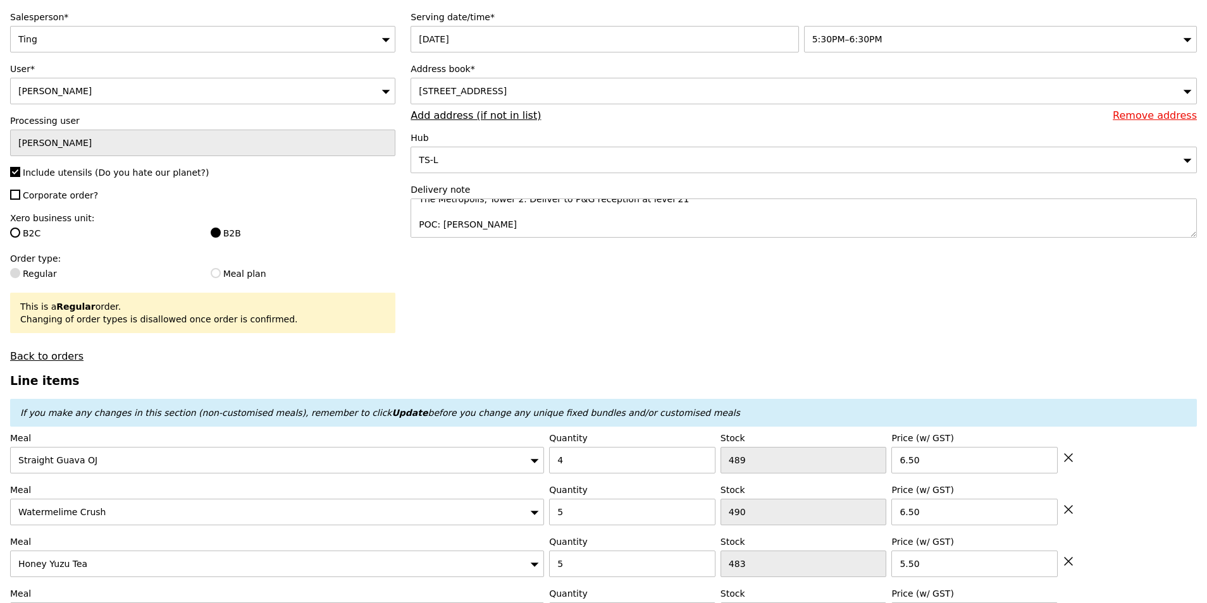
scroll to position [0, 0]
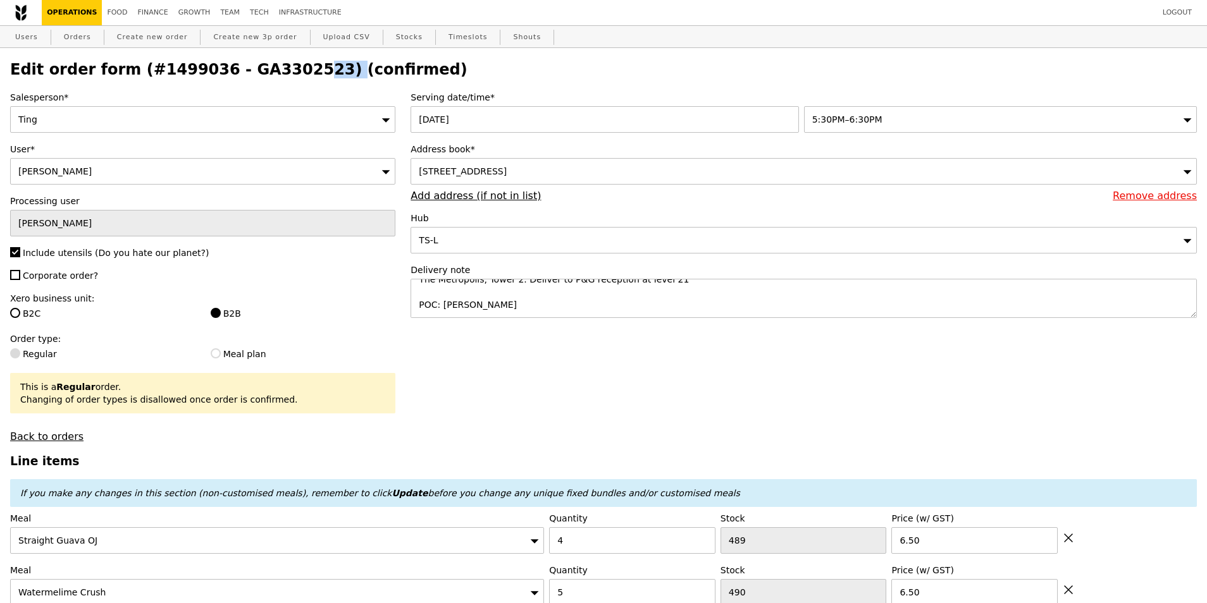
drag, startPoint x: 1206, startPoint y: 80, endPoint x: 1209, endPoint y: 526, distance: 446.5
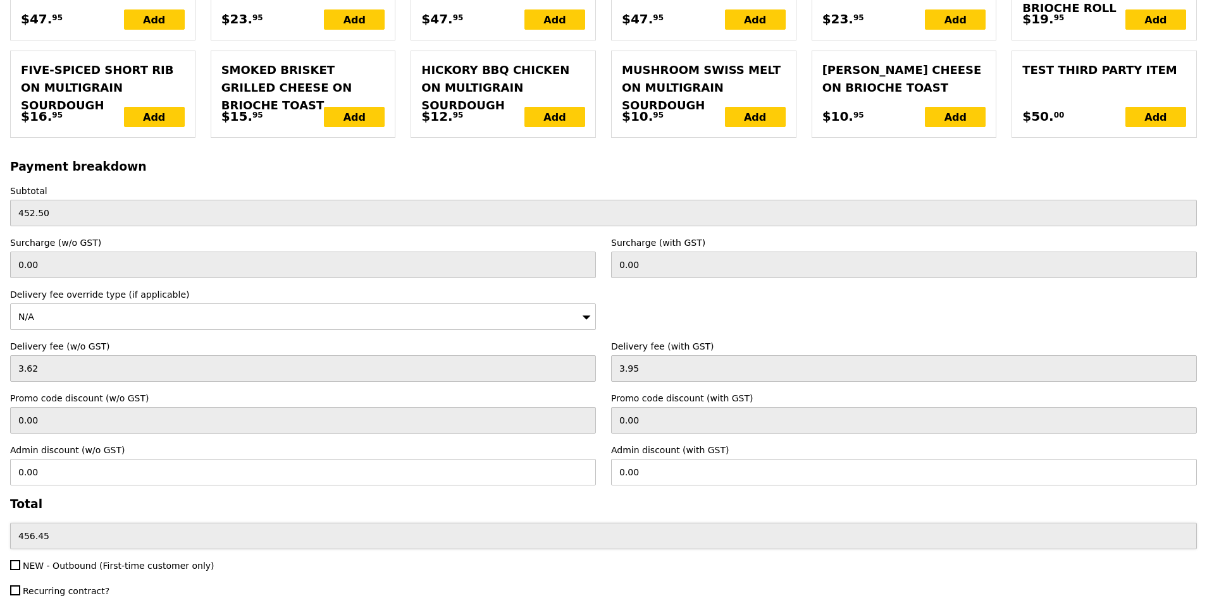
scroll to position [3168, 0]
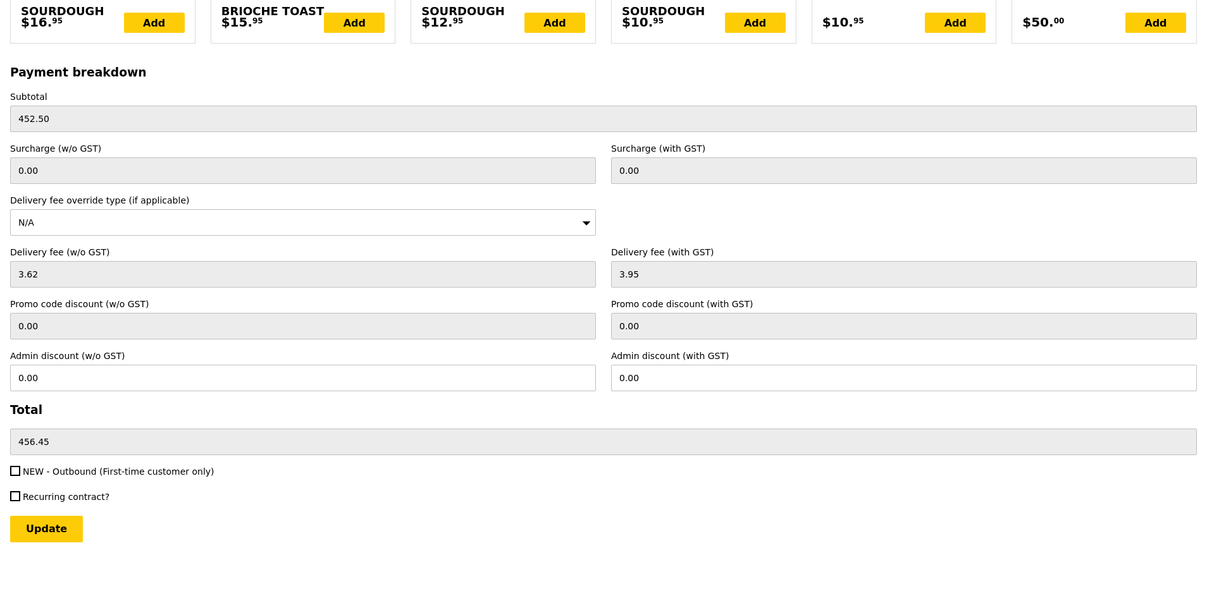
click at [82, 522] on div "Update" at bounding box center [603, 529] width 1186 height 27
click at [62, 536] on input "Update" at bounding box center [46, 529] width 73 height 27
click at [49, 532] on input "Update" at bounding box center [46, 529] width 73 height 27
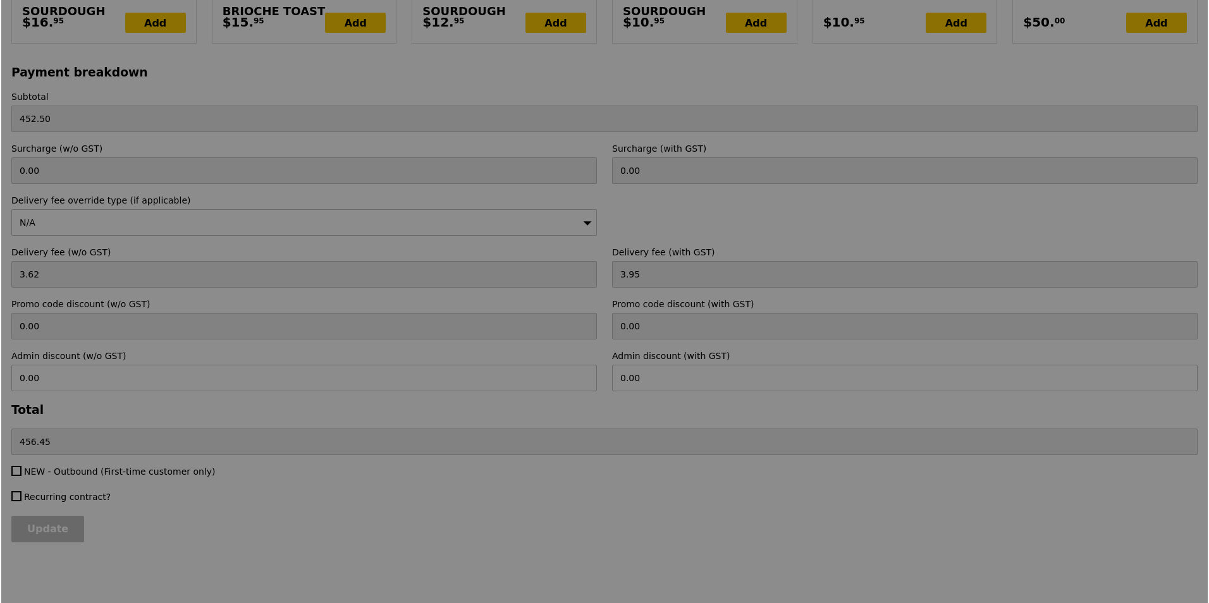
scroll to position [0, 0]
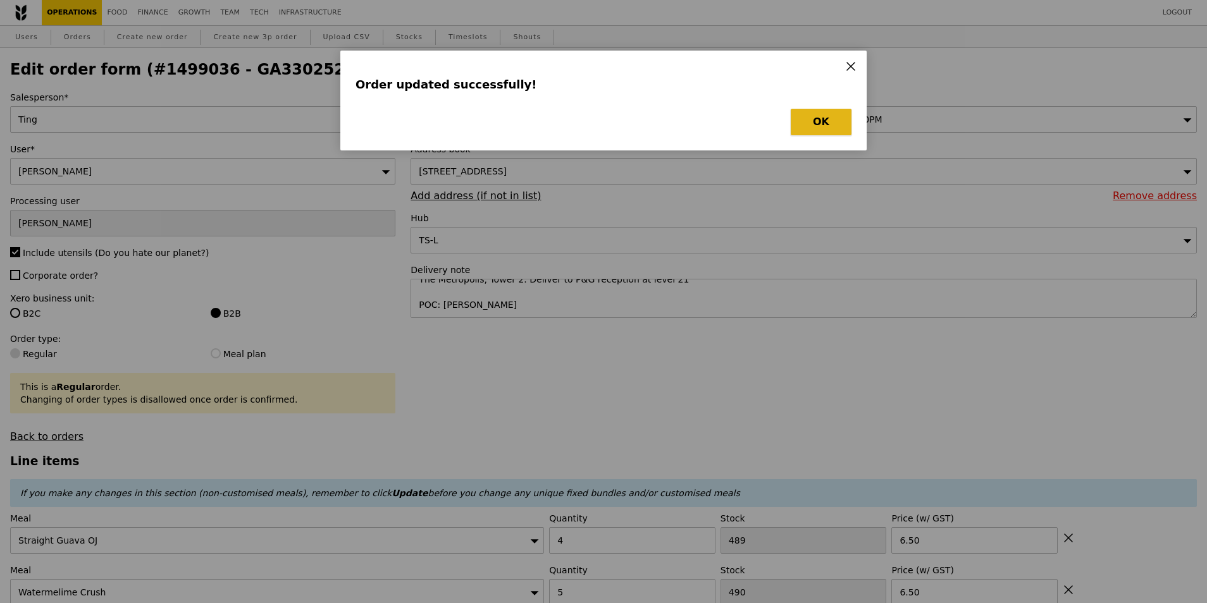
click at [804, 120] on button "OK" at bounding box center [821, 122] width 61 height 27
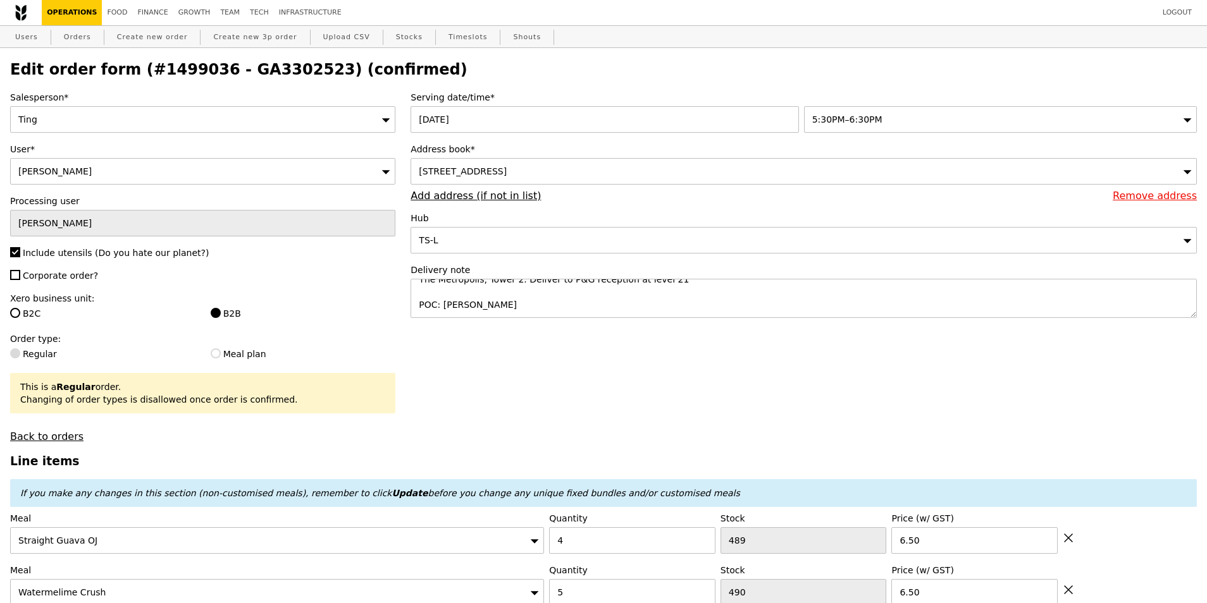
click at [273, 72] on h2 "Edit order form (#1499036 - GA3302523) (confirmed)" at bounding box center [603, 70] width 1186 height 18
copy h2 "GA3302523"
click at [66, 35] on link "Orders" at bounding box center [77, 37] width 37 height 23
type input "Loading..."
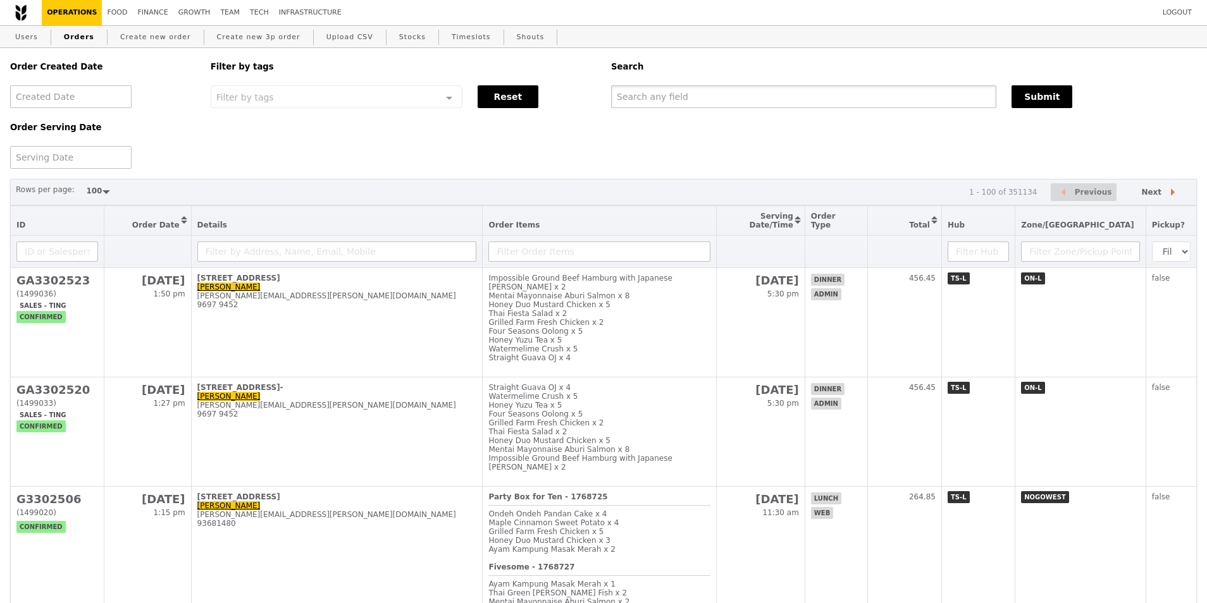
click at [806, 102] on input "text" at bounding box center [803, 96] width 385 height 23
paste input "GA3302523"
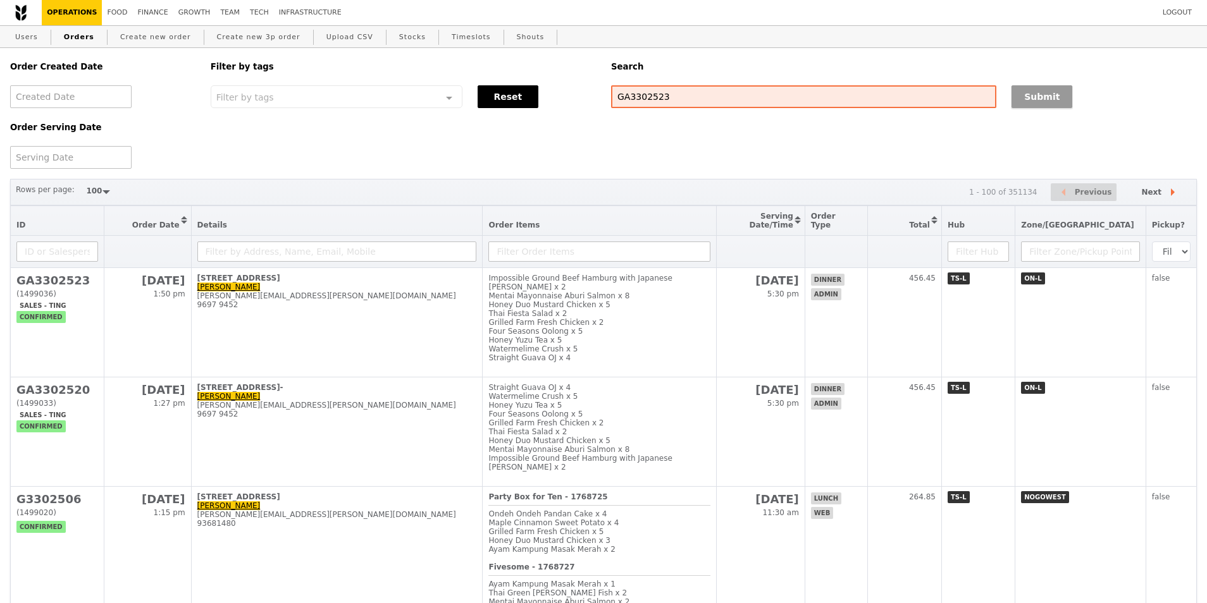
click at [1029, 98] on button "Submit" at bounding box center [1041, 96] width 61 height 23
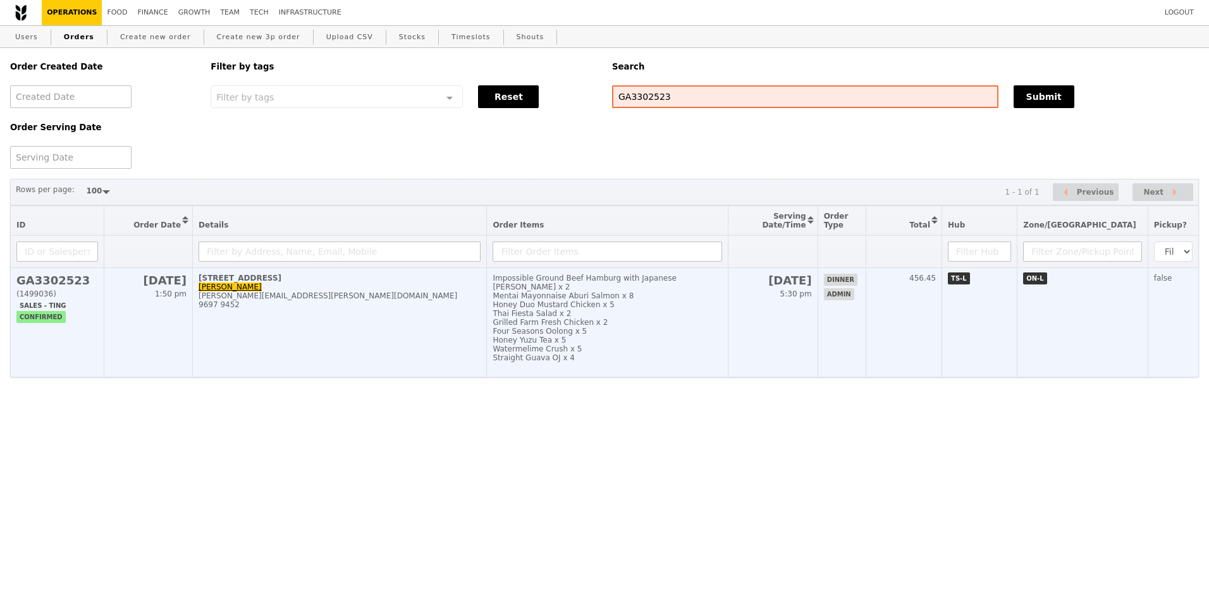
click at [50, 287] on h2 "GA3302523" at bounding box center [57, 280] width 82 height 13
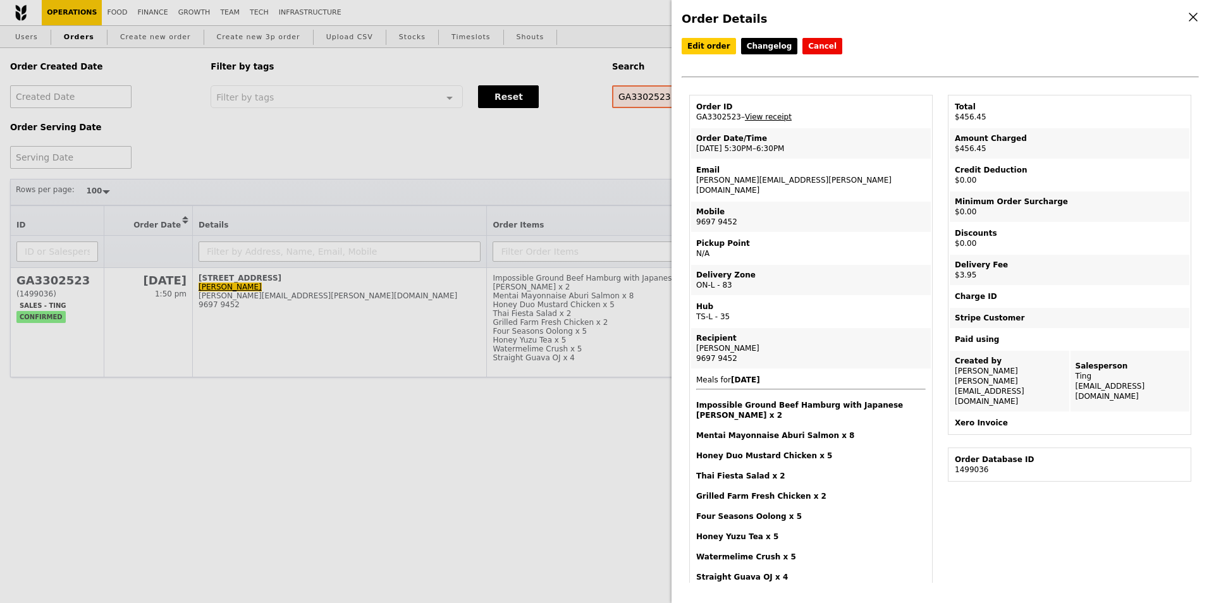
click at [768, 121] on link "View receipt" at bounding box center [768, 117] width 47 height 9
click at [250, 304] on div "Order Details Edit order Changelog Cancel Order ID GA3302523 – View receipt Ord…" at bounding box center [604, 301] width 1209 height 603
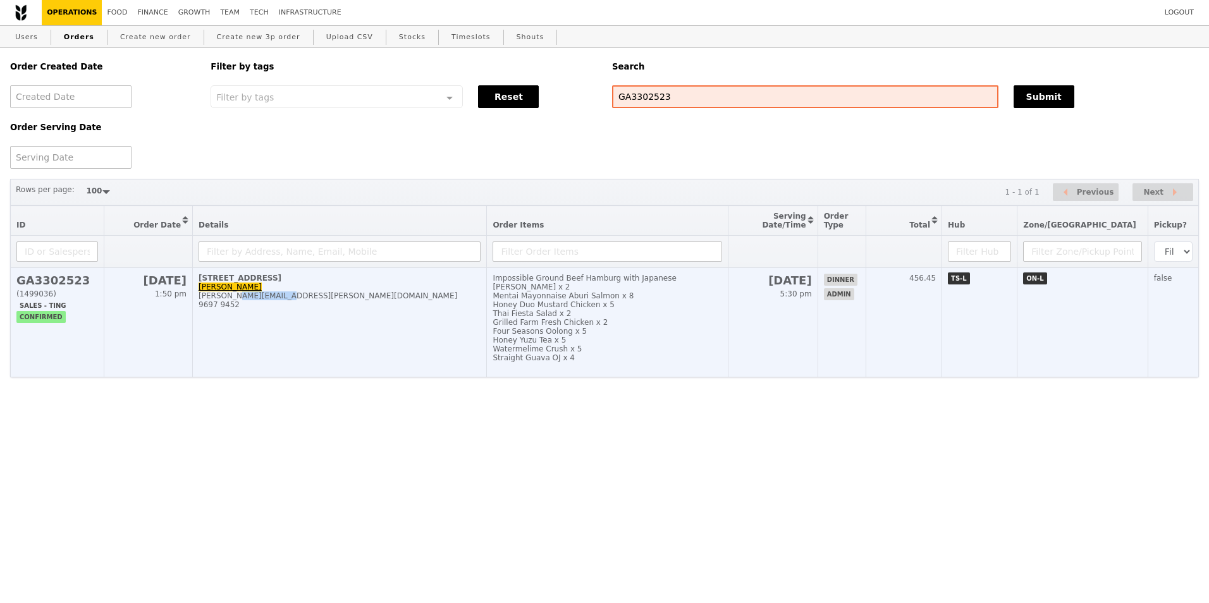
drag, startPoint x: 274, startPoint y: 307, endPoint x: 231, endPoint y: 306, distance: 43.0
click at [231, 300] on div "[PERSON_NAME][EMAIL_ADDRESS][PERSON_NAME][DOMAIN_NAME]" at bounding box center [340, 296] width 282 height 9
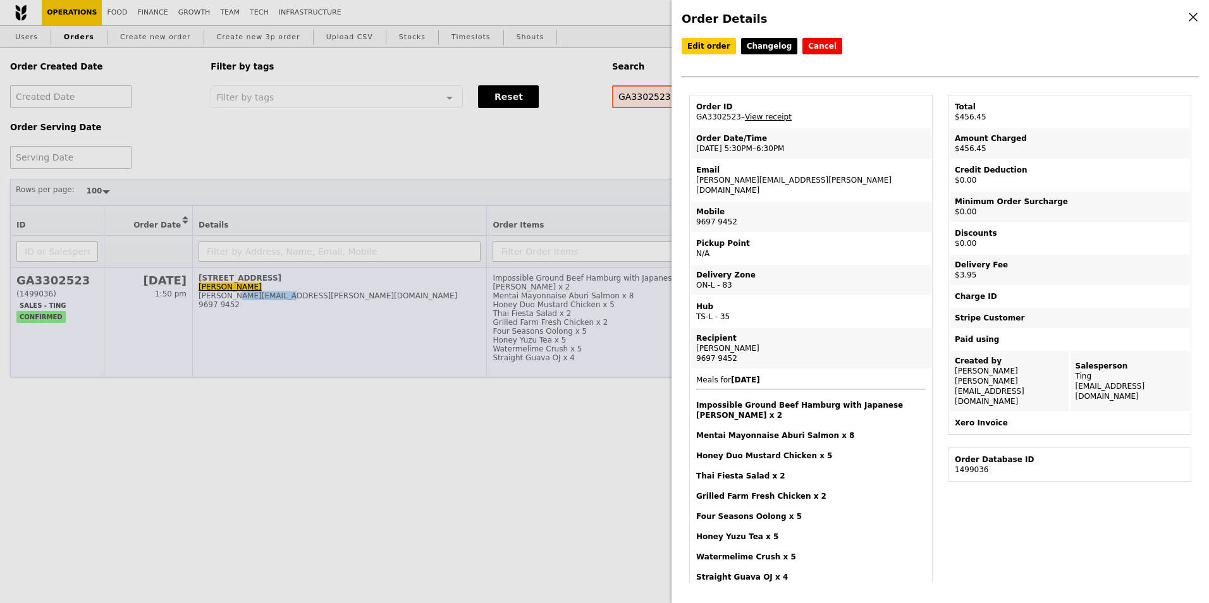
click at [231, 306] on div "Order Created Date Order Serving Date Filter by tags Filter by tags Meal_Plan W…" at bounding box center [604, 213] width 1189 height 330
click at [231, 306] on div "Order Details Edit order Changelog Cancel Order ID GA3302523 – View receipt Ord…" at bounding box center [604, 301] width 1209 height 603
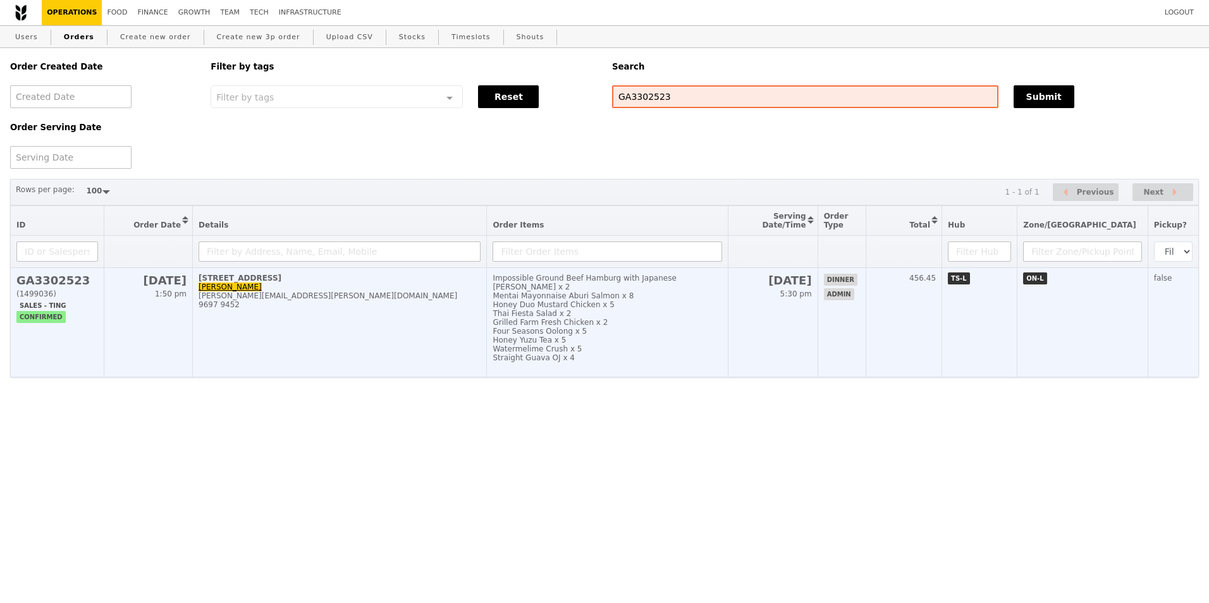
drag, startPoint x: 231, startPoint y: 306, endPoint x: 280, endPoint y: 304, distance: 48.8
click at [280, 300] on div "[PERSON_NAME][EMAIL_ADDRESS][PERSON_NAME][DOMAIN_NAME]" at bounding box center [340, 296] width 282 height 9
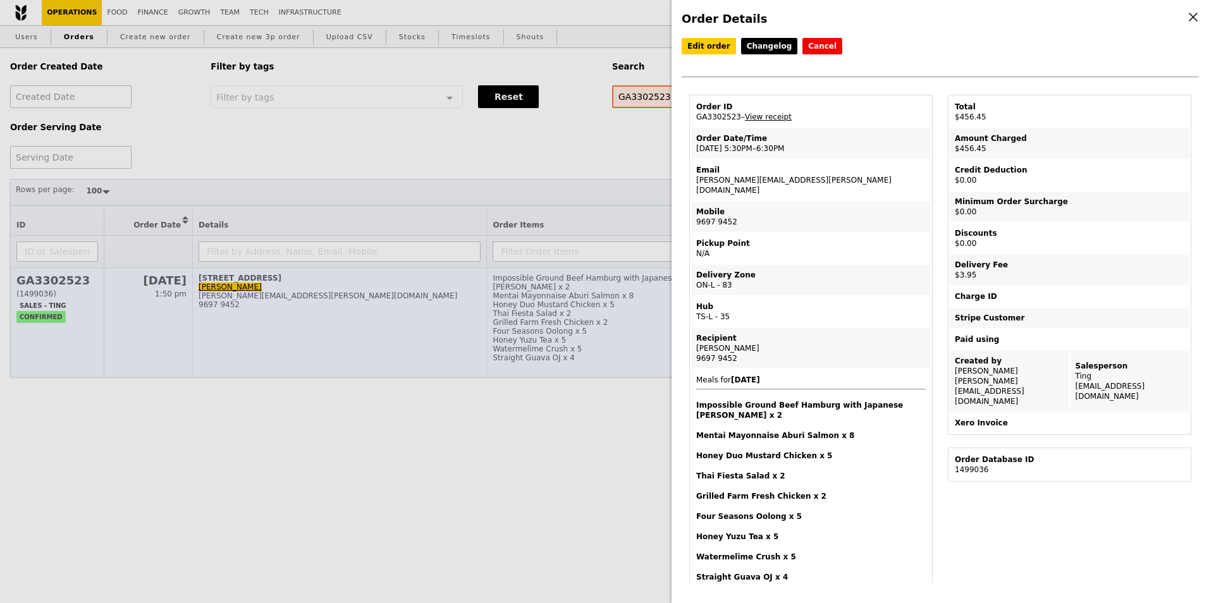
drag, startPoint x: 278, startPoint y: 307, endPoint x: 231, endPoint y: 307, distance: 46.2
click at [234, 307] on div "Order Details Edit order Changelog Cancel Order ID GA3302523 – View receipt Ord…" at bounding box center [604, 301] width 1209 height 603
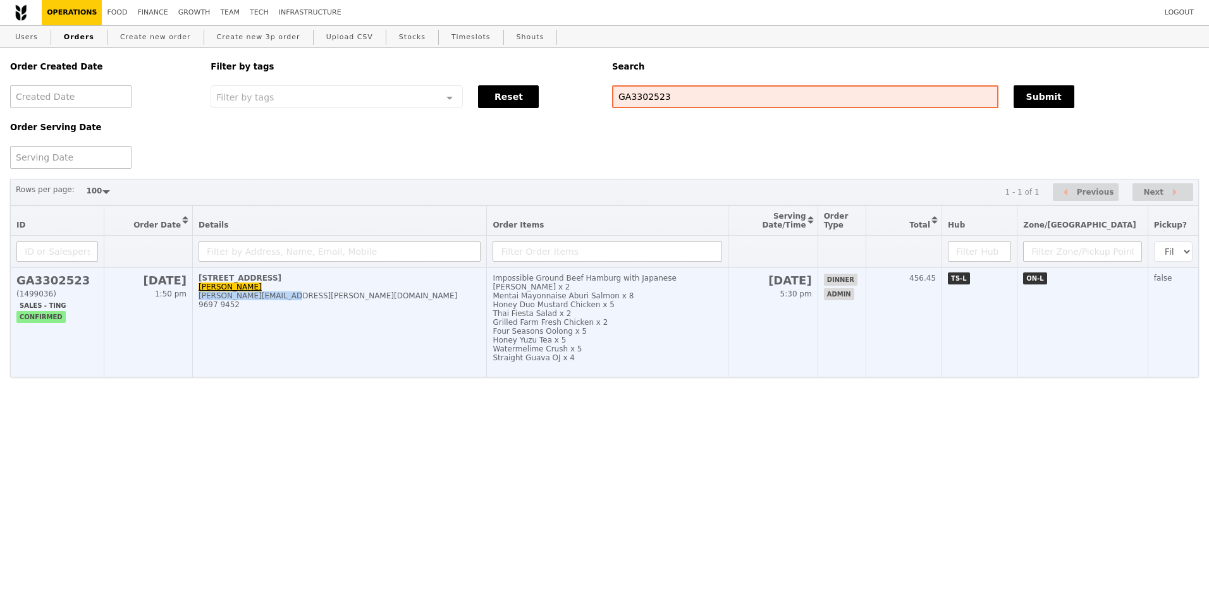
drag, startPoint x: 203, startPoint y: 305, endPoint x: 277, endPoint y: 307, distance: 74.0
click at [277, 300] on div "[PERSON_NAME][EMAIL_ADDRESS][PERSON_NAME][DOMAIN_NAME]" at bounding box center [340, 296] width 282 height 9
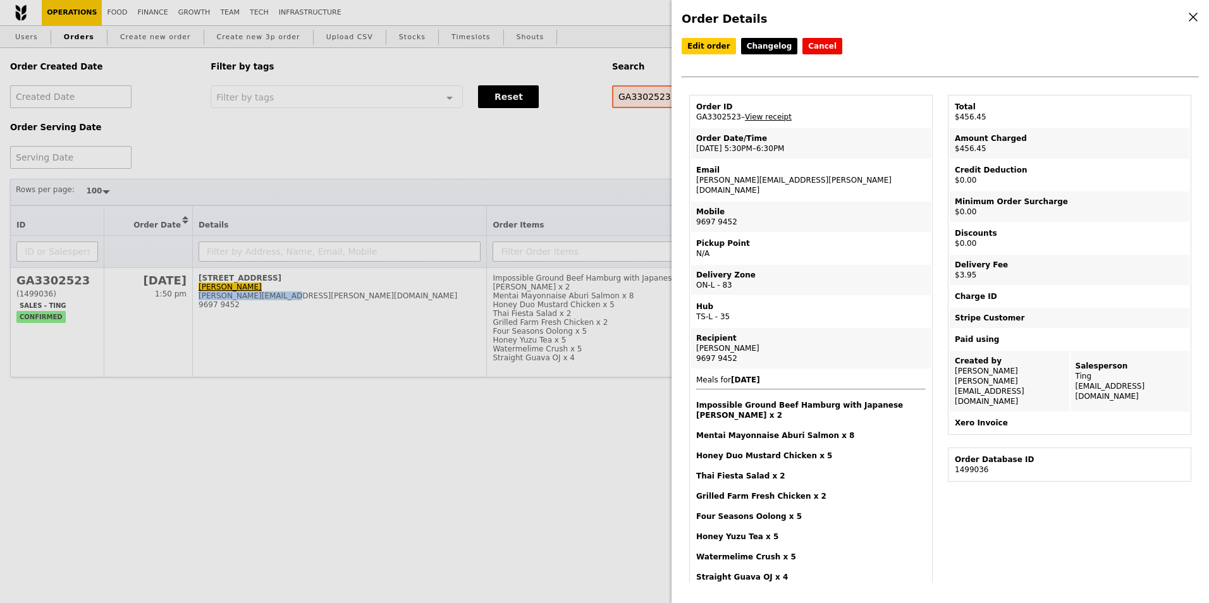
copy div "[PERSON_NAME][EMAIL_ADDRESS][PERSON_NAME][DOMAIN_NAME]"
click at [157, 70] on div "Order Details Edit order Changelog Cancel Order ID GA3302523 – View receipt Ord…" at bounding box center [604, 301] width 1209 height 603
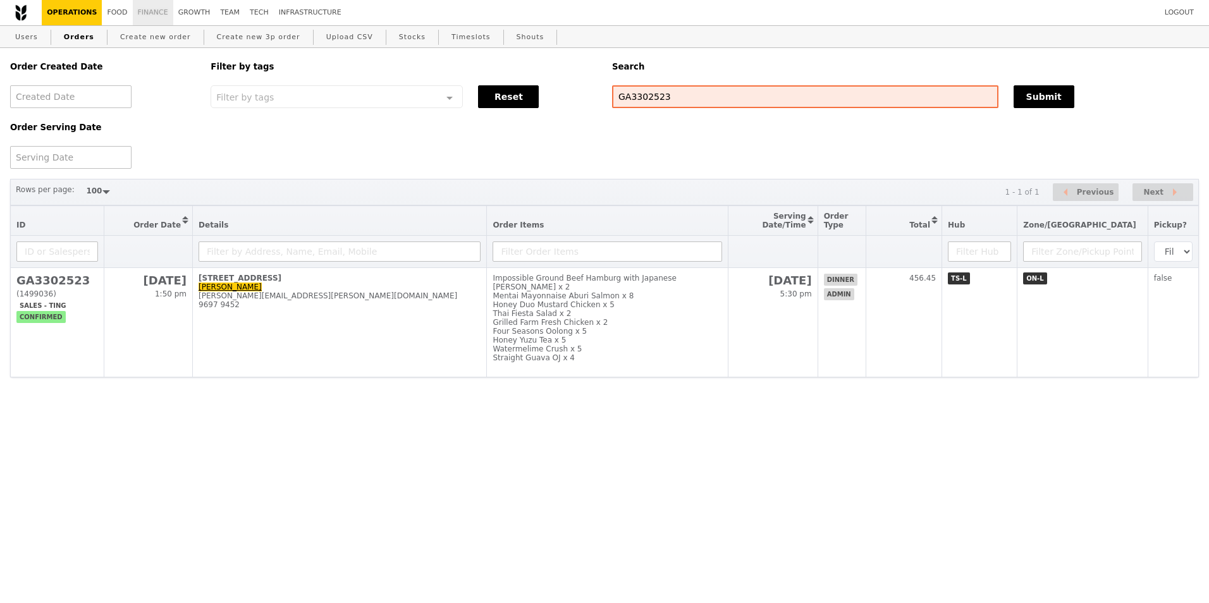
click at [137, 13] on link "Finance" at bounding box center [153, 12] width 40 height 25
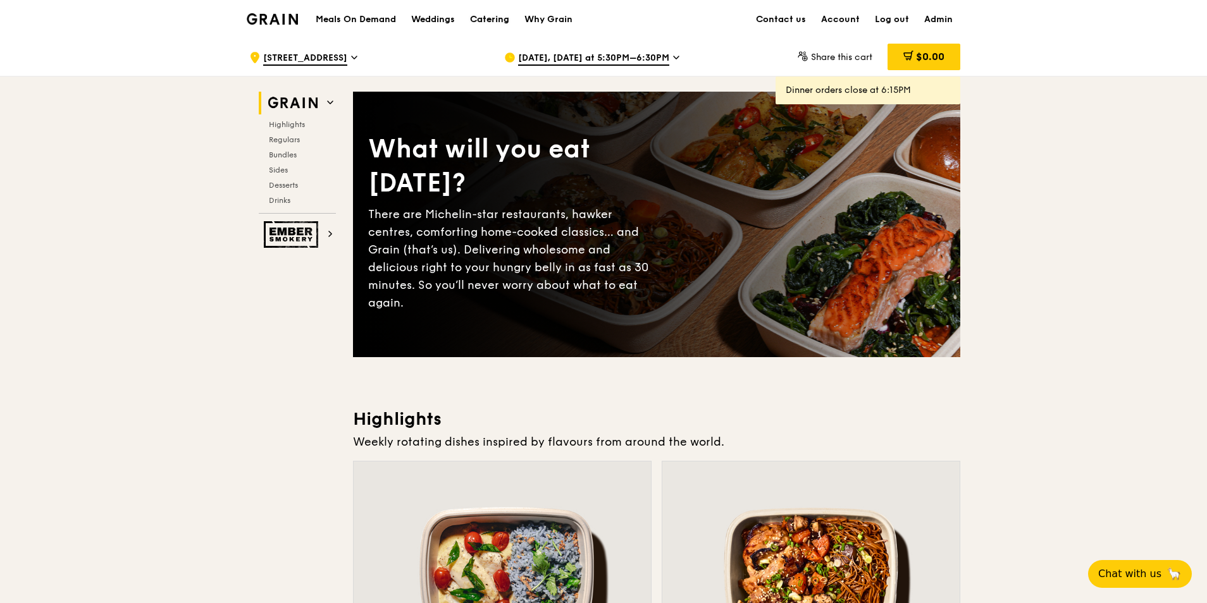
click at [495, 22] on div "Catering" at bounding box center [489, 20] width 39 height 38
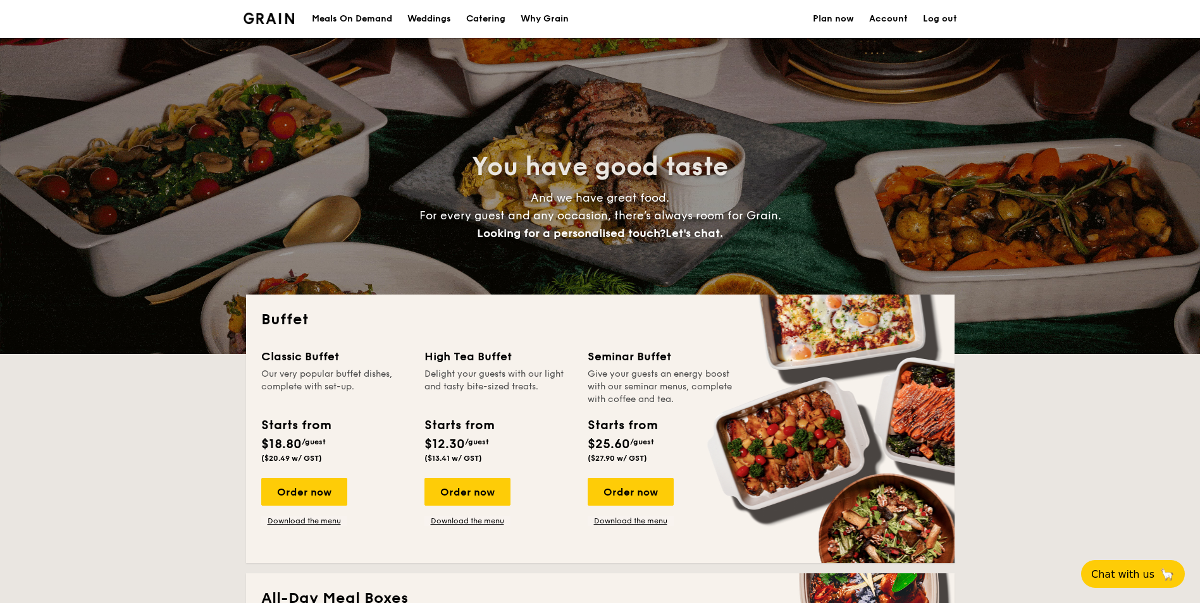
select select
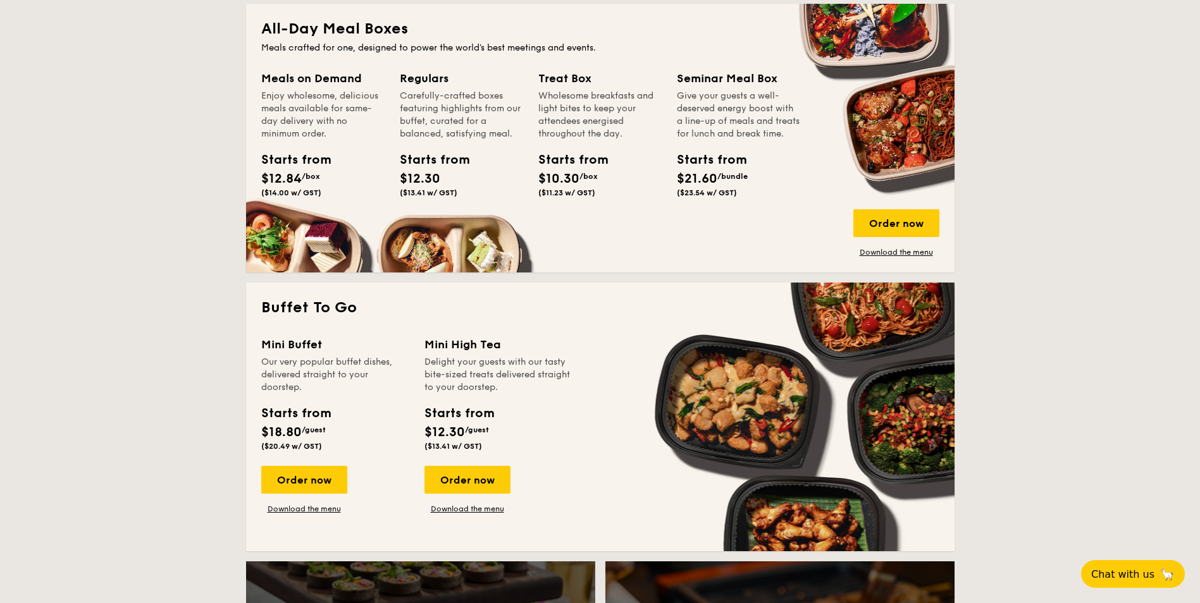
scroll to position [569, 0]
click at [922, 254] on link "Download the menu" at bounding box center [896, 253] width 86 height 10
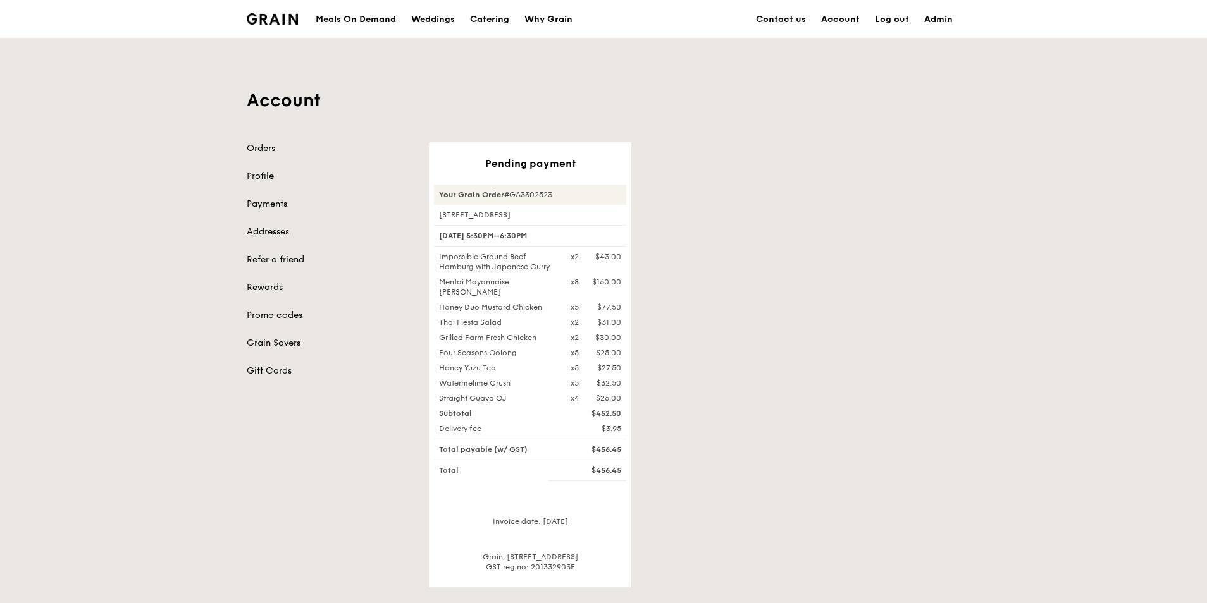
scroll to position [63, 0]
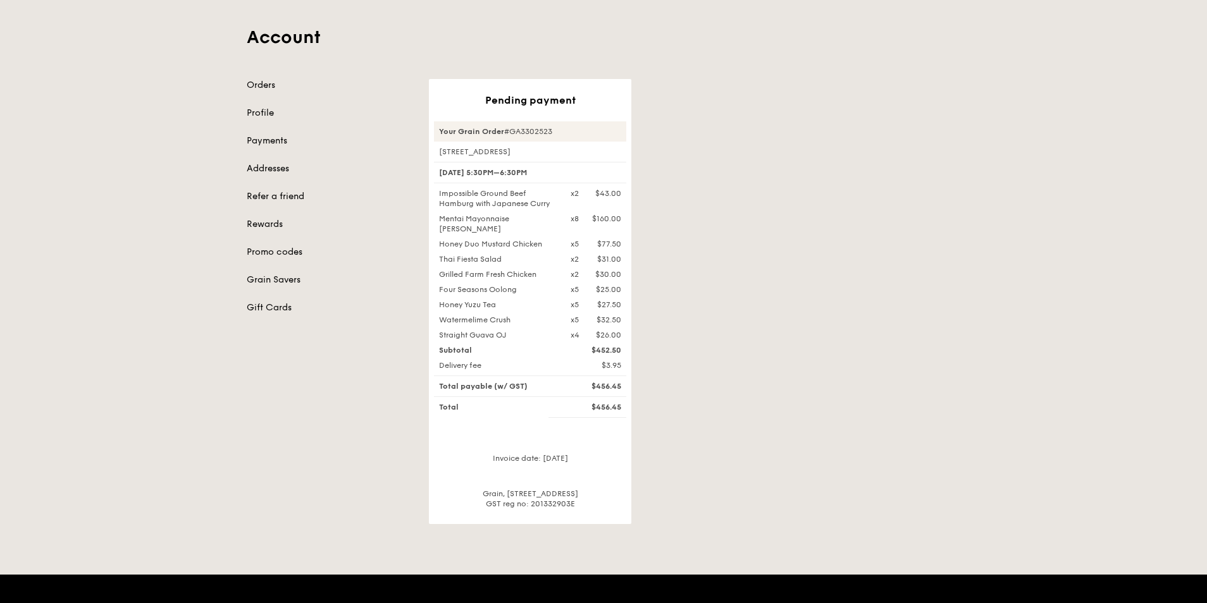
click at [613, 391] on div "$456.45" at bounding box center [596, 386] width 66 height 10
click at [484, 176] on div "16 Oct, 5:30PM–6:30PM" at bounding box center [530, 173] width 192 height 22
click at [481, 182] on div "16 Oct, 5:30PM–6:30PM" at bounding box center [530, 173] width 192 height 22
click at [472, 181] on div "16 Oct, 5:30PM–6:30PM" at bounding box center [530, 173] width 192 height 22
drag, startPoint x: 527, startPoint y: 181, endPoint x: 469, endPoint y: 180, distance: 58.8
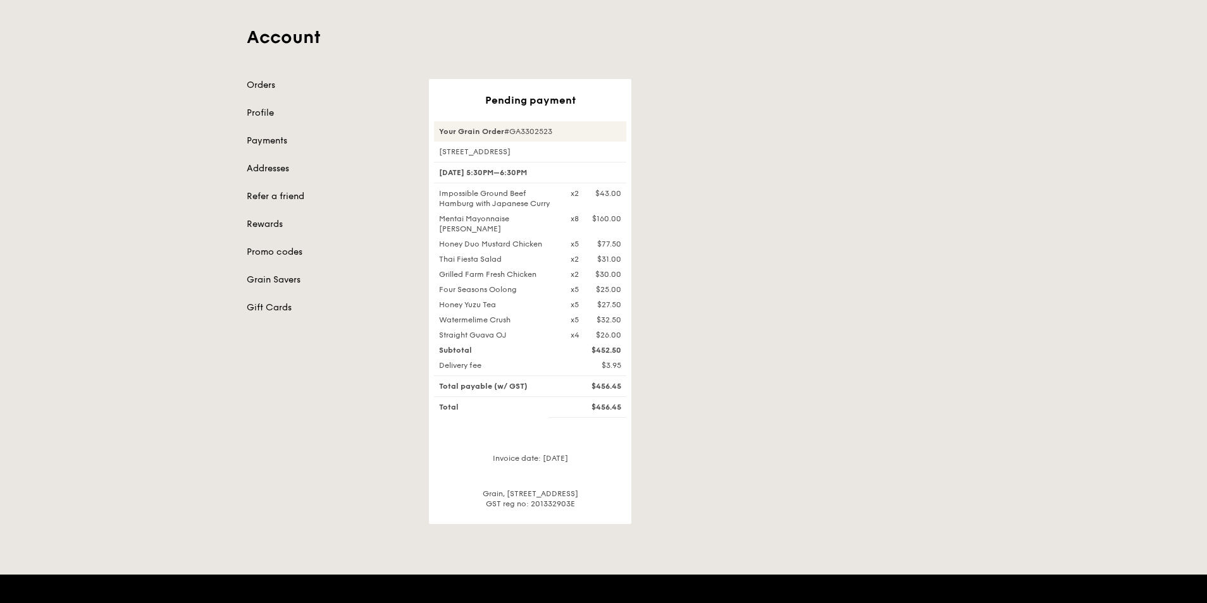
click at [469, 180] on div "16 Oct, 5:30PM–6:30PM" at bounding box center [530, 173] width 192 height 22
drag, startPoint x: 469, startPoint y: 180, endPoint x: 524, endPoint y: 176, distance: 55.2
click at [524, 176] on div "16 Oct, 5:30PM–6:30PM" at bounding box center [530, 173] width 192 height 22
drag, startPoint x: 531, startPoint y: 180, endPoint x: 468, endPoint y: 184, distance: 63.4
click at [468, 183] on div "16 Oct, 5:30PM–6:30PM" at bounding box center [530, 173] width 192 height 22
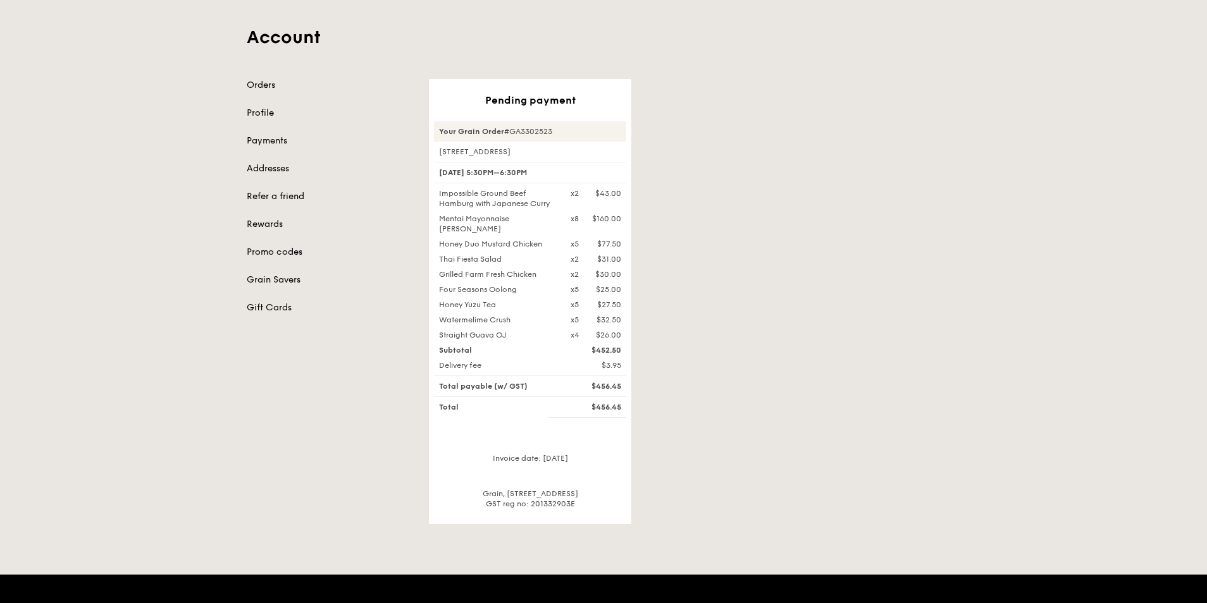
drag, startPoint x: 468, startPoint y: 184, endPoint x: 474, endPoint y: 178, distance: 8.5
click at [474, 178] on div "16 Oct, 5:30PM–6:30PM" at bounding box center [530, 173] width 192 height 22
click at [559, 209] on div "Impossible Ground Beef Hamburg with Japanese Curry" at bounding box center [497, 198] width 132 height 20
drag, startPoint x: 531, startPoint y: 184, endPoint x: 495, endPoint y: 175, distance: 37.3
click at [496, 175] on div "16 Oct, 5:30PM–6:30PM" at bounding box center [530, 173] width 192 height 22
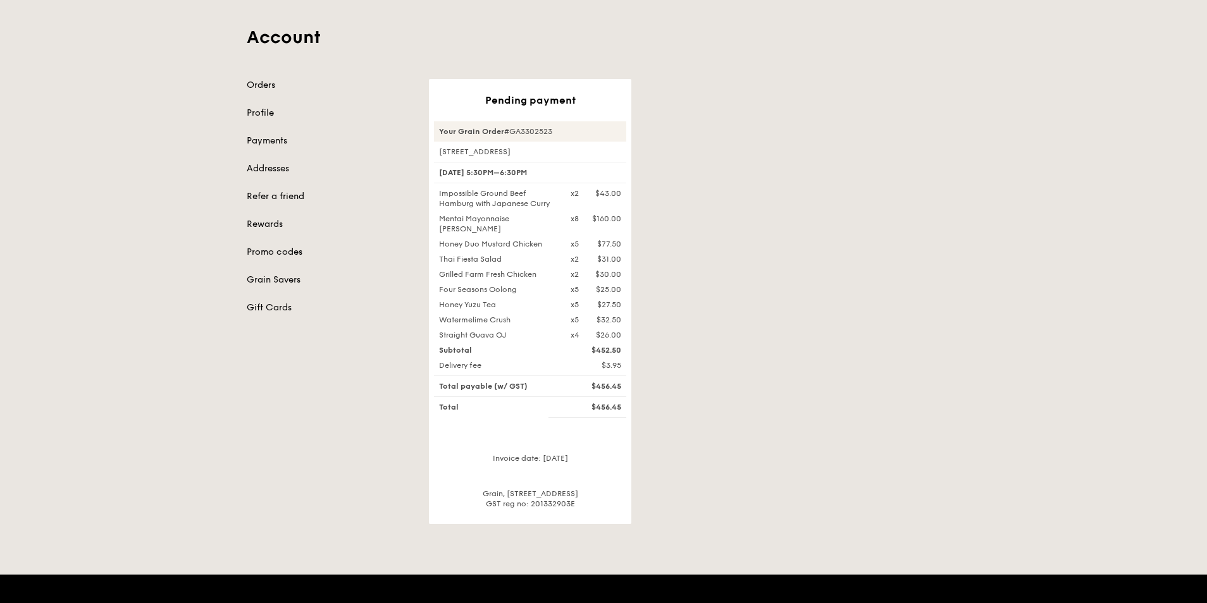
drag, startPoint x: 495, startPoint y: 175, endPoint x: 478, endPoint y: 173, distance: 17.8
click at [478, 173] on div "16 Oct, 5:30PM–6:30PM" at bounding box center [530, 173] width 192 height 22
click at [557, 132] on div "Your Grain Order #GA3302523" at bounding box center [530, 131] width 192 height 20
click at [539, 131] on div "Your Grain Order #GA3302523" at bounding box center [530, 131] width 192 height 20
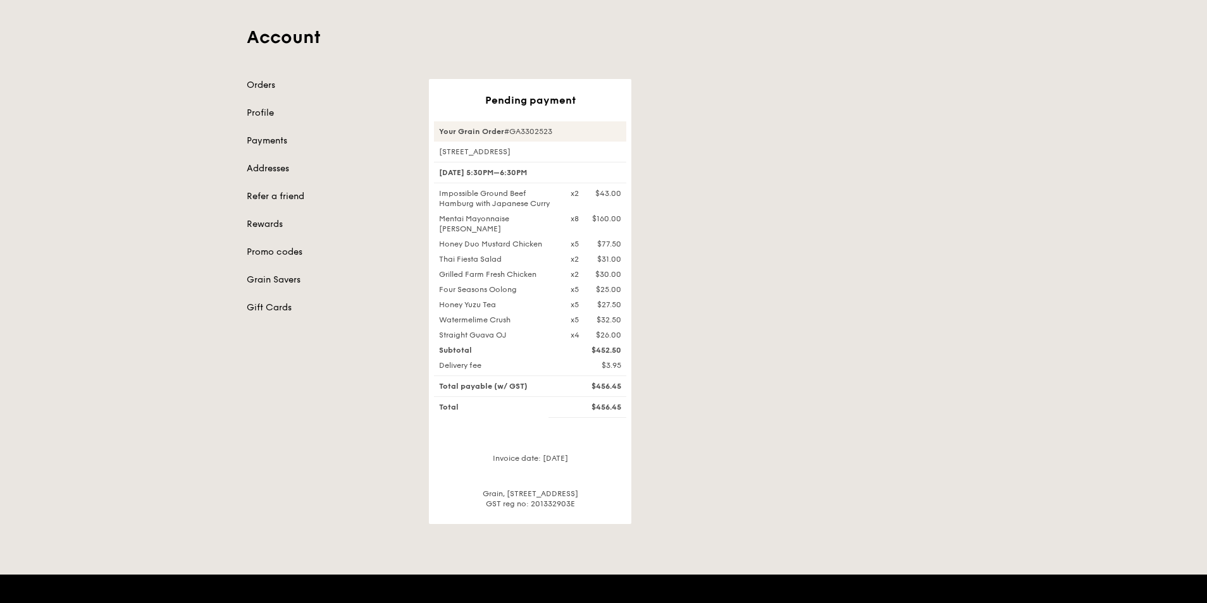
copy div "GA3302523"
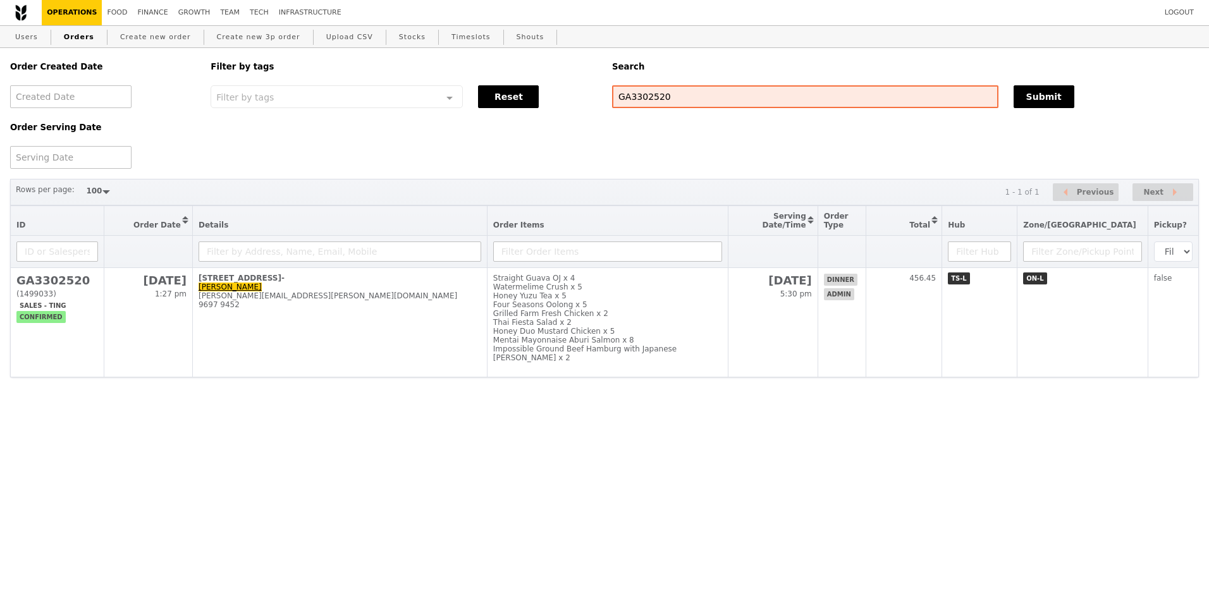
select select "100"
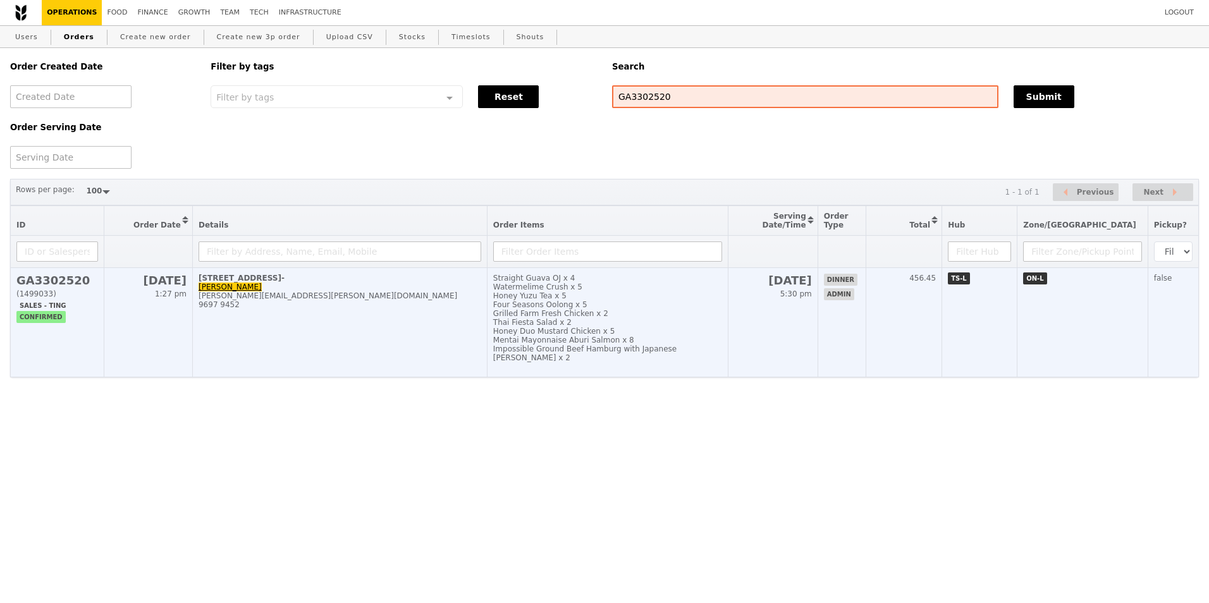
click at [58, 287] on h2 "GA3302520" at bounding box center [57, 280] width 82 height 13
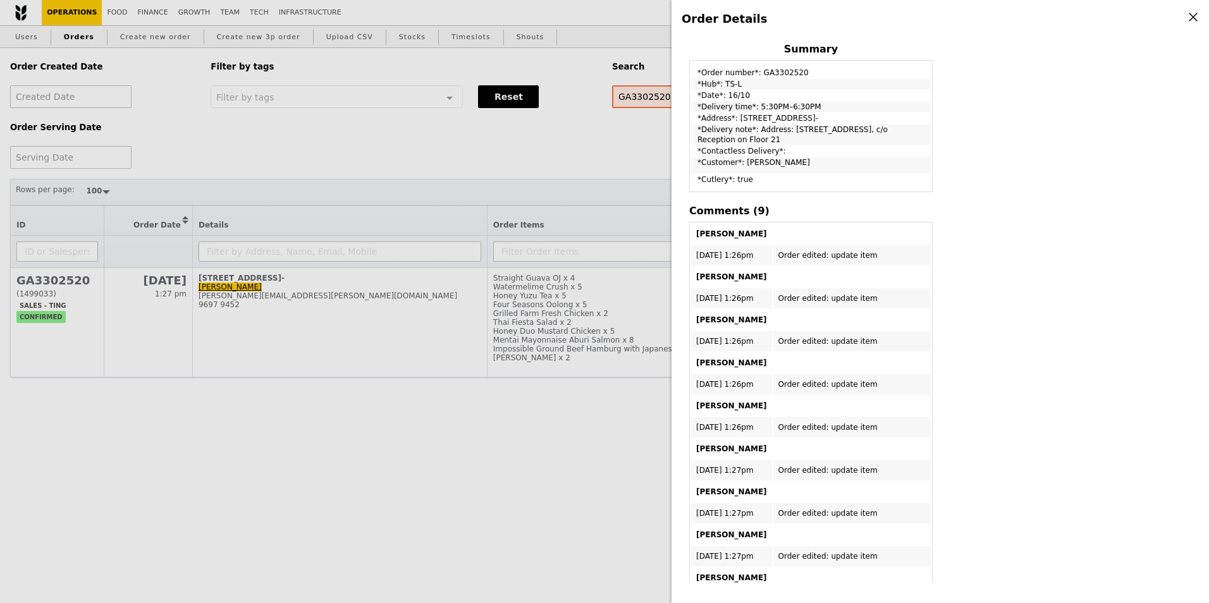
click at [541, 466] on div "Order Details Edit order Changelog Cancel Order ID GA3302520 – View receipt Ord…" at bounding box center [604, 301] width 1209 height 603
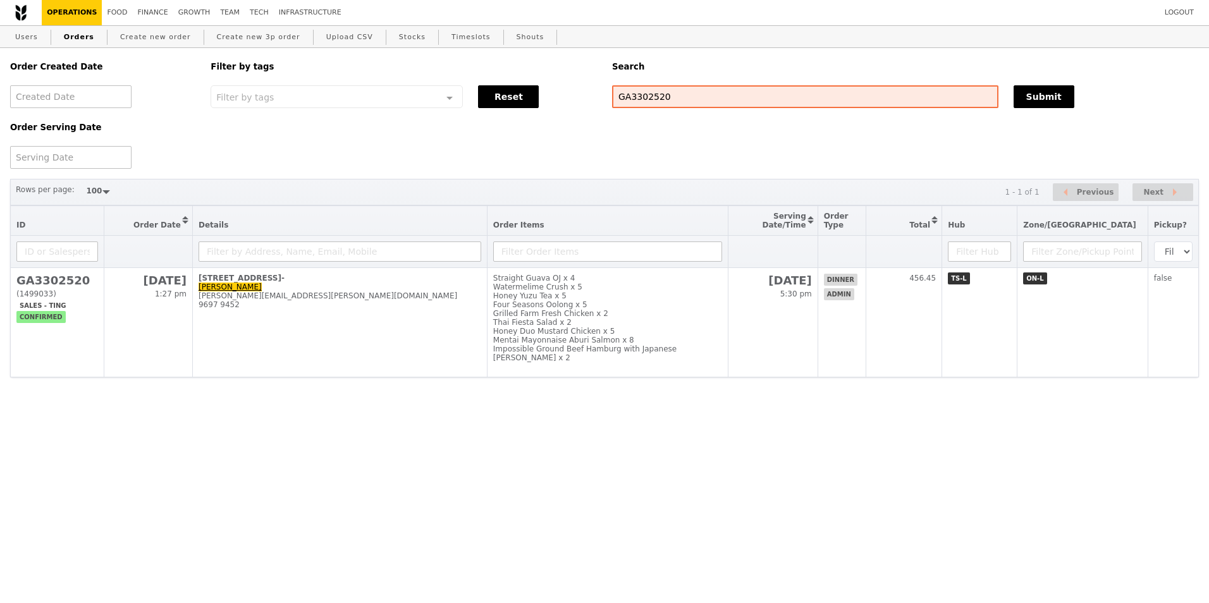
scroll to position [713, 0]
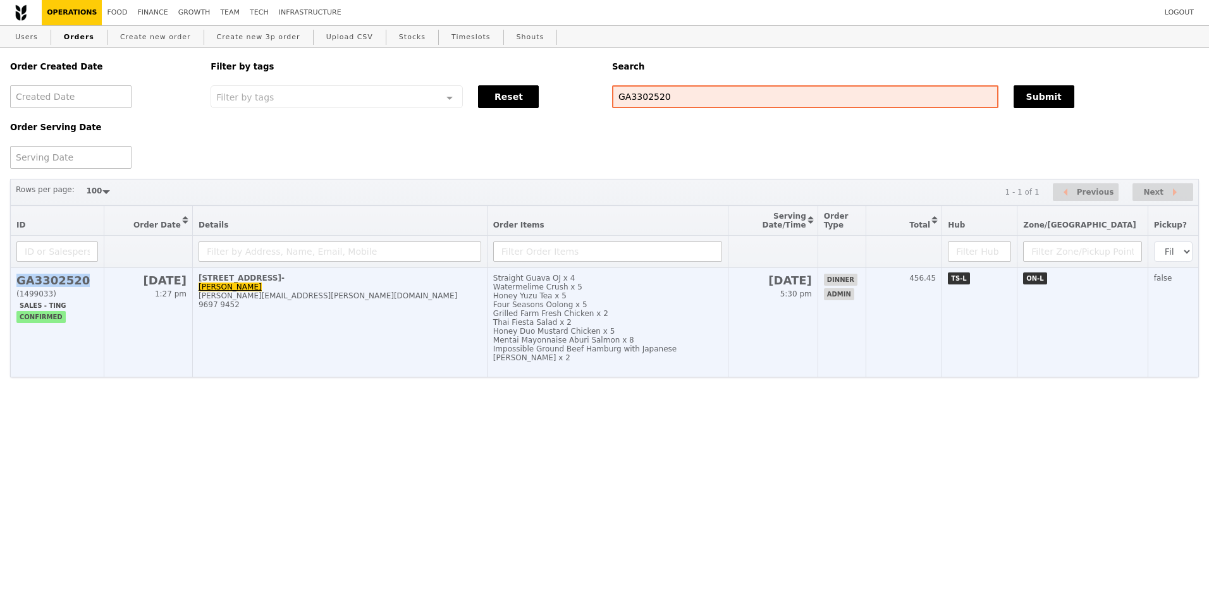
drag, startPoint x: 83, startPoint y: 290, endPoint x: 14, endPoint y: 288, distance: 69.0
click at [14, 288] on td "GA3302520 (1499033) Sales - Ting confirmed" at bounding box center [58, 322] width 94 height 109
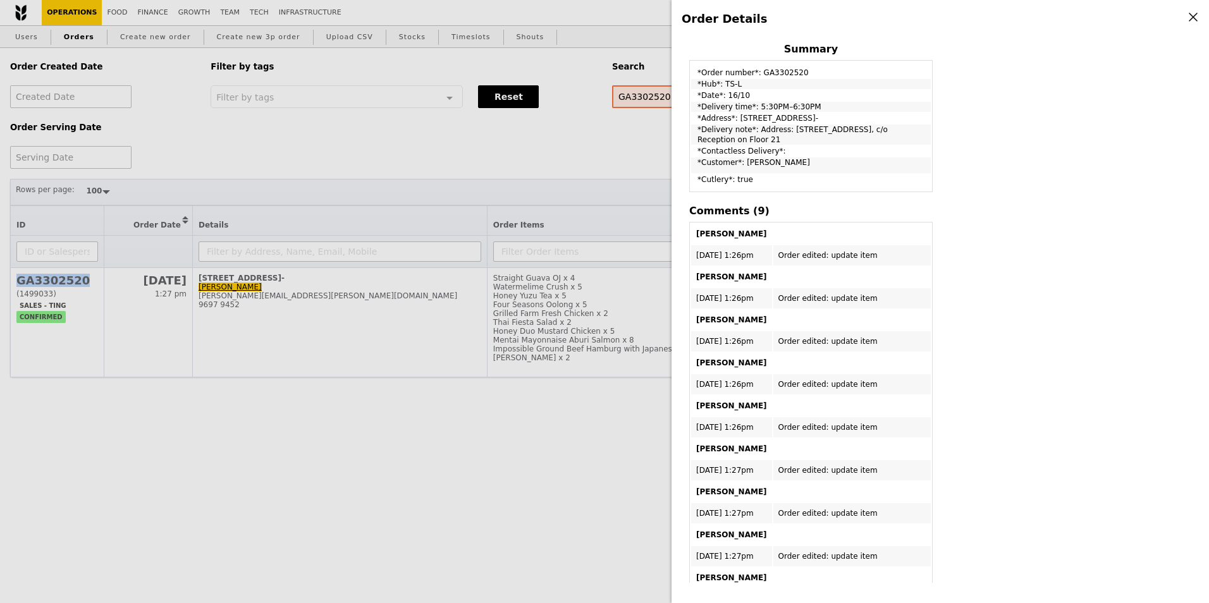
copy h2 "GA3302520"
click at [495, 449] on div "Order Details Edit order Changelog Cancel Order ID GA3302520 – View receipt Ord…" at bounding box center [604, 301] width 1209 height 603
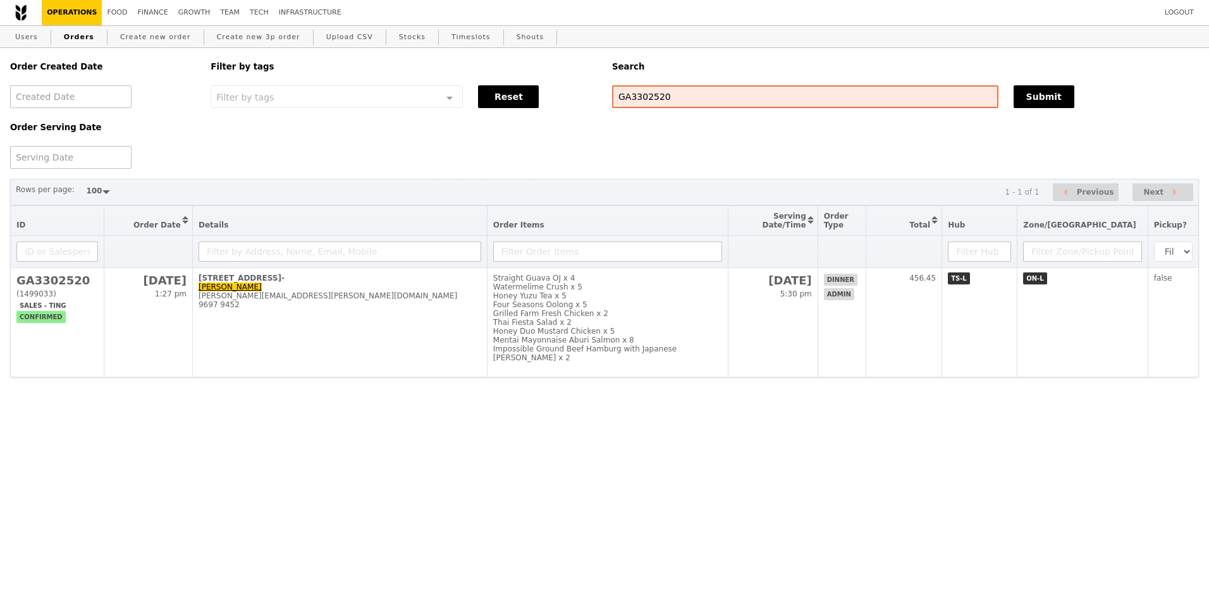
scroll to position [713, 0]
click at [78, 38] on link "Orders" at bounding box center [79, 37] width 40 height 23
click at [78, 99] on div at bounding box center [70, 96] width 121 height 23
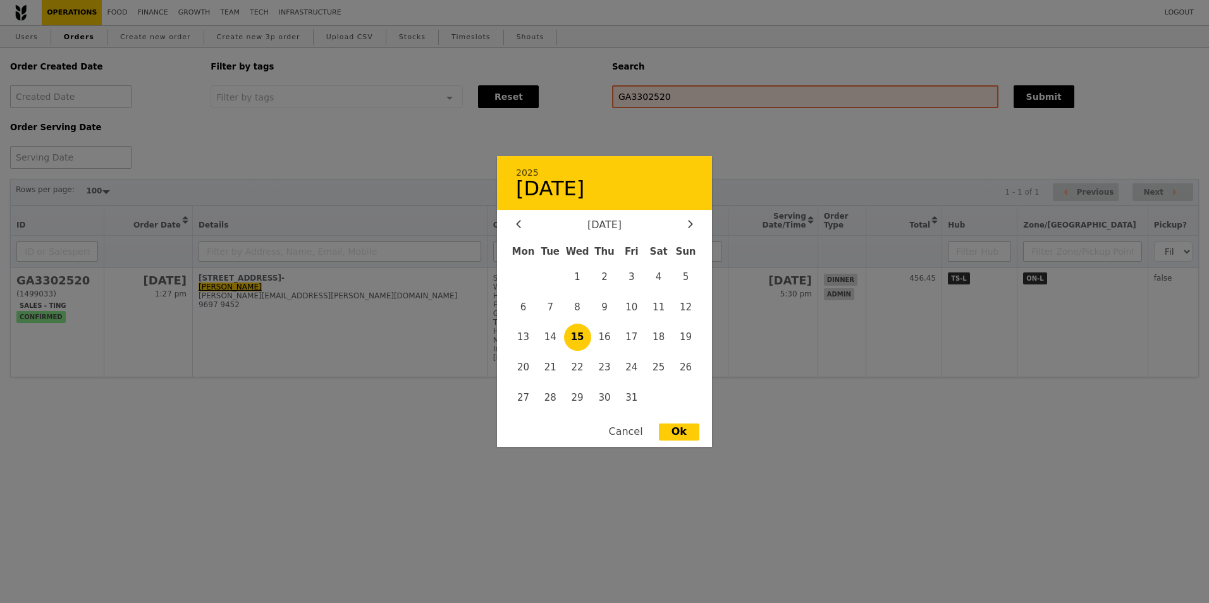
click at [329, 142] on div at bounding box center [604, 301] width 1209 height 603
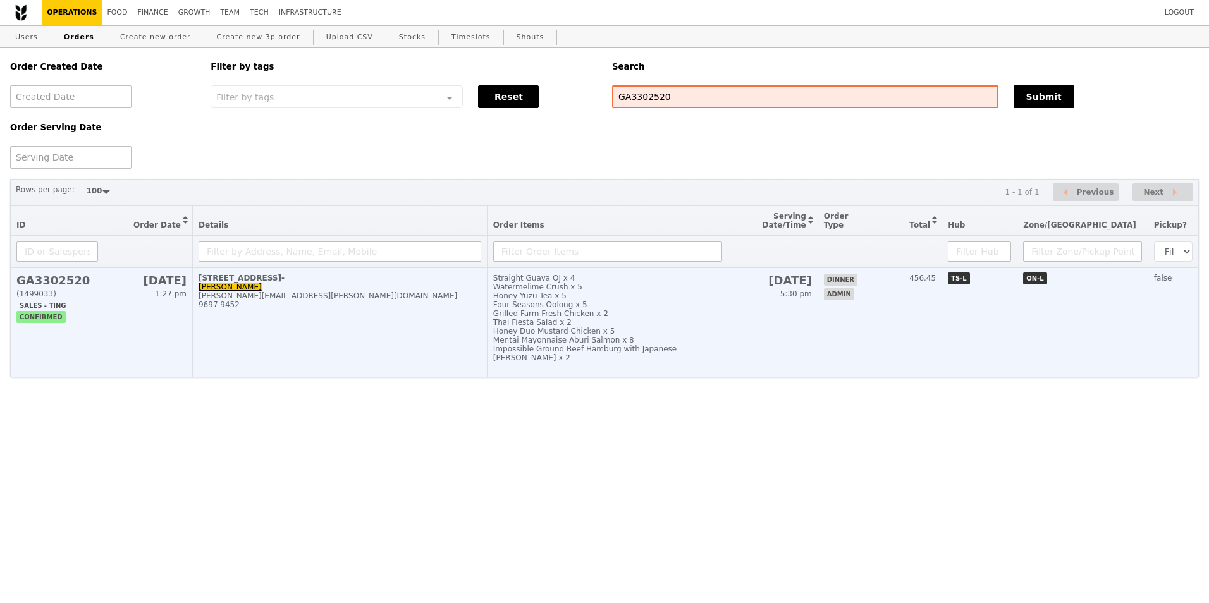
click at [220, 292] on link "[PERSON_NAME]" at bounding box center [230, 287] width 63 height 9
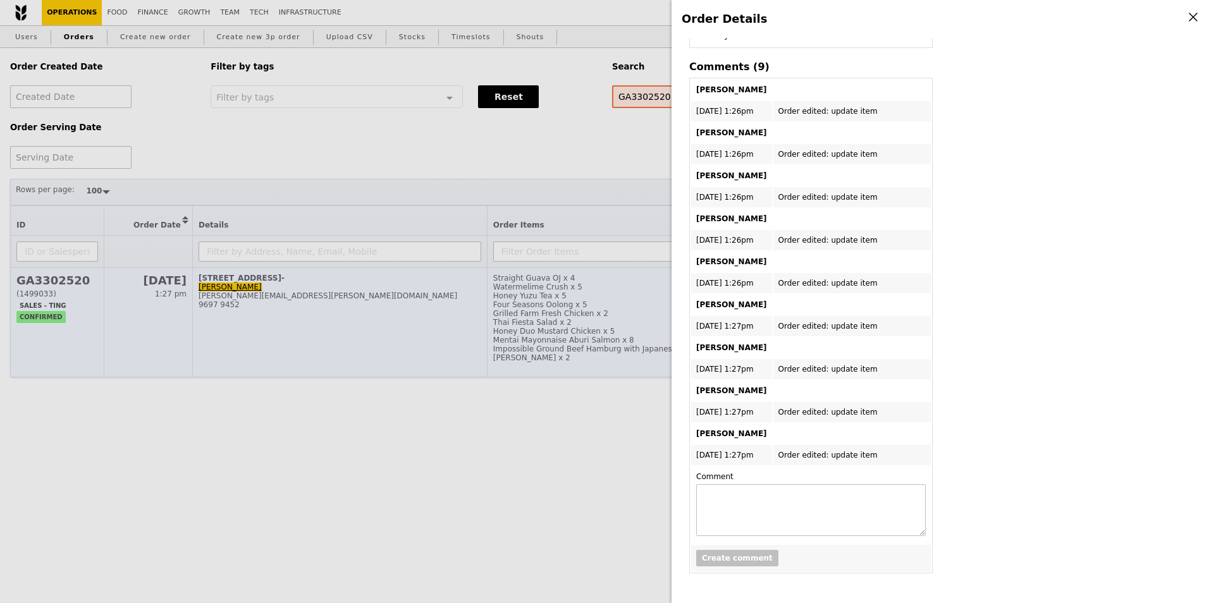
scroll to position [569, 0]
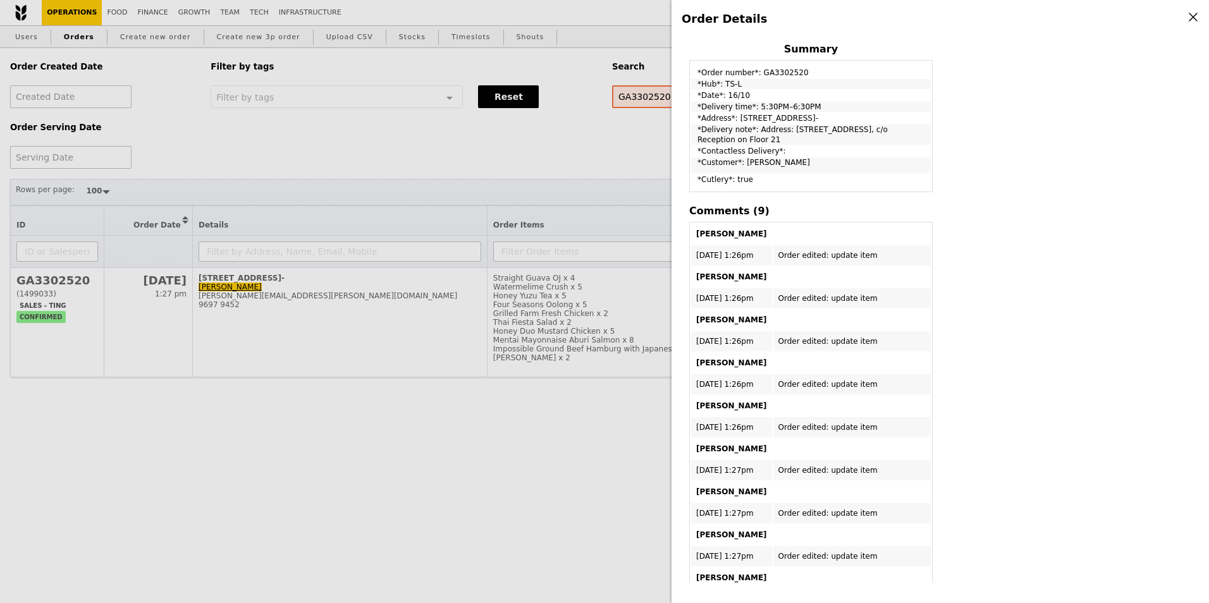
click at [1193, 18] on icon at bounding box center [1194, 17] width 8 height 8
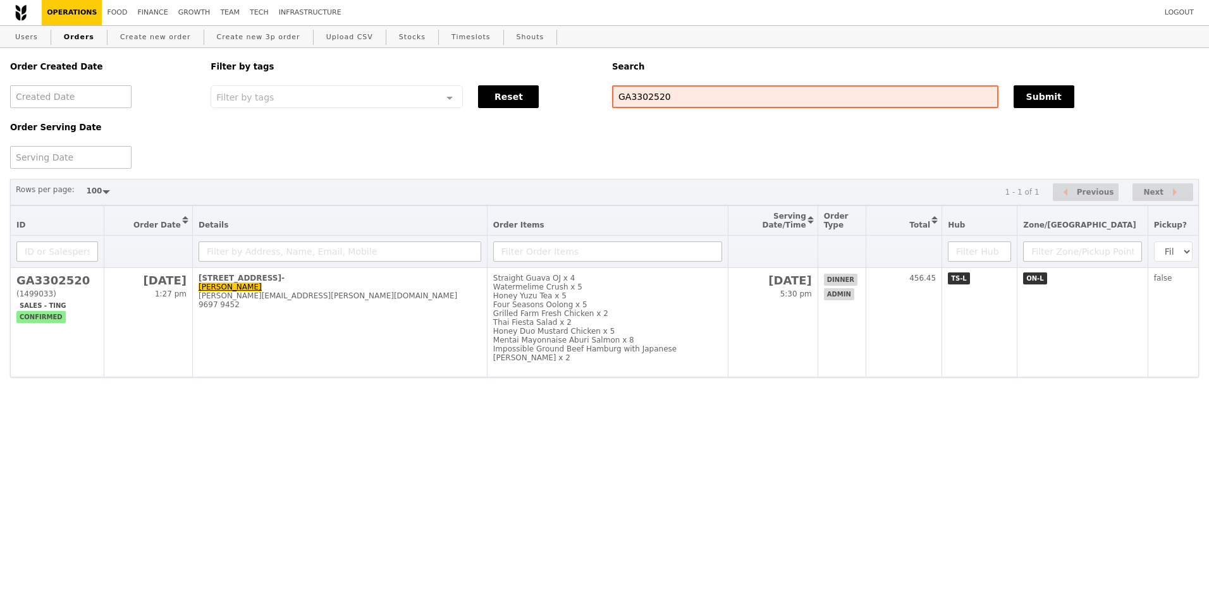
scroll to position [713, 0]
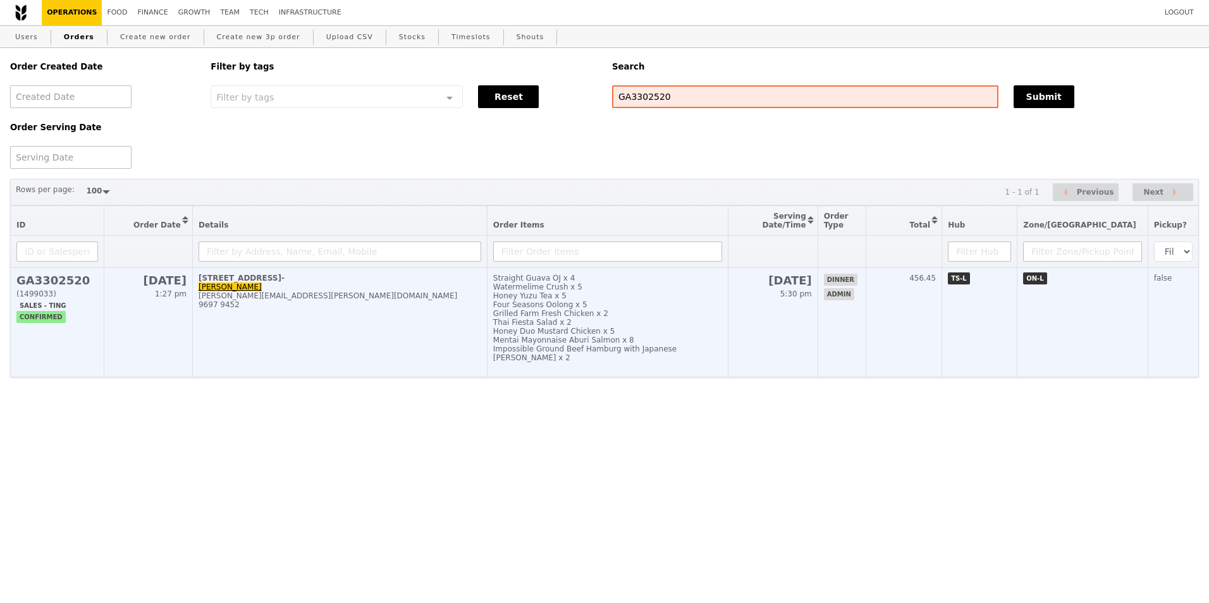
click at [56, 287] on h2 "GA3302520" at bounding box center [57, 280] width 82 height 13
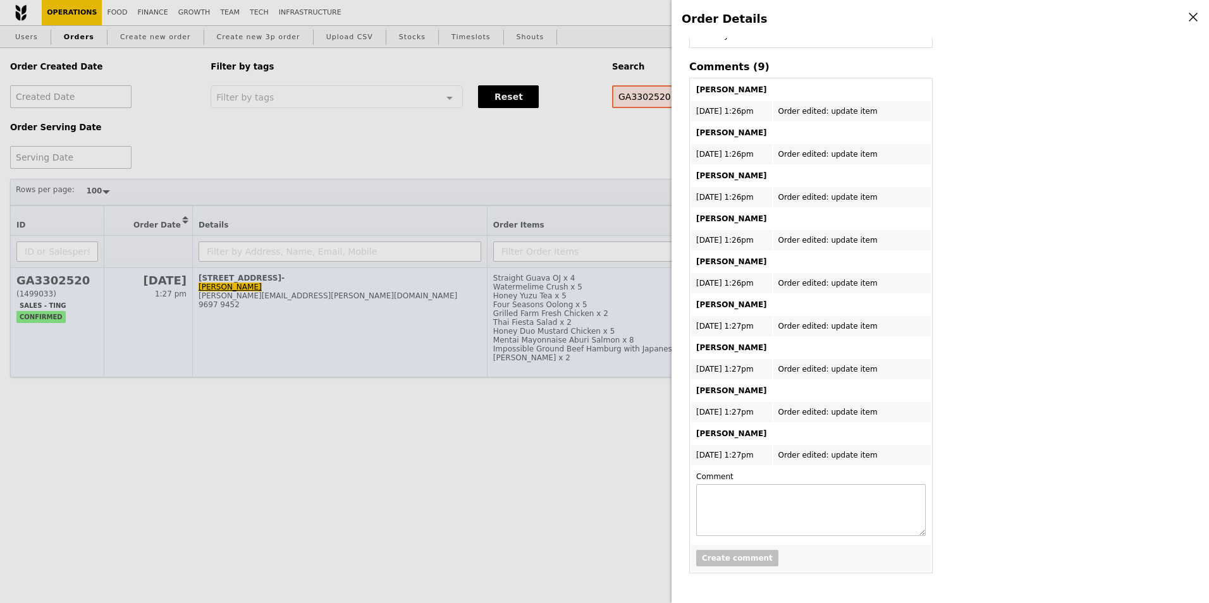
scroll to position [569, 0]
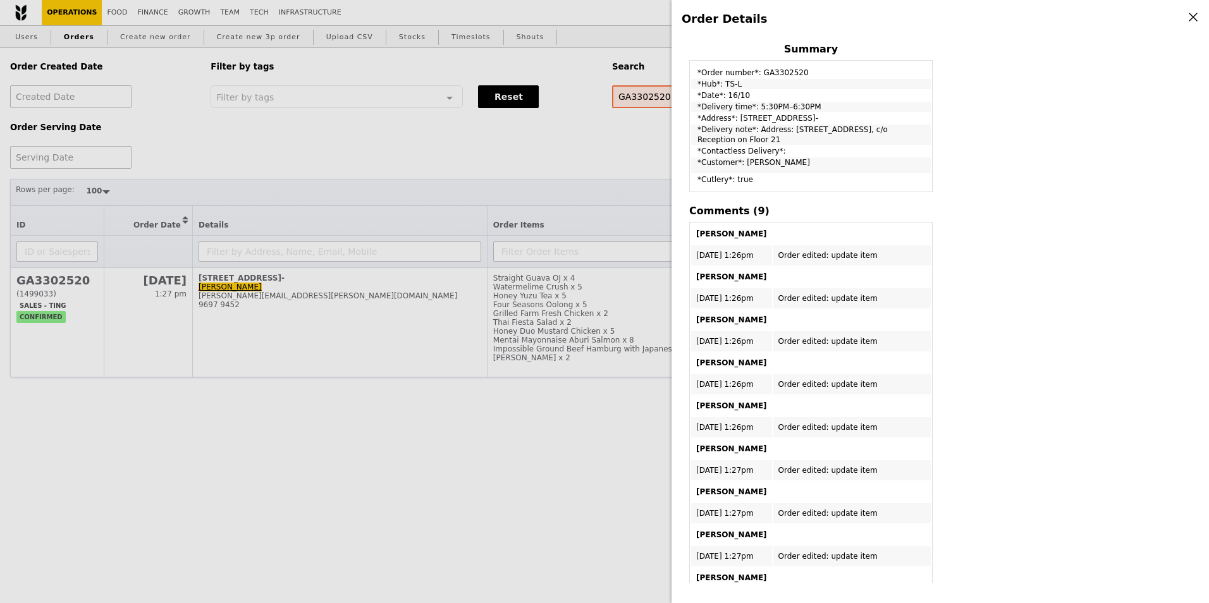
click at [432, 362] on div "Order Details Edit order Changelog Cancel Order ID GA3302520 – View receipt Ord…" at bounding box center [604, 301] width 1209 height 603
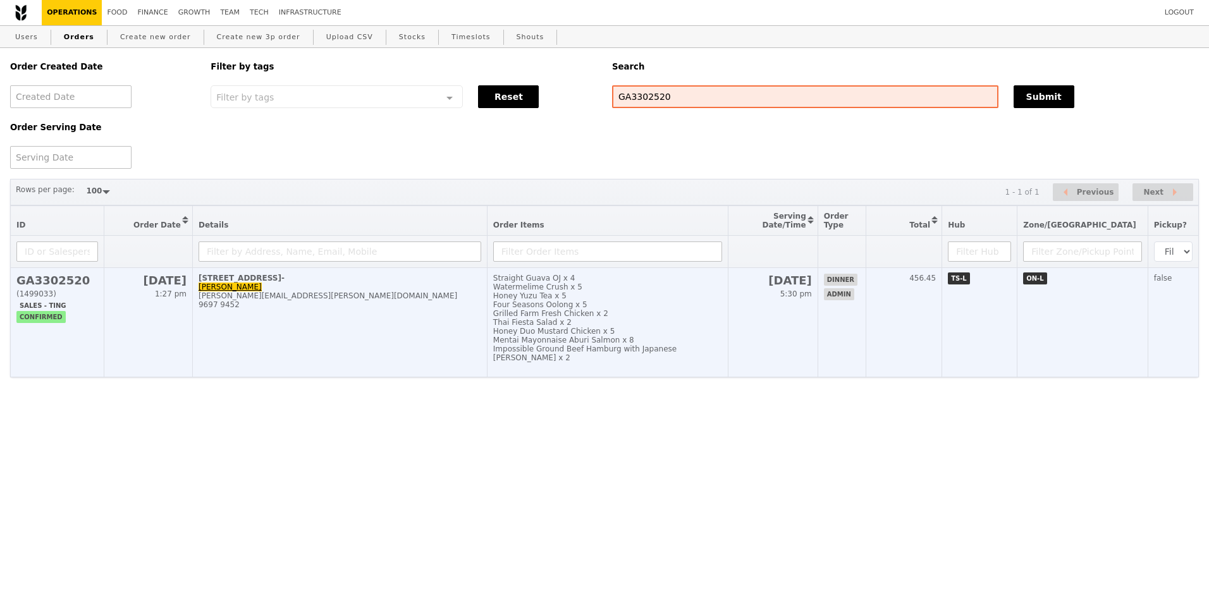
click at [605, 300] on div "Honey Yuzu Tea x 5" at bounding box center [607, 296] width 229 height 9
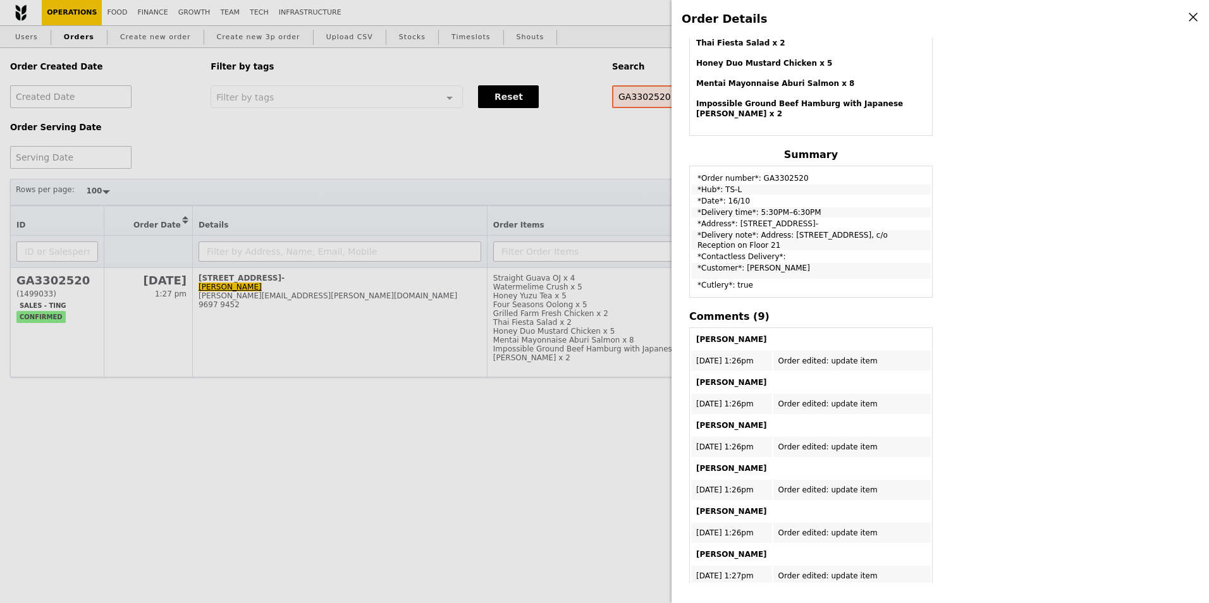
scroll to position [258, 0]
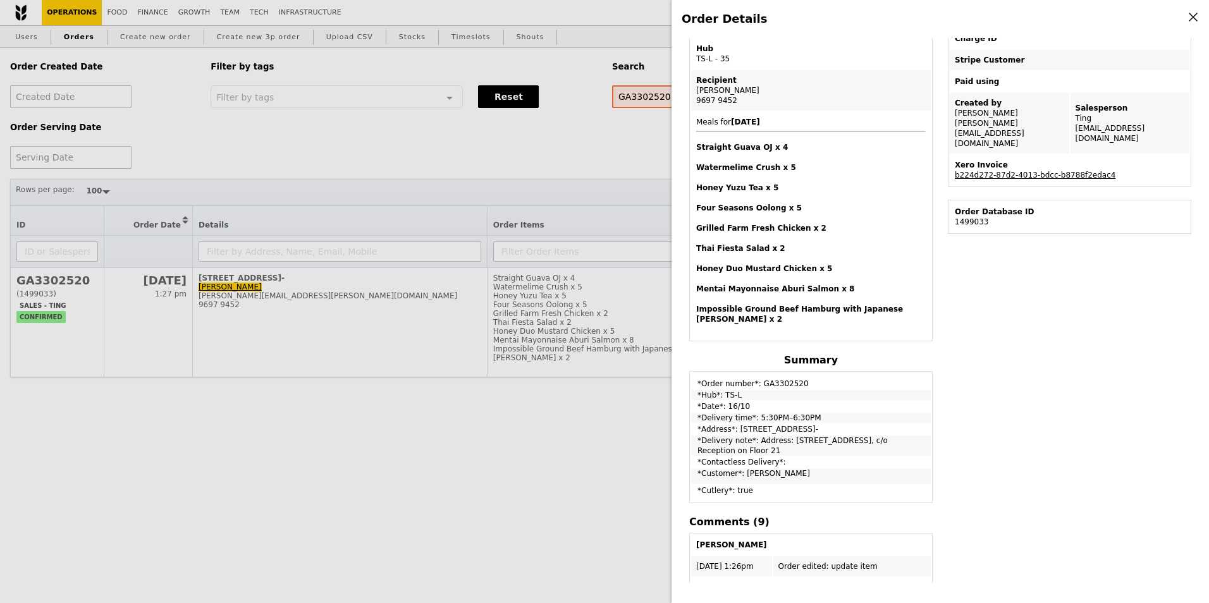
click at [471, 434] on div "Order Details Edit order Changelog Cancel Order ID GA3302520 – View receipt Ord…" at bounding box center [604, 301] width 1209 height 603
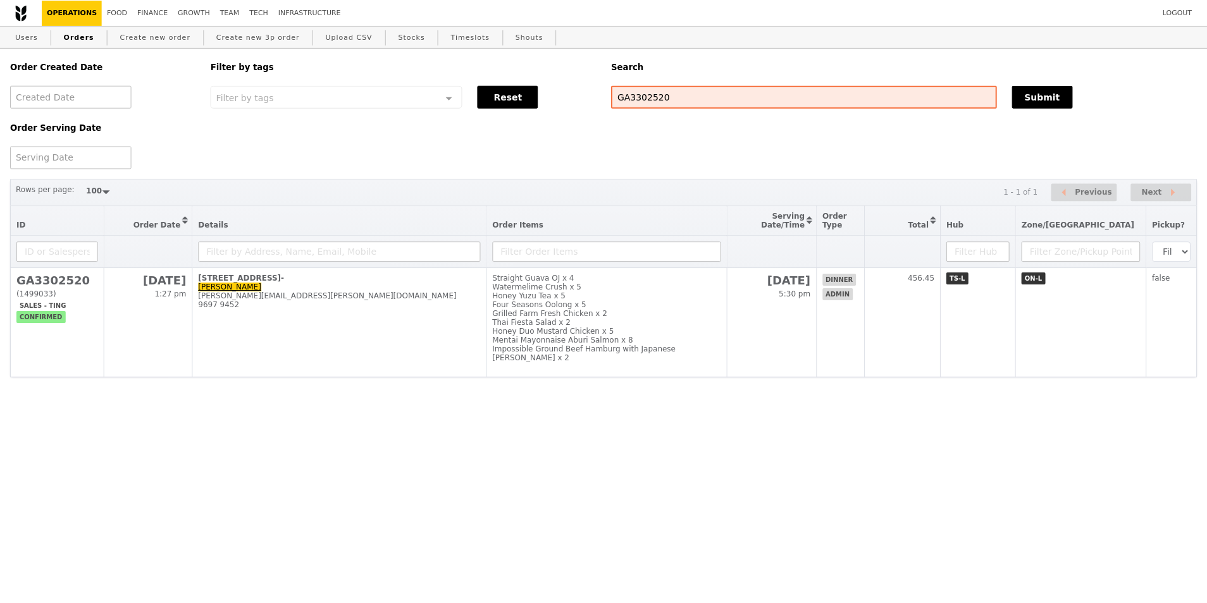
scroll to position [331, 0]
click at [138, 42] on link "Create new order" at bounding box center [155, 37] width 81 height 23
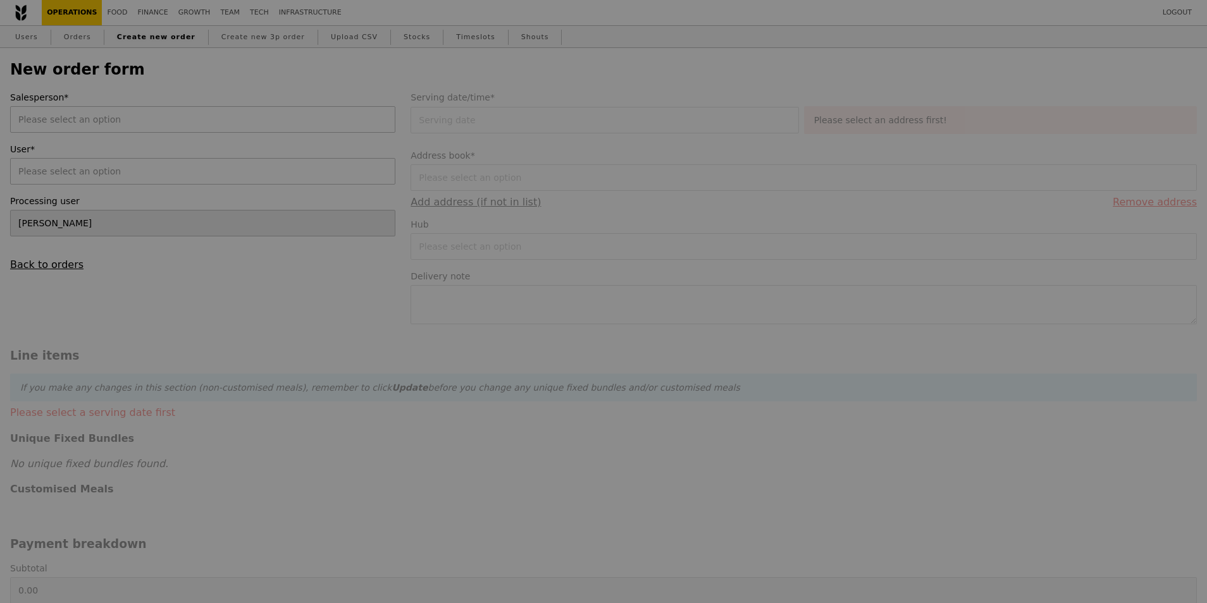
type input "Confirm"
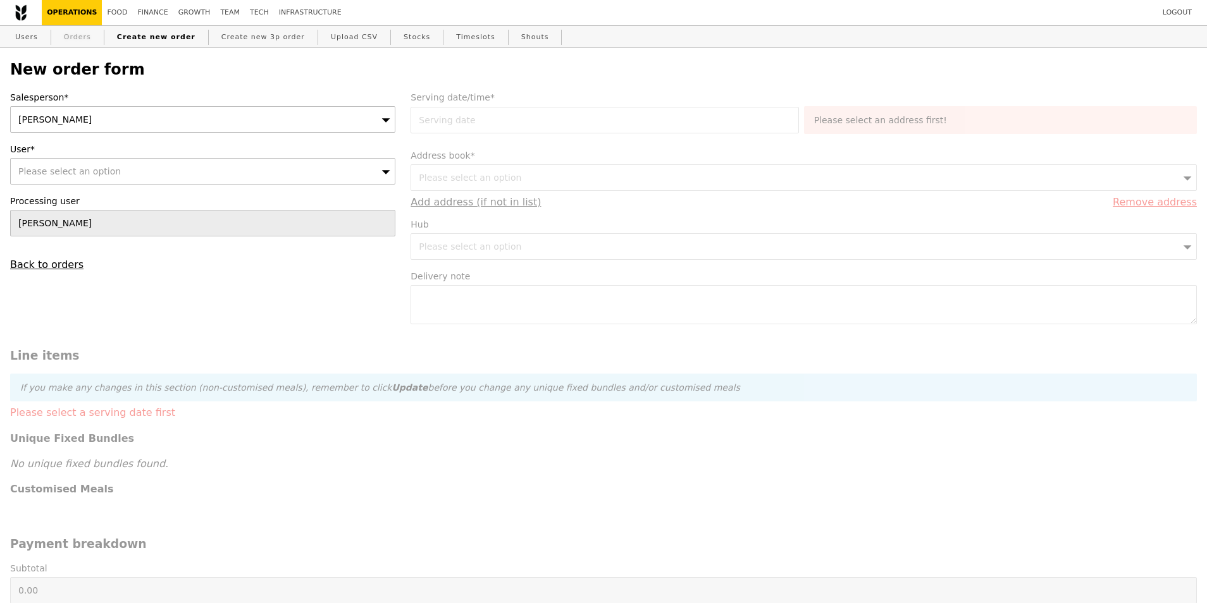
click at [79, 37] on link "Orders" at bounding box center [77, 37] width 37 height 23
select select "100"
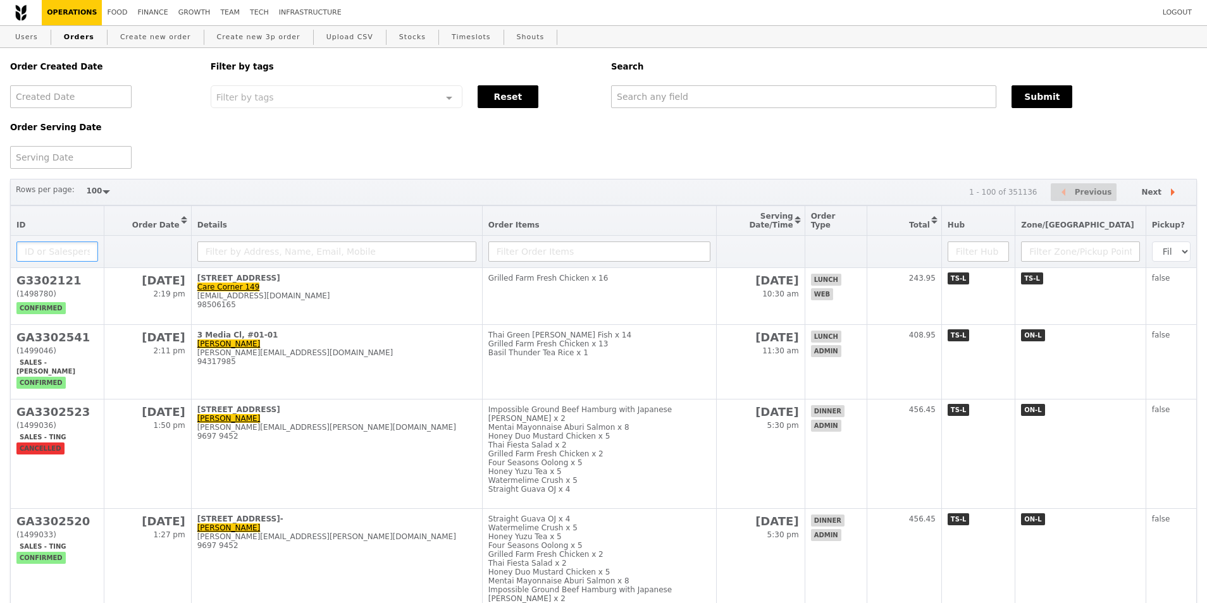
click at [70, 249] on input "text" at bounding box center [57, 252] width 82 height 20
paste input "GA3302520"
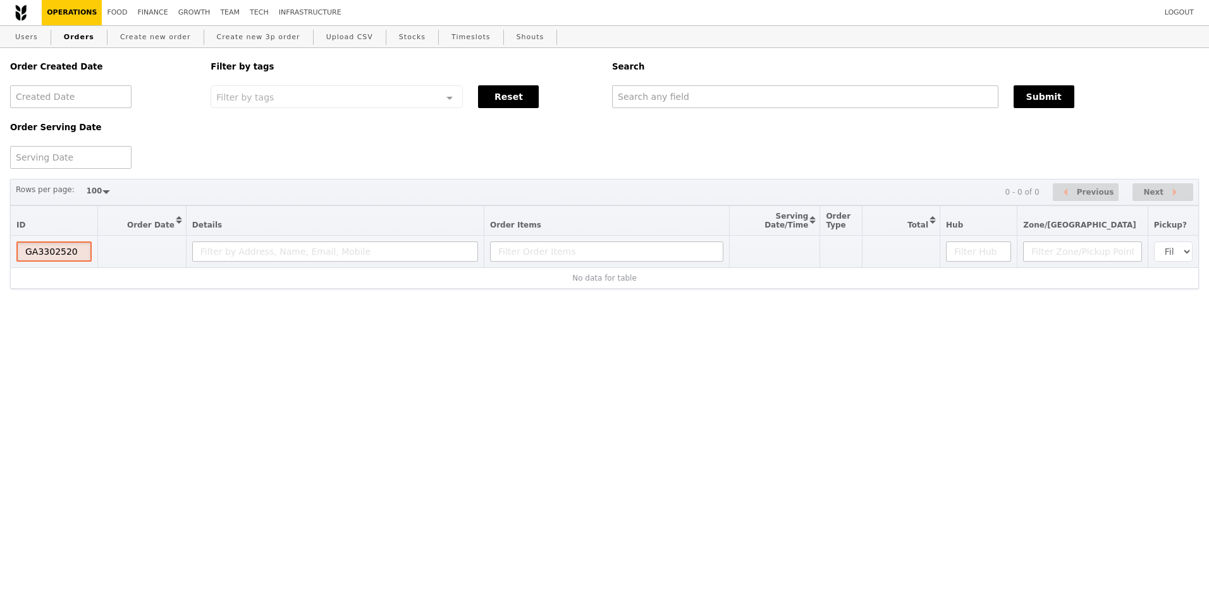
click at [30, 257] on input "GA3302520" at bounding box center [53, 252] width 75 height 20
click at [23, 256] on input "GA3302520" at bounding box center [53, 252] width 75 height 20
type input "GA3302520"
click at [121, 297] on html "Logout Operations Food Finance Growth Team Tech Infrastructure Users Orders Cre…" at bounding box center [604, 170] width 1209 height 340
click at [61, 102] on div at bounding box center [70, 96] width 121 height 23
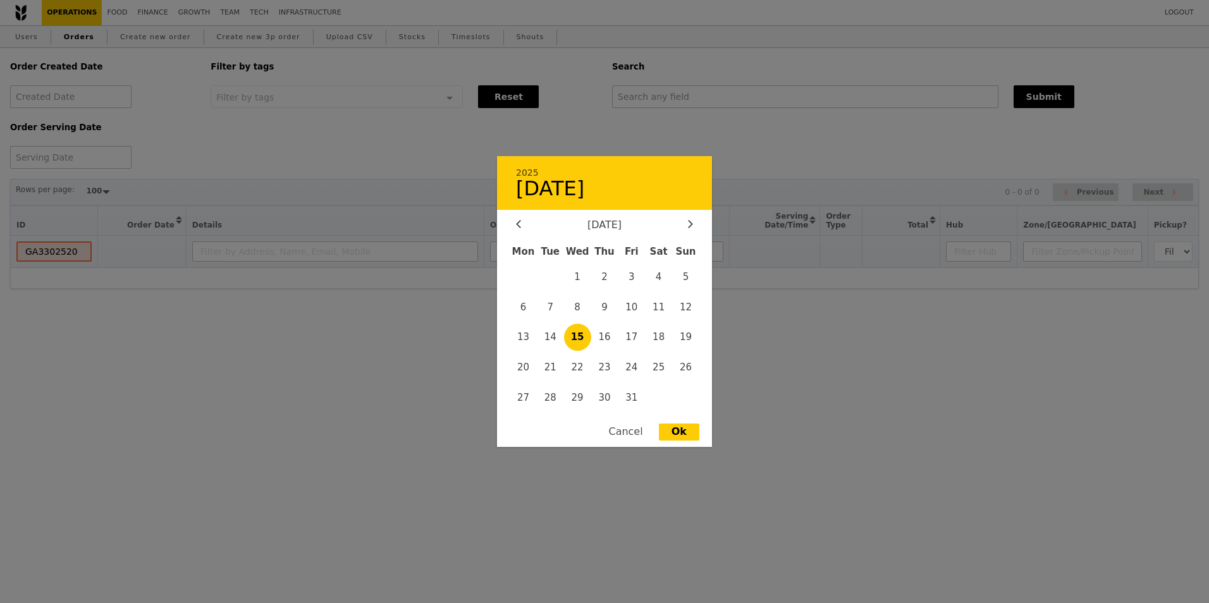
click at [580, 335] on span "15" at bounding box center [577, 337] width 27 height 27
type input "15 Oct 2025"
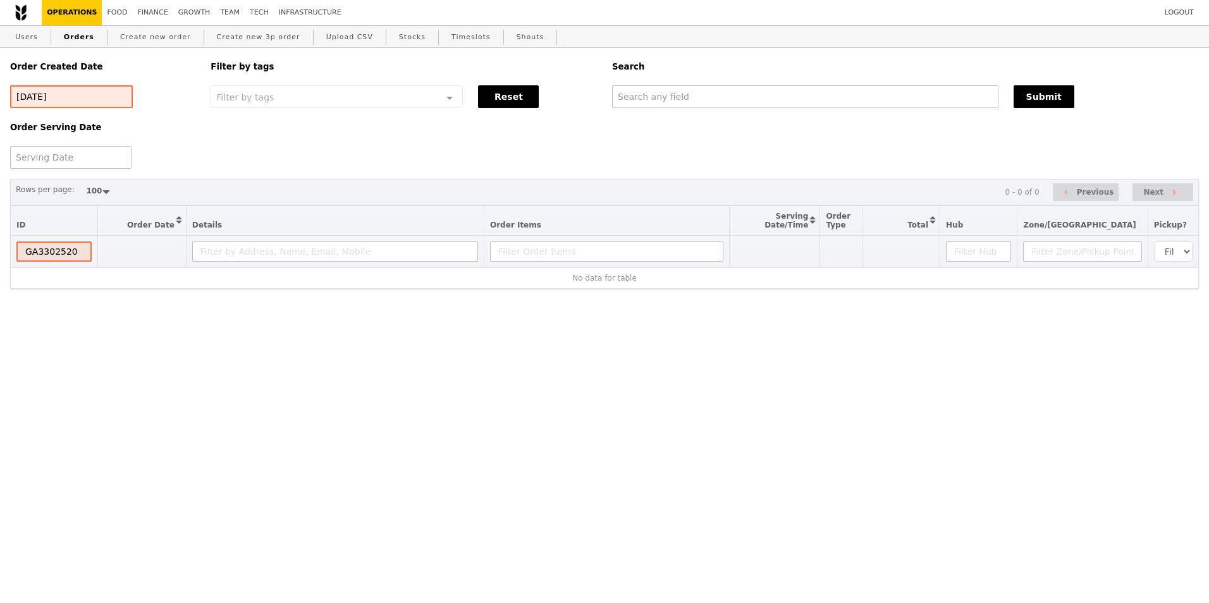
click at [63, 173] on div "Order Created Date 15 Oct 2025 Order Serving Date Filter by tags Filter by tags…" at bounding box center [604, 168] width 1189 height 241
click at [61, 164] on div at bounding box center [70, 157] width 121 height 23
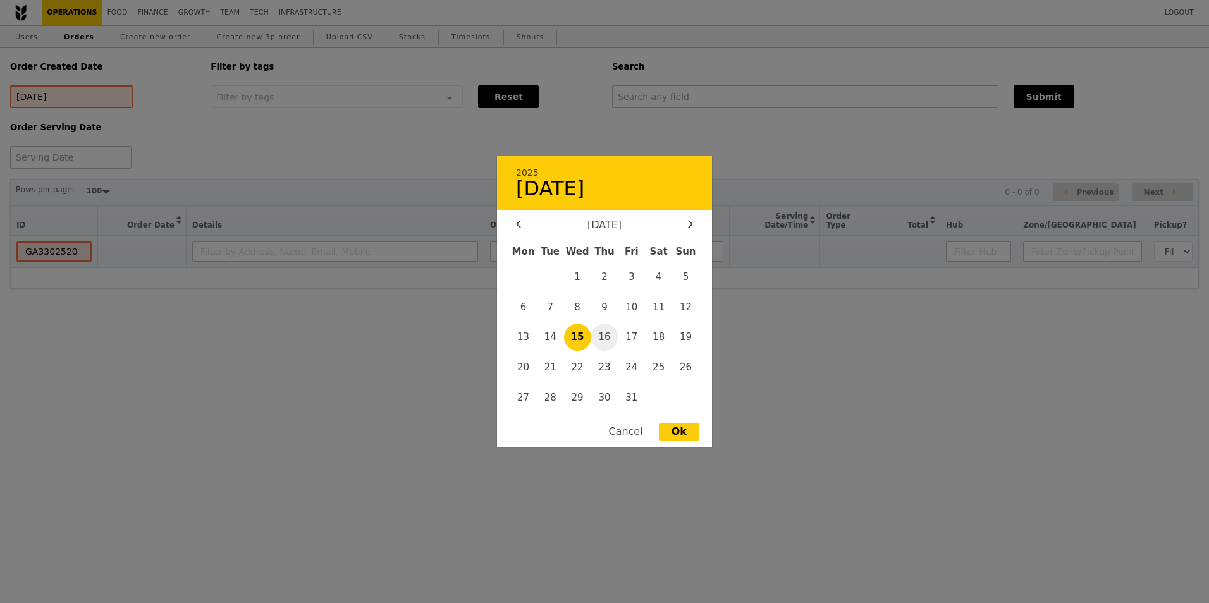
click at [605, 339] on span "16" at bounding box center [604, 337] width 27 height 27
type input "16 Oct 2025"
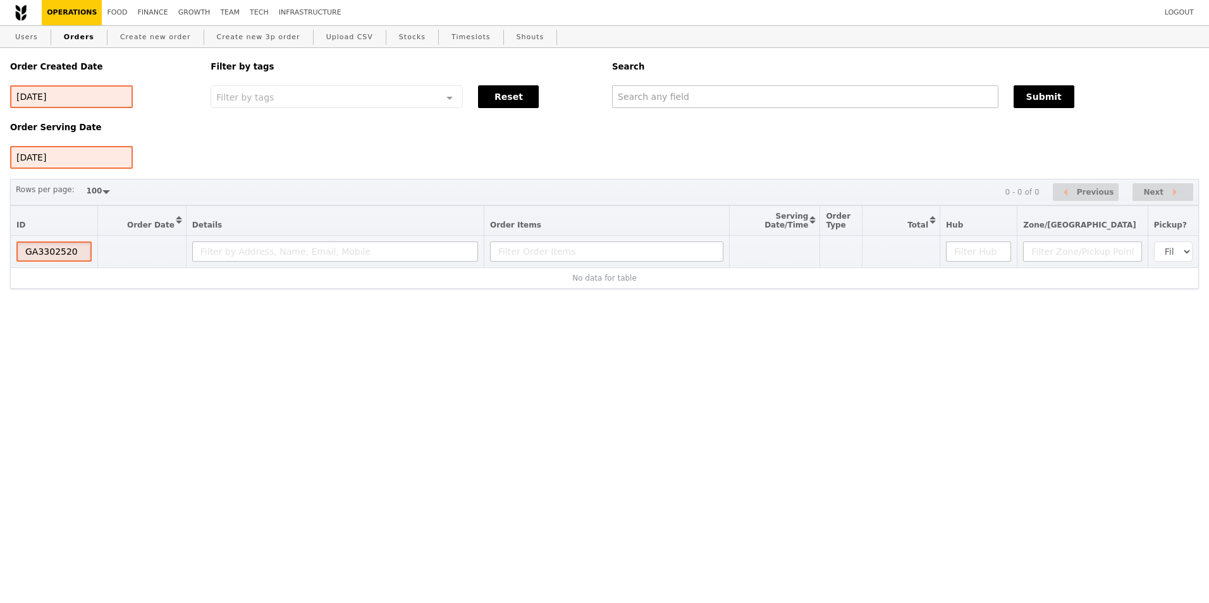
click at [92, 262] on input "GA3302520" at bounding box center [53, 252] width 75 height 20
click at [68, 261] on input "GA3302520" at bounding box center [53, 252] width 75 height 20
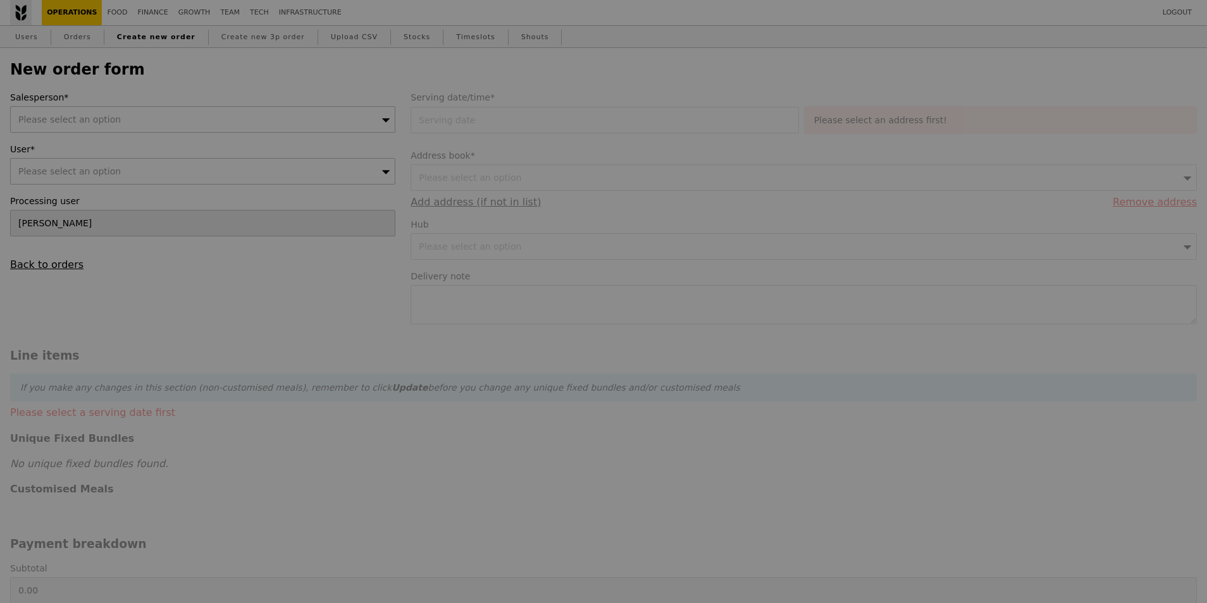
type input "Confirm"
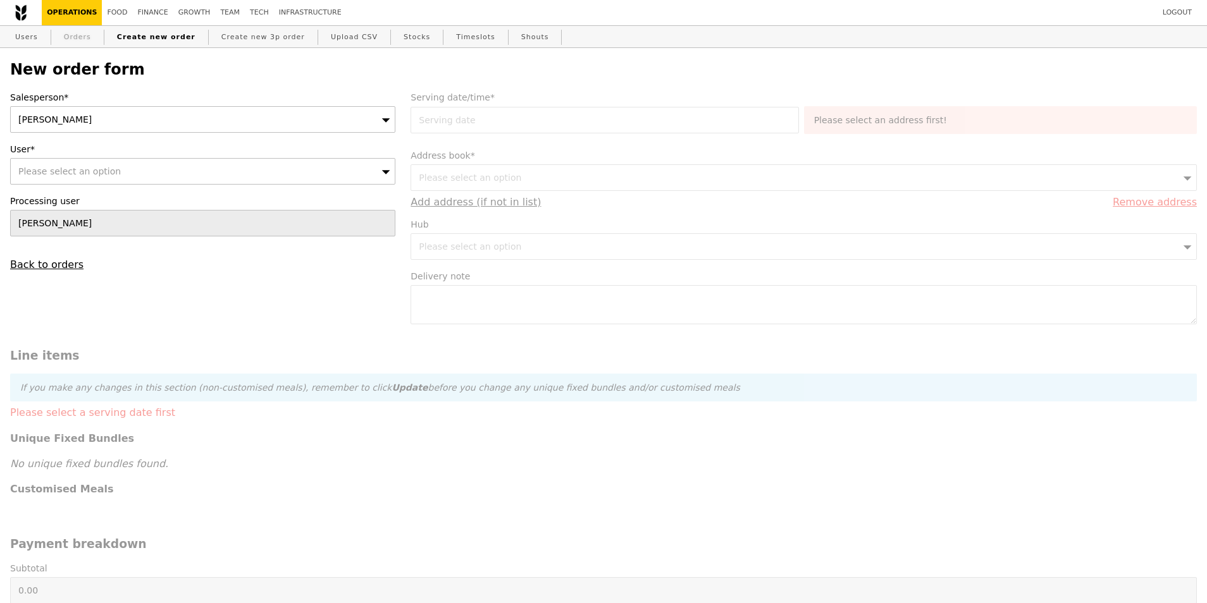
click at [77, 35] on link "Orders" at bounding box center [77, 37] width 37 height 23
select select "100"
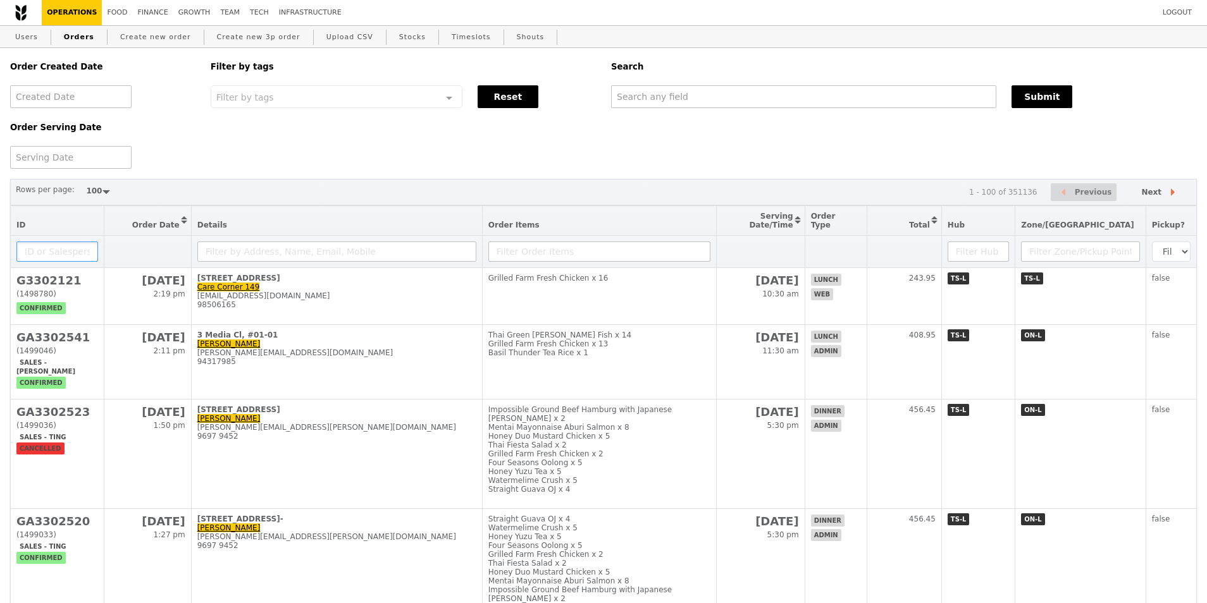
click at [73, 246] on input "text" at bounding box center [57, 252] width 82 height 20
paste input "GA3302520"
type input "GA3302520"
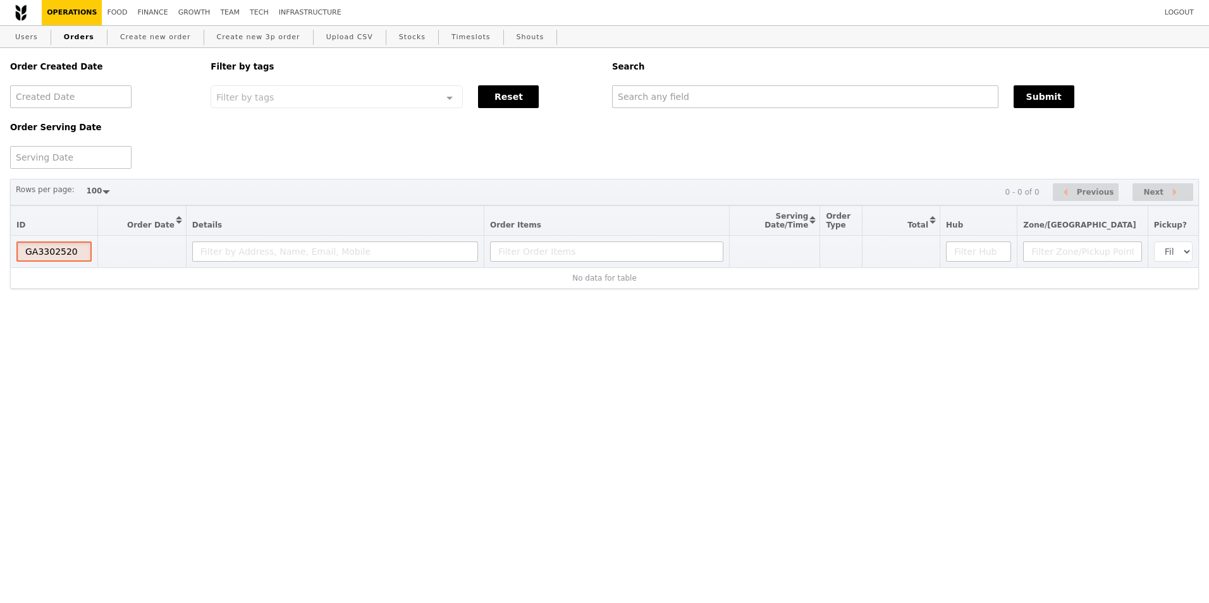
drag, startPoint x: 84, startPoint y: 256, endPoint x: 10, endPoint y: 254, distance: 74.0
click at [11, 254] on th "GA3302520" at bounding box center [54, 252] width 87 height 32
click at [524, 340] on html "Logout Operations Food Finance Growth Team Tech Infrastructure Users Orders Cre…" at bounding box center [604, 170] width 1209 height 340
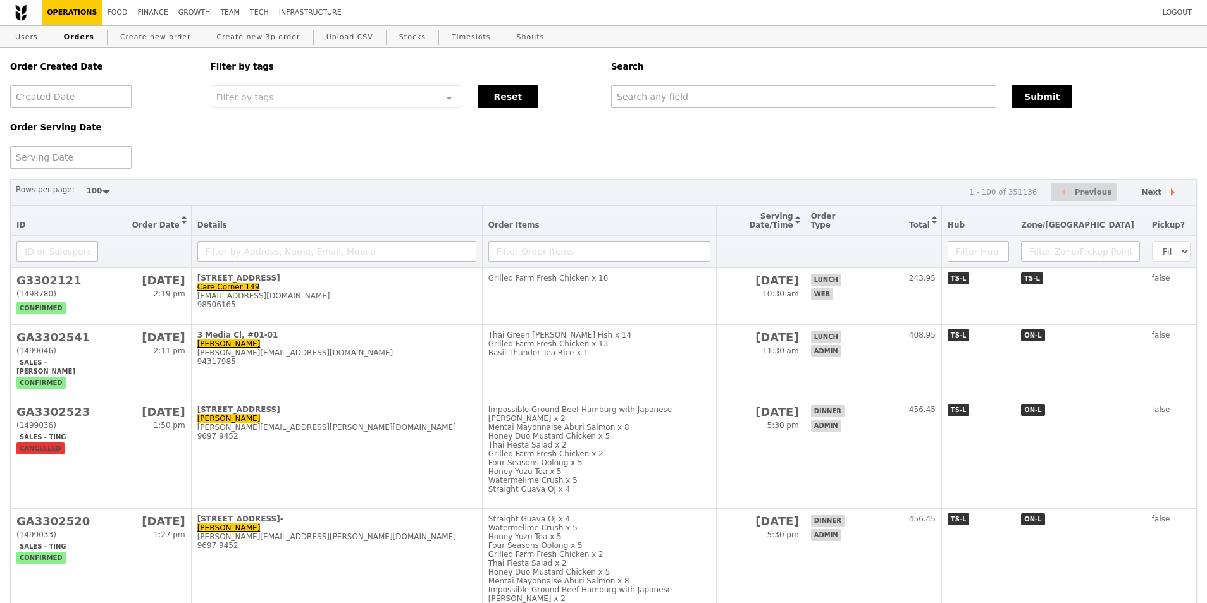
click at [219, 163] on div "Order Created Date Order Serving Date Filter by tags Filter by tags Meal_Plan W…" at bounding box center [604, 108] width 1202 height 121
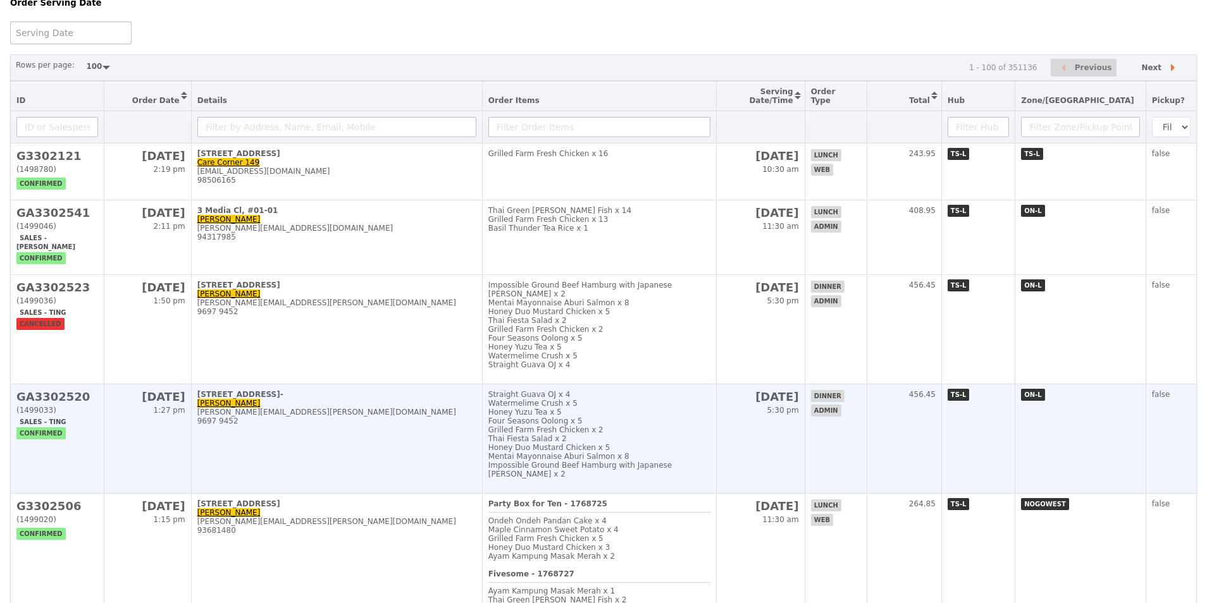
scroll to position [126, 0]
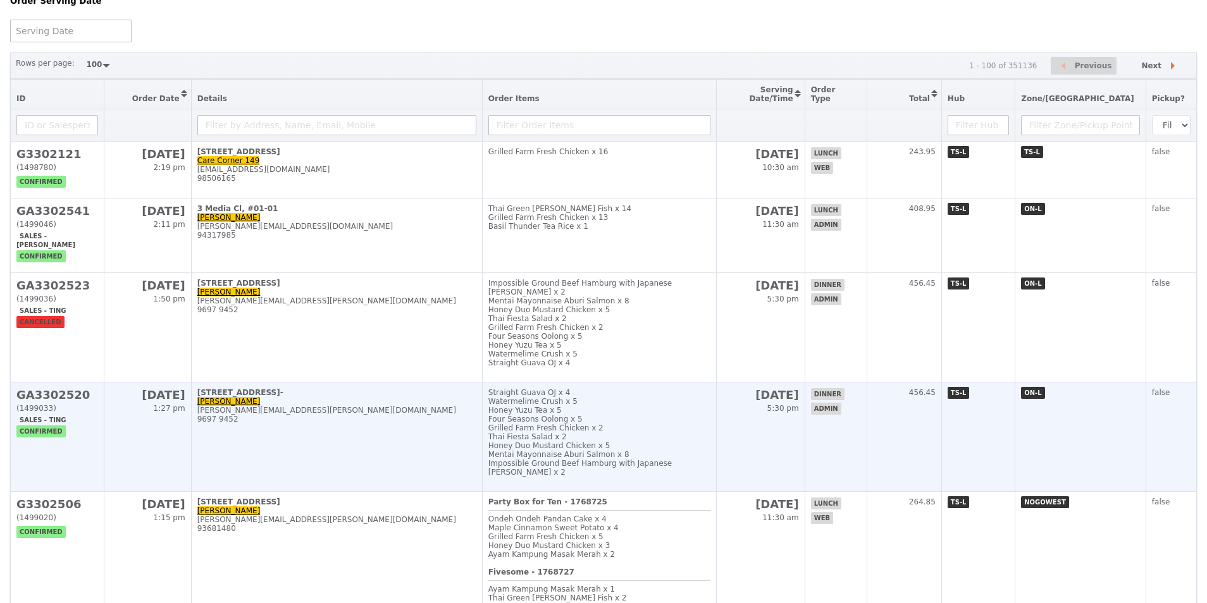
click at [82, 402] on h2 "GA3302520" at bounding box center [57, 394] width 82 height 13
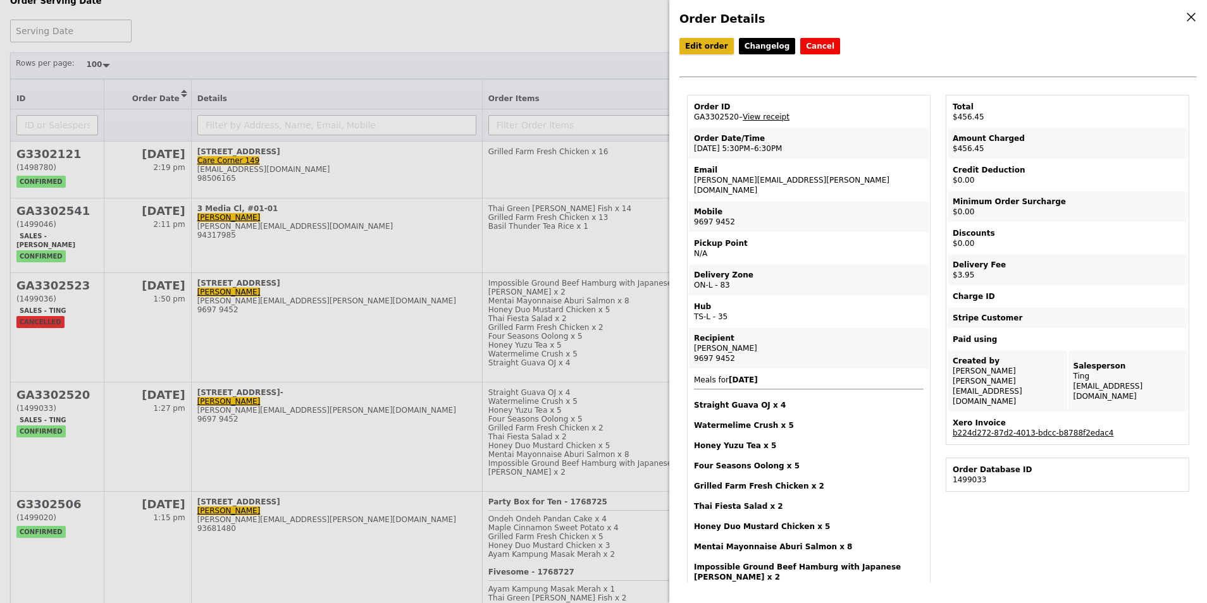
click at [684, 46] on link "Edit order" at bounding box center [706, 46] width 54 height 16
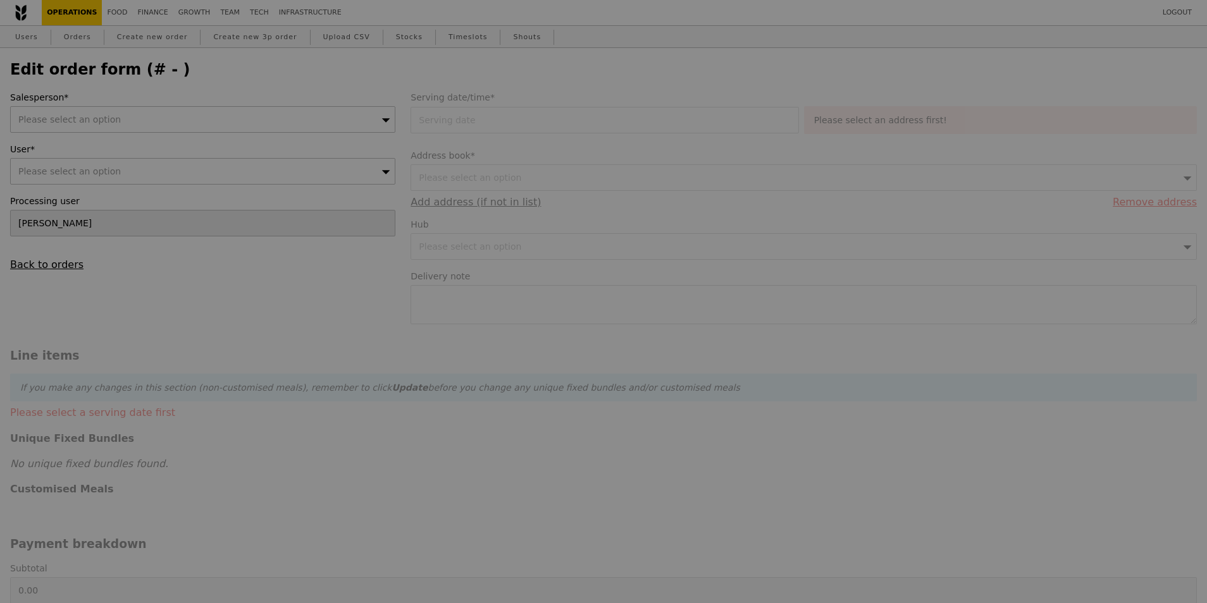
type input "16 Oct 2025"
type textarea "Address: 11 North Buona Vista, The Metropolis, Tower 2, 138589, c/o Reception o…"
type input "452.50"
type input "3.62"
type input "3.95"
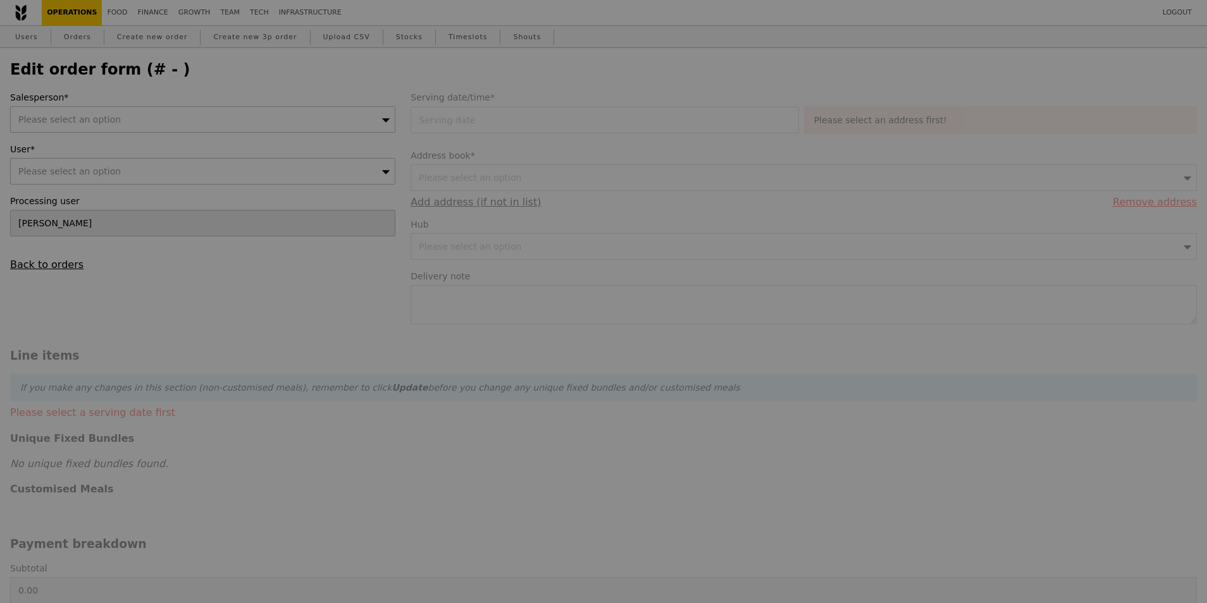
type input "456.45"
type input "Loading..."
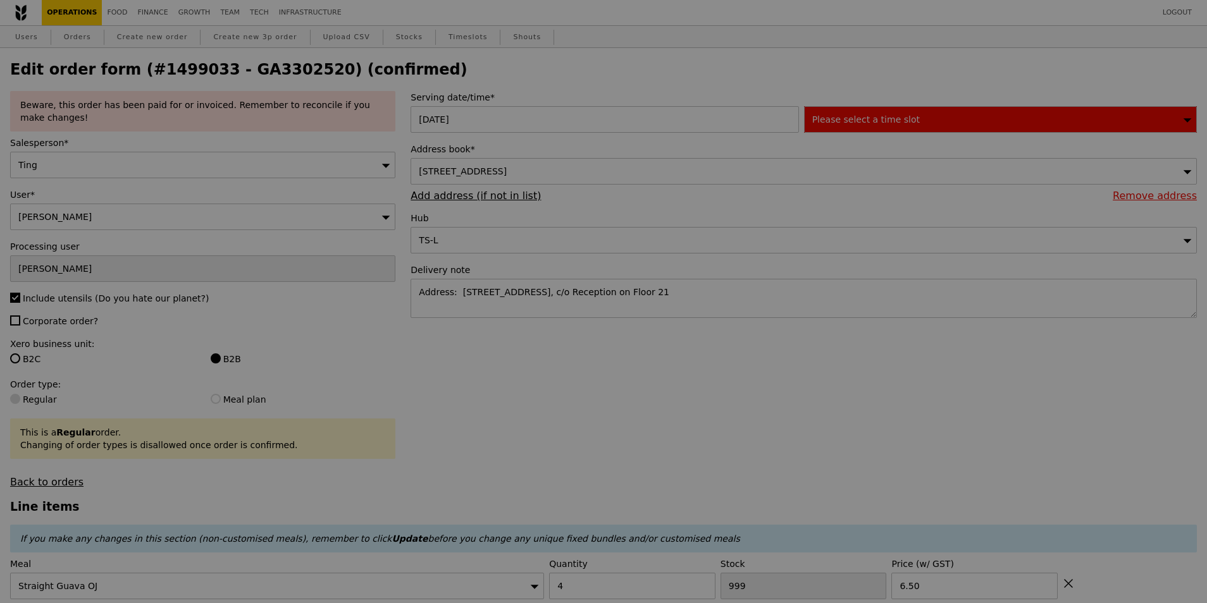
type input "493"
type input "495"
type input "488"
type input "491"
type input "393"
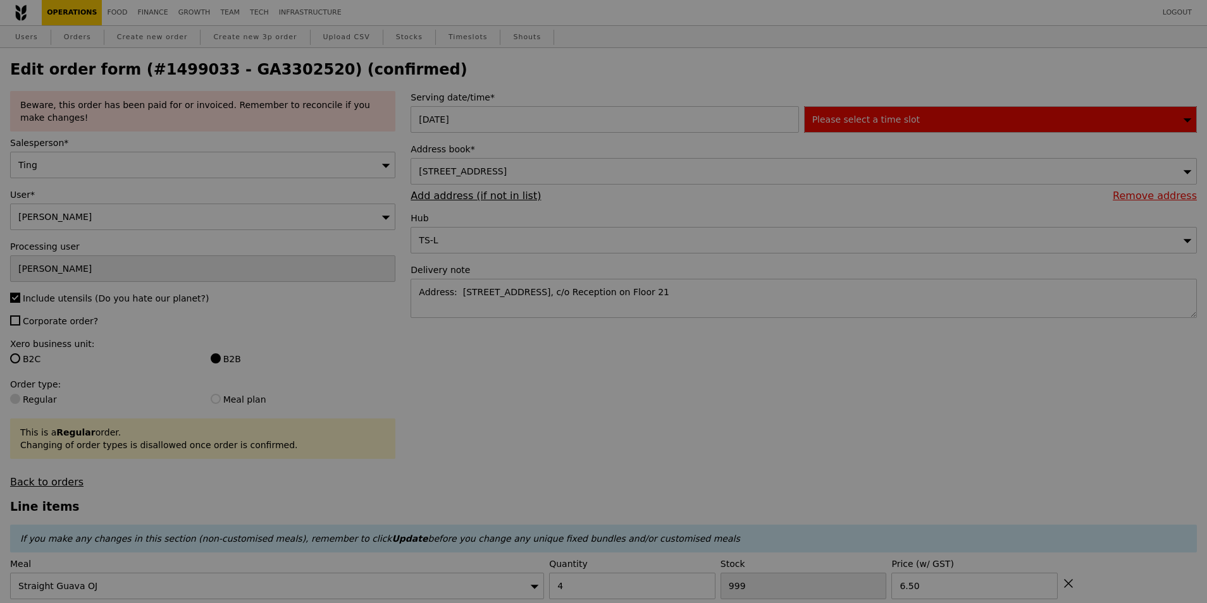
type input "494"
type input "390"
type input "453"
type input "480"
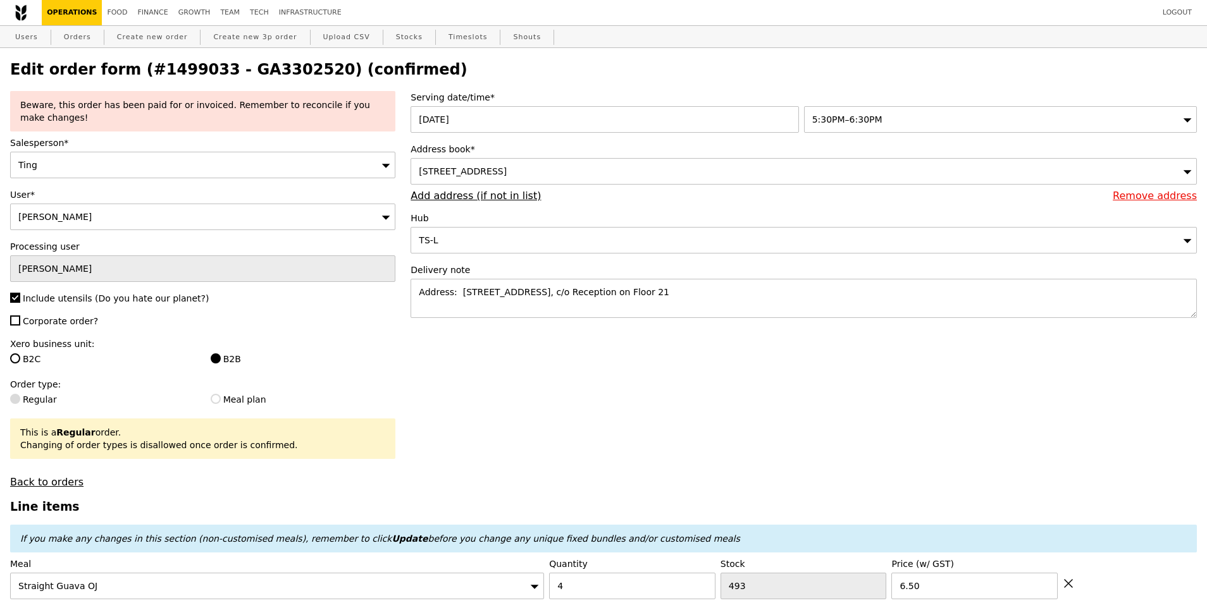
click at [860, 123] on span "5:30PM–6:30PM" at bounding box center [847, 119] width 70 height 10
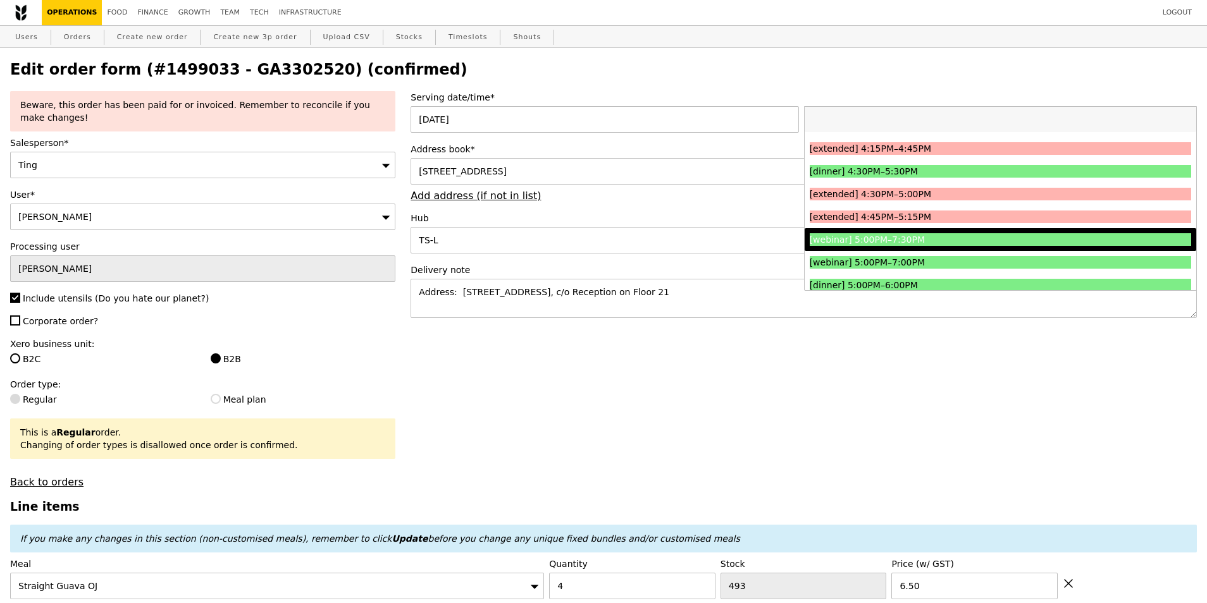
scroll to position [1265, 0]
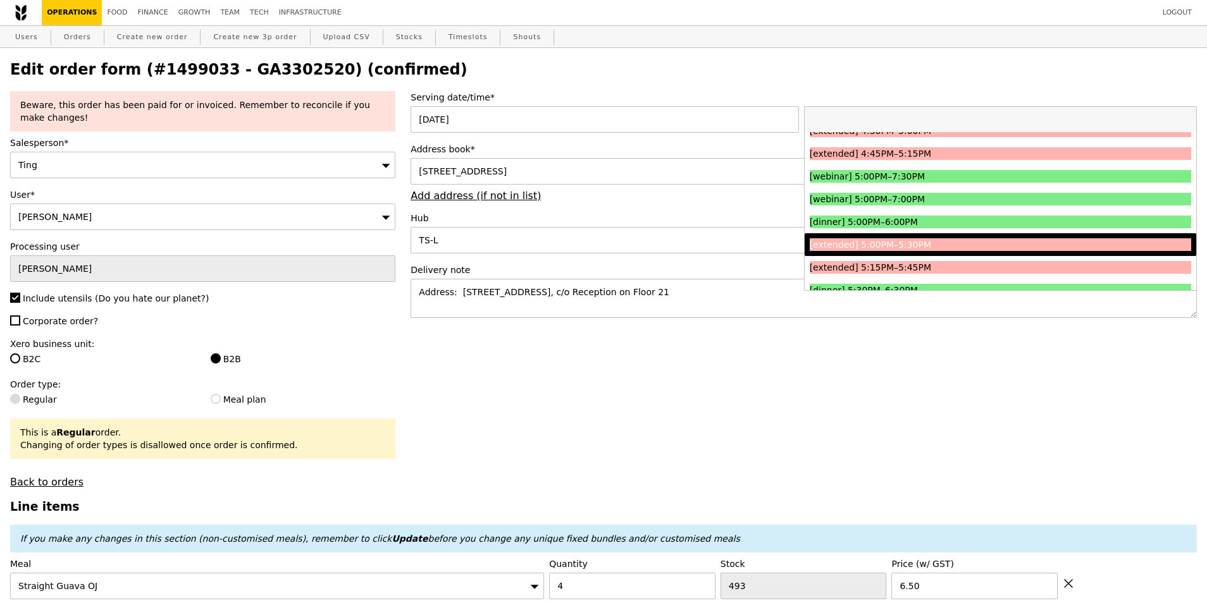
click at [911, 248] on div "[extended] 5:00PM–5:30PM" at bounding box center [953, 244] width 286 height 13
type input "Loading..."
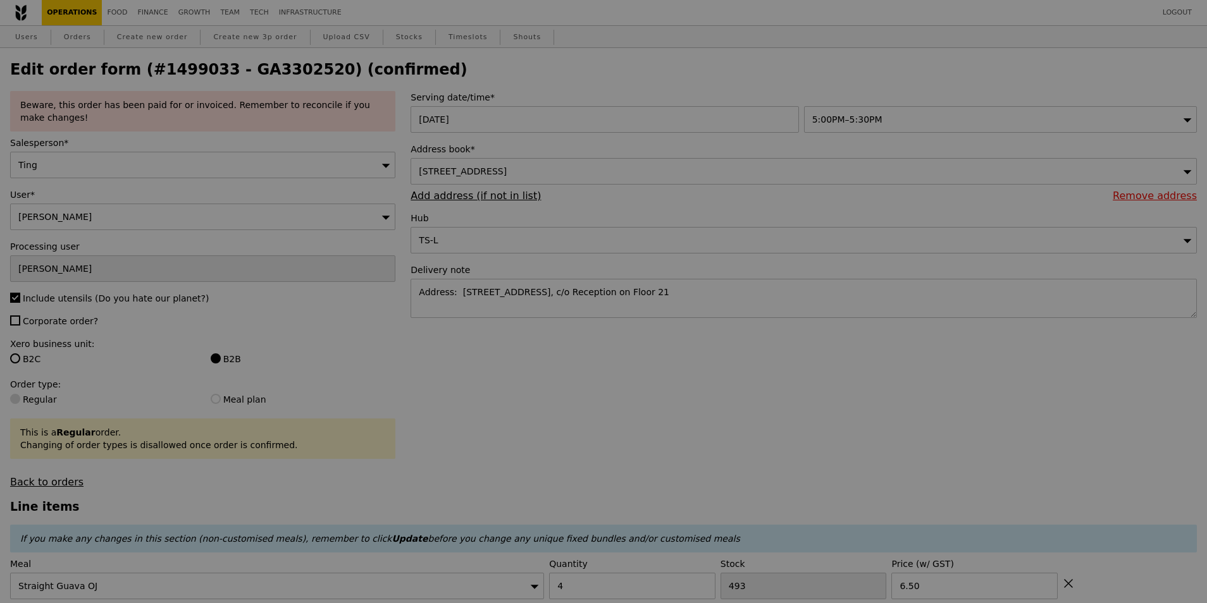
type input "0.00"
type input "3.95"
type input "Update"
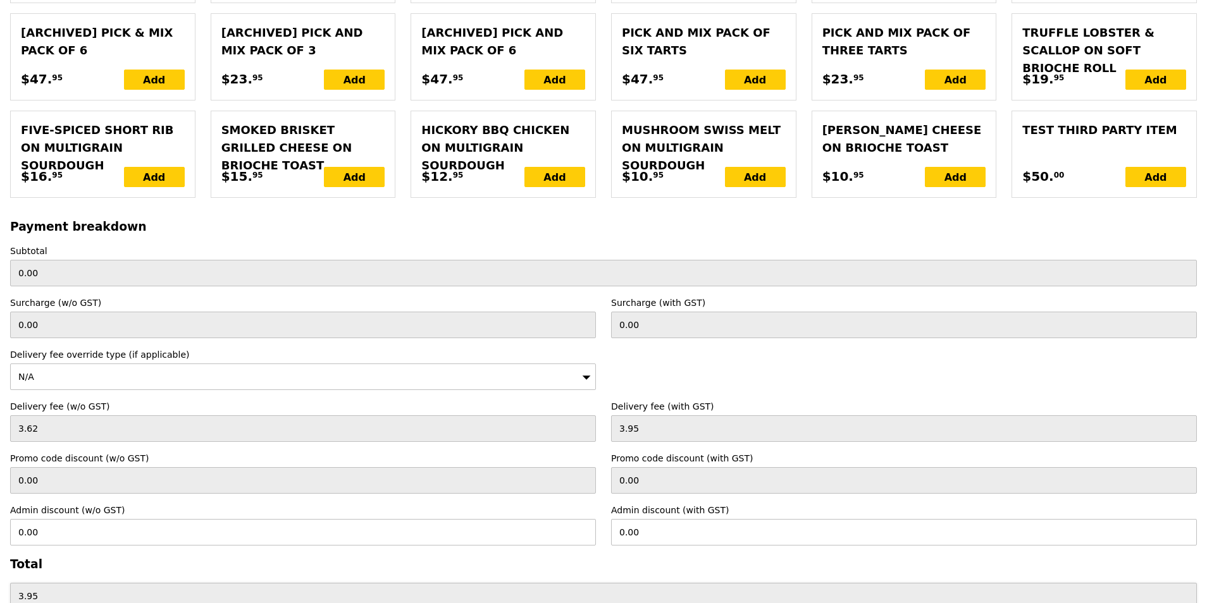
scroll to position [3251, 0]
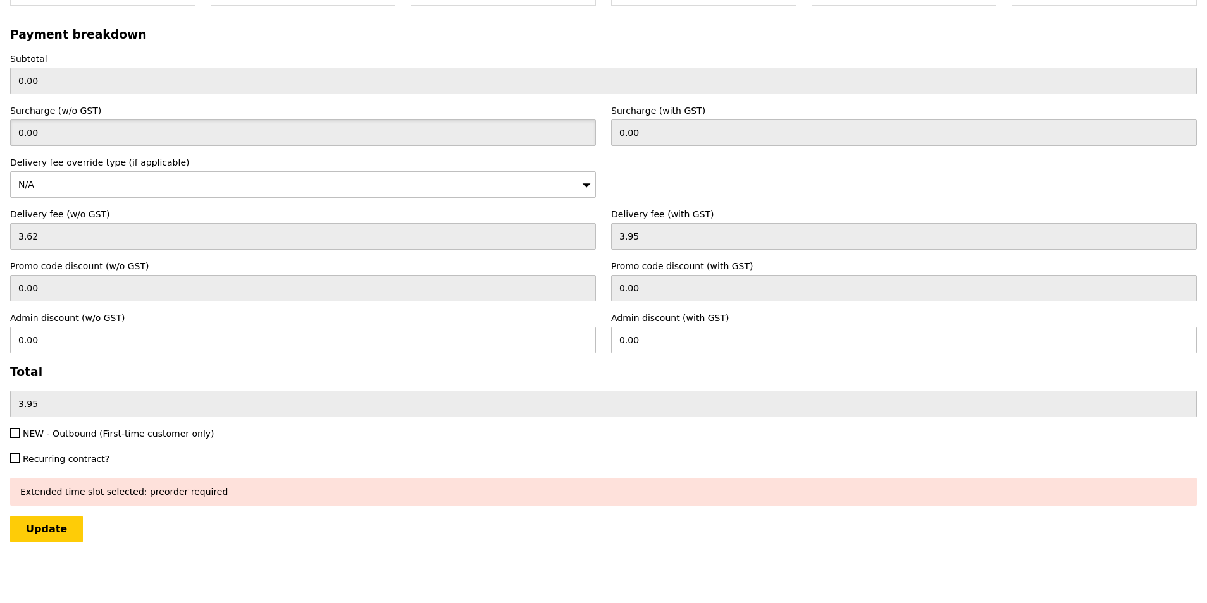
click at [134, 130] on input "0.00" at bounding box center [303, 133] width 586 height 27
click at [502, 146] on div "Payment breakdown Subtotal 0.00 Surcharge (w/o GST) 0.00 Surcharge (with GST) 0…" at bounding box center [603, 223] width 1186 height 390
click at [663, 125] on input "0.00" at bounding box center [904, 133] width 586 height 27
click at [193, 129] on input "0.00" at bounding box center [303, 133] width 586 height 27
click at [46, 128] on input "0.00" at bounding box center [303, 133] width 586 height 27
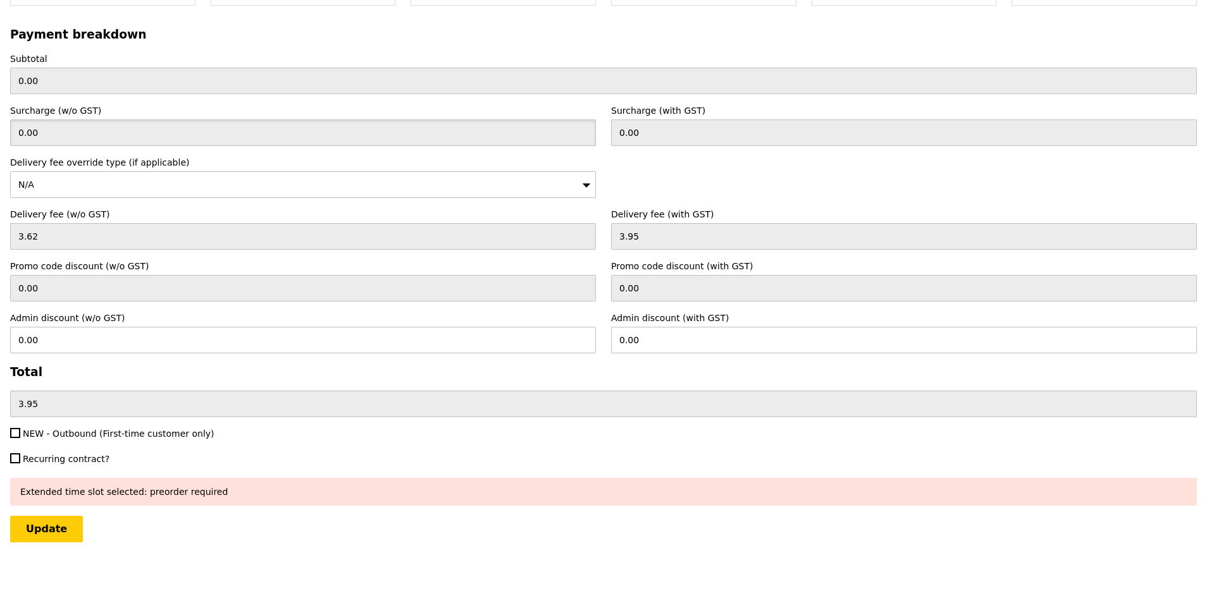
drag, startPoint x: 55, startPoint y: 125, endPoint x: 2, endPoint y: 126, distance: 53.1
click at [216, 537] on div "Update" at bounding box center [603, 529] width 1186 height 27
click at [62, 83] on input "0.00" at bounding box center [603, 81] width 1186 height 27
click at [134, 246] on input "3.62" at bounding box center [303, 236] width 586 height 27
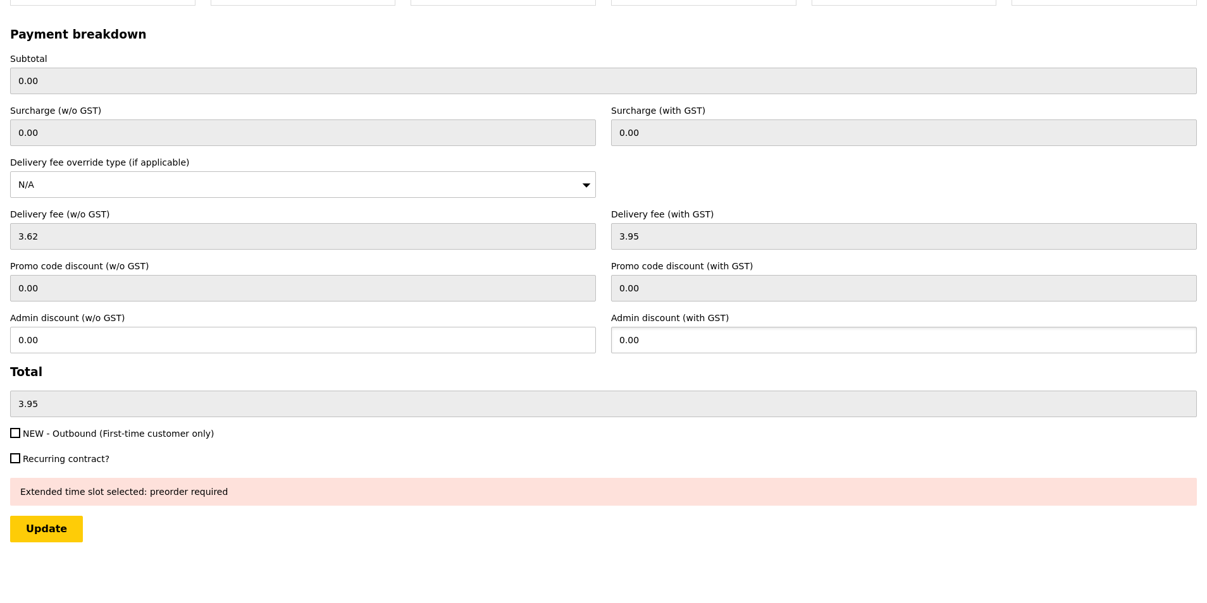
click at [646, 335] on input "0.00" at bounding box center [904, 340] width 586 height 27
click at [459, 335] on input "0.00" at bounding box center [303, 340] width 586 height 27
click at [197, 314] on label "Admin discount (w/o GST)" at bounding box center [303, 318] width 586 height 13
click at [122, 230] on input "3.62" at bounding box center [303, 236] width 586 height 27
click at [73, 128] on input "0.00" at bounding box center [303, 133] width 586 height 27
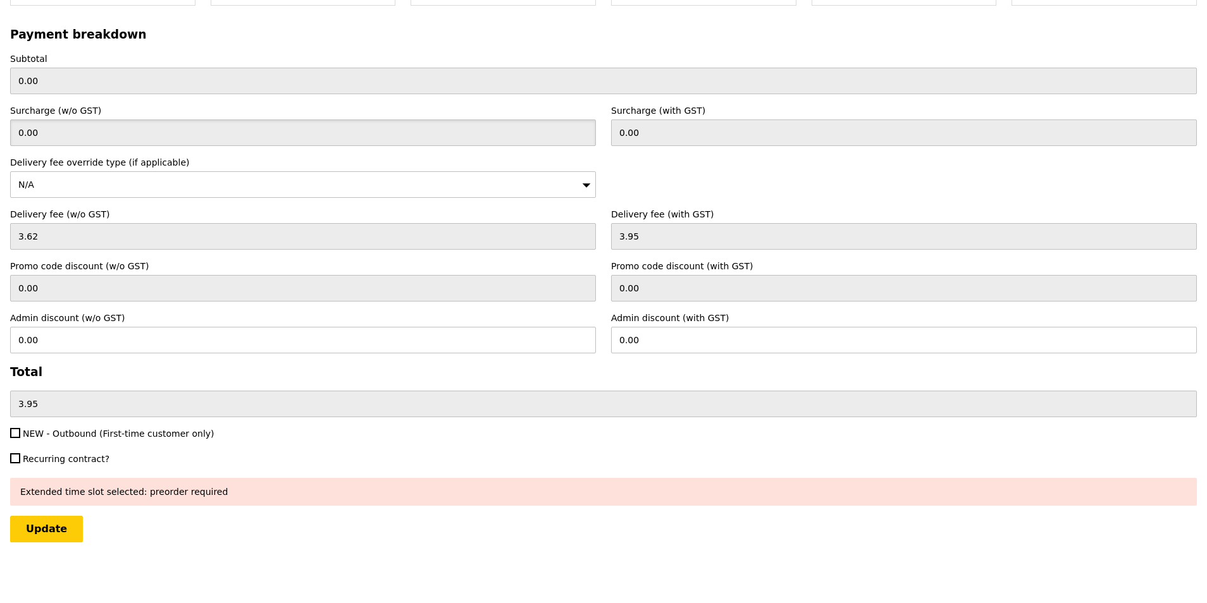
click at [58, 127] on input "0.00" at bounding box center [303, 133] width 586 height 27
click at [50, 128] on input "0.00" at bounding box center [303, 133] width 586 height 27
click at [42, 79] on input "0.00" at bounding box center [603, 81] width 1186 height 27
drag, startPoint x: 52, startPoint y: 79, endPoint x: 23, endPoint y: 78, distance: 29.7
click at [23, 78] on input "0.00" at bounding box center [603, 81] width 1186 height 27
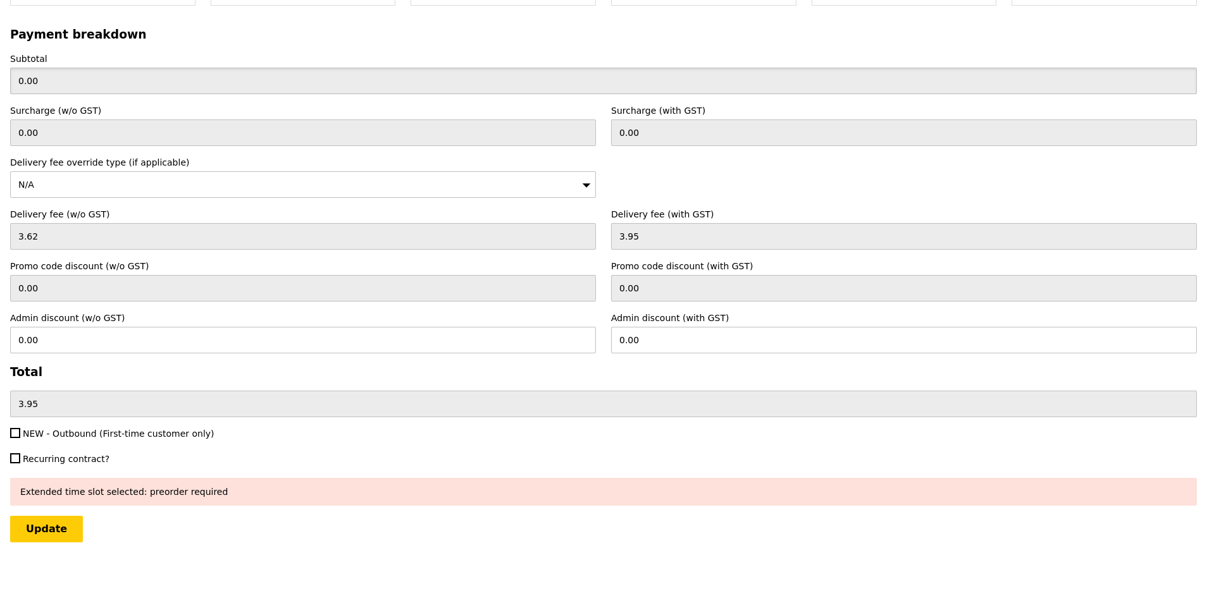
drag, startPoint x: 23, startPoint y: 78, endPoint x: 29, endPoint y: 80, distance: 6.4
click at [29, 80] on input "0.00" at bounding box center [603, 81] width 1186 height 27
click at [34, 133] on input "0.00" at bounding box center [303, 133] width 586 height 27
click at [34, 131] on input "0.00" at bounding box center [303, 133] width 586 height 27
click at [48, 185] on div "N/A" at bounding box center [303, 184] width 586 height 27
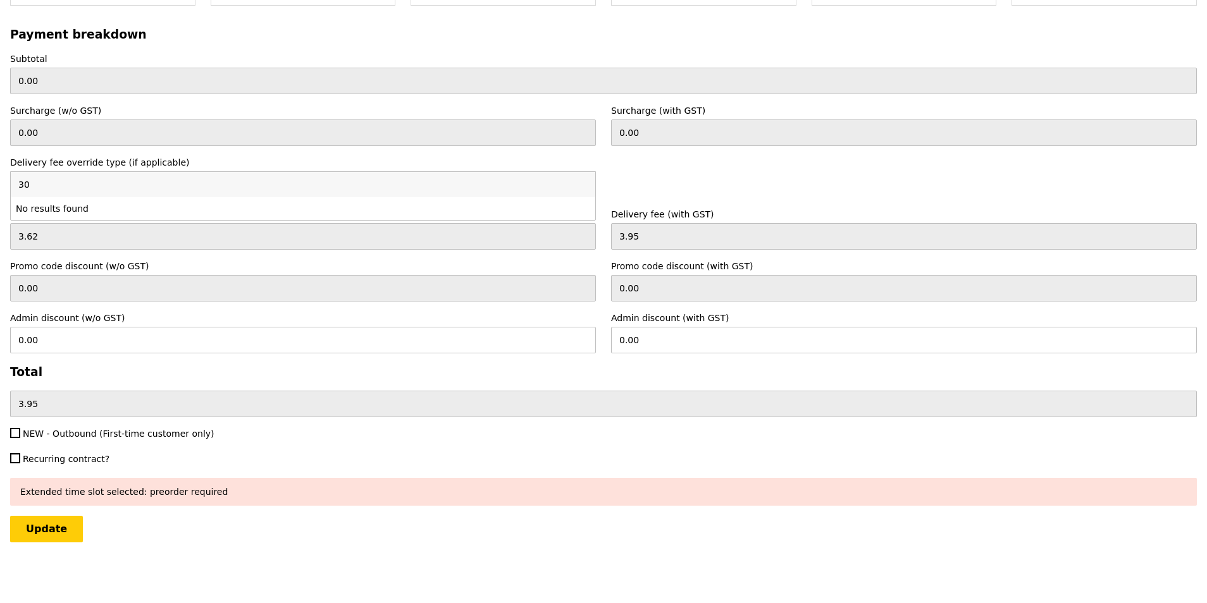
type input "3"
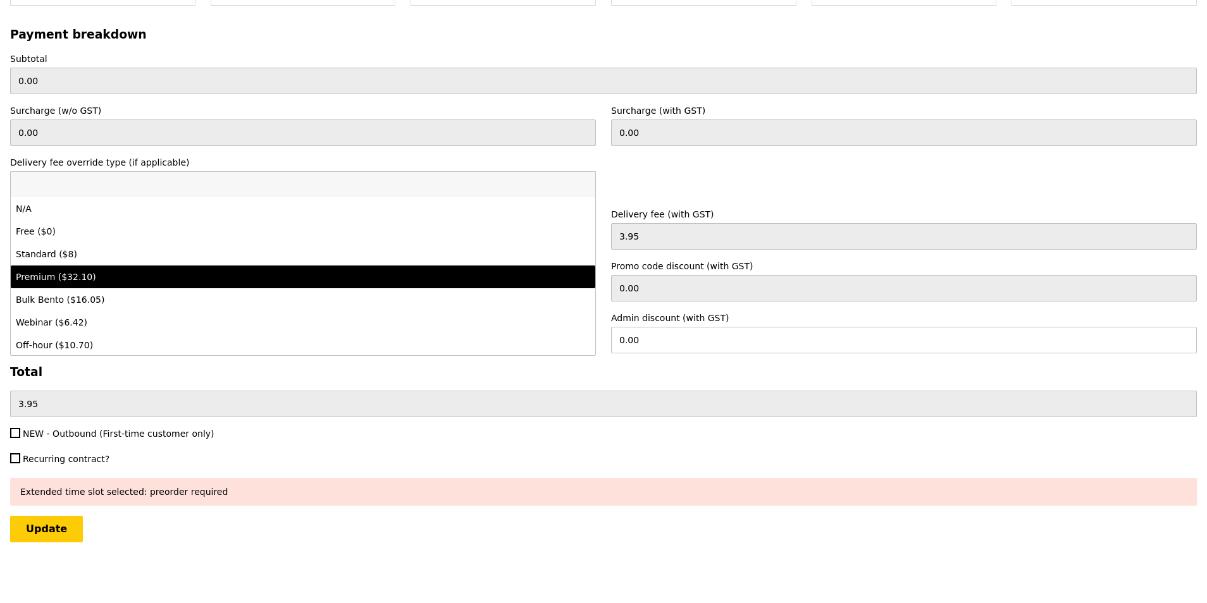
click at [74, 280] on div "Premium ($32.10)" at bounding box center [231, 277] width 431 height 13
type input "Loading..."
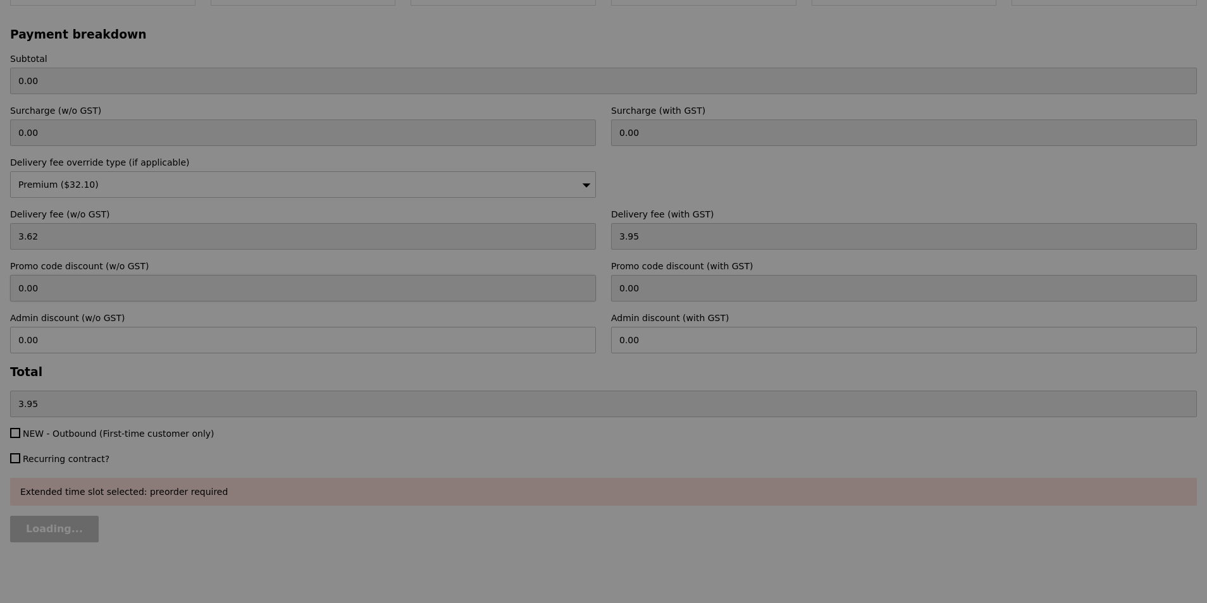
type input "29.45"
type input "32.10"
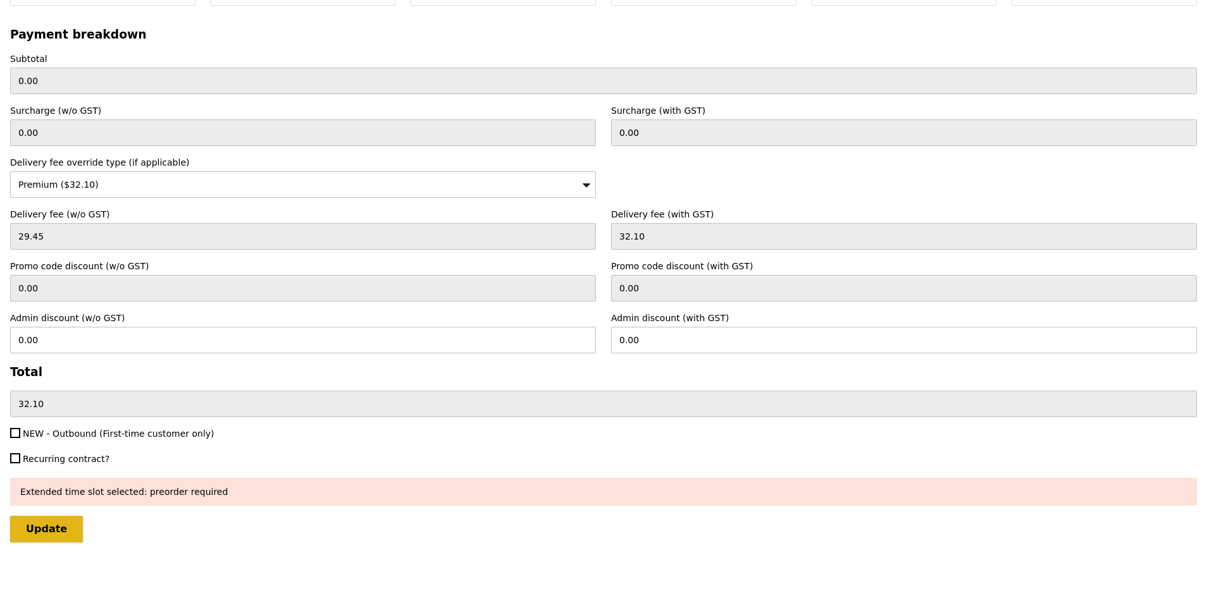
click at [50, 529] on input "Update" at bounding box center [46, 529] width 73 height 27
type input "Loading..."
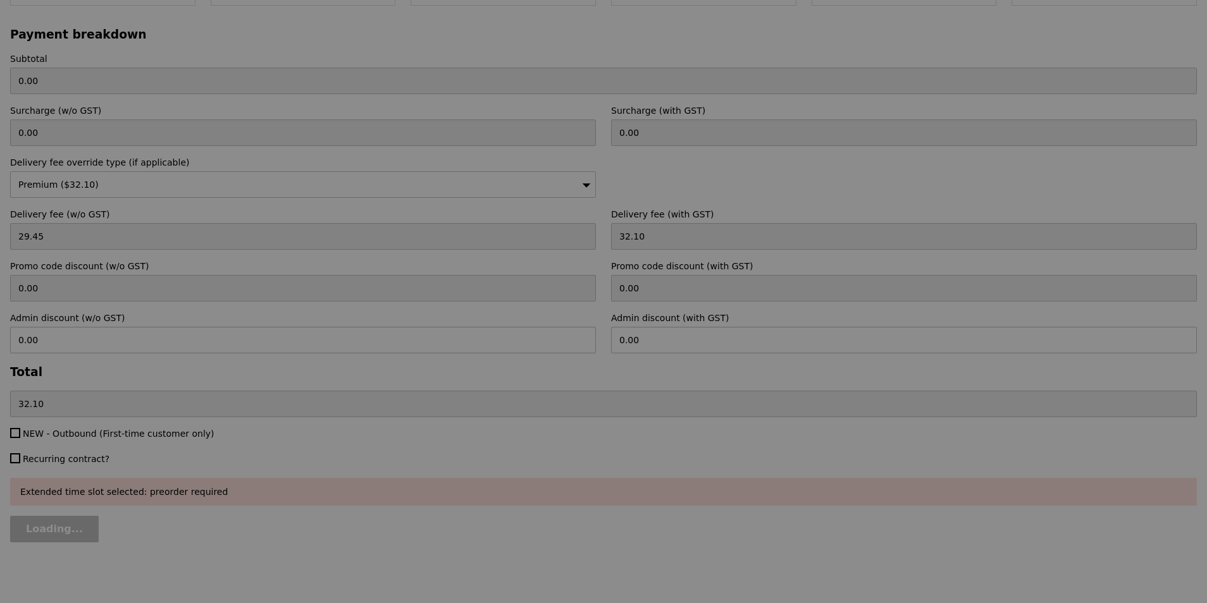
type input "452.50"
type input "484.60"
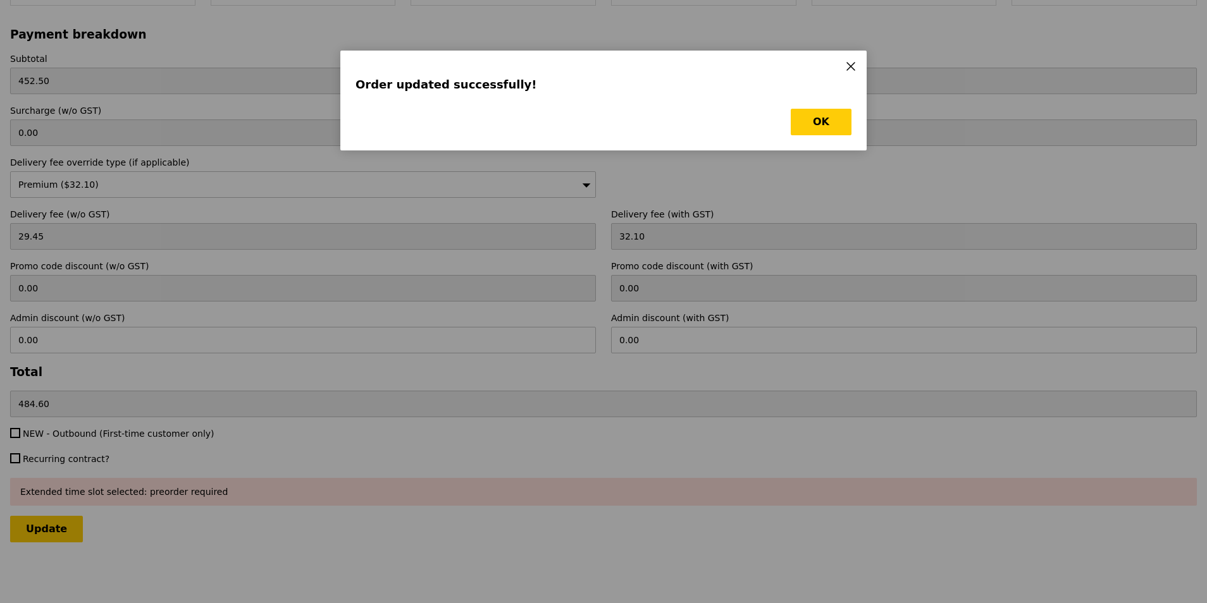
scroll to position [0, 0]
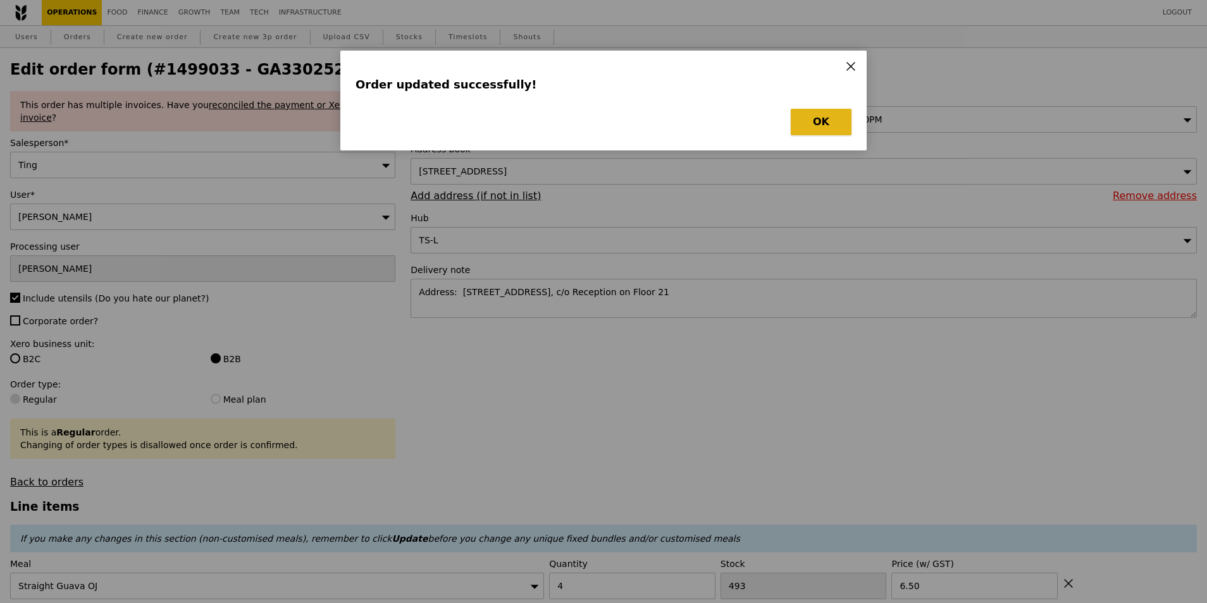
click at [821, 126] on button "OK" at bounding box center [821, 122] width 61 height 27
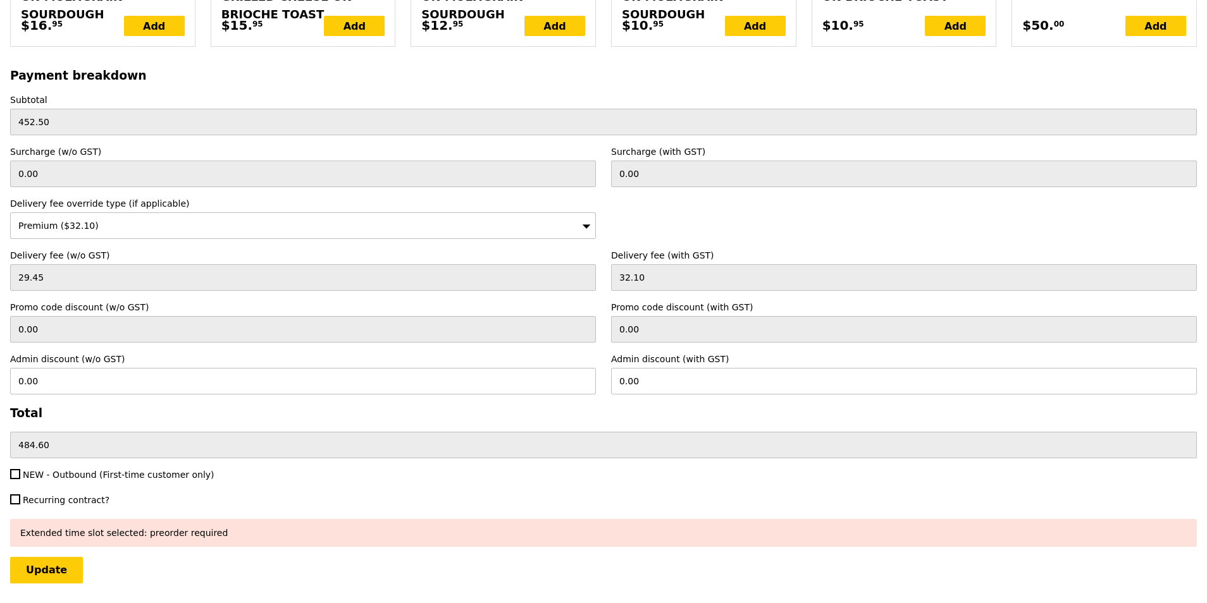
scroll to position [3239, 0]
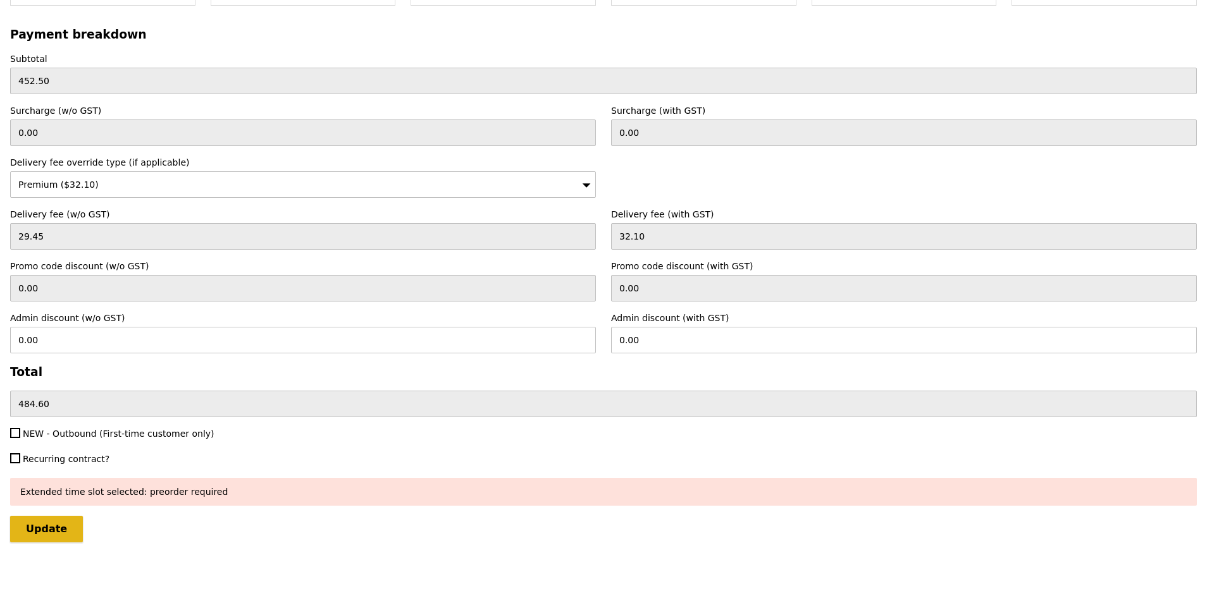
click at [65, 534] on input "Update" at bounding box center [46, 529] width 73 height 27
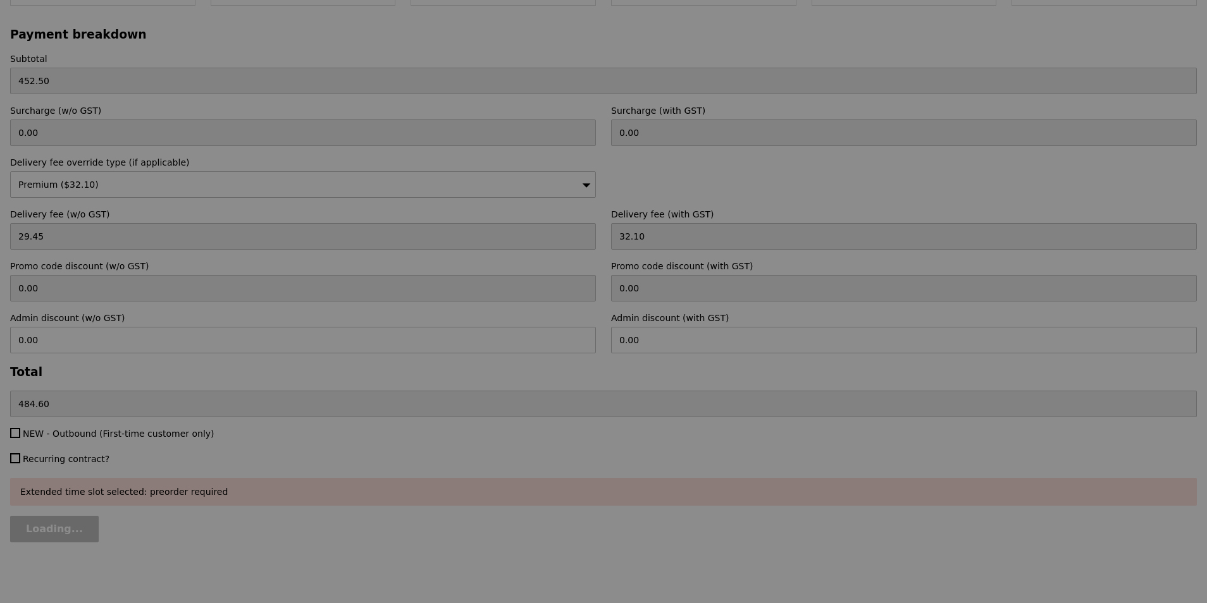
type input "Update"
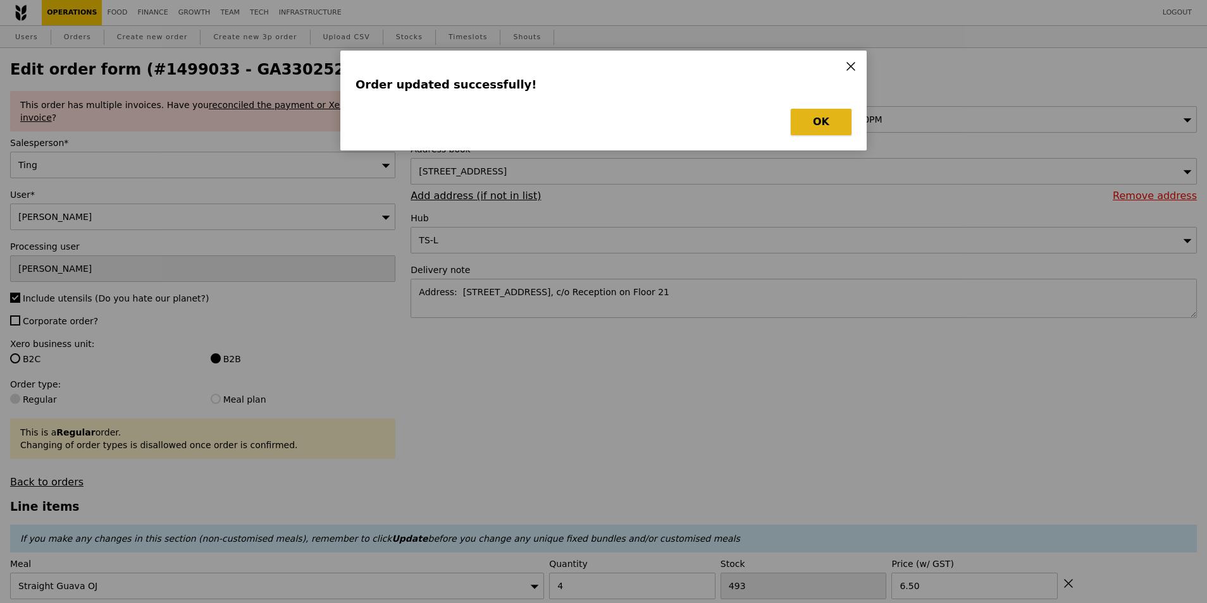
click at [810, 128] on button "OK" at bounding box center [821, 122] width 61 height 27
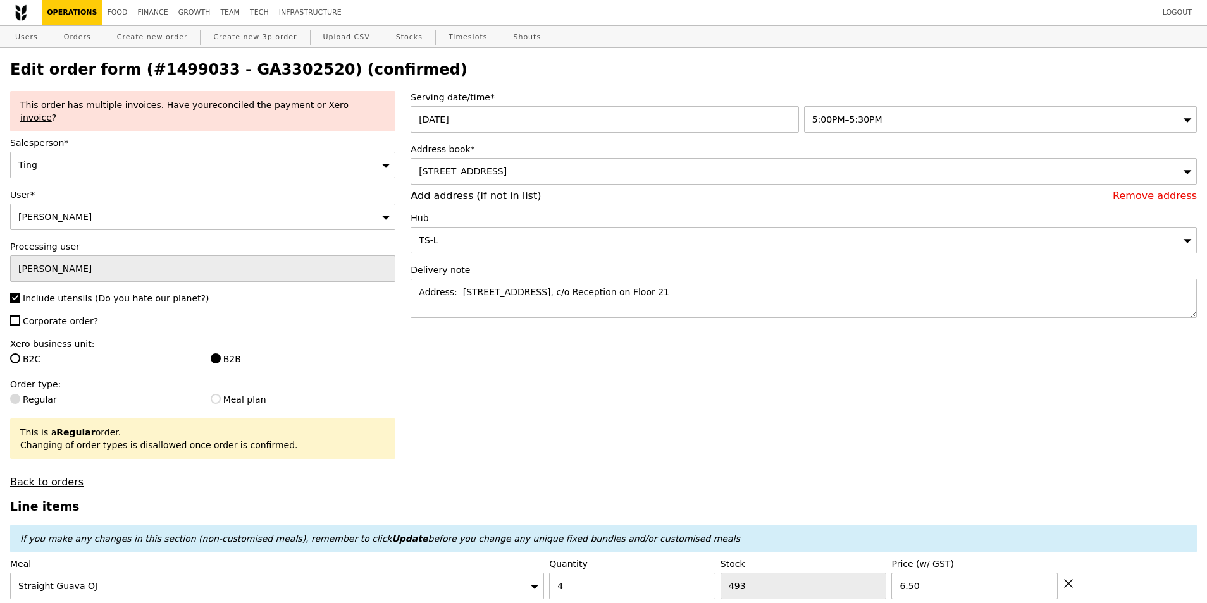
click at [273, 72] on h2 "Edit order form (#1499033 - GA3302520) (confirmed)" at bounding box center [603, 70] width 1186 height 18
copy h2 "GA3302520"
click at [264, 71] on h2 "Edit order form (#1499033 - GA3302520) (confirmed)" at bounding box center [603, 70] width 1186 height 18
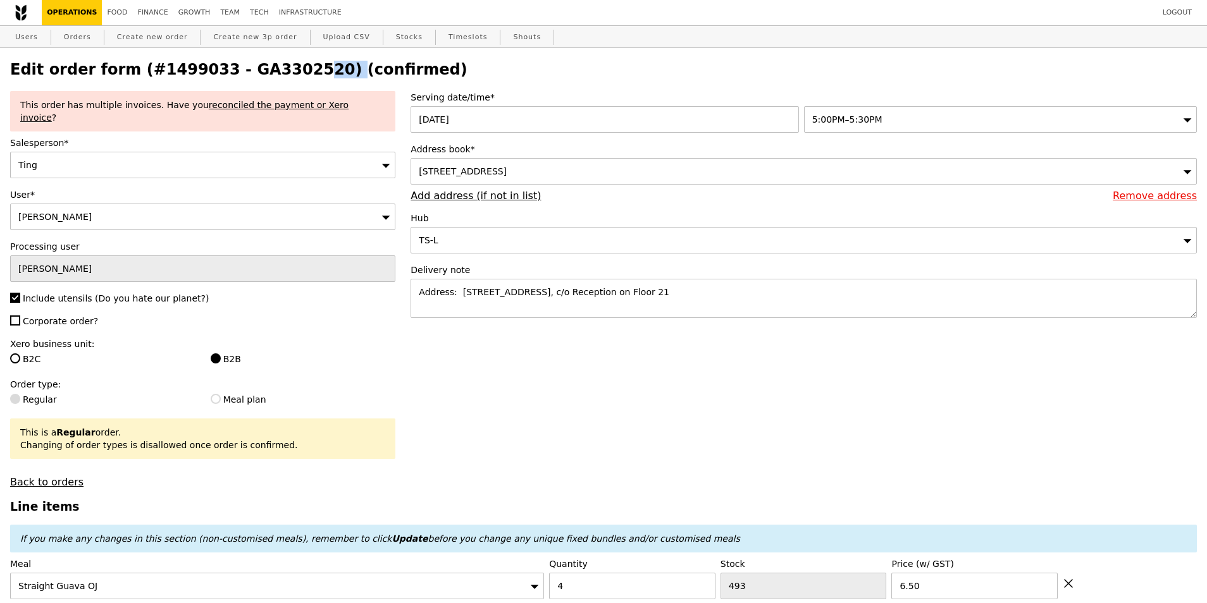
copy h2 "GA3302520"
click at [268, 70] on h2 "Edit order form (#1499033 - GA3302520) (confirmed)" at bounding box center [603, 70] width 1186 height 18
click at [319, 112] on link "reconciled the payment or Xero invoice" at bounding box center [184, 111] width 328 height 23
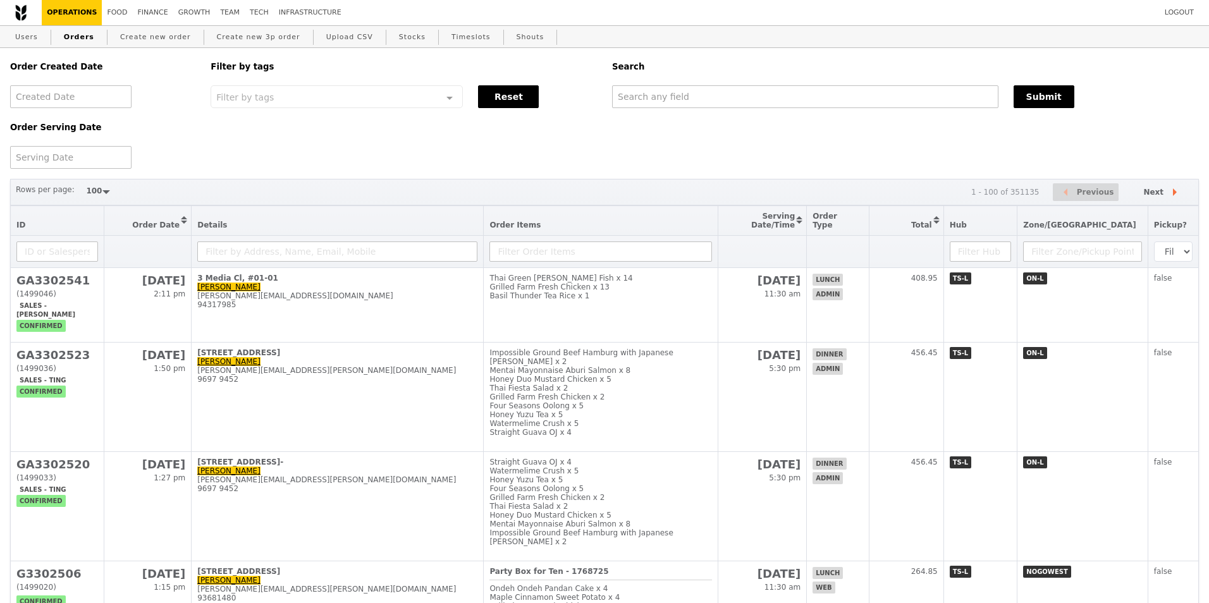
select select "100"
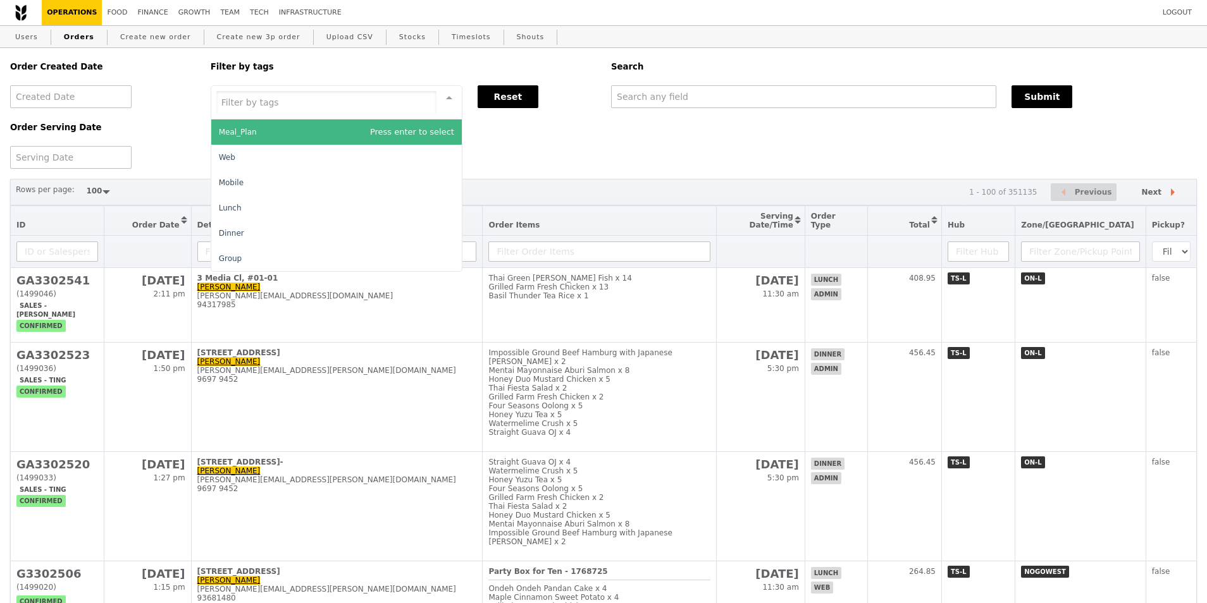
click at [323, 94] on div at bounding box center [337, 102] width 252 height 34
click at [692, 99] on input "text" at bounding box center [803, 96] width 385 height 23
paste input "GA3302523"
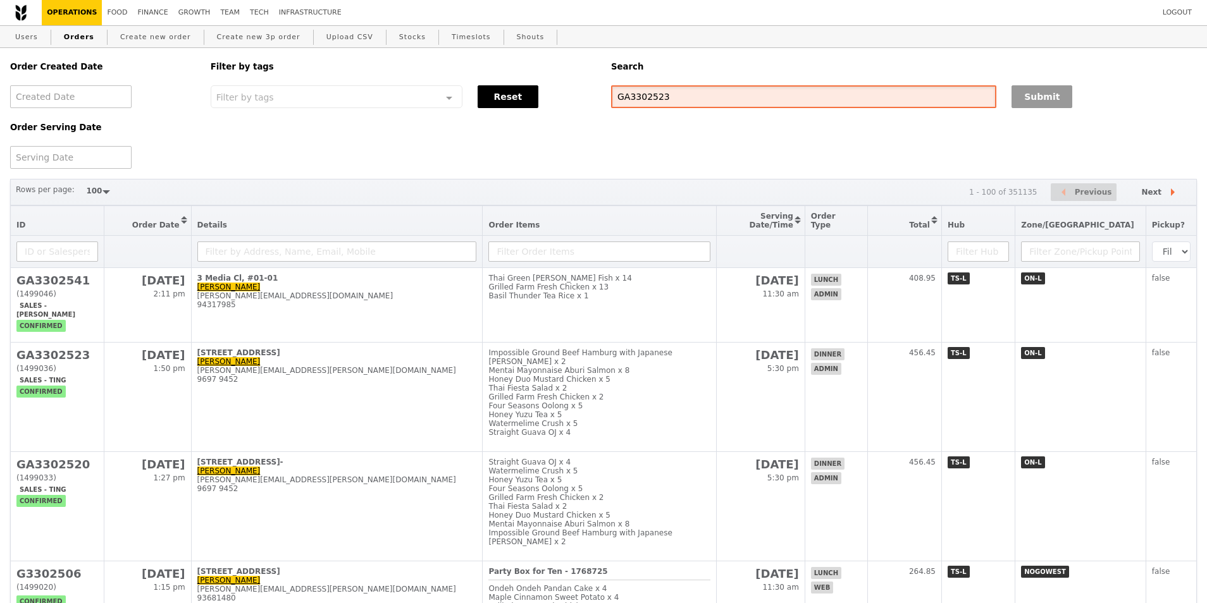
type input "GA3302523"
click at [1023, 104] on button "Submit" at bounding box center [1041, 96] width 61 height 23
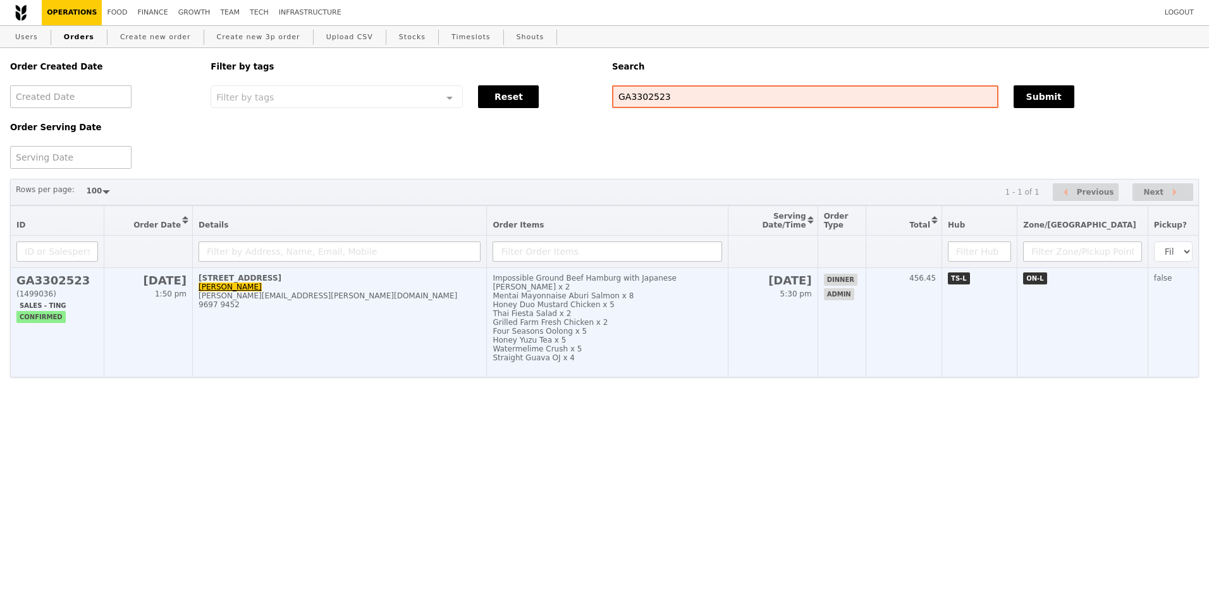
click at [316, 339] on td "[STREET_ADDRESS] [PERSON_NAME] [PERSON_NAME][EMAIL_ADDRESS][PERSON_NAME][DOMAIN…" at bounding box center [340, 322] width 294 height 109
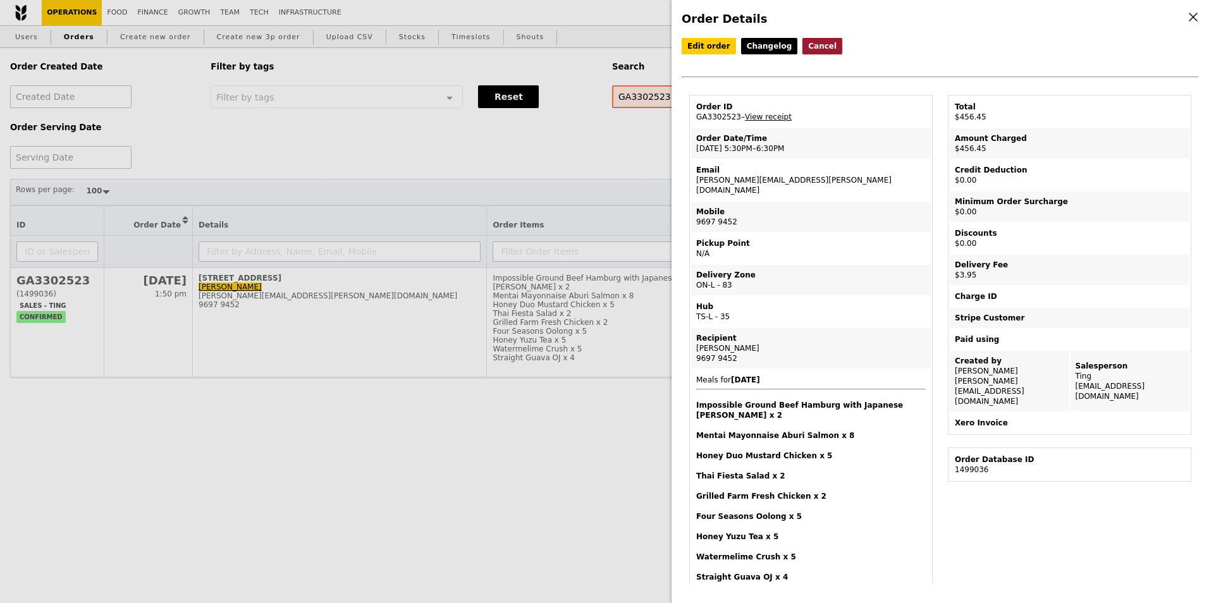
click at [817, 47] on button "Cancel" at bounding box center [823, 46] width 40 height 16
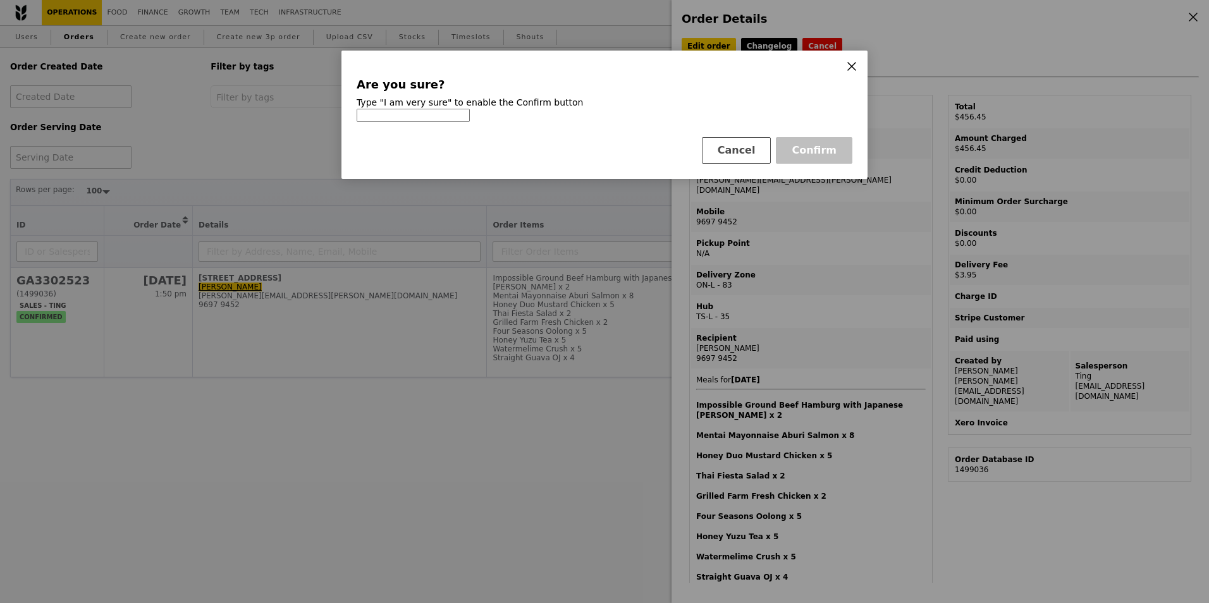
click at [409, 116] on input at bounding box center [413, 115] width 113 height 13
type input "I am very sure"
click at [827, 140] on button "Confirm" at bounding box center [814, 150] width 77 height 27
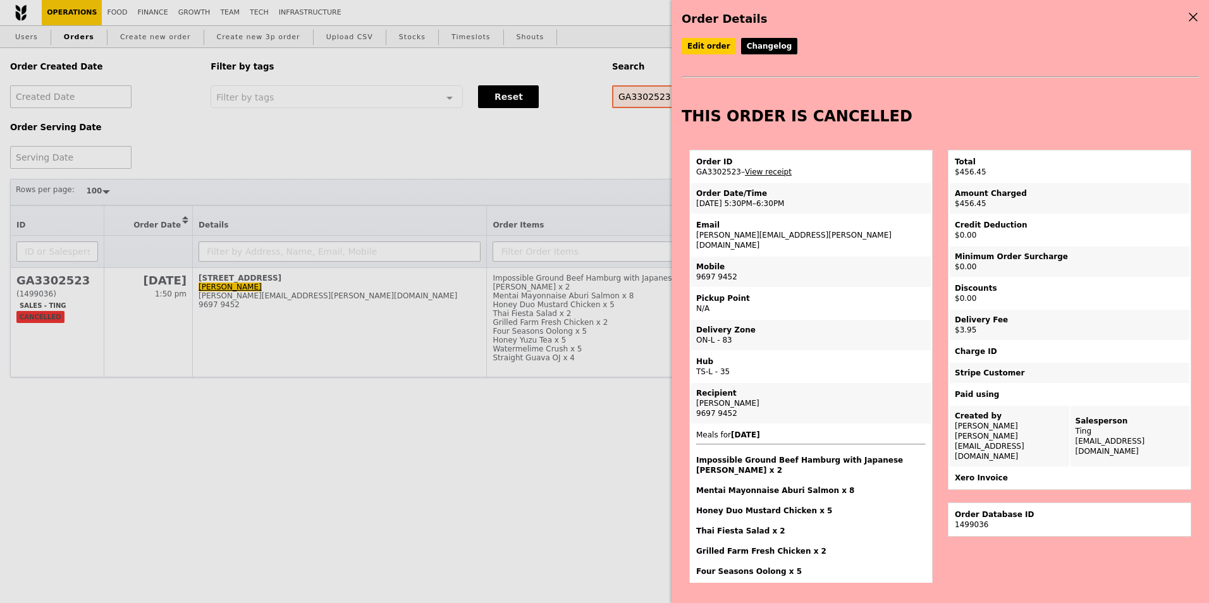
click at [584, 456] on div "Order Details Edit order Changelog THIS ORDER IS CANCELLED Order ID GA3302523 –…" at bounding box center [604, 301] width 1209 height 603
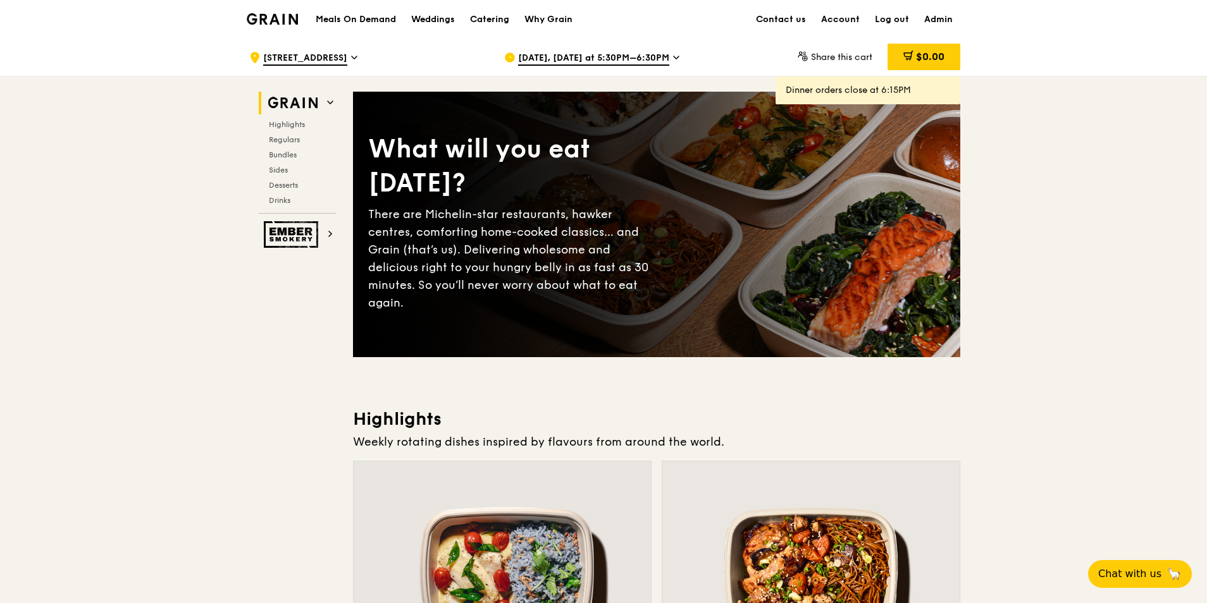
click at [574, 56] on span "Oct 15, Today at 5:30PM–6:30PM" at bounding box center [593, 59] width 151 height 14
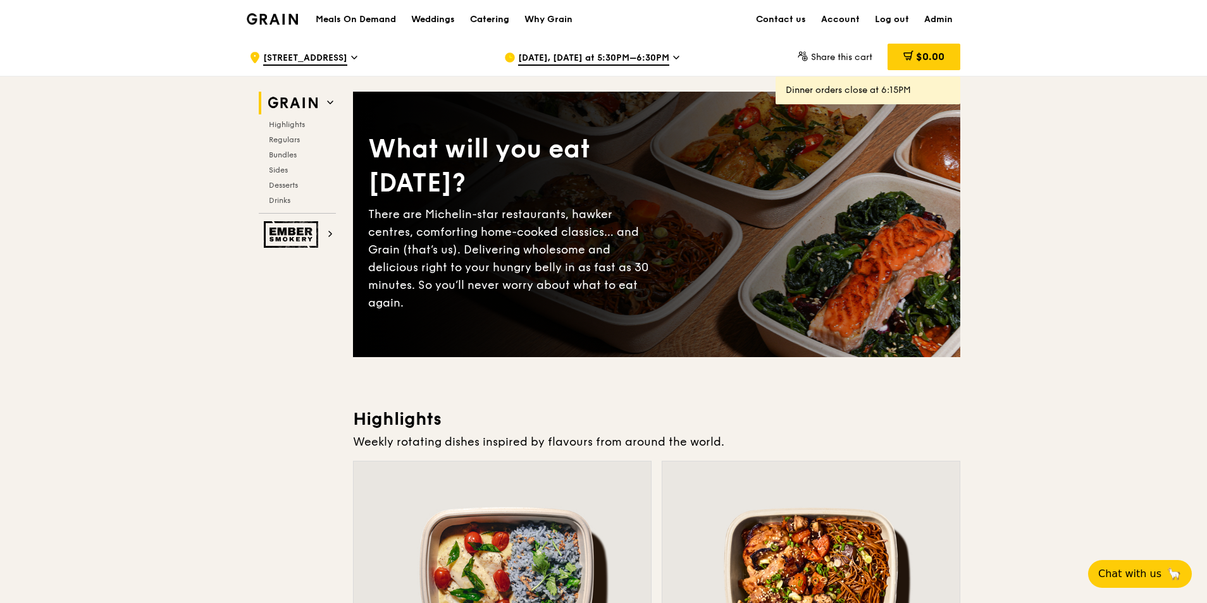
click at [493, 18] on div "Catering" at bounding box center [489, 20] width 39 height 38
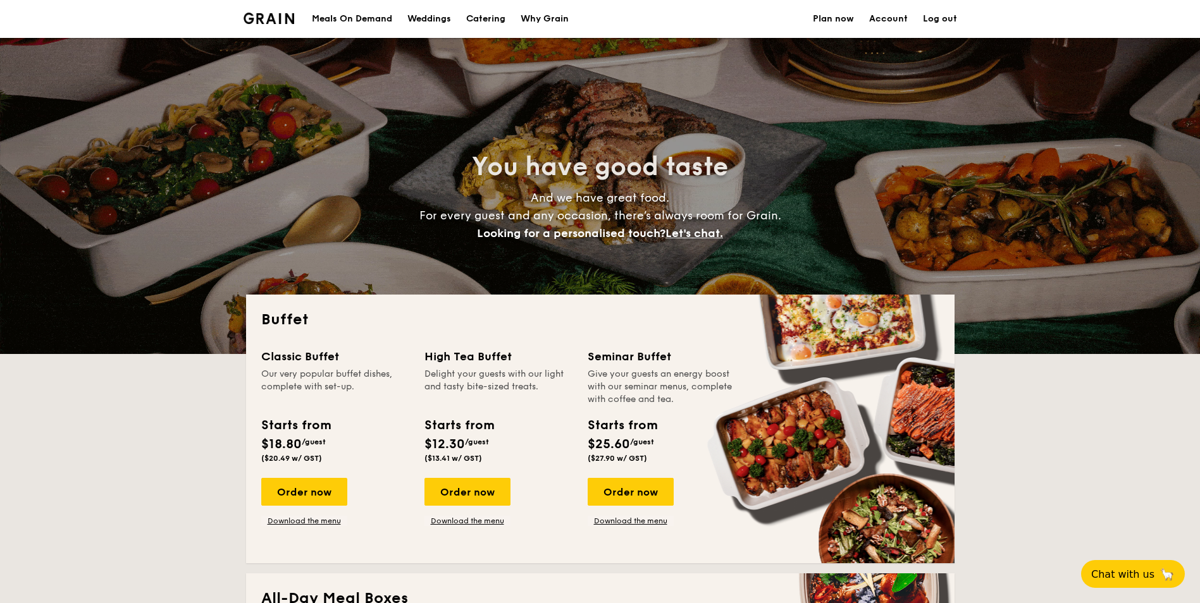
select select
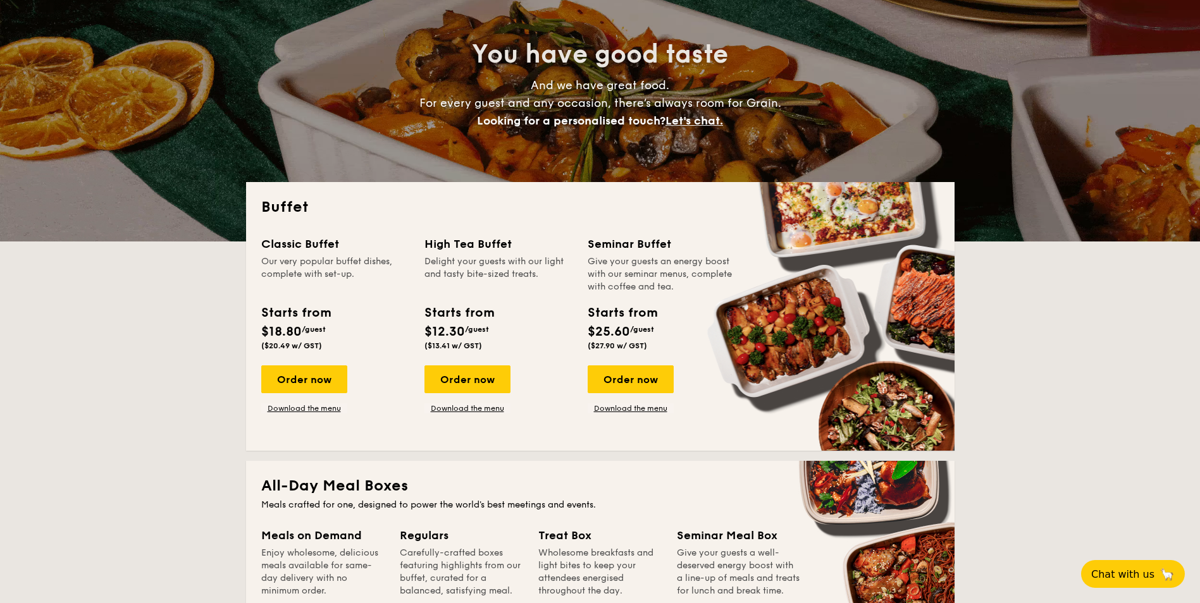
scroll to position [443, 0]
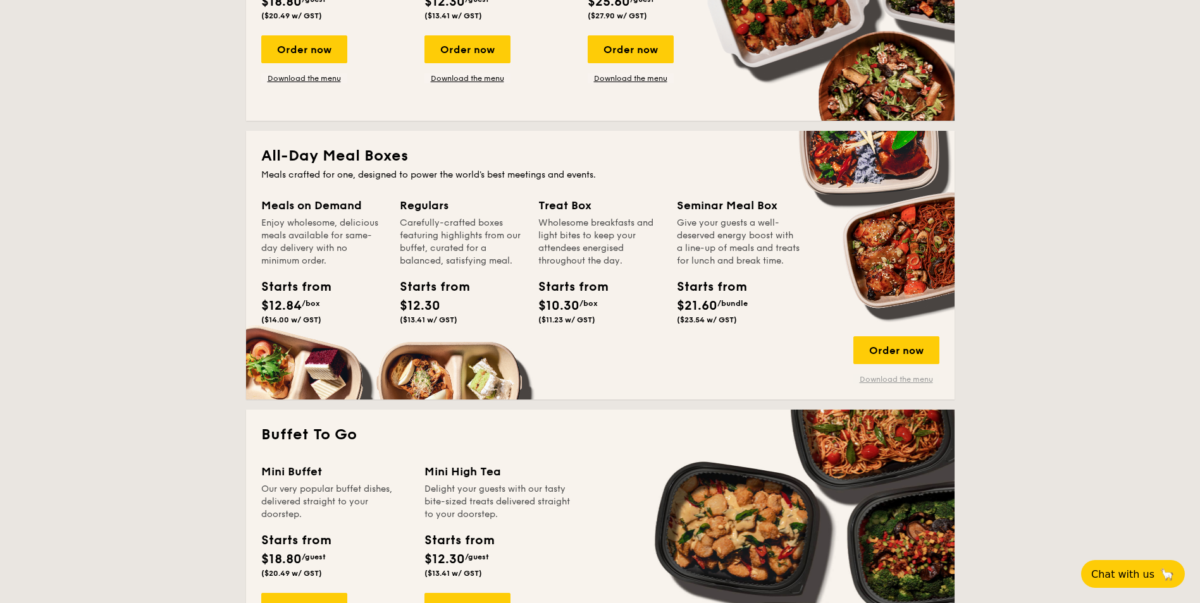
click at [901, 379] on link "Download the menu" at bounding box center [896, 379] width 86 height 10
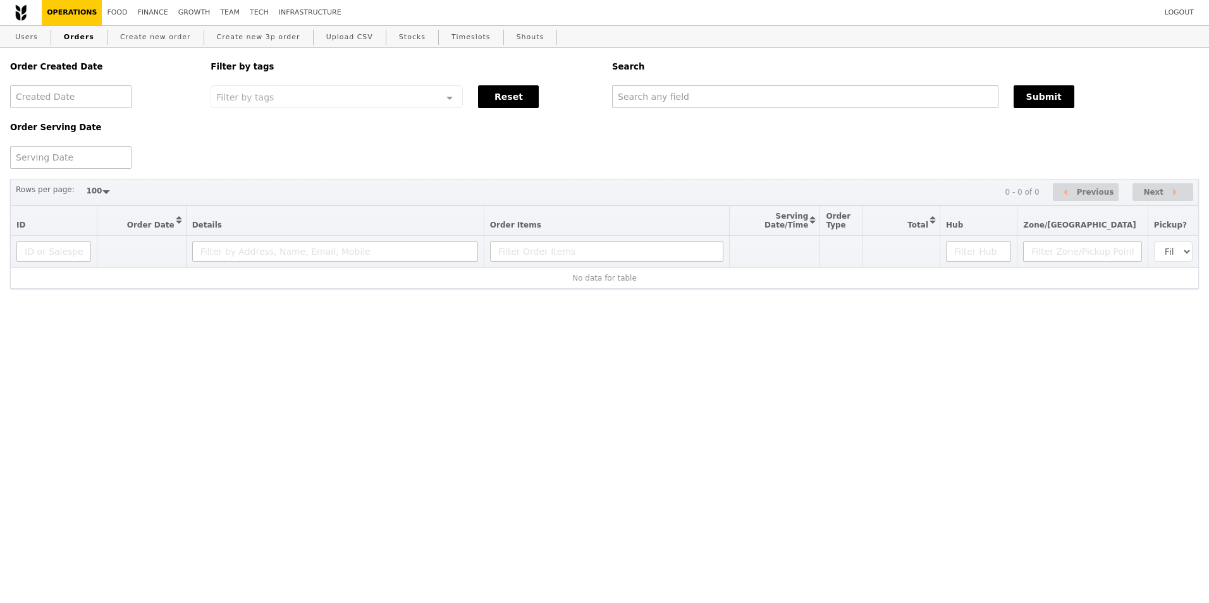
select select "100"
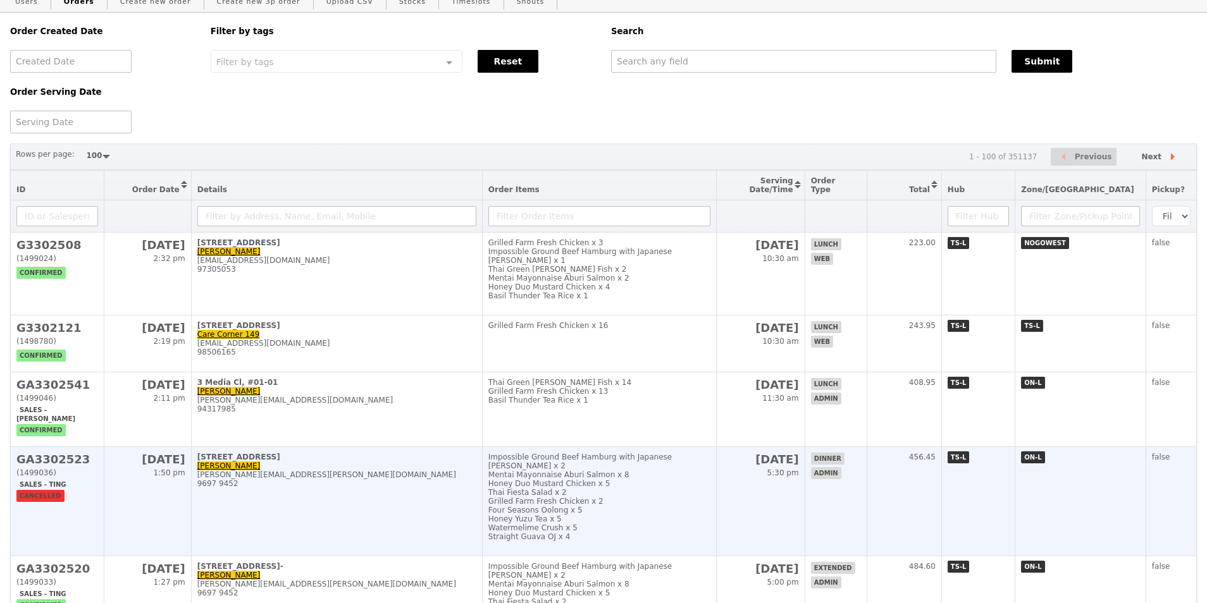
scroll to position [126, 0]
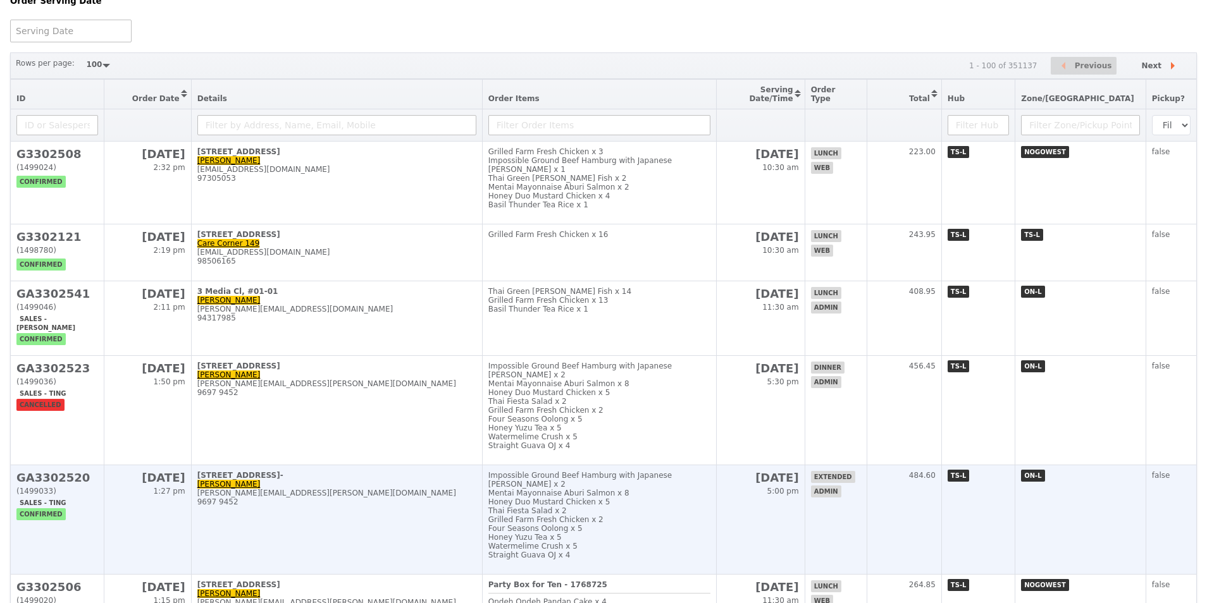
click at [36, 490] on span "GA3302520 (1499033) Sales - Ting confirmed" at bounding box center [57, 493] width 82 height 45
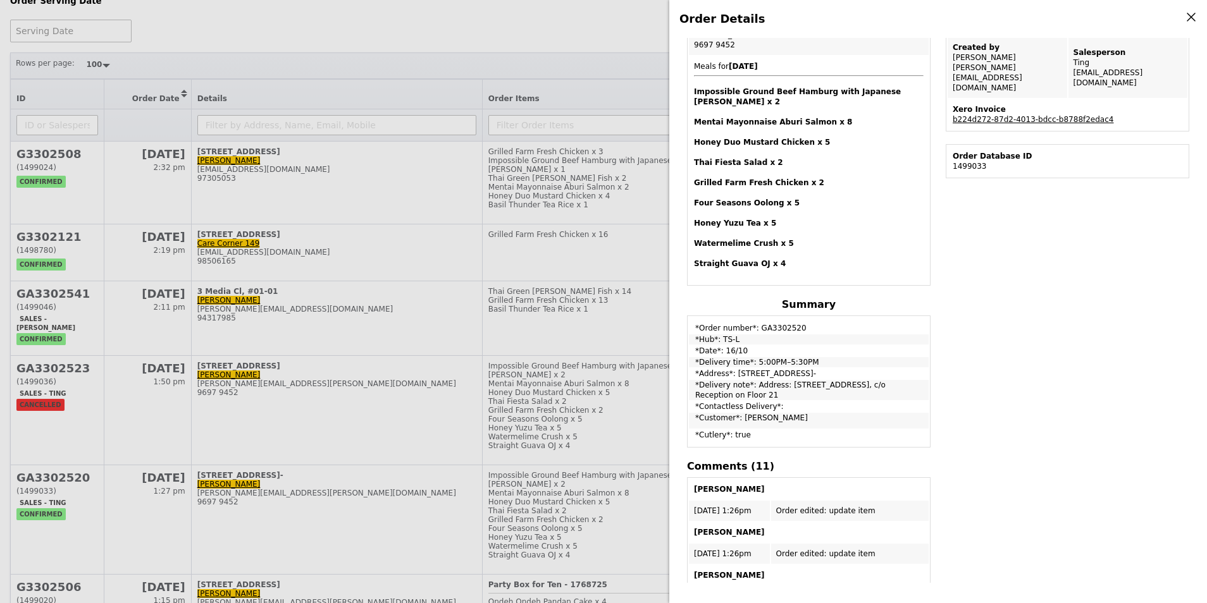
scroll to position [316, 0]
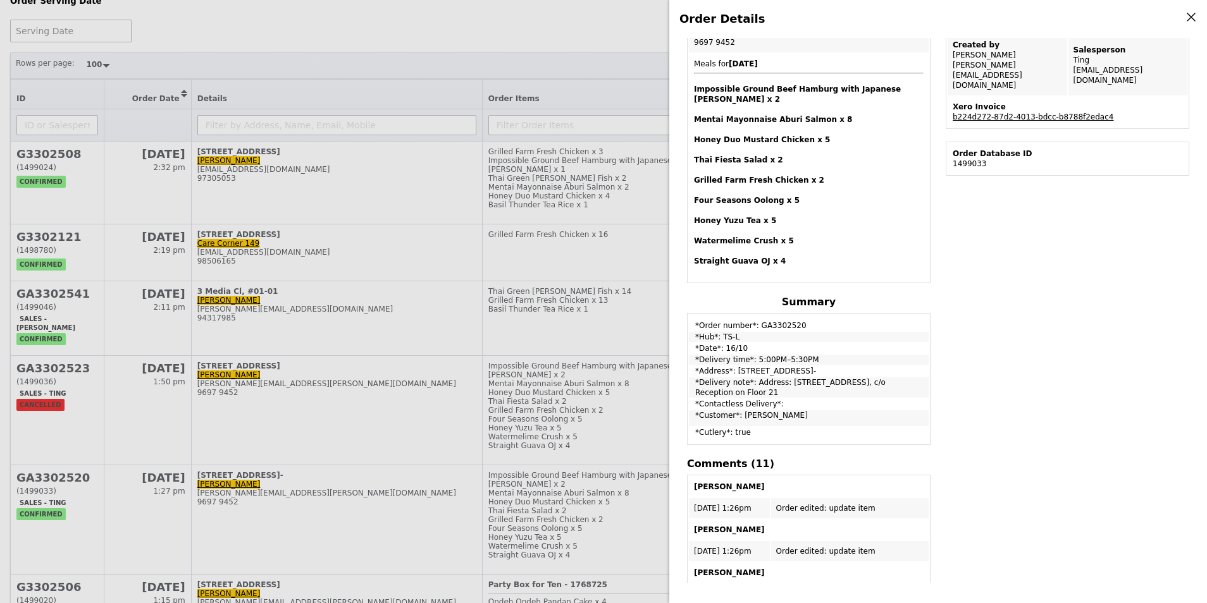
click at [1018, 113] on link "b224d272-87d2-4013-bdcc-b8788f2edac4" at bounding box center [1032, 117] width 161 height 9
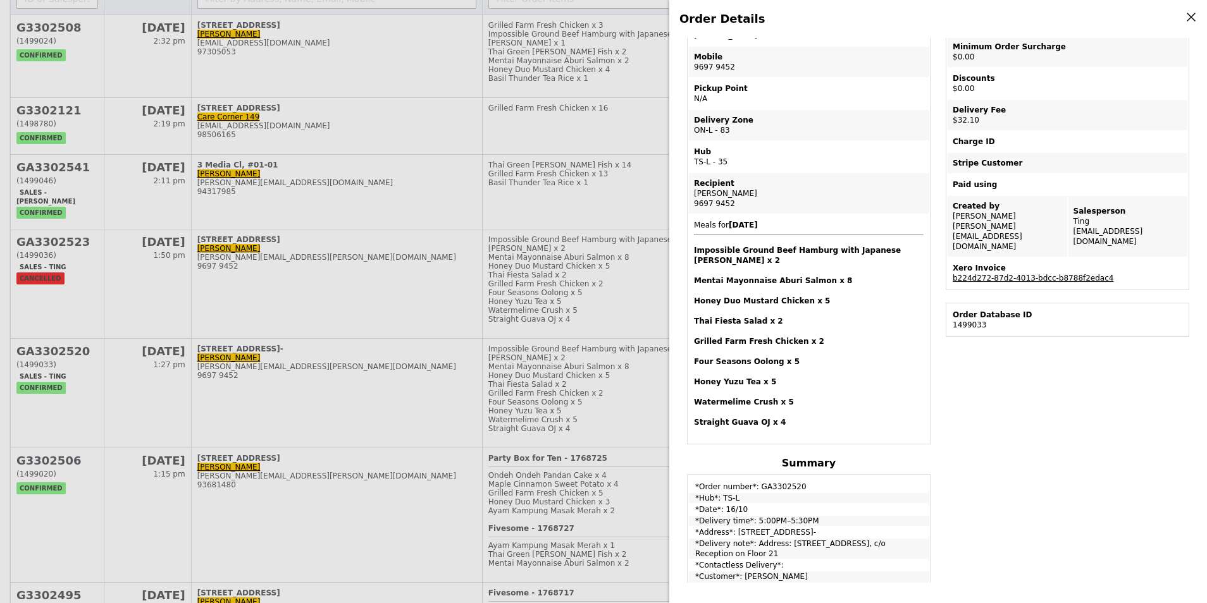
scroll to position [154, 0]
click at [1085, 274] on link "b224d272-87d2-4013-bdcc-b8788f2edac4" at bounding box center [1032, 278] width 161 height 9
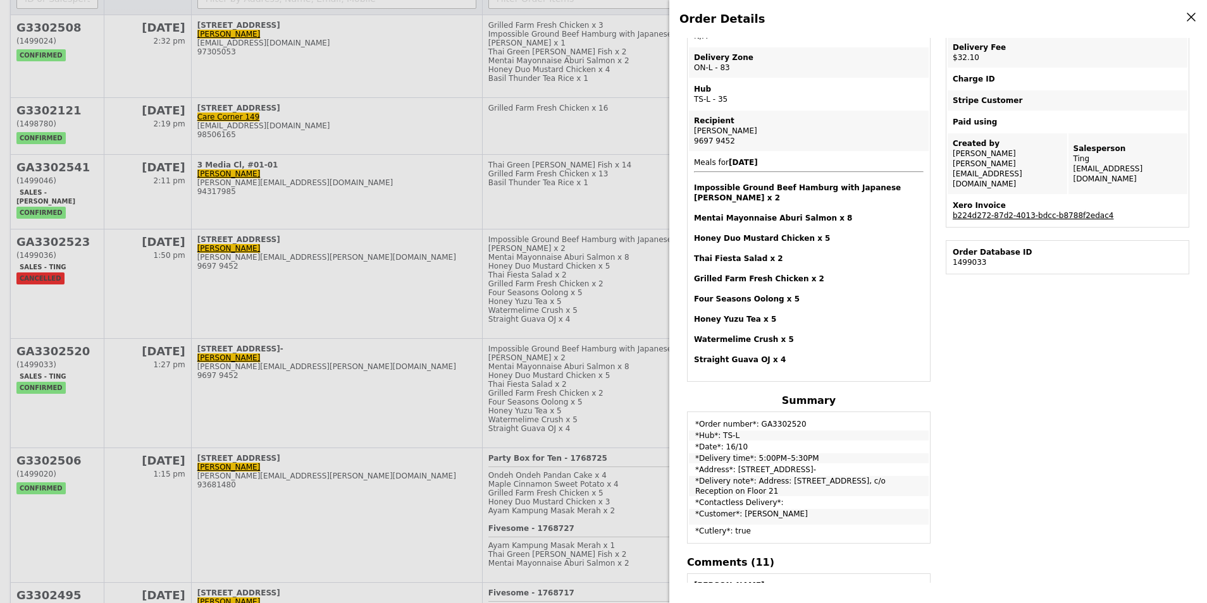
scroll to position [0, 0]
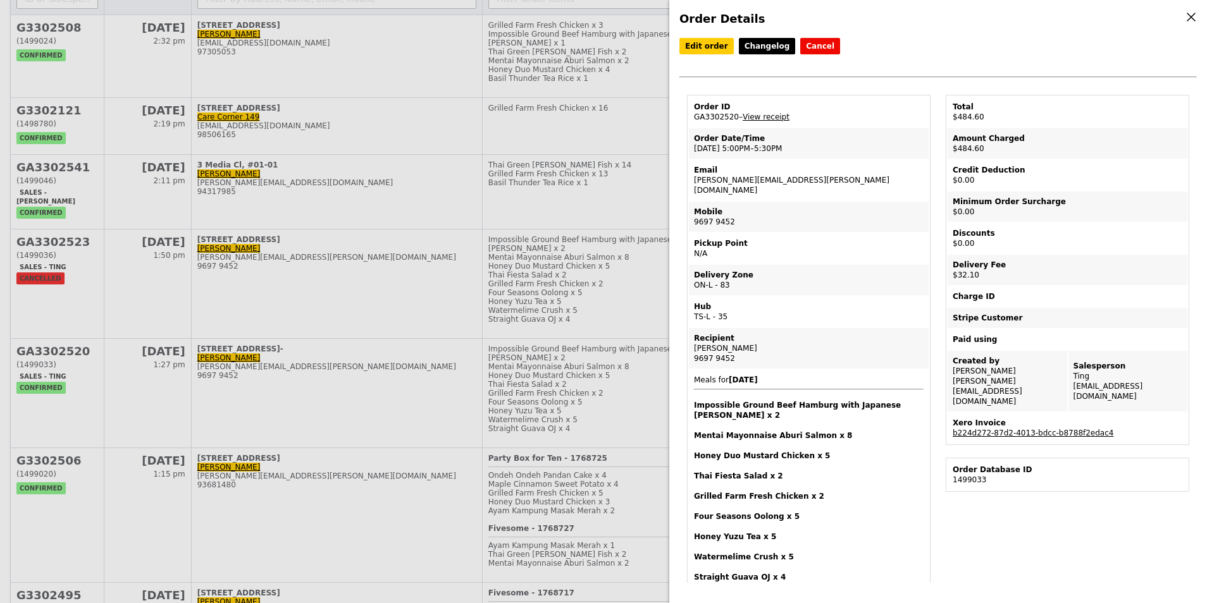
click at [712, 123] on td "Order ID GA3302520 – View receipt" at bounding box center [809, 112] width 240 height 30
copy td "GA3302520"
click at [1049, 429] on link "b224d272-87d2-4013-bdcc-b8788f2edac4" at bounding box center [1032, 433] width 161 height 9
copy td "GA3302520"
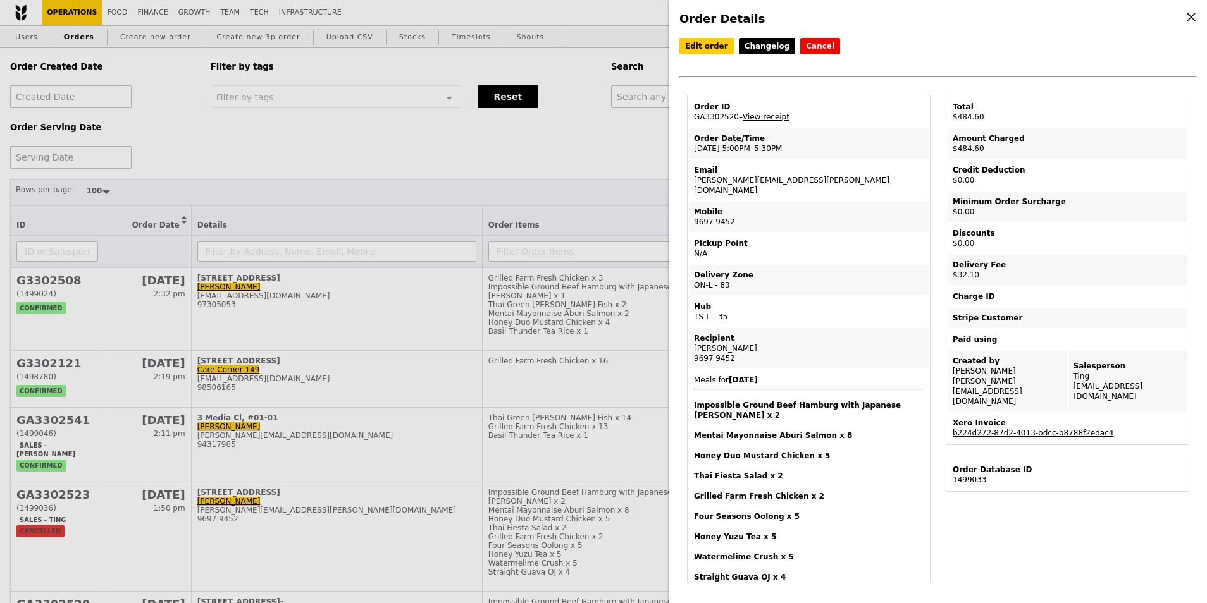
click at [553, 172] on div "Order Details Edit order Changelog Cancel Order ID GA3302520 – View receipt Ord…" at bounding box center [603, 301] width 1207 height 603
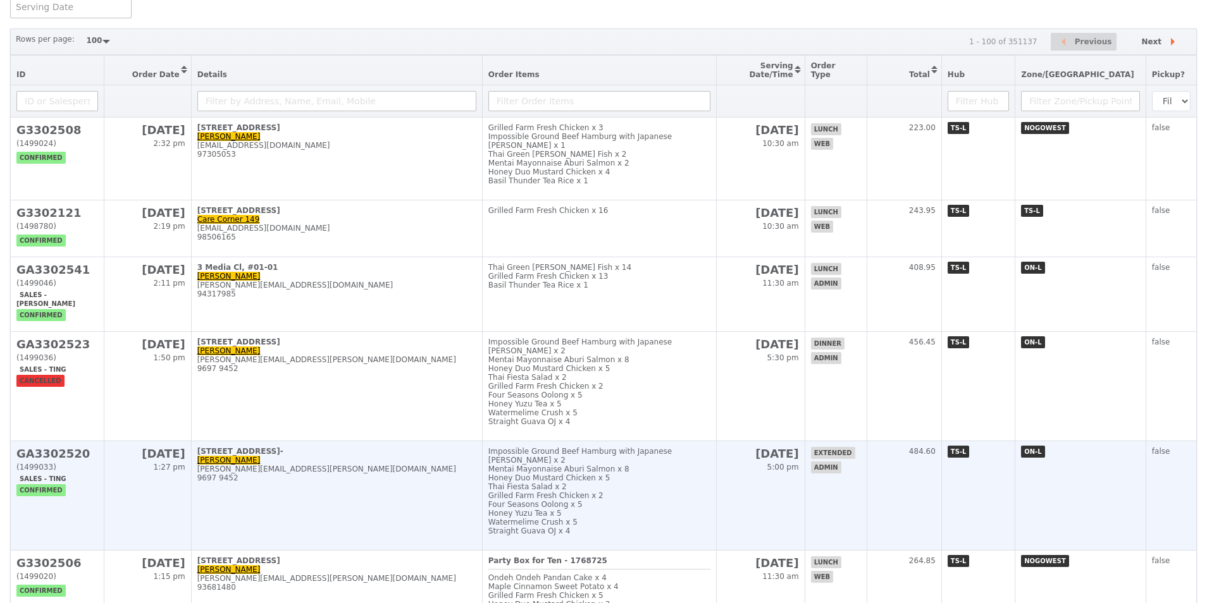
scroll to position [190, 0]
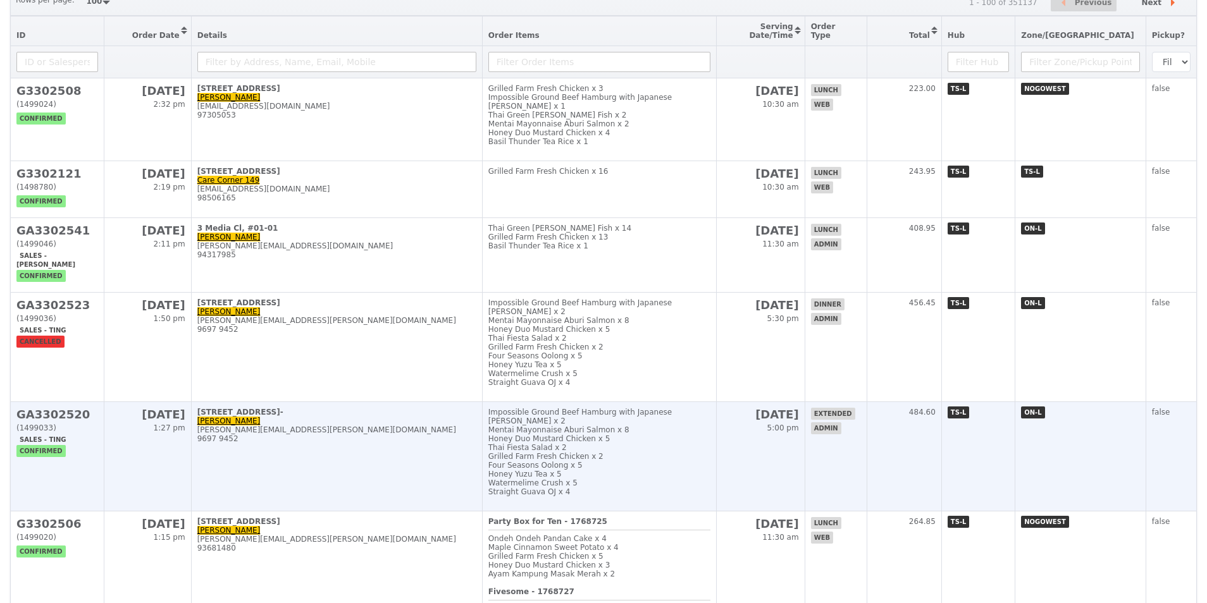
click at [48, 421] on h2 "GA3302520" at bounding box center [57, 414] width 82 height 13
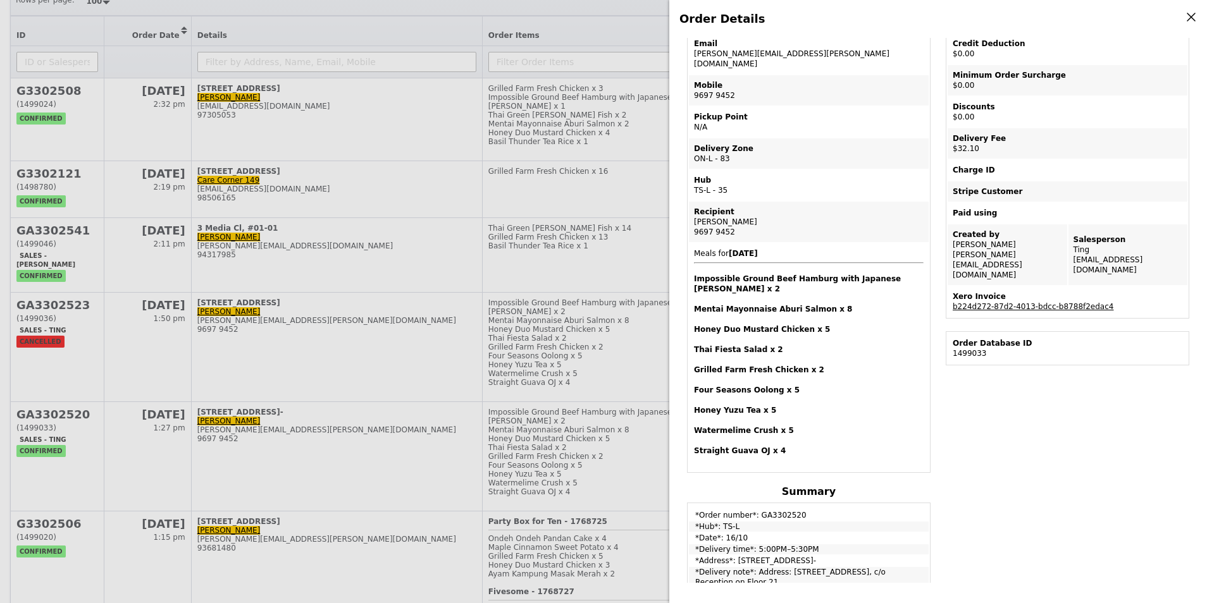
scroll to position [0, 0]
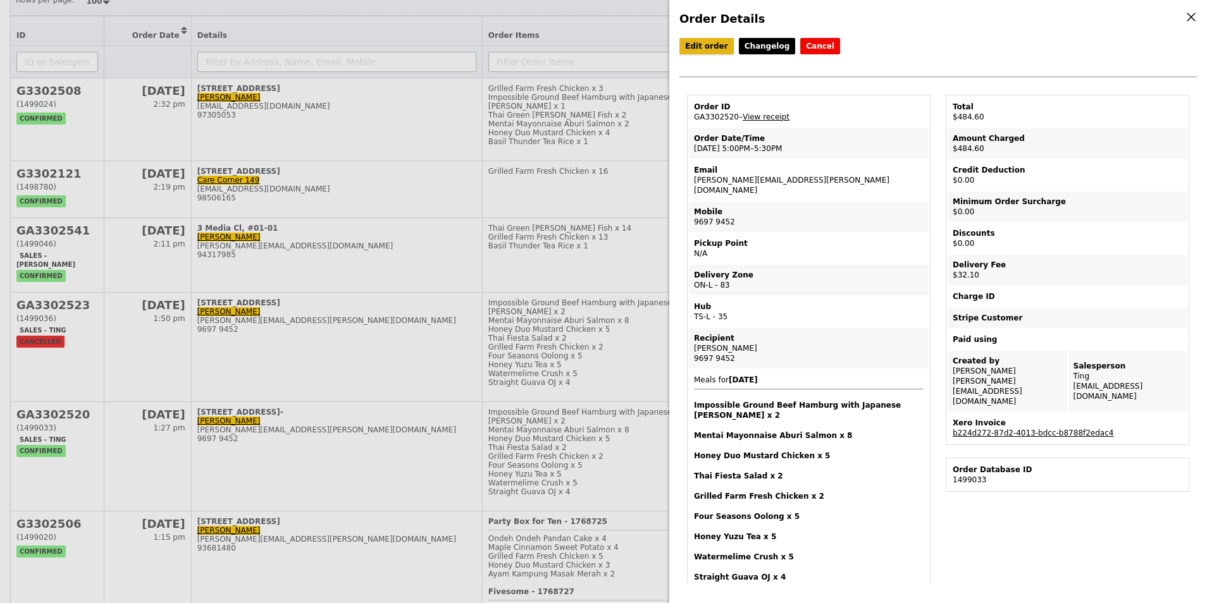
click at [701, 48] on link "Edit order" at bounding box center [706, 46] width 54 height 16
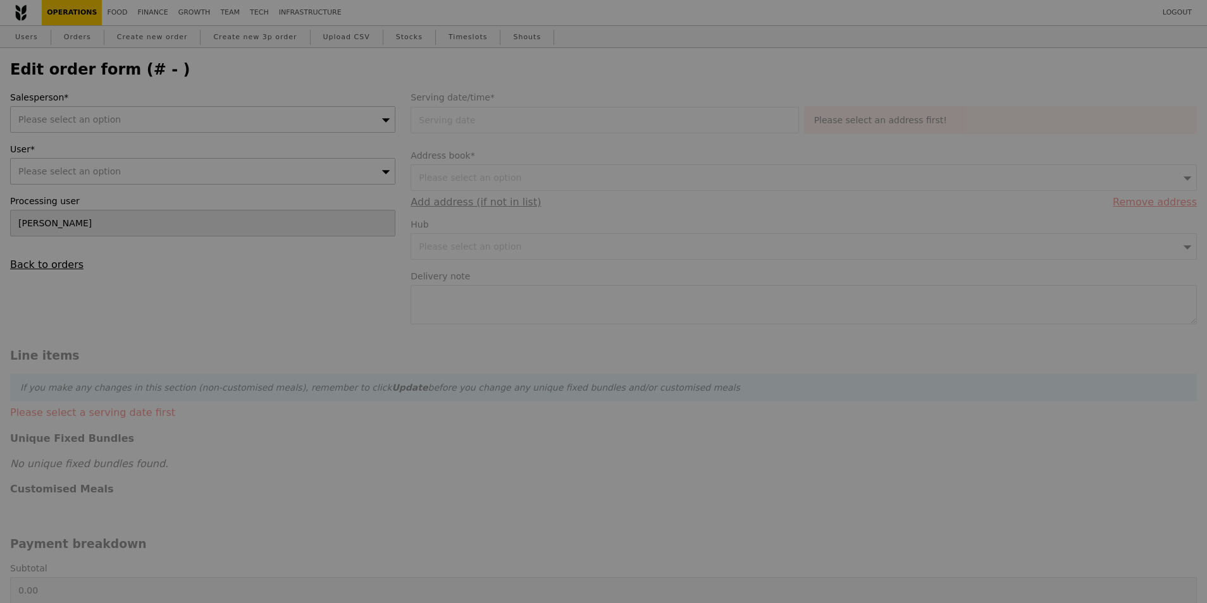
type input "16 Oct 2025"
type textarea "Address: 11 North Buona Vista, The Metropolis, Tower 2, 138589, c/o Reception o…"
type input "Loading..."
type input "452.50"
type input "29.45"
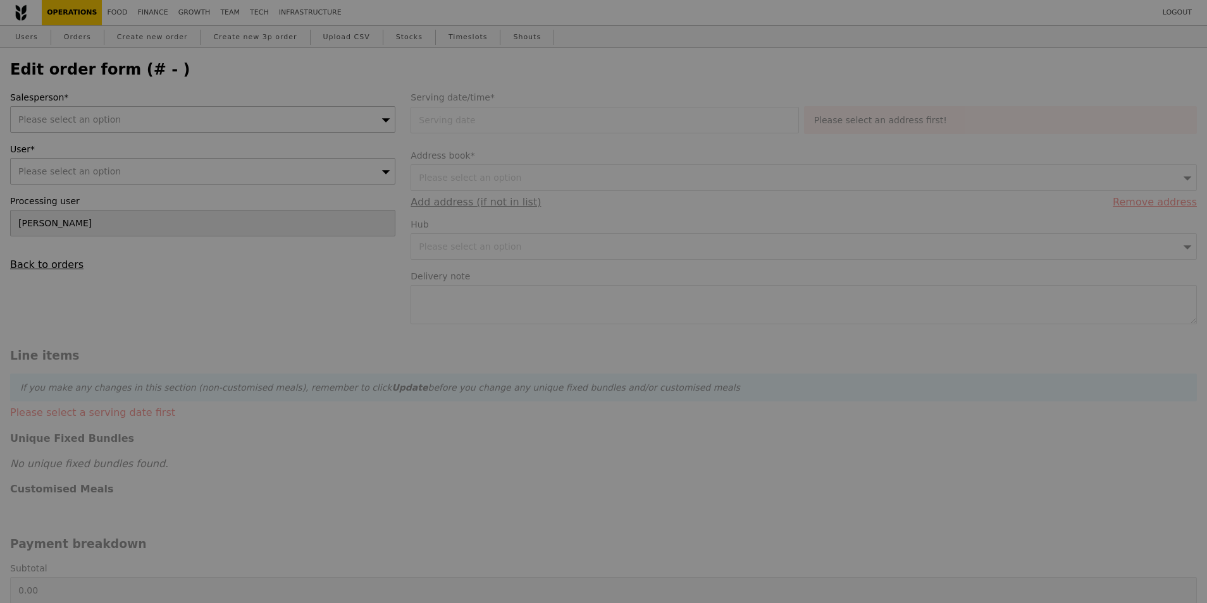
type input "32.10"
type input "484.60"
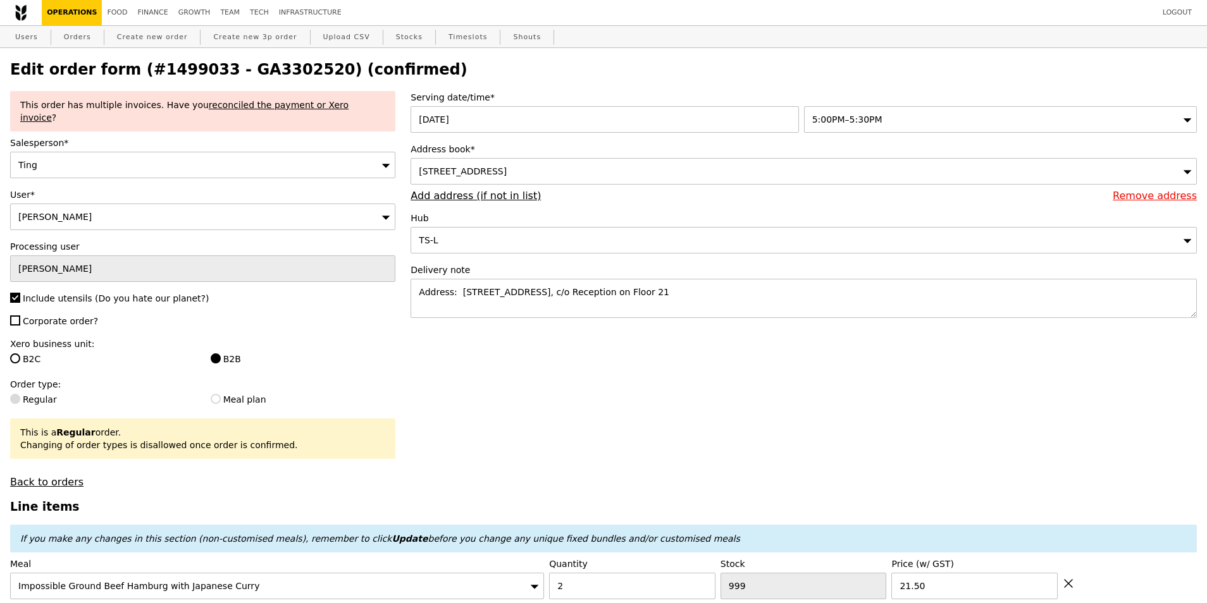
type input "Update"
type input "479"
type input "451"
type input "386"
type input "494"
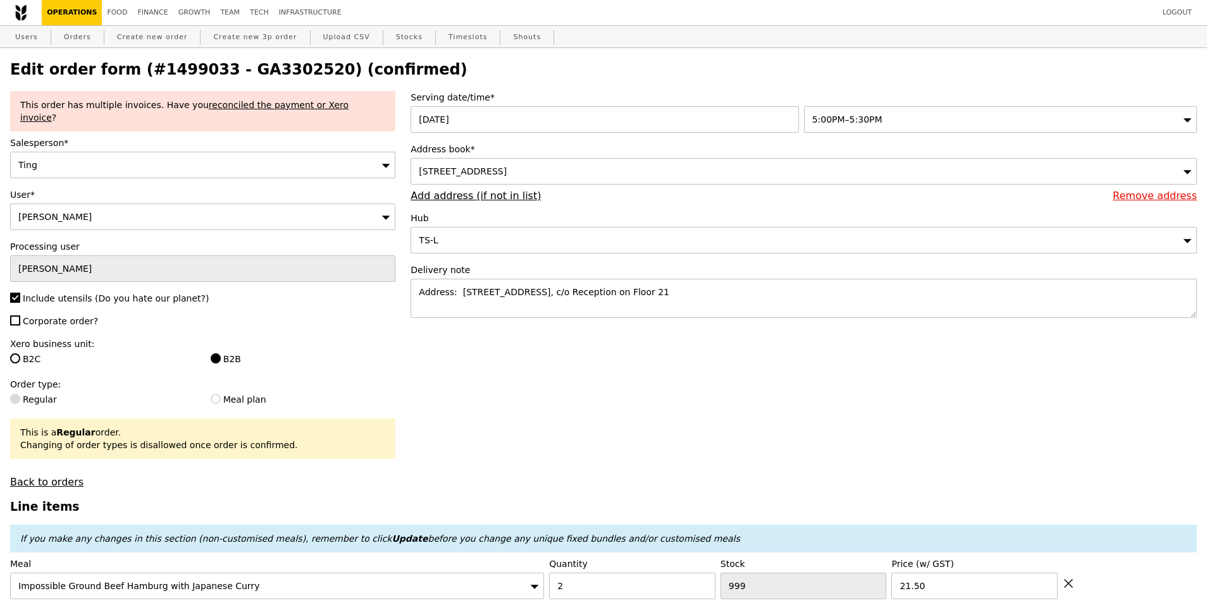
type input "390"
type input "491"
type input "488"
type input "495"
type input "493"
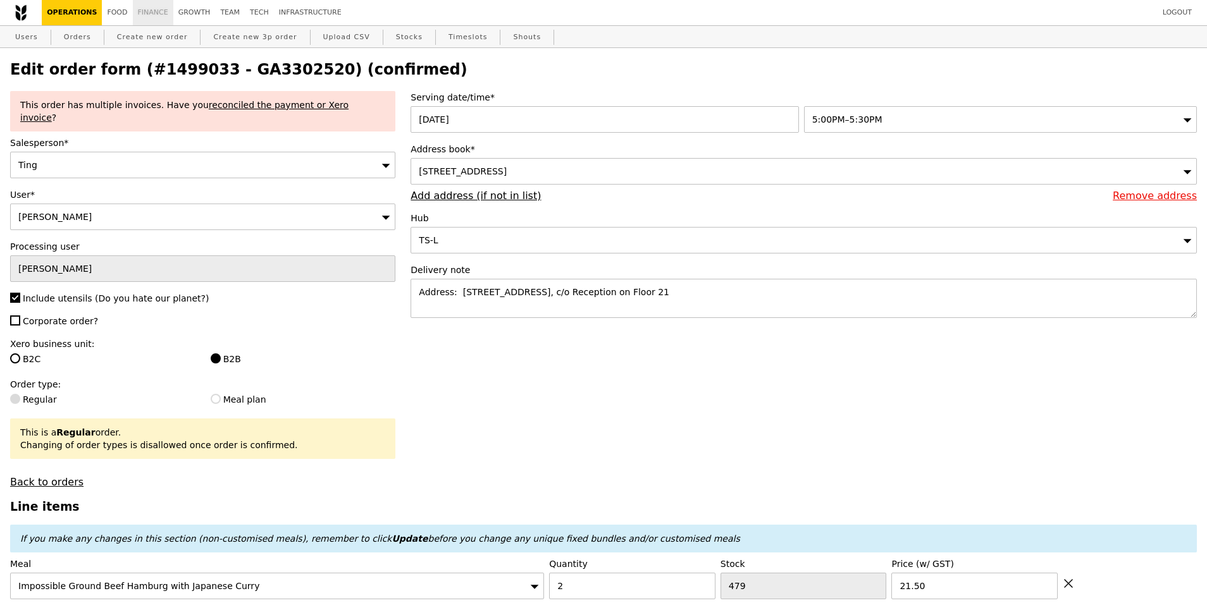
click at [150, 11] on link "Finance" at bounding box center [153, 12] width 40 height 25
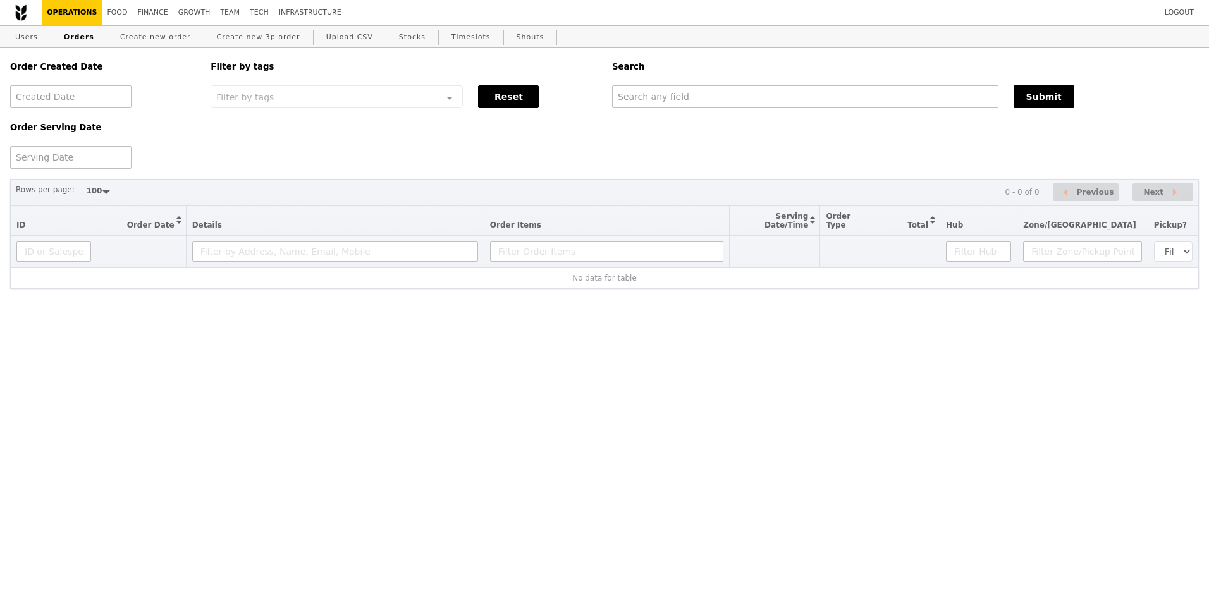
select select "100"
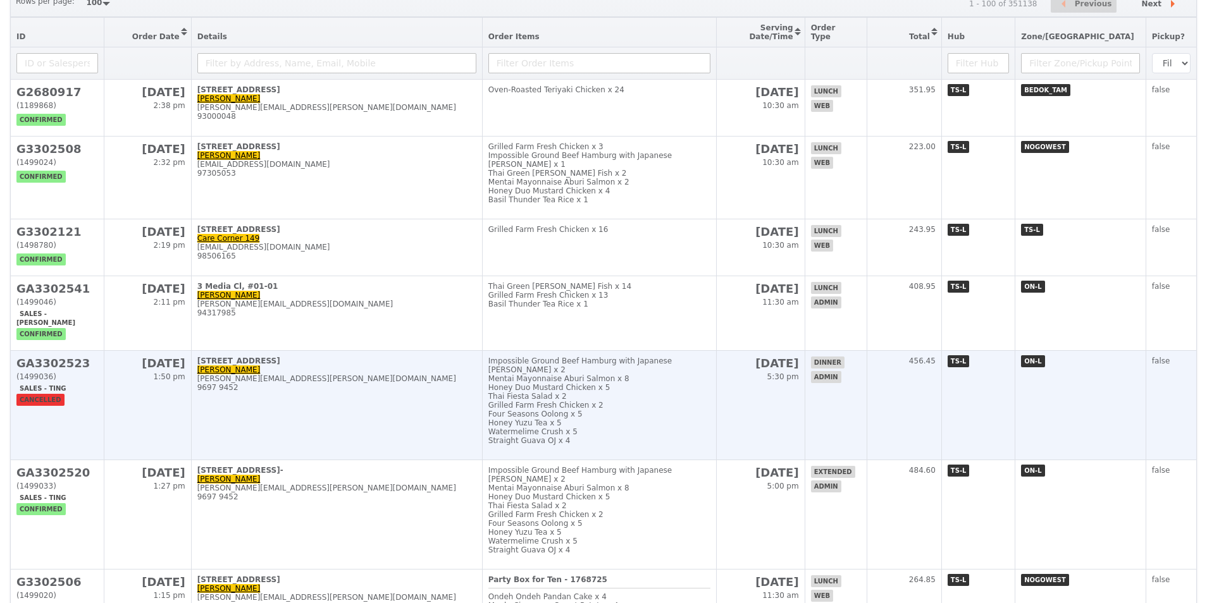
scroll to position [190, 0]
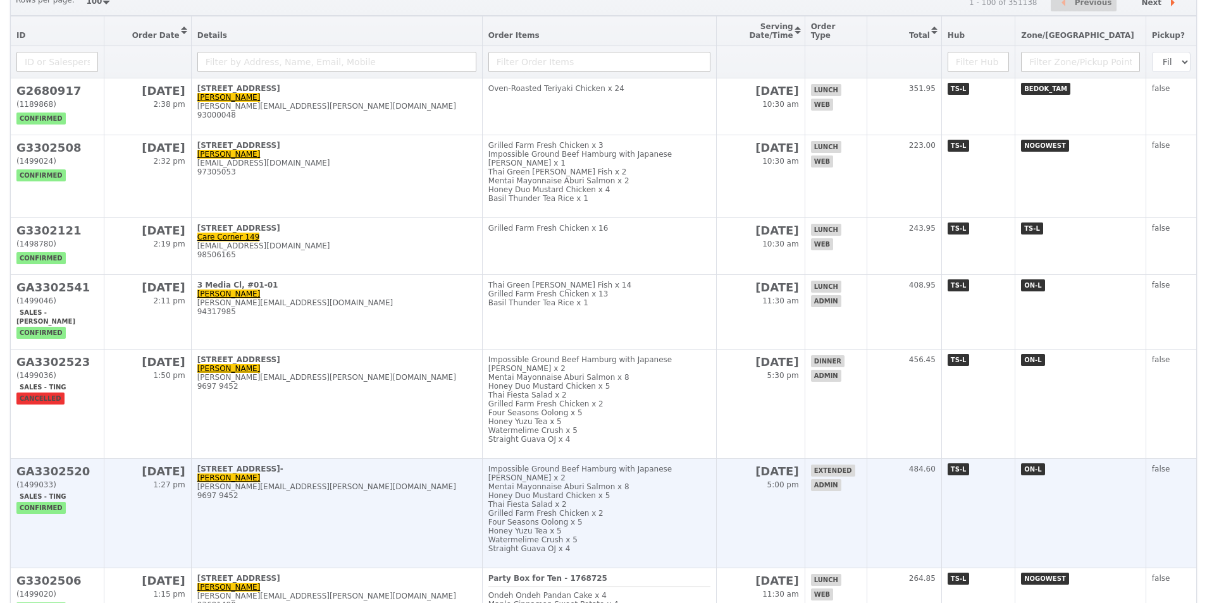
click at [61, 478] on h2 "GA3302520" at bounding box center [57, 471] width 82 height 13
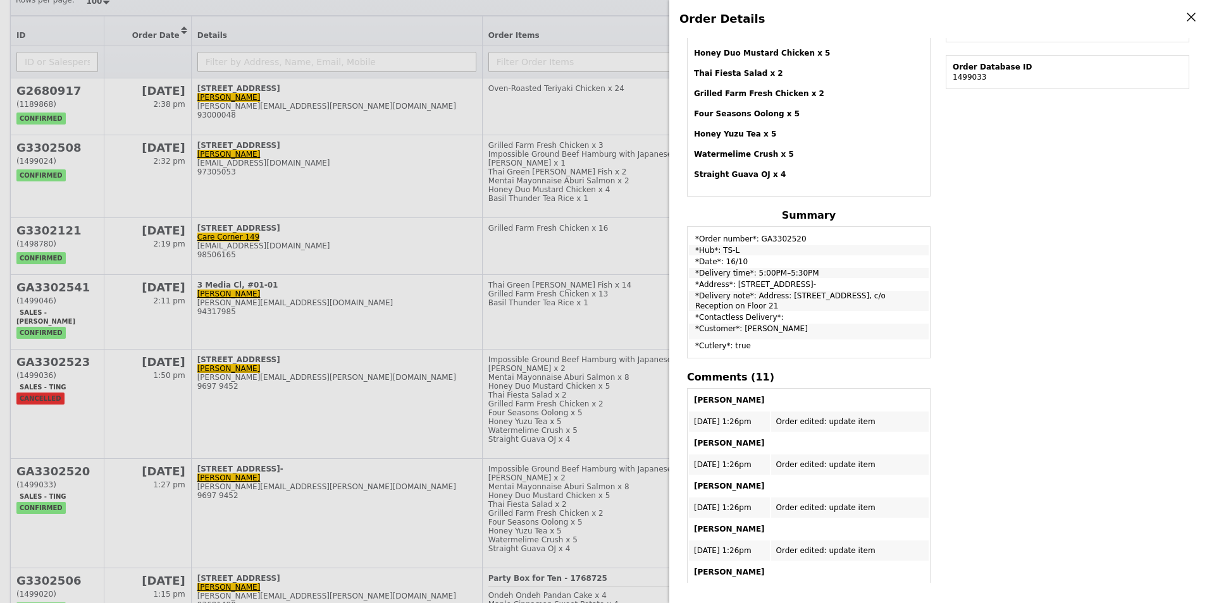
scroll to position [443, 0]
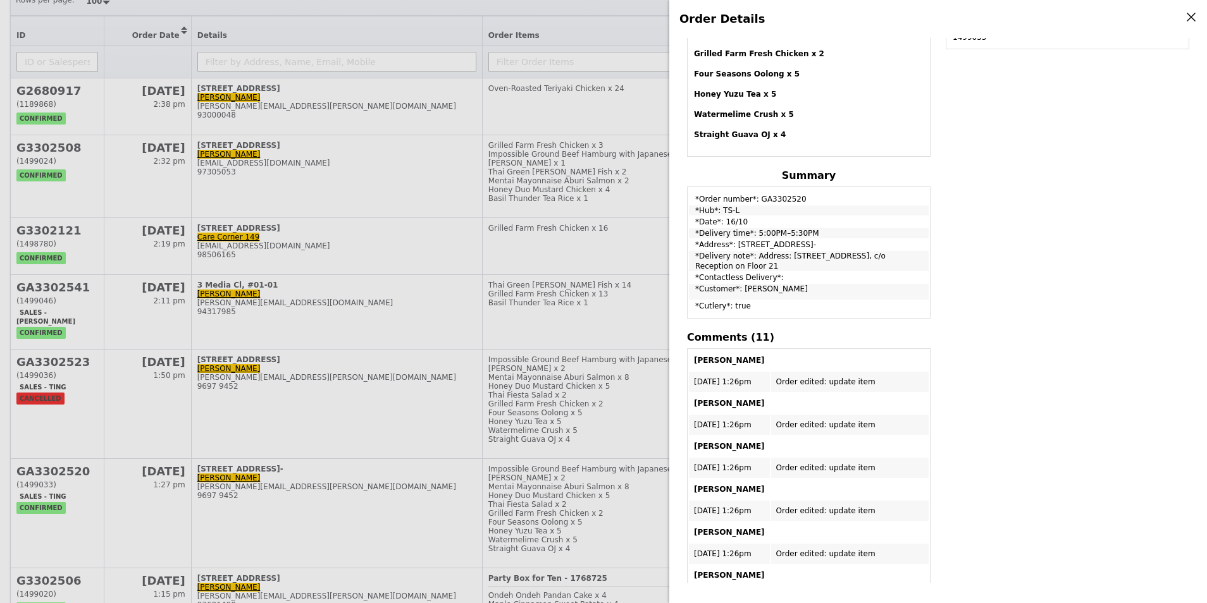
click at [777, 188] on td "*Order number*: GA3302520" at bounding box center [809, 196] width 240 height 16
copy td "GA3302520"
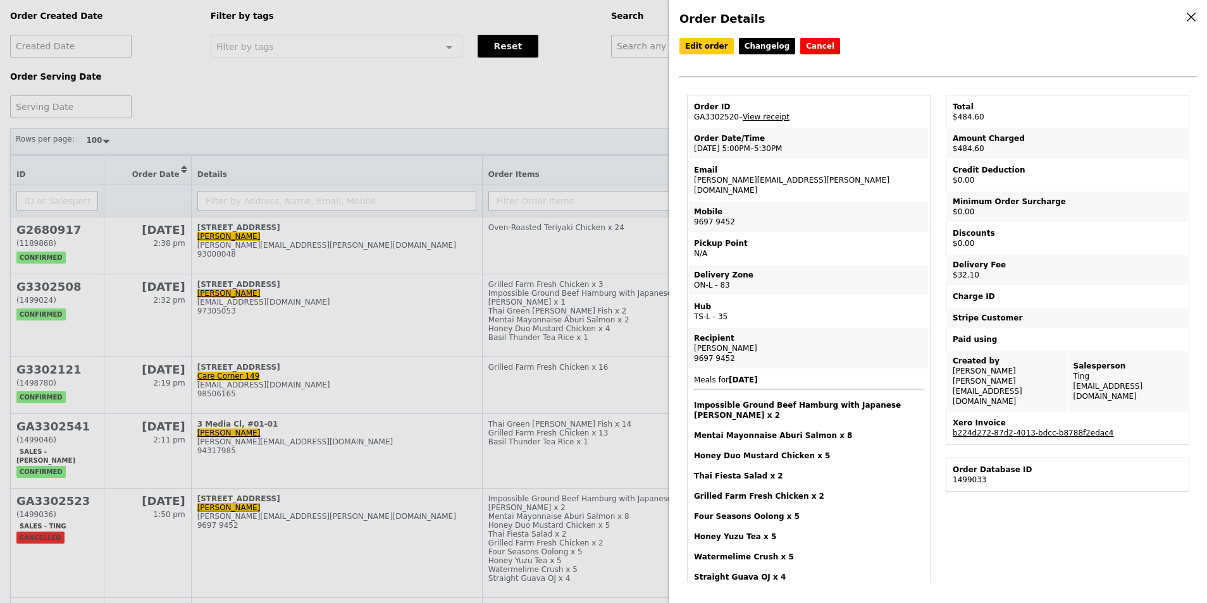
scroll to position [0, 0]
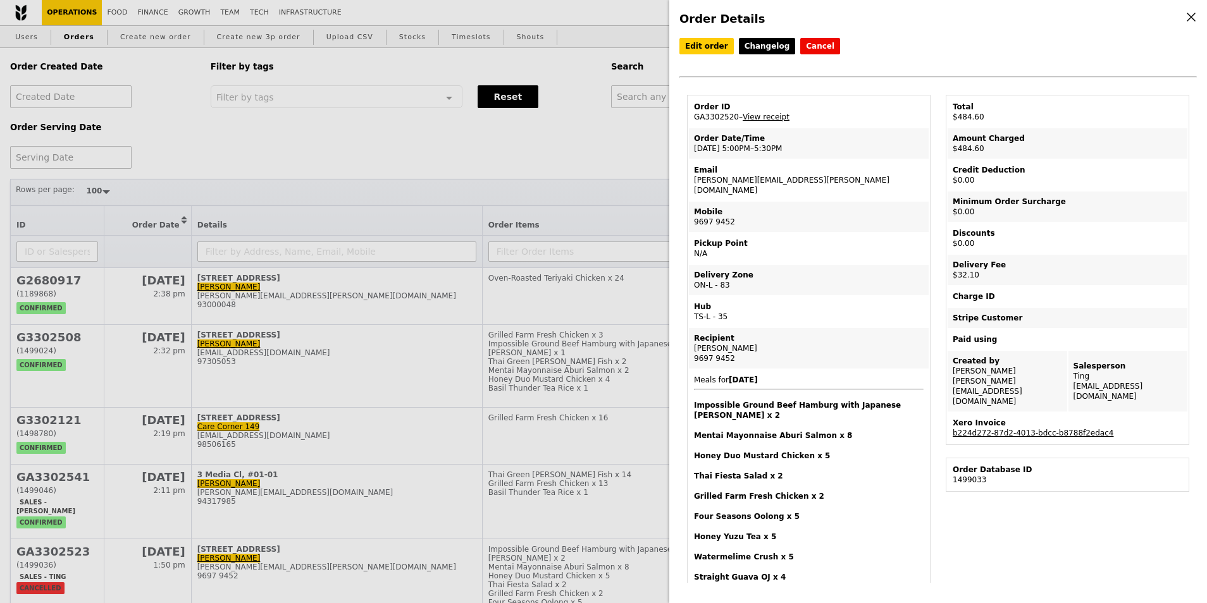
drag, startPoint x: 1100, startPoint y: 419, endPoint x: 952, endPoint y: 417, distance: 148.6
click at [952, 417] on td "Xero Invoice b224d272-87d2-4013-bdcc-b8788f2edac4" at bounding box center [1067, 428] width 240 height 30
copy link "b224d272-87d2-4013-bdcc-b8788f2edac4"
click at [805, 44] on button "Cancel" at bounding box center [820, 46] width 40 height 16
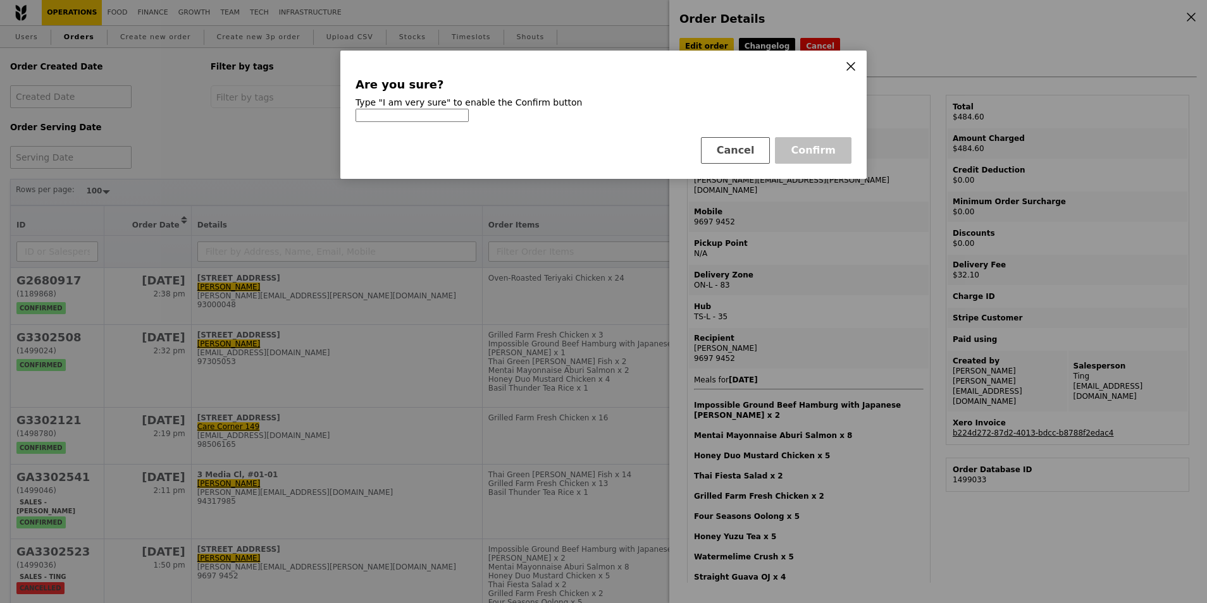
click at [848, 70] on icon at bounding box center [851, 67] width 8 height 8
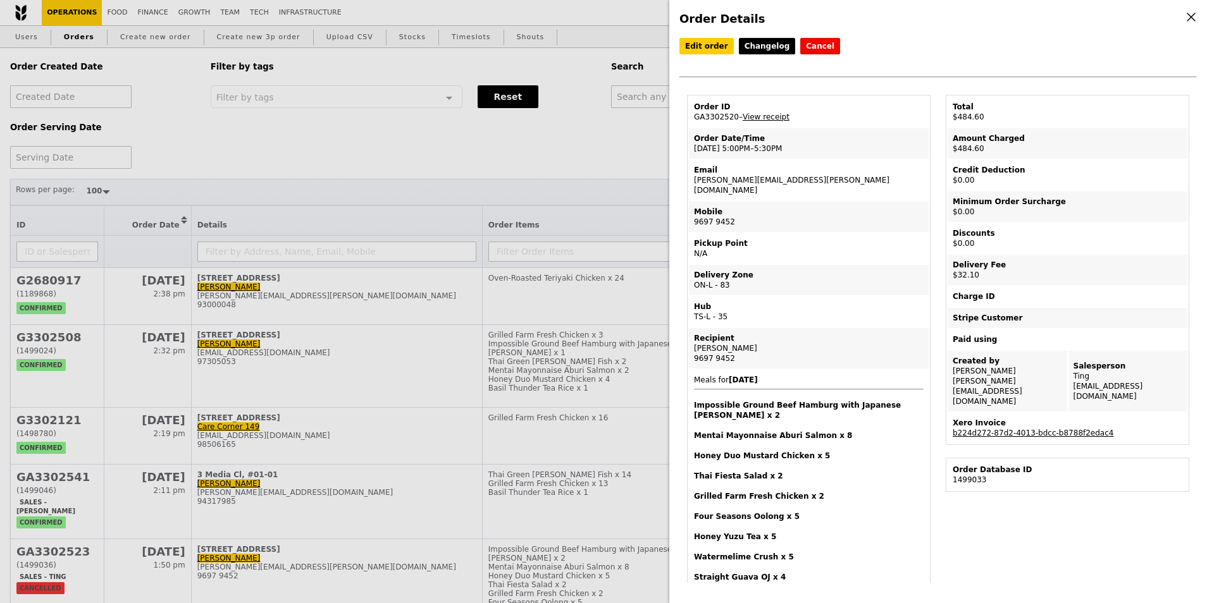
drag, startPoint x: 1095, startPoint y: 417, endPoint x: 947, endPoint y: 419, distance: 148.0
click at [947, 419] on td "Xero Invoice b224d272-87d2-4013-bdcc-b8788f2edac4" at bounding box center [1067, 428] width 240 height 30
copy link "b224d272-87d2-4013-bdcc-b8788f2edac4"
click at [1025, 429] on link "b224d272-87d2-4013-bdcc-b8788f2edac4" at bounding box center [1032, 433] width 161 height 9
drag, startPoint x: 772, startPoint y: 185, endPoint x: 765, endPoint y: 184, distance: 7.7
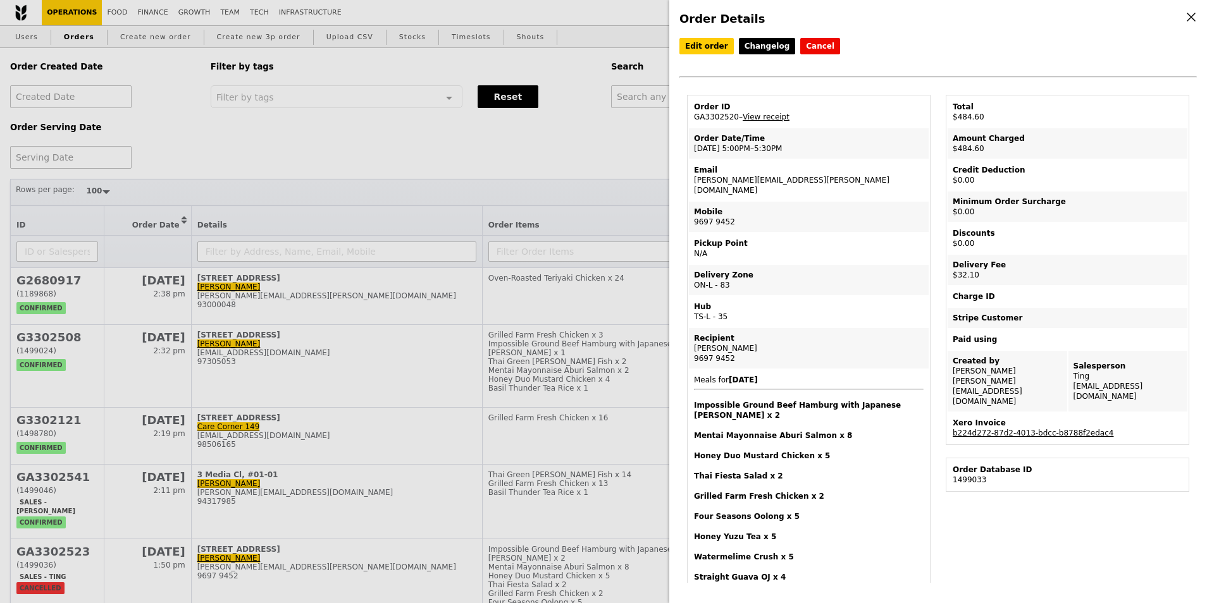
click at [772, 185] on td "Email sandie.lim@clozette.co" at bounding box center [809, 180] width 240 height 40
click at [746, 182] on td "Email sandie.lim@clozette.co" at bounding box center [809, 180] width 240 height 40
copy td "[PERSON_NAME][EMAIL_ADDRESS][PERSON_NAME][DOMAIN_NAME]"
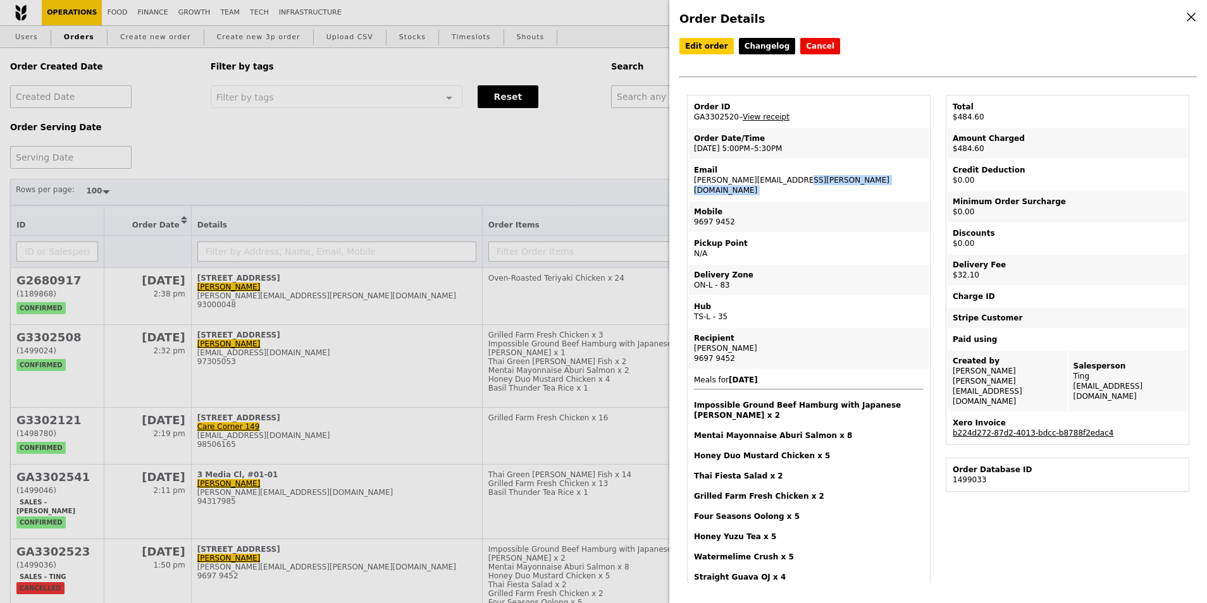
click at [985, 429] on link "b224d272-87d2-4013-bdcc-b8788f2edac4" at bounding box center [1032, 433] width 161 height 9
click at [748, 120] on link "View receipt" at bounding box center [765, 117] width 47 height 9
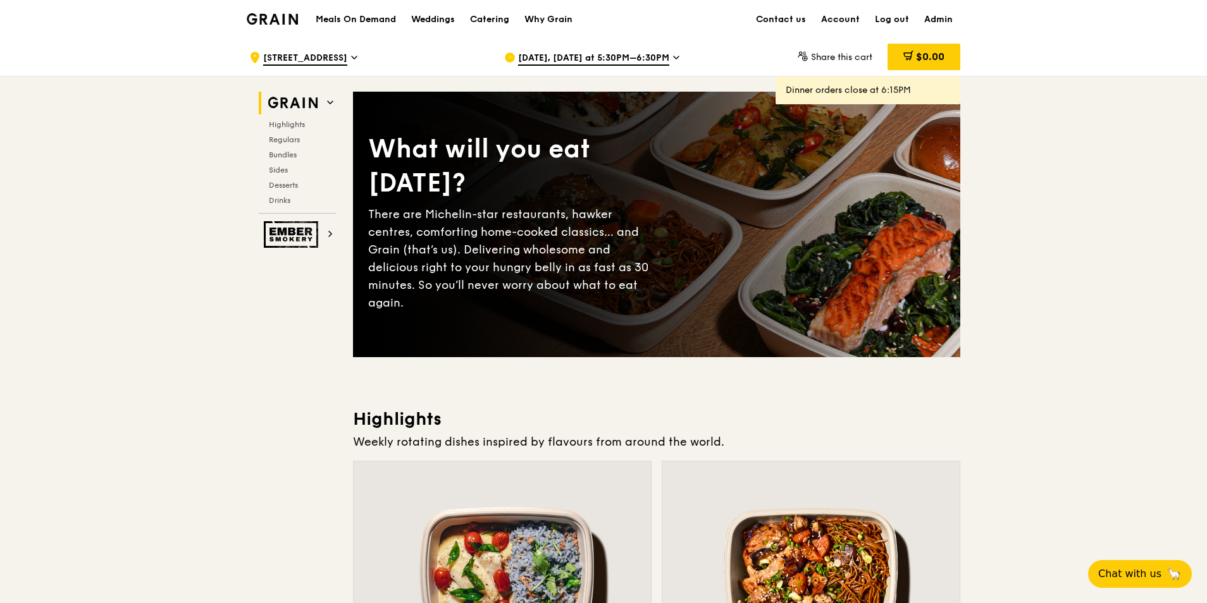
click at [353, 25] on h1 "Meals On Demand" at bounding box center [356, 19] width 80 height 13
click at [603, 58] on span "[DATE], [DATE] at 5:30PM–6:30PM" at bounding box center [593, 59] width 151 height 14
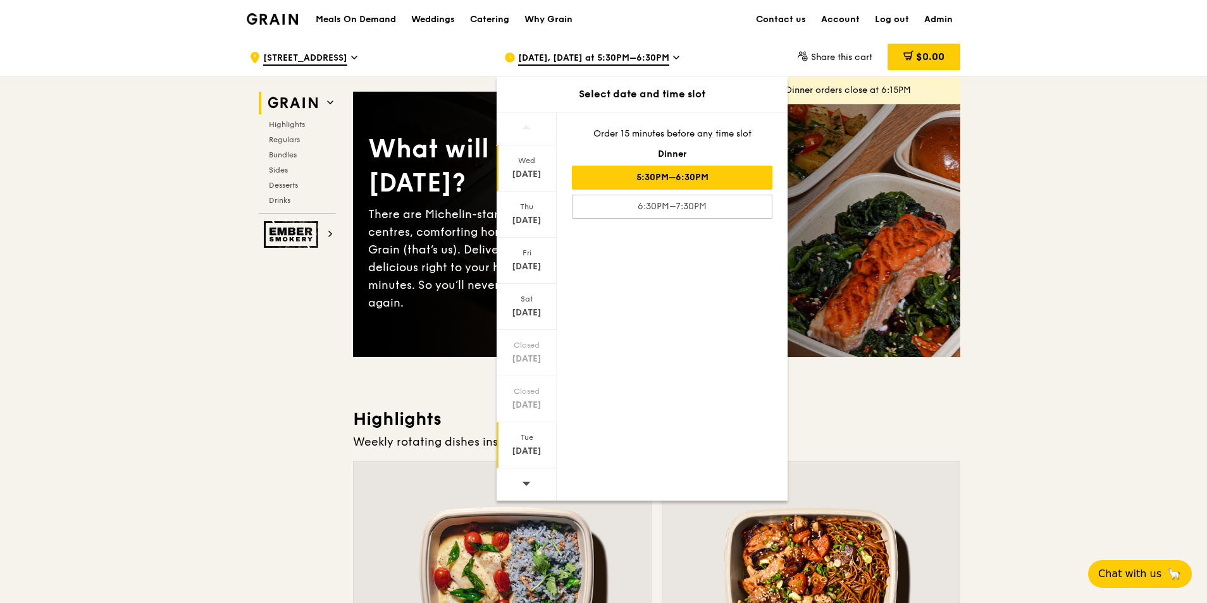
click at [524, 445] on div "[DATE]" at bounding box center [526, 445] width 60 height 46
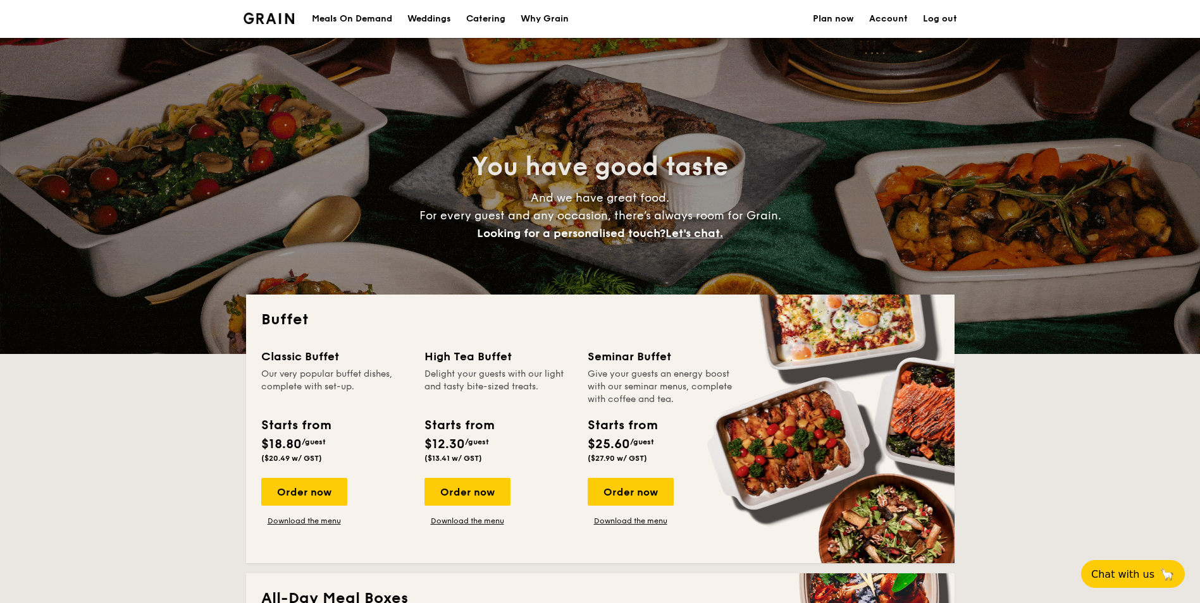
select select
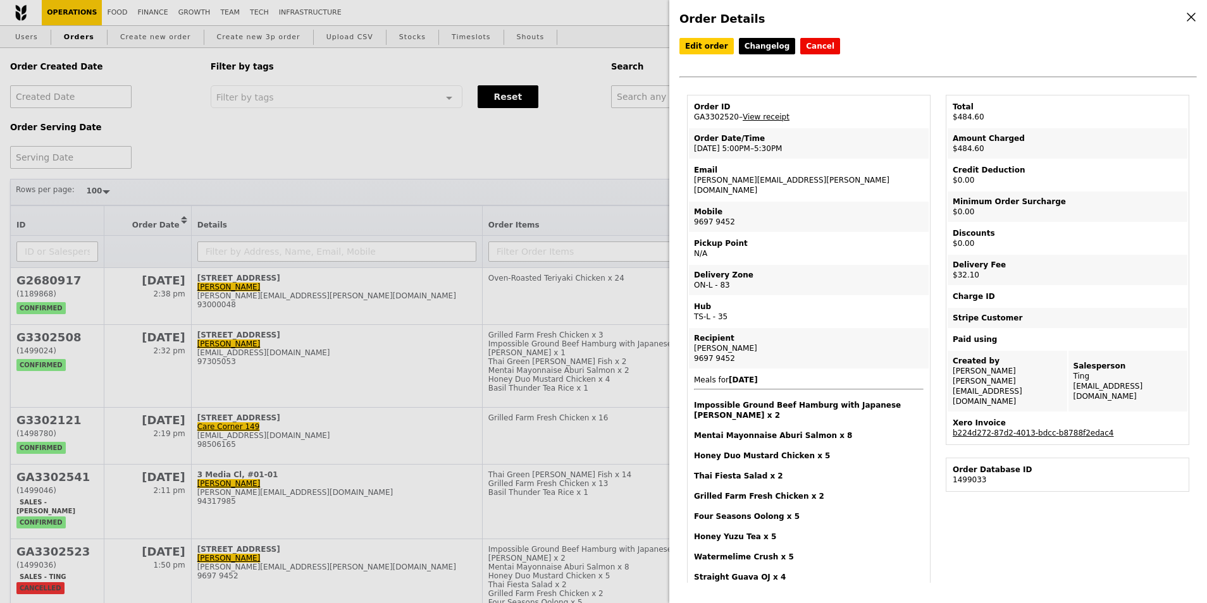
select select "100"
click at [593, 153] on div "Order Details Edit order Changelog Cancel Order ID GA3302520 – View receipt Ord…" at bounding box center [603, 301] width 1207 height 603
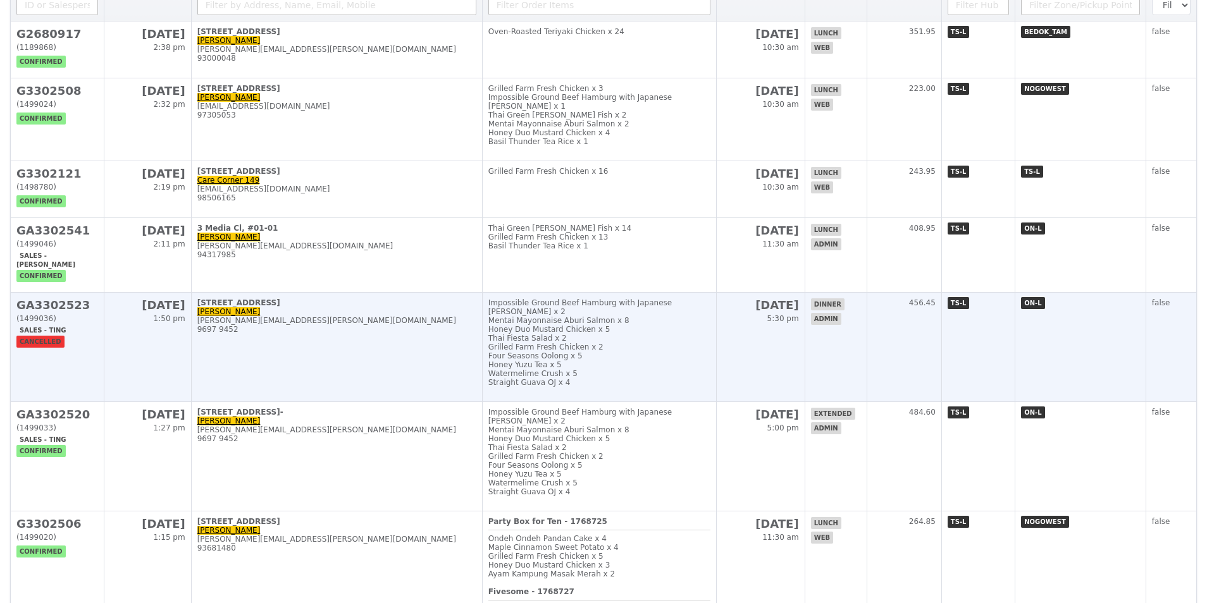
scroll to position [253, 0]
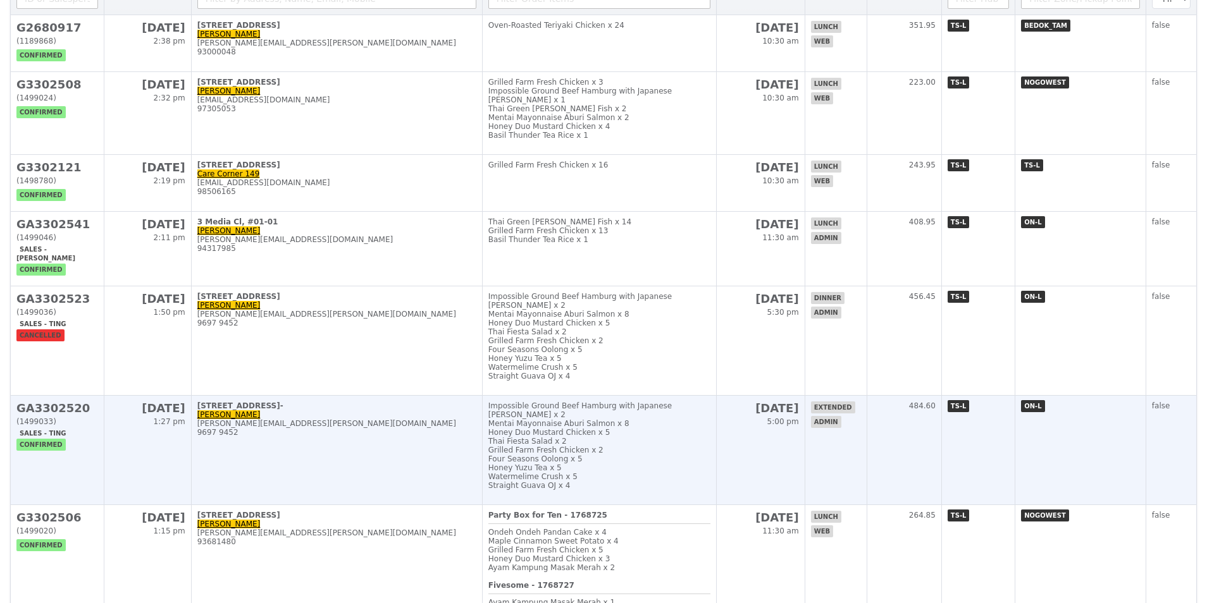
click at [48, 426] on div "(1499033)" at bounding box center [57, 421] width 82 height 9
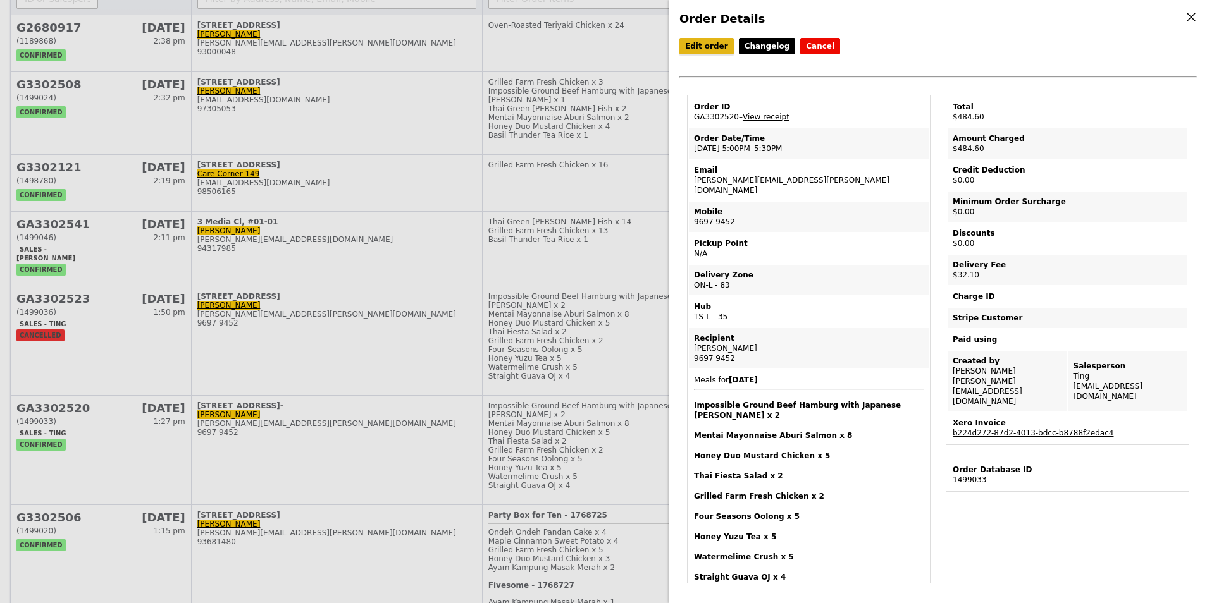
click at [714, 48] on link "Edit order" at bounding box center [706, 46] width 54 height 16
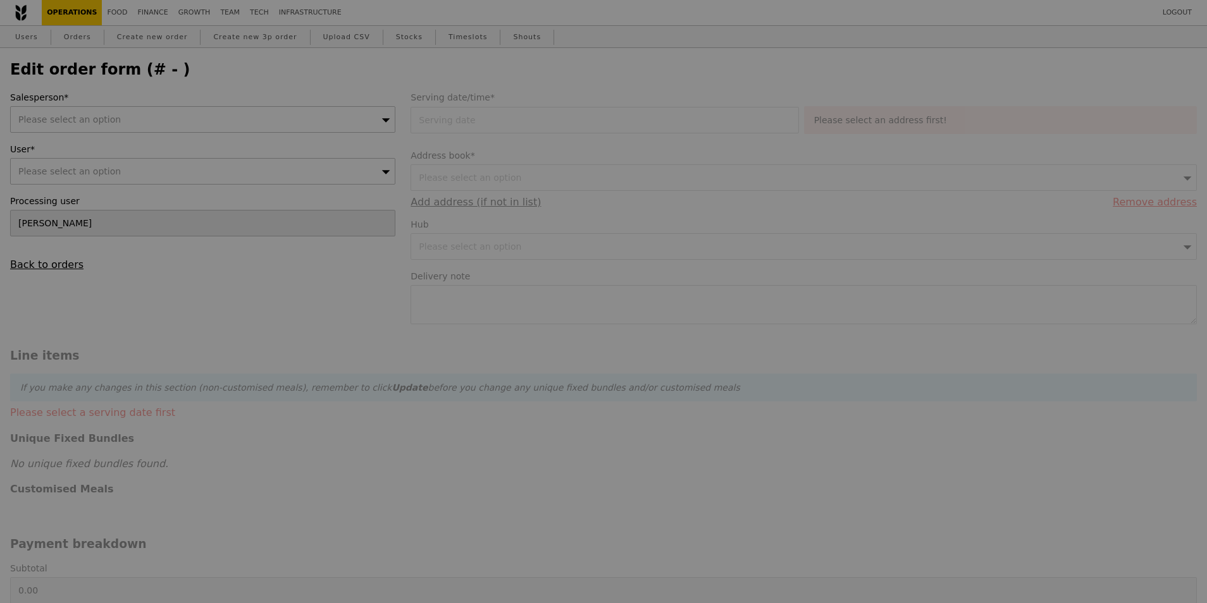
type input "[DATE]"
type textarea "Address: [STREET_ADDRESS], c/o Reception on Floor 21"
type input "Loading..."
type input "452.50"
type input "29.45"
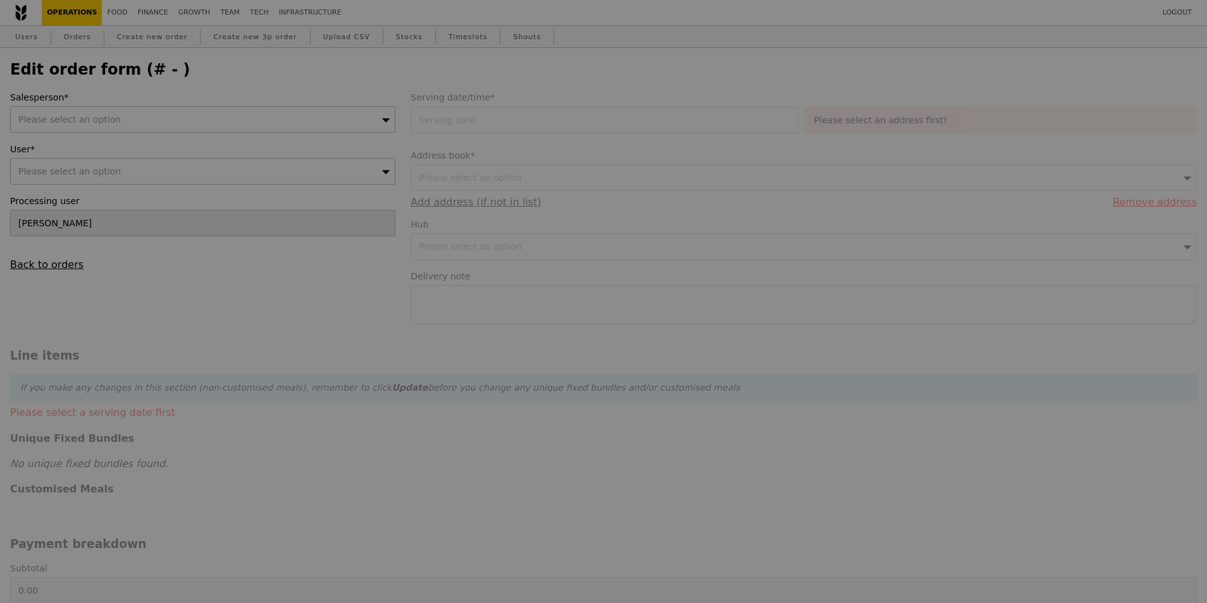
type input "32.10"
type input "484.60"
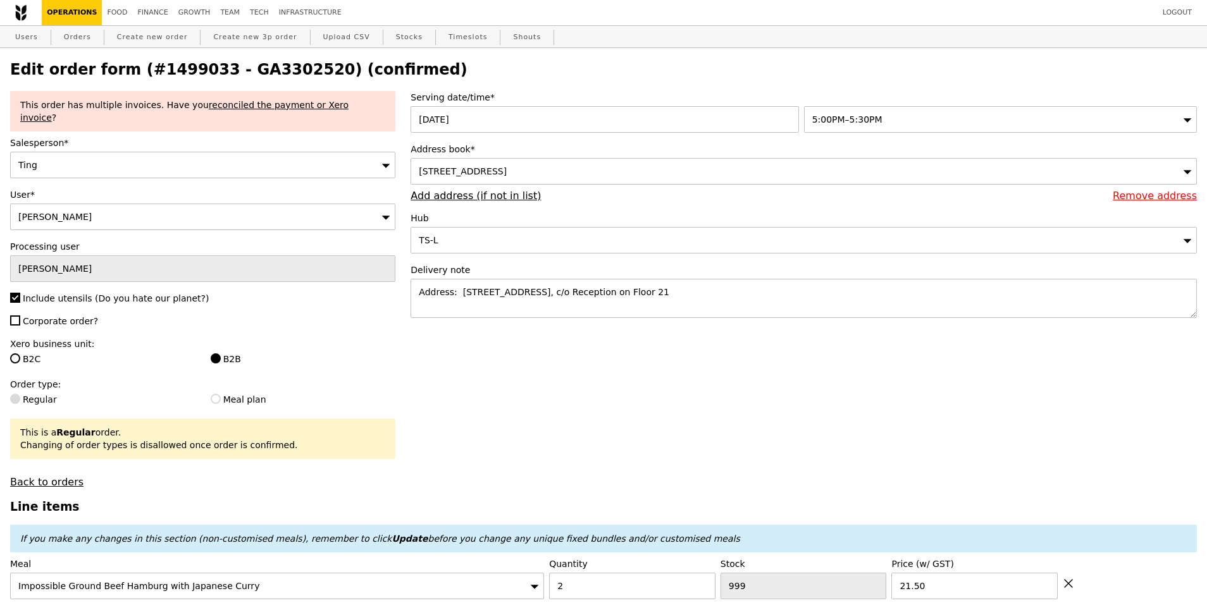
type input "Update"
type input "479"
type input "451"
type input "386"
type input "494"
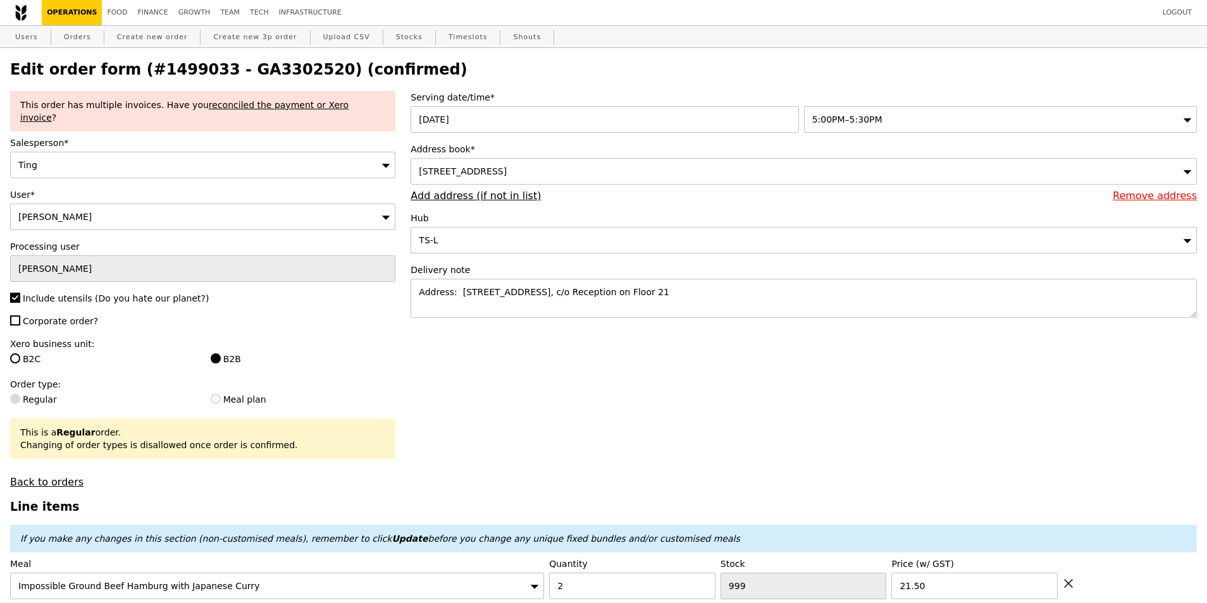
type input "390"
type input "491"
type input "488"
type input "495"
type input "493"
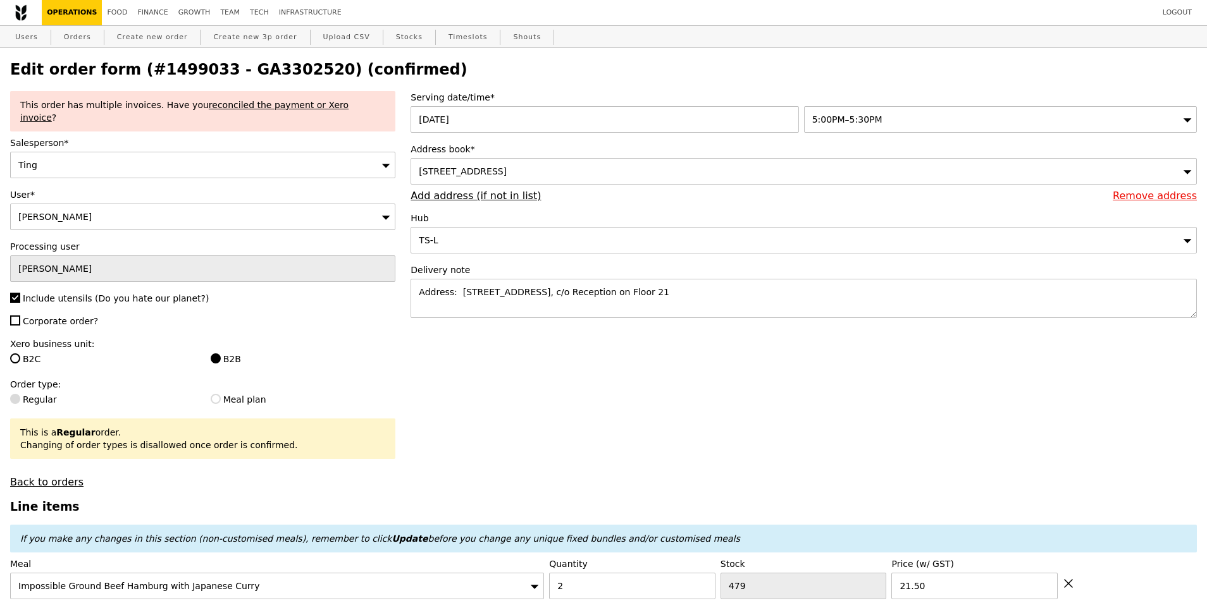
click at [857, 114] on div "5:00PM–5:30PM" at bounding box center [1000, 119] width 393 height 27
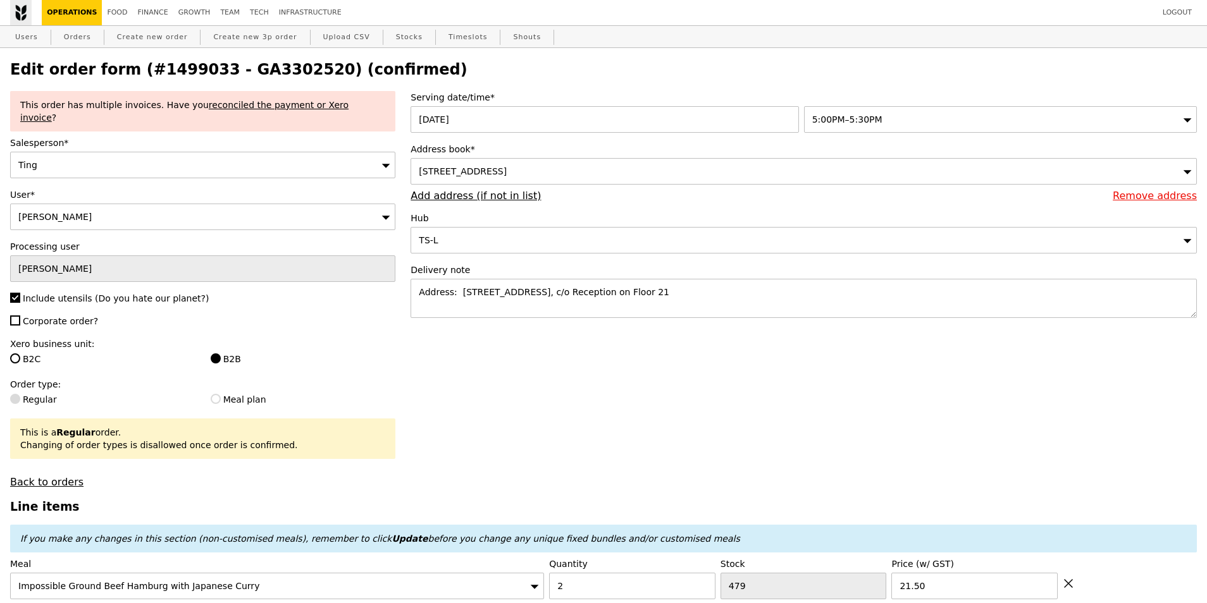
select select "100"
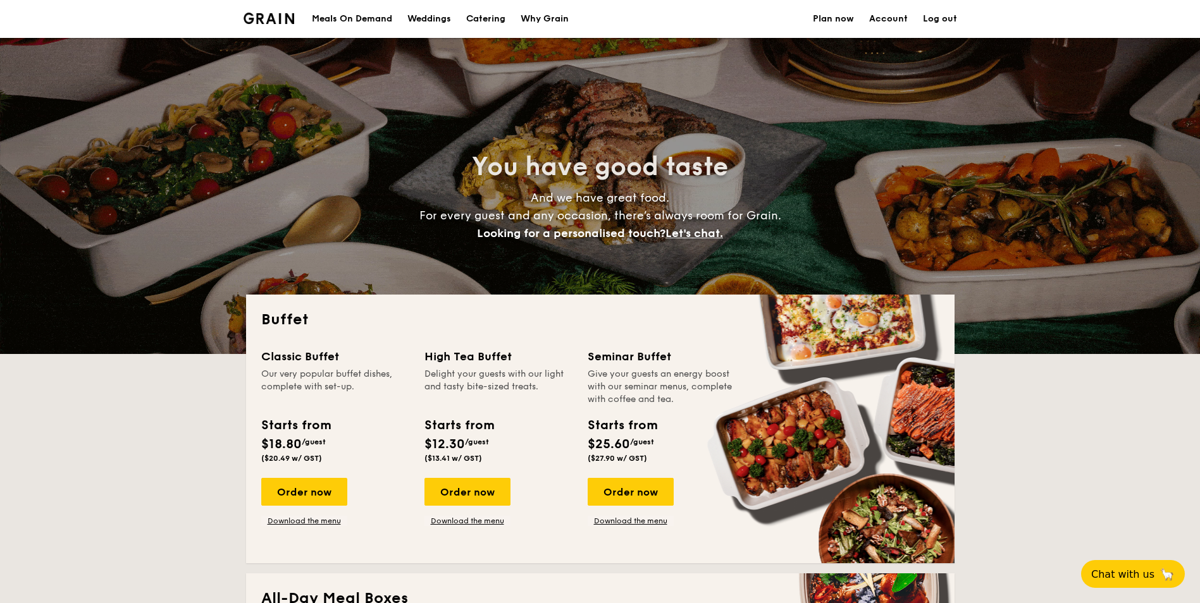
select select
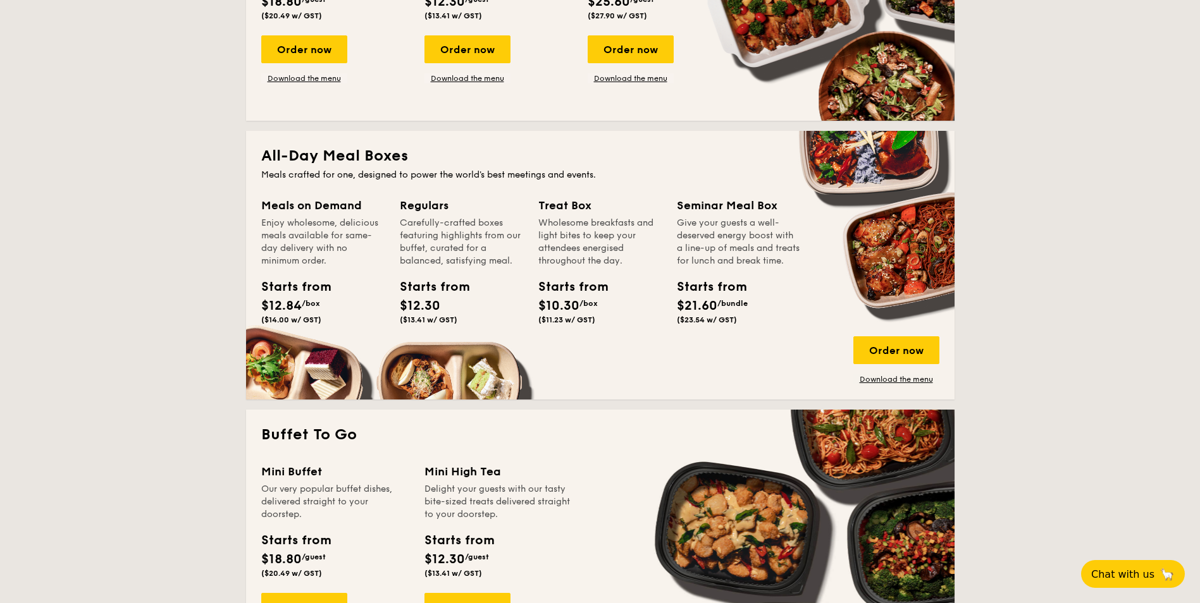
scroll to position [430, 0]
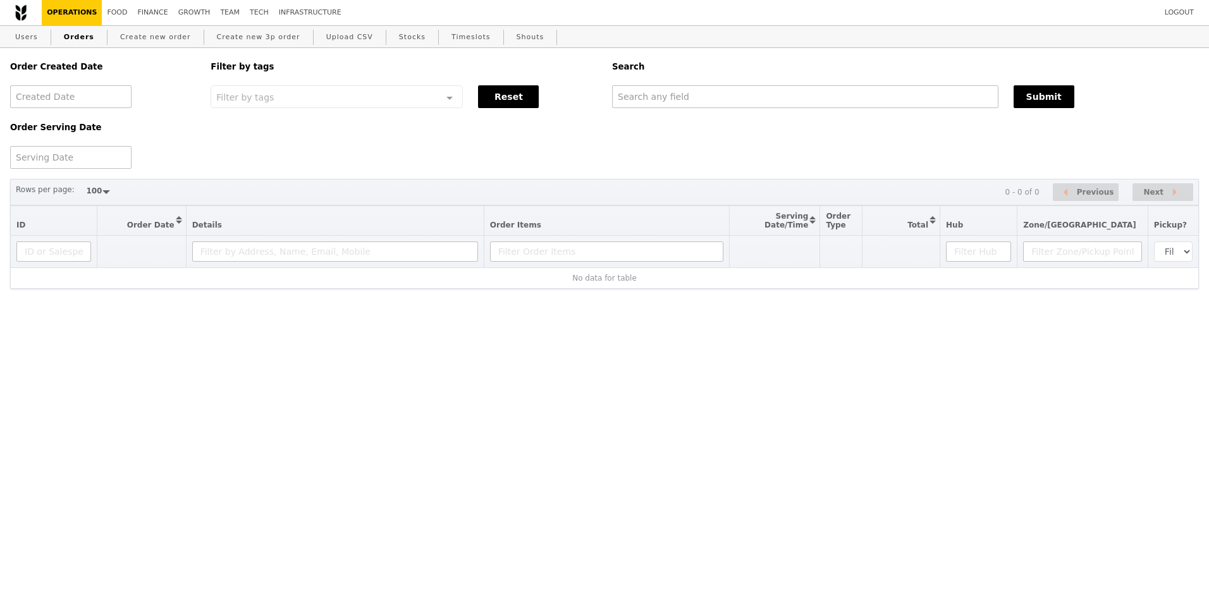
select select "100"
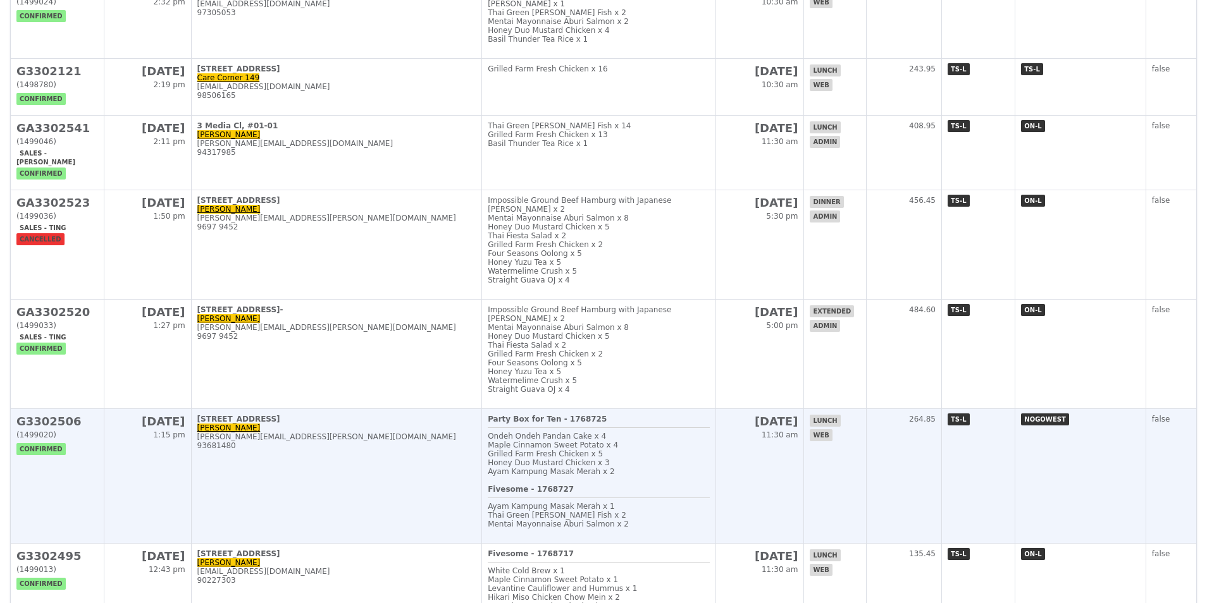
scroll to position [759, 0]
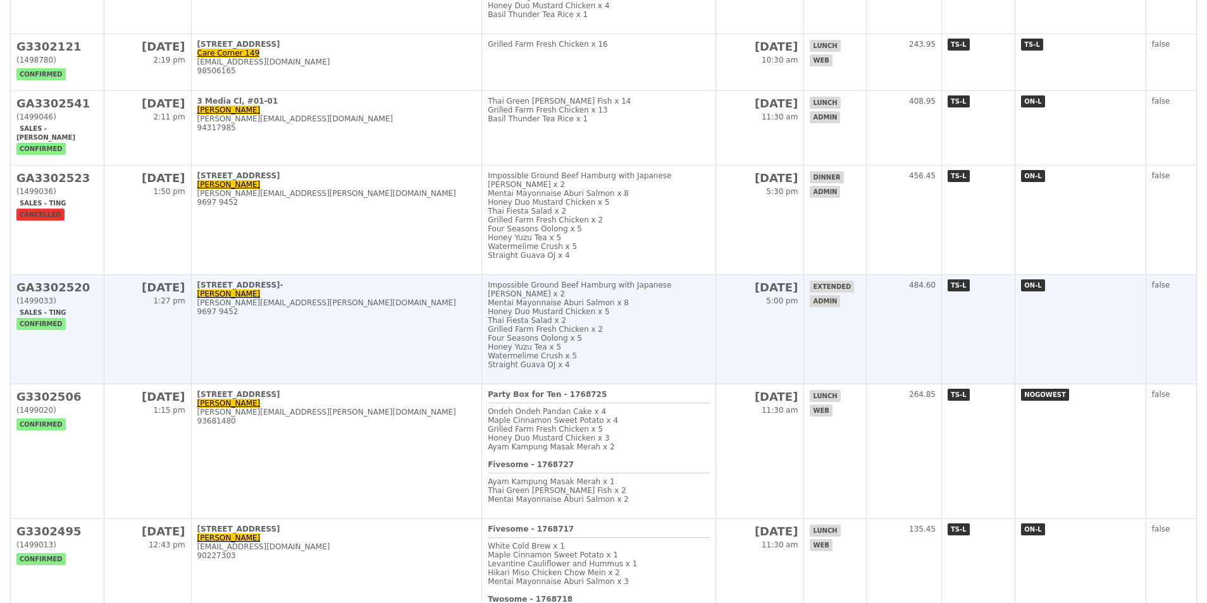
click at [58, 305] on div "(1499033)" at bounding box center [57, 301] width 82 height 9
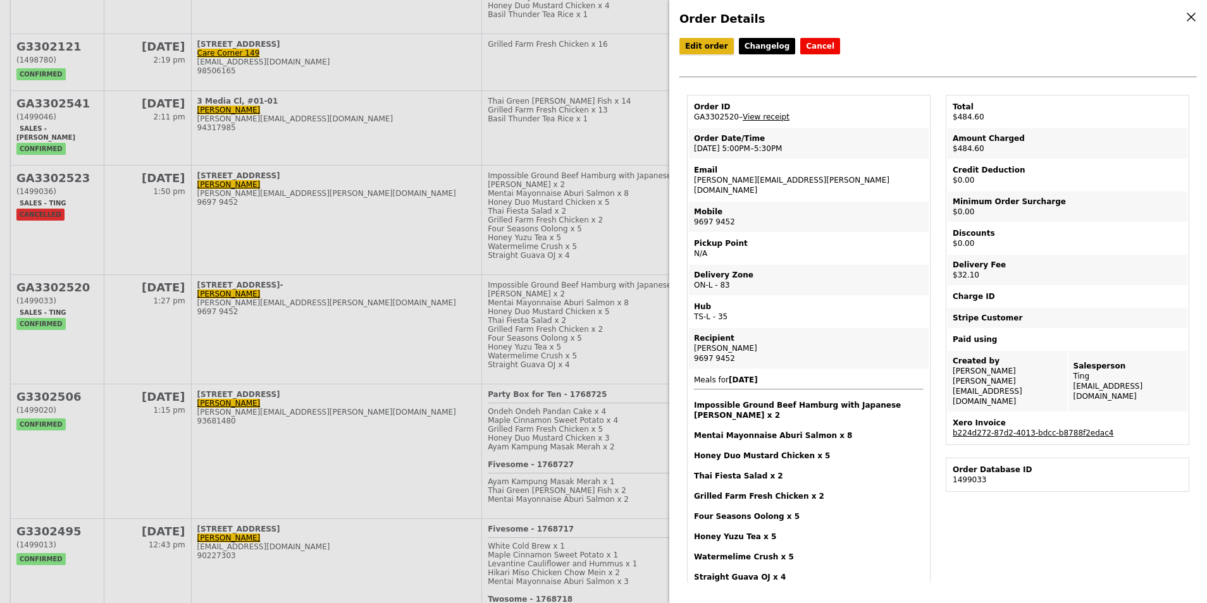
click at [703, 48] on link "Edit order" at bounding box center [706, 46] width 54 height 16
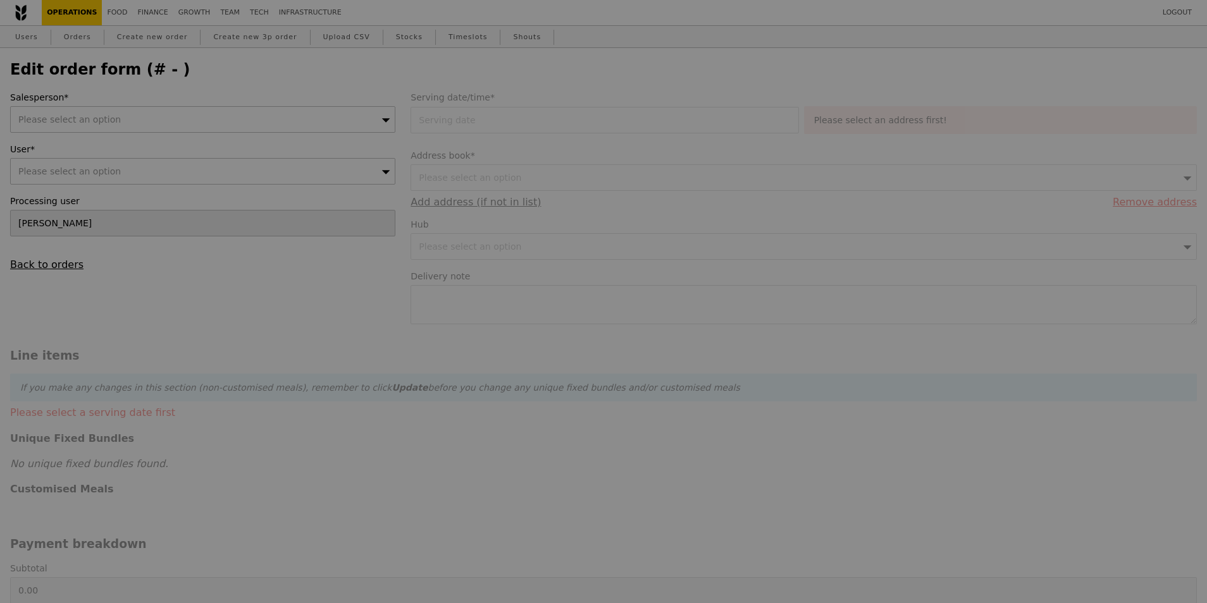
type input "16 Oct 2025"
type textarea "Address: 11 North Buona Vista, The Metropolis, Tower 2, 138589, c/o Reception o…"
type input "452.50"
type input "29.45"
type input "32.10"
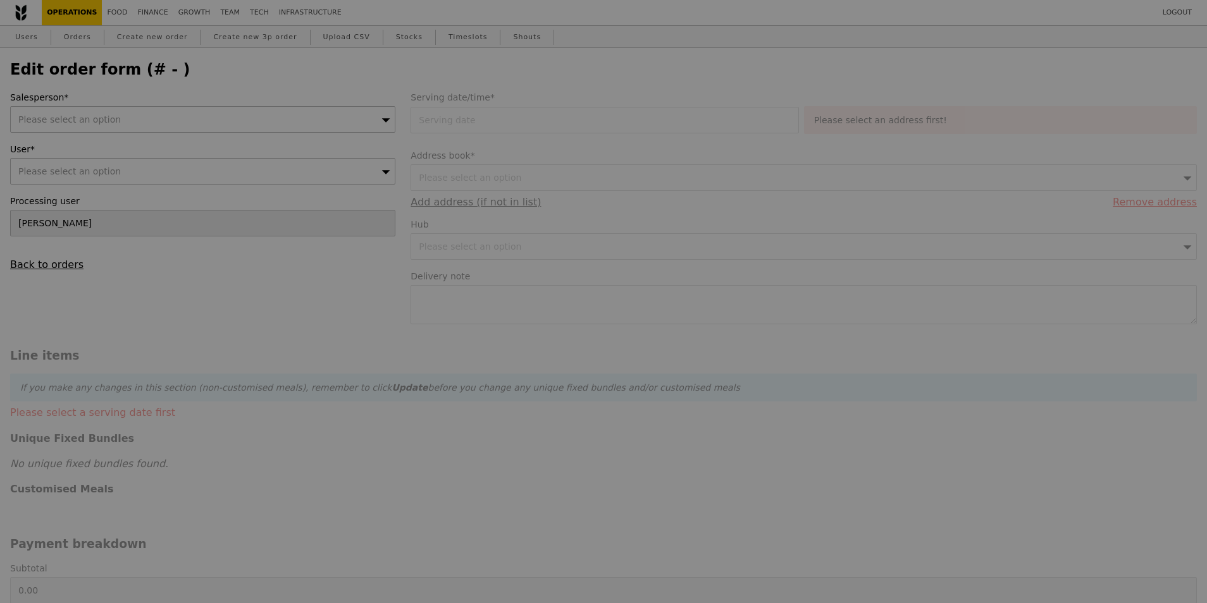
type input "484.60"
type input "Loading..."
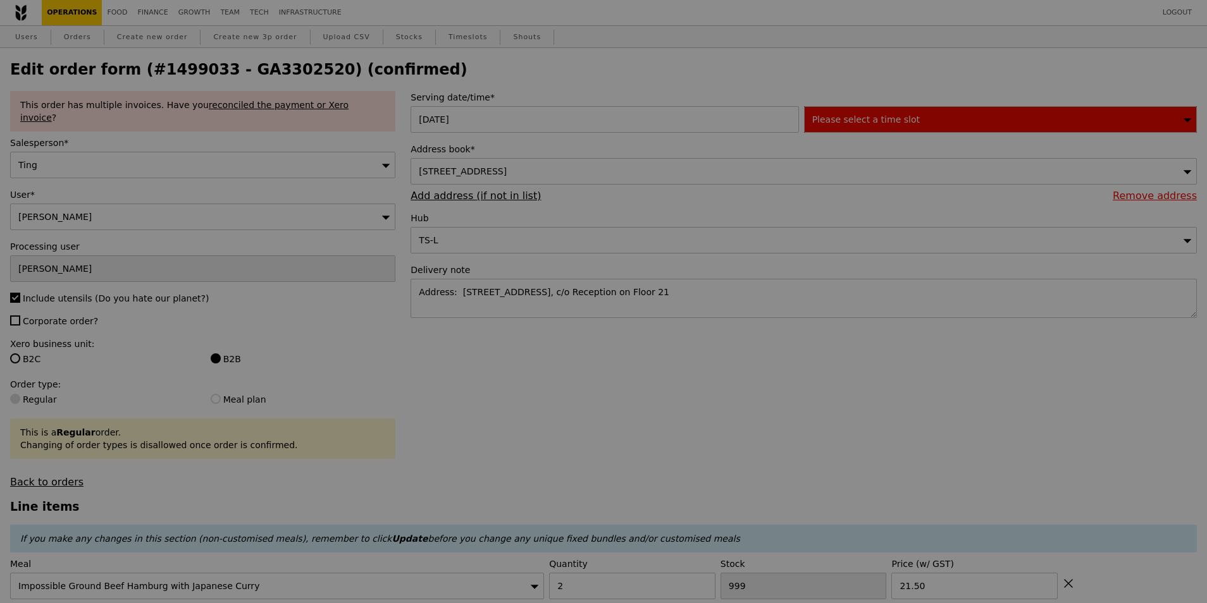
type input "479"
type input "451"
type input "386"
type input "494"
type input "390"
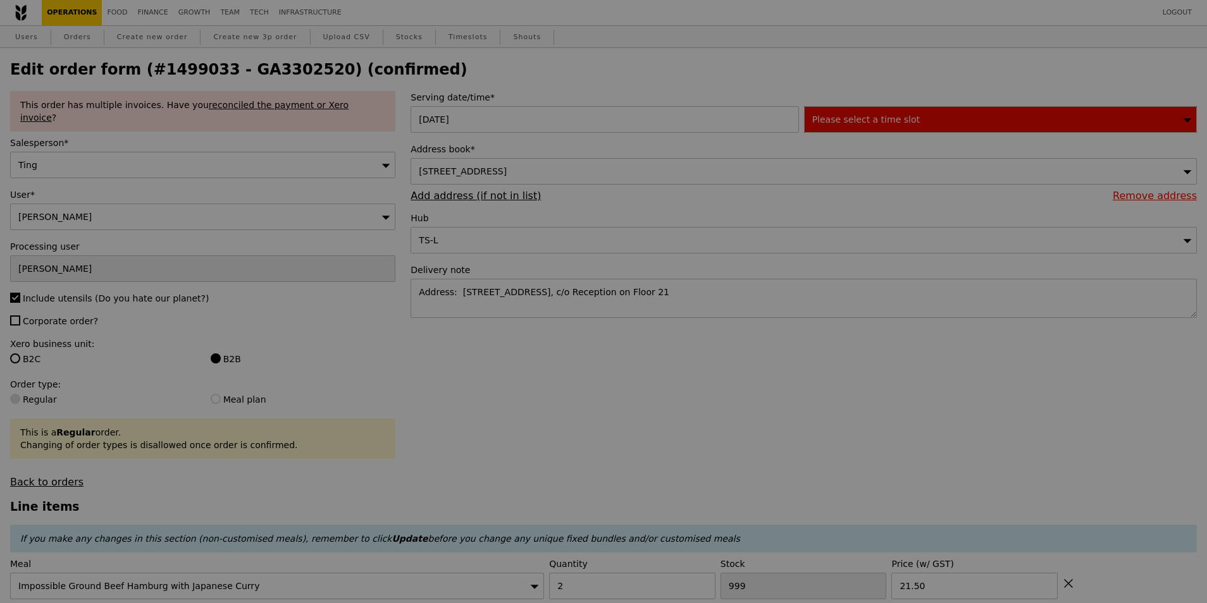
type input "491"
type input "488"
type input "495"
type input "493"
type input "Update"
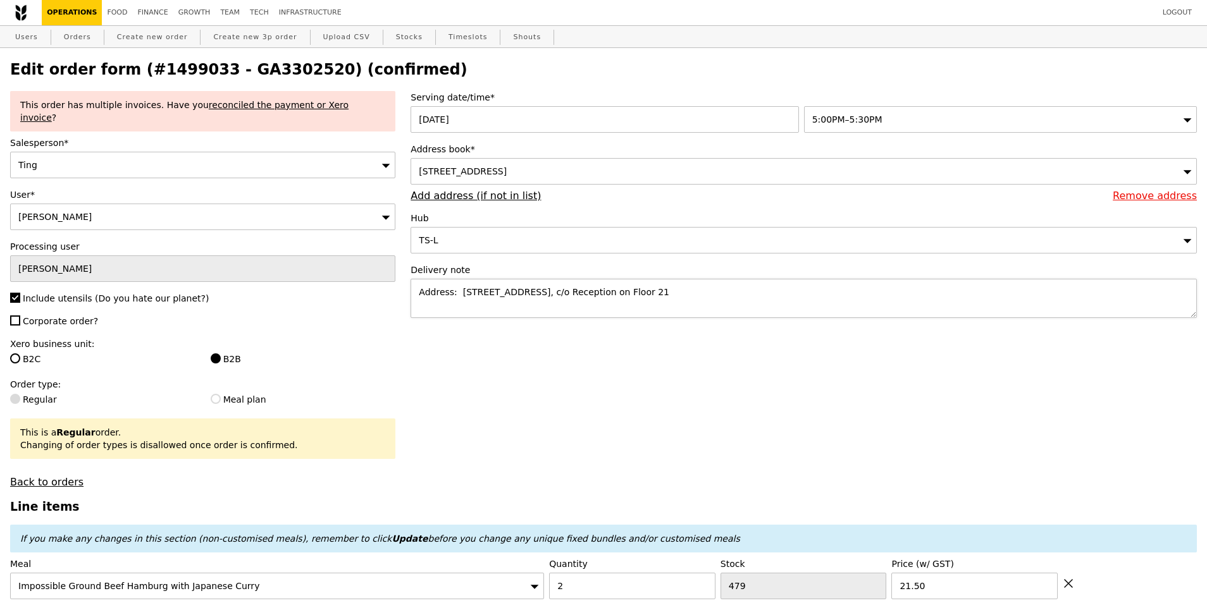
scroll to position [63, 0]
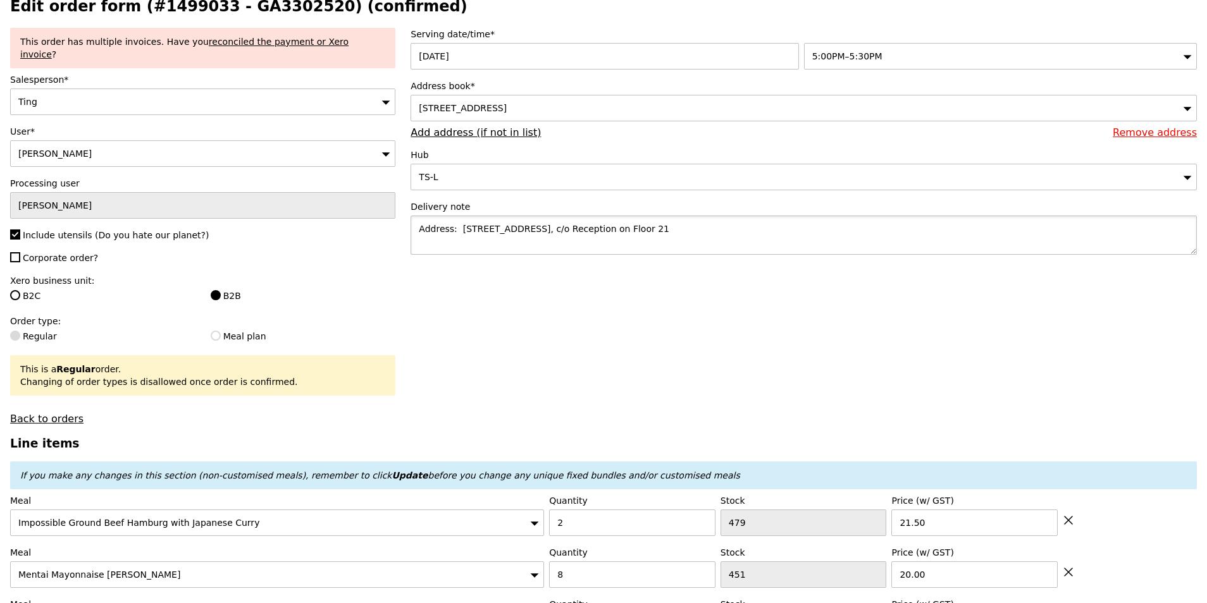
click at [816, 235] on textarea "Address: 11 North Buona Vista, The Metropolis, Tower 2, 138589, c/o Reception o…" at bounding box center [803, 235] width 786 height 39
click at [153, 192] on input "[PERSON_NAME]" at bounding box center [202, 205] width 385 height 27
click at [111, 194] on input "[PERSON_NAME]" at bounding box center [202, 205] width 385 height 27
click at [47, 198] on input "[PERSON_NAME]" at bounding box center [202, 205] width 385 height 27
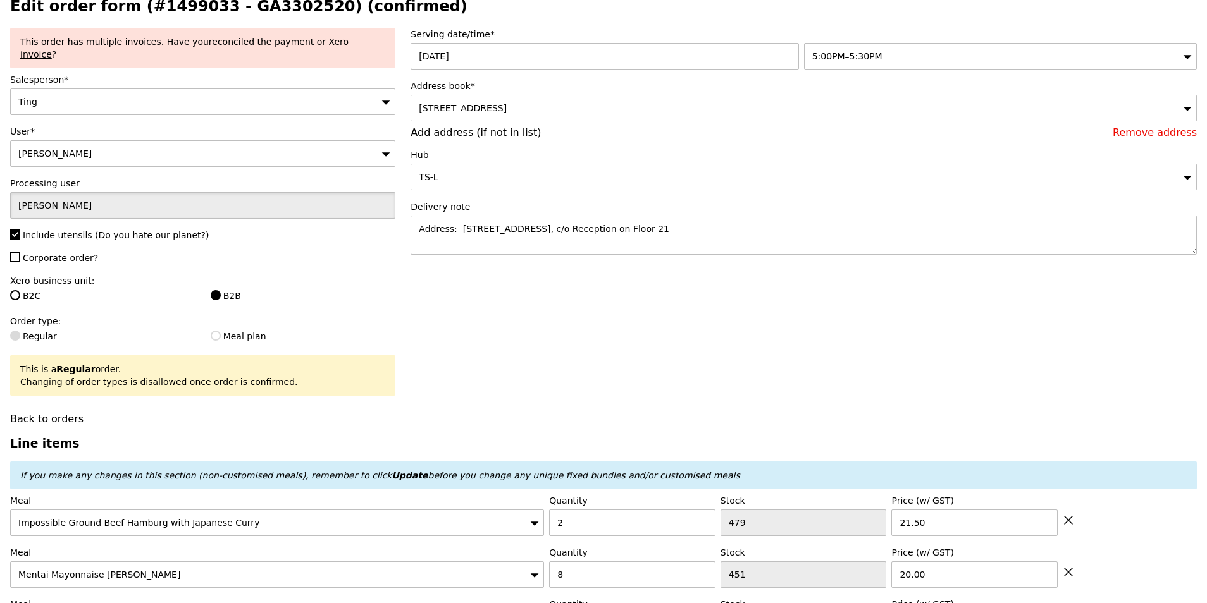
drag, startPoint x: 47, startPoint y: 198, endPoint x: 71, endPoint y: 199, distance: 24.1
click at [71, 199] on input "[PERSON_NAME]" at bounding box center [202, 205] width 385 height 27
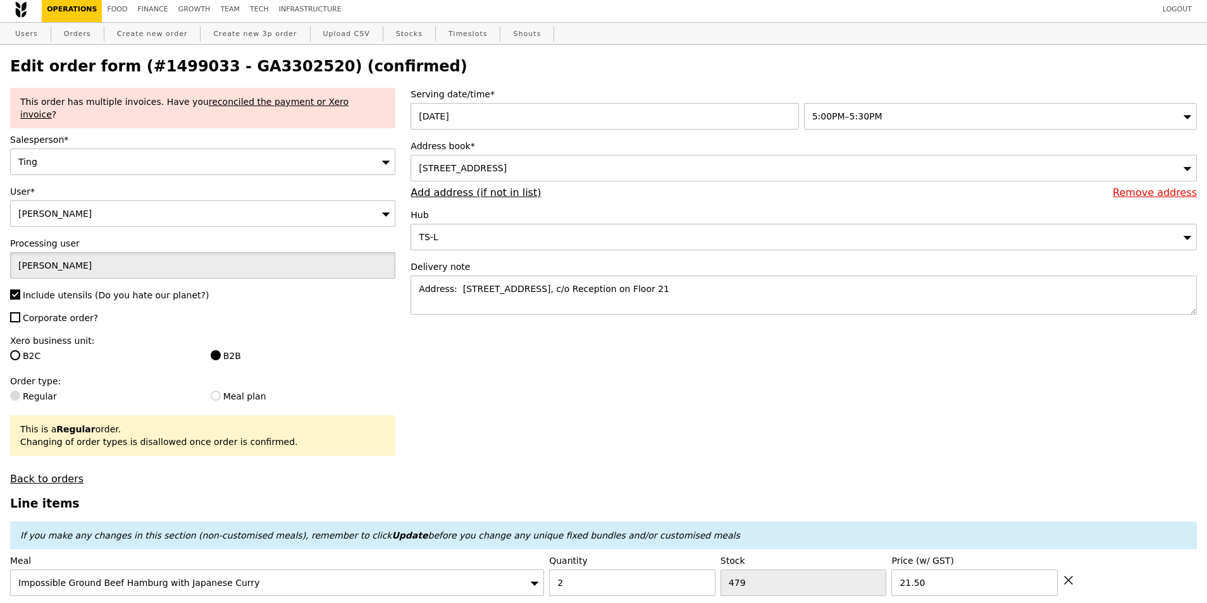
scroll to position [0, 0]
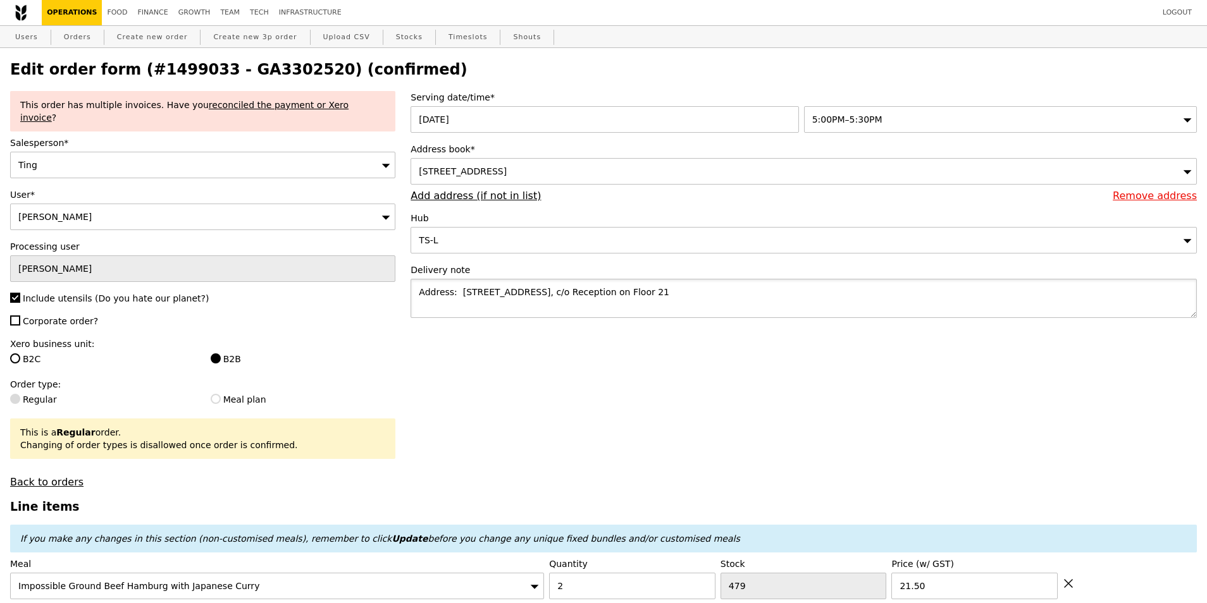
click at [830, 311] on textarea "Address: 11 North Buona Vista, The Metropolis, Tower 2, 138589, c/o Reception o…" at bounding box center [803, 298] width 786 height 39
paste textarea "94602676"
drag, startPoint x: 431, startPoint y: 321, endPoint x: 411, endPoint y: 317, distance: 19.9
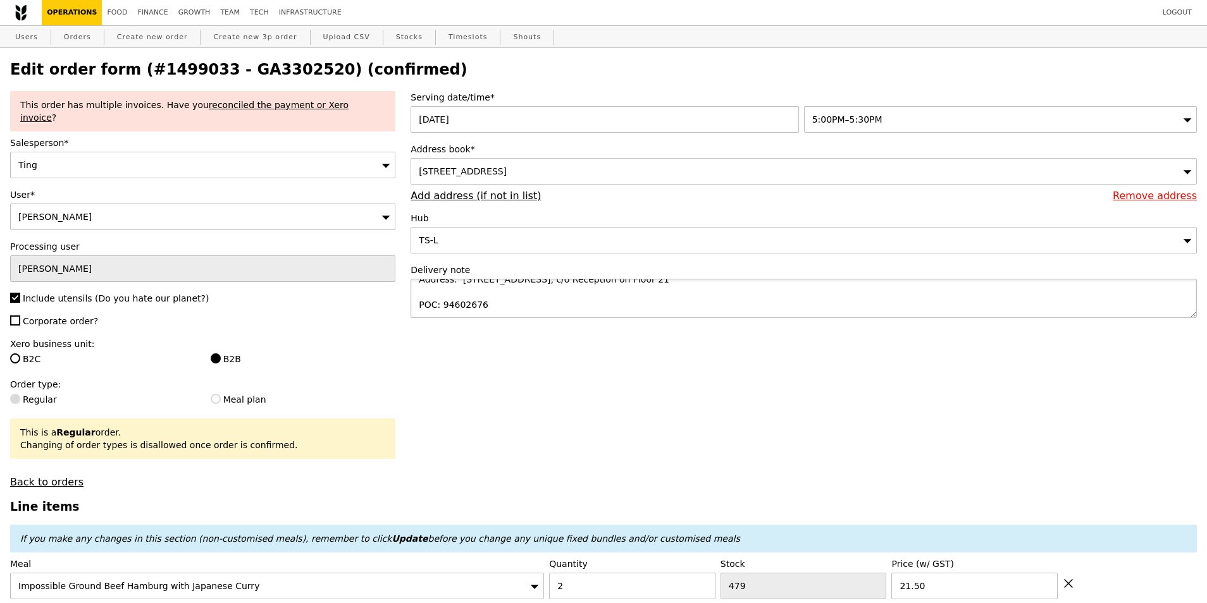
click at [411, 317] on textarea "Address: 11 North Buona Vista, The Metropolis, Tower 2, 138589, c/o Reception o…" at bounding box center [803, 298] width 786 height 39
paste textarea "Dr. Saurabh"
click at [416, 294] on textarea "Address: 11 North Buona Vista, The Metropolis, Tower 2, 138589, c/o Reception o…" at bounding box center [803, 298] width 786 height 39
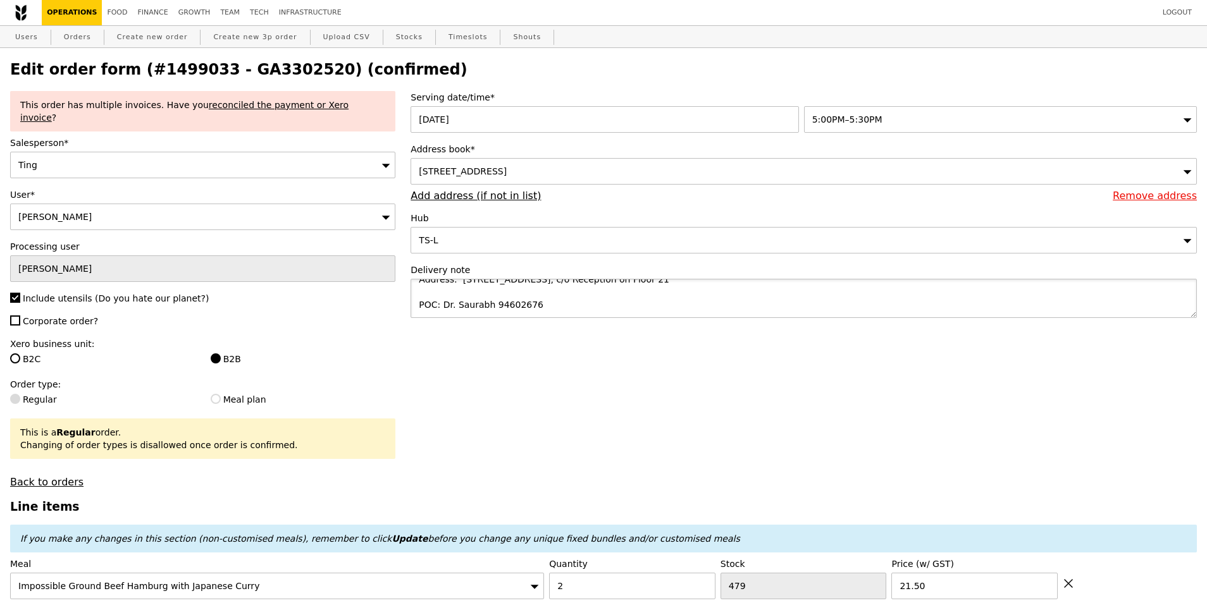
click at [507, 307] on textarea "Address: 11 North Buona Vista, The Metropolis, Tower 2, 138589, c/o Reception o…" at bounding box center [803, 298] width 786 height 39
drag, startPoint x: 539, startPoint y: 292, endPoint x: 457, endPoint y: 291, distance: 82.2
click at [457, 291] on textarea "Address: 11 North Buona Vista, The Metropolis, Tower 2, 138589, c/o Reception o…" at bounding box center [803, 298] width 786 height 39
type textarea "Address: 11 North Buona Vista, The Metropolis, Tower 2, 138589, c/o Reception o…"
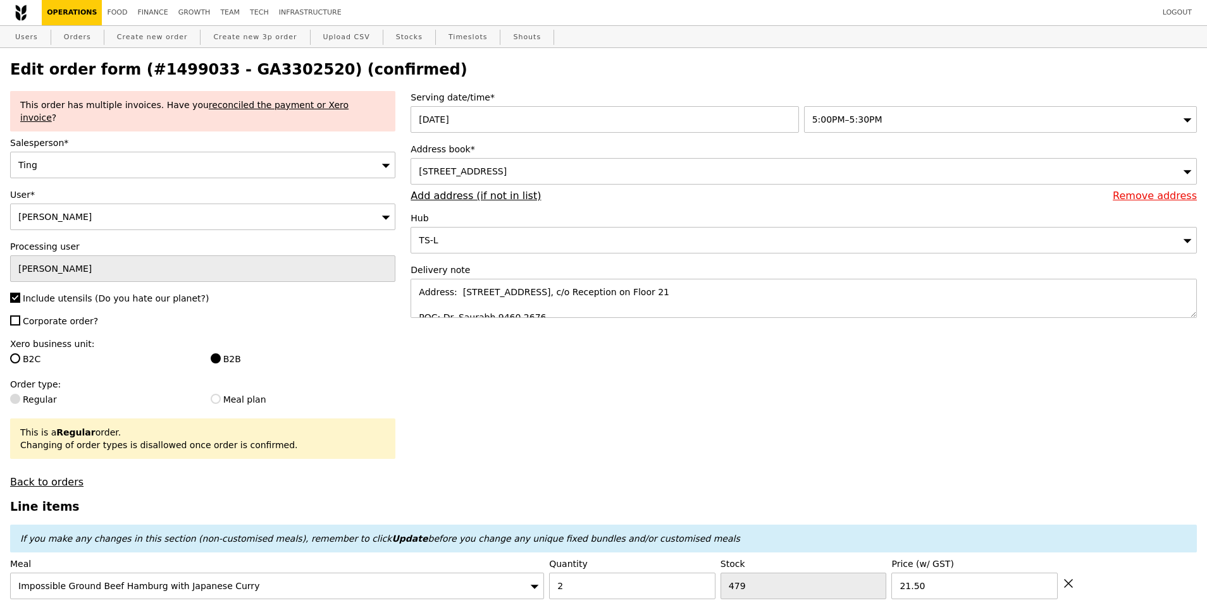
click at [507, 169] on span "11 North Buona Vista Drive, #21-, Singapore 138589" at bounding box center [463, 171] width 88 height 10
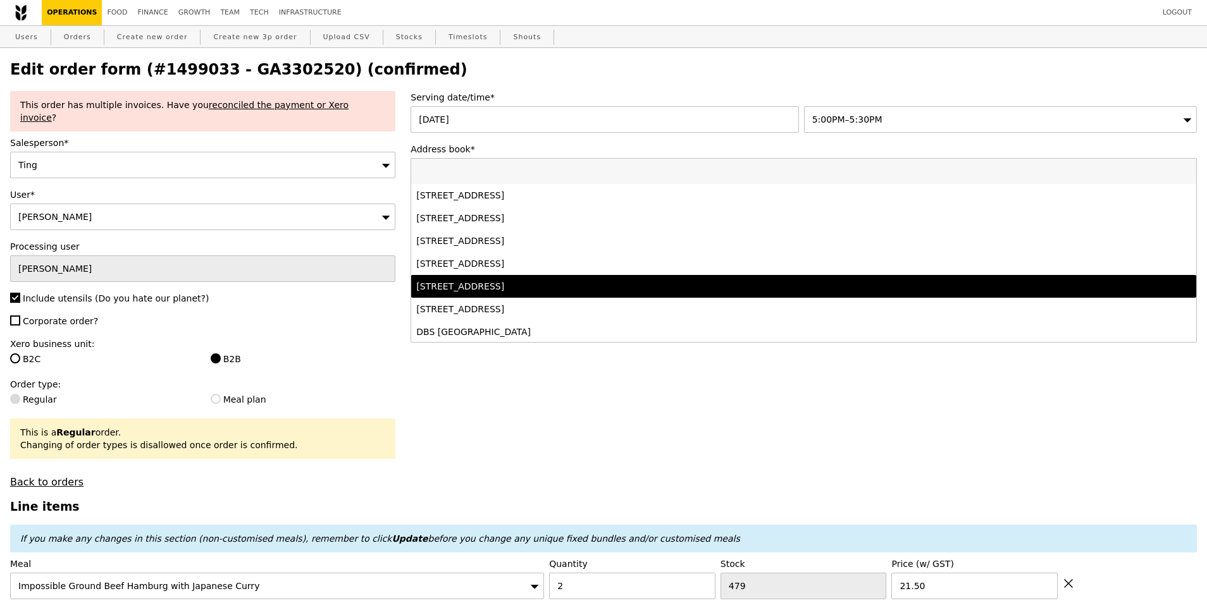
click at [613, 291] on div "11 North Buona Vista Drive, #The Metropolis, Tower 2-Level 21, Singapore 138589" at bounding box center [706, 286] width 581 height 13
type input "Loading..."
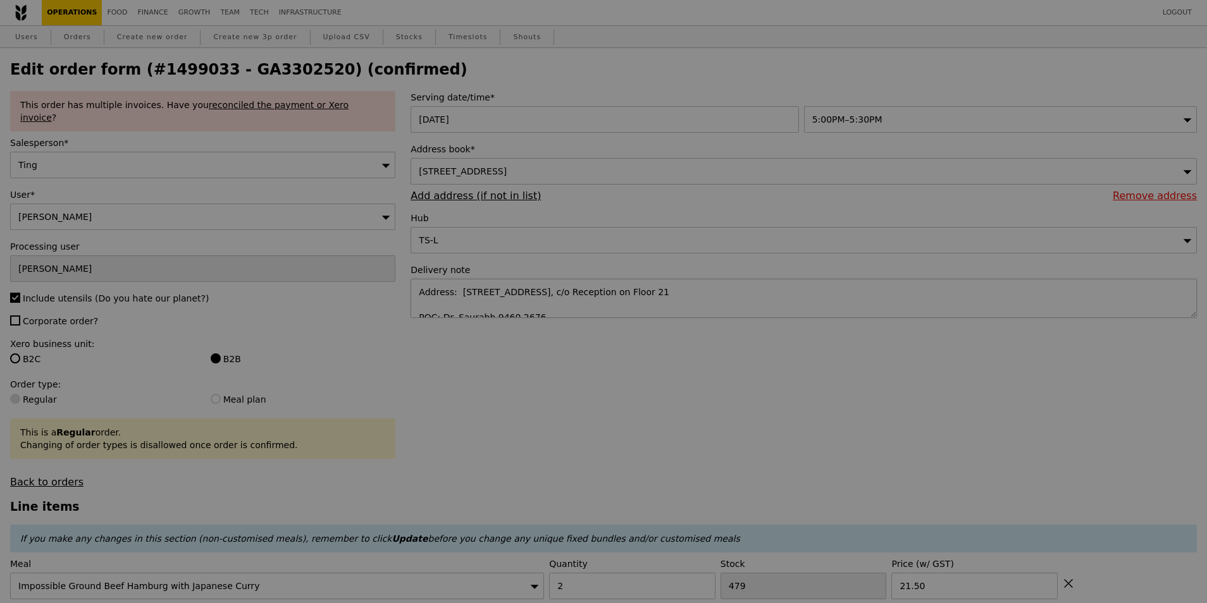
type input "0.00"
type input "3.62"
type input "3.95"
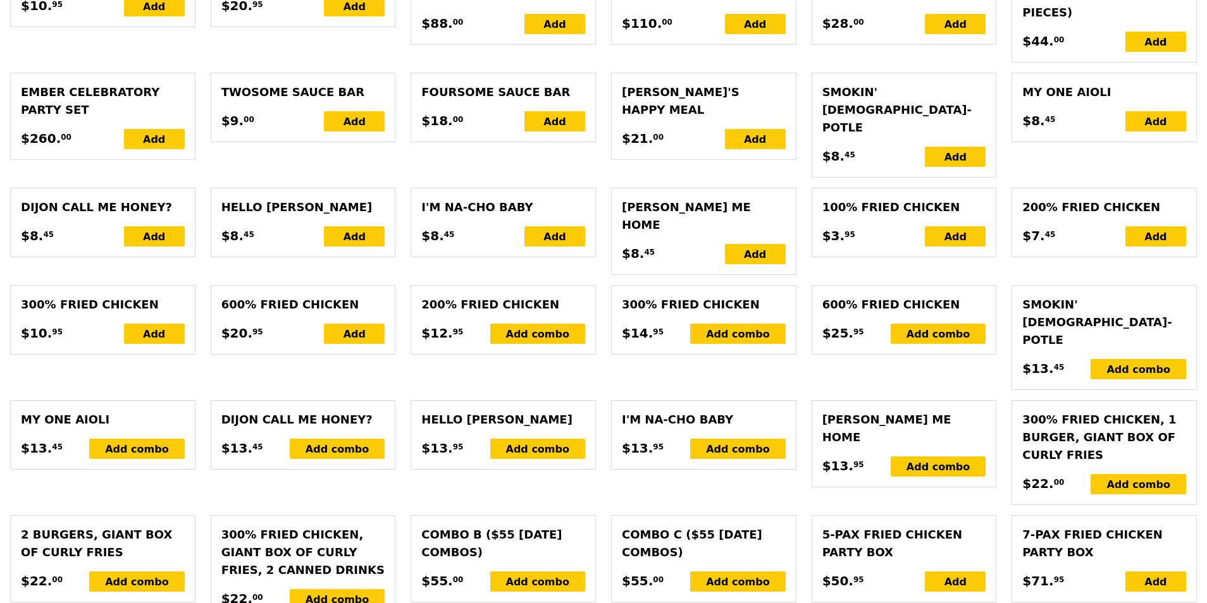
scroll to position [3239, 0]
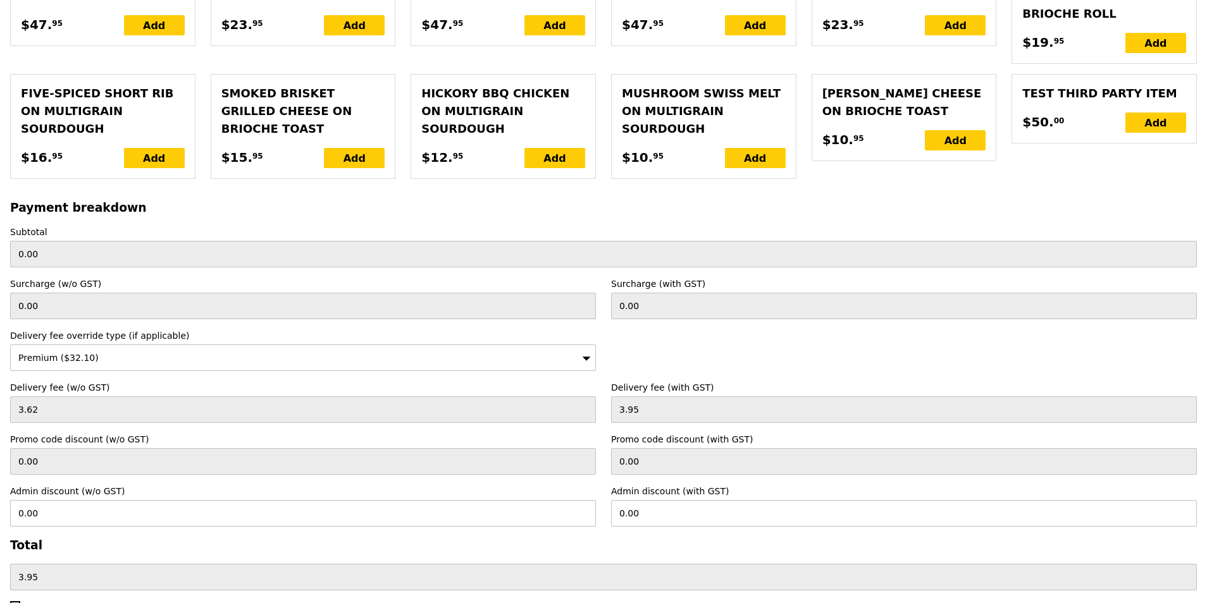
type input "Loading..."
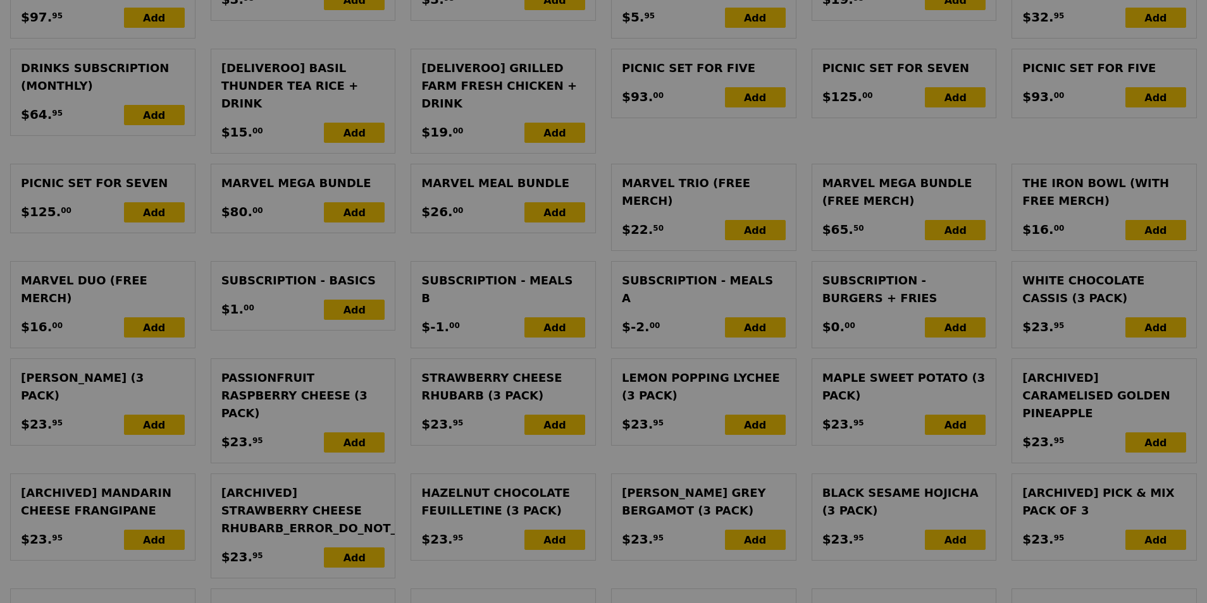
scroll to position [2606, 0]
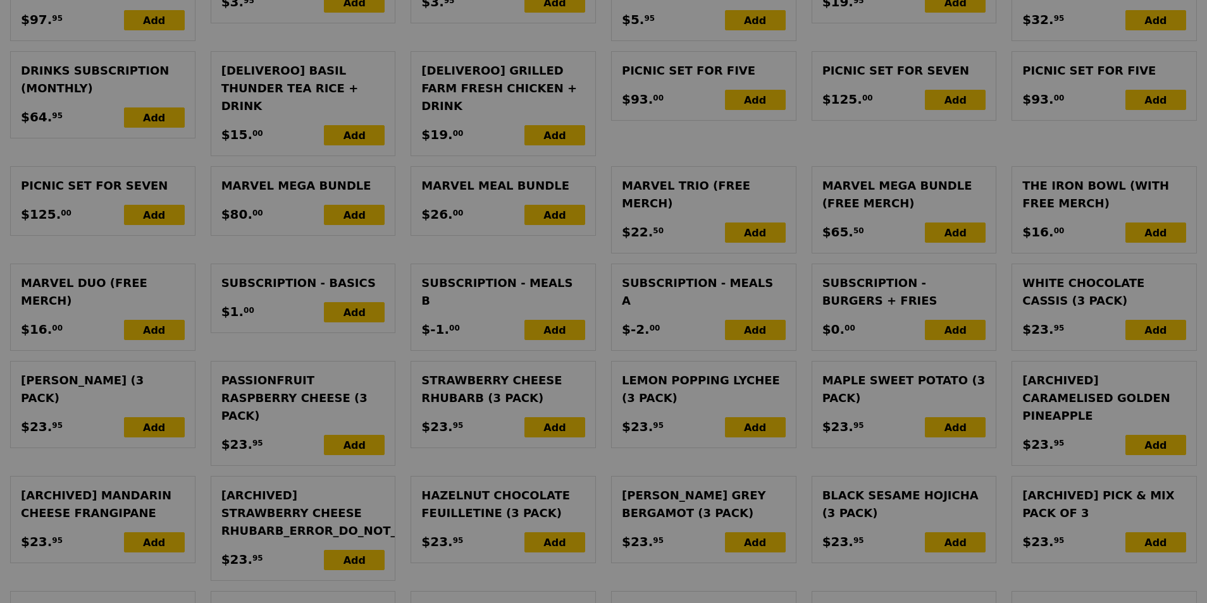
type input "452.50"
type input "29.45"
type input "32.10"
type input "484.60"
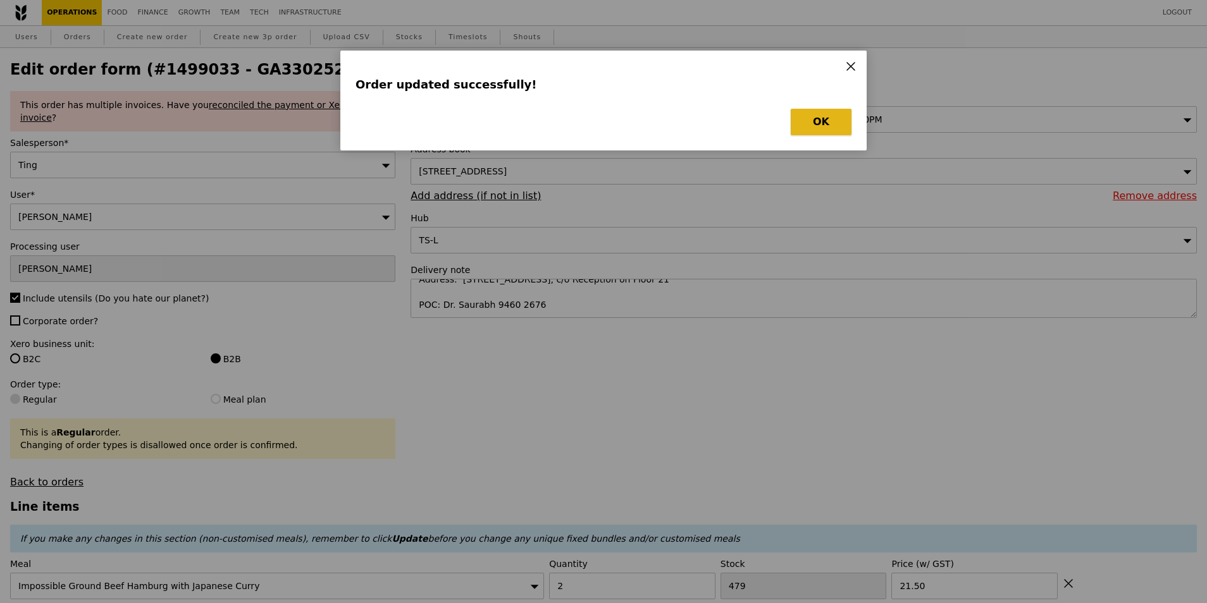
click at [842, 119] on button "OK" at bounding box center [821, 122] width 61 height 27
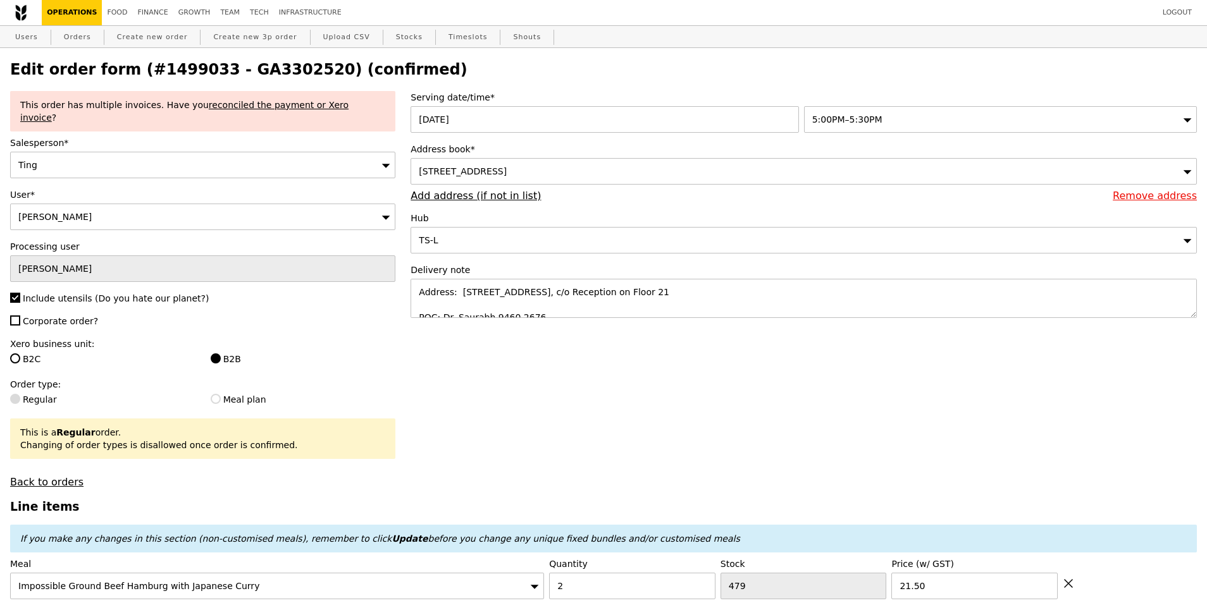
click at [269, 66] on h2 "Edit order form (#1499033 - GA3302520) (confirmed)" at bounding box center [603, 70] width 1186 height 18
copy h2 "GA3302520"
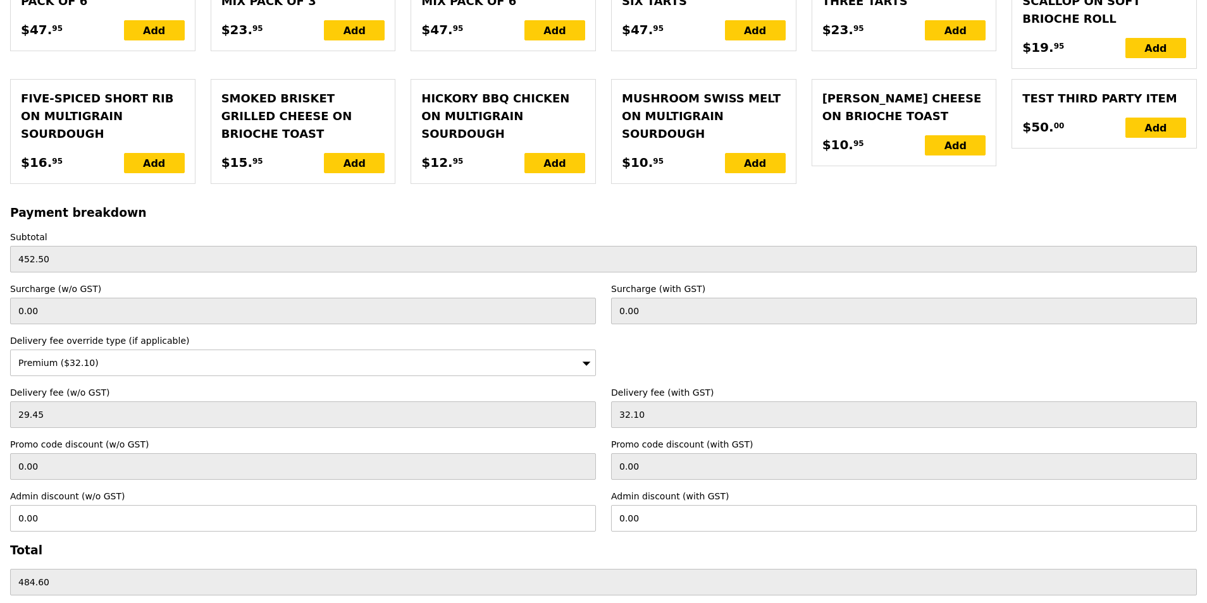
scroll to position [3239, 0]
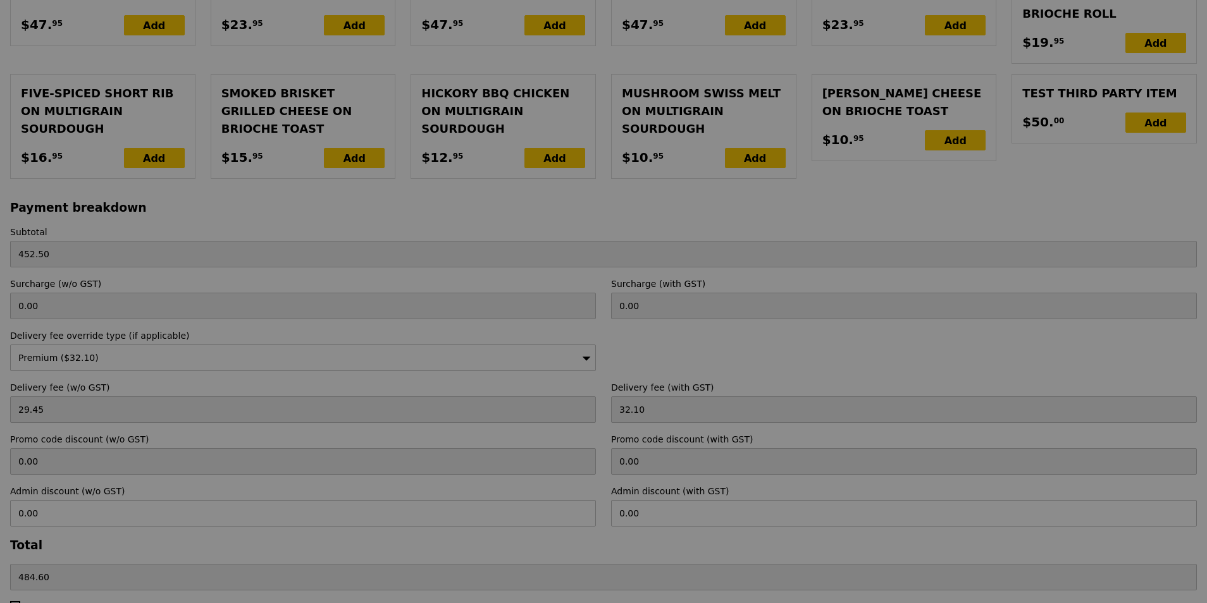
type input "Update"
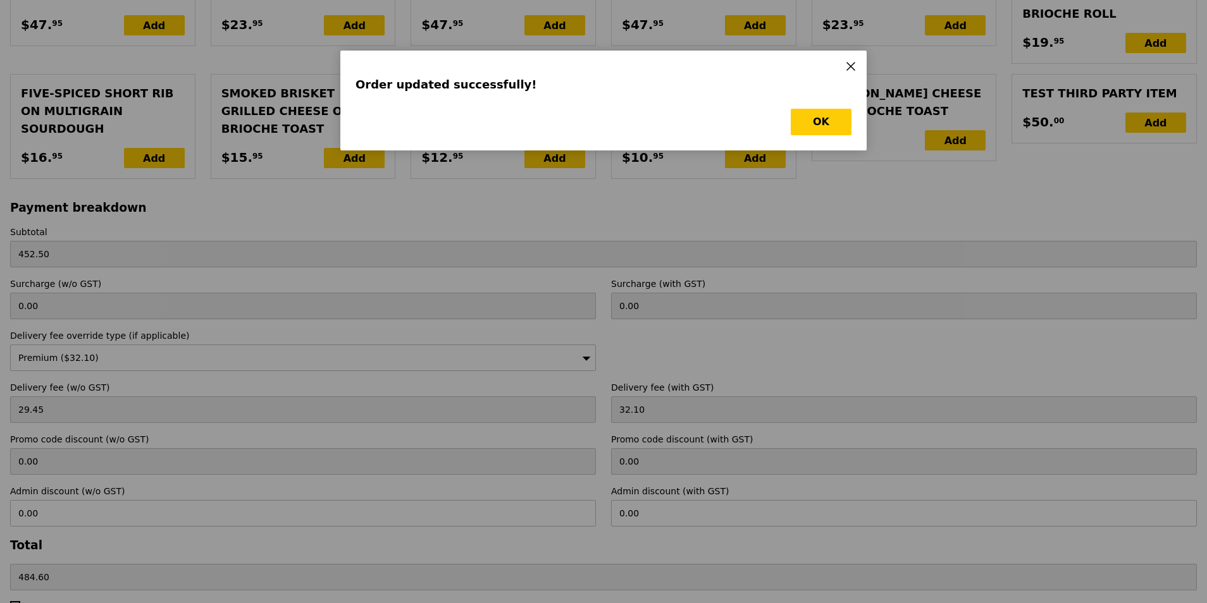
scroll to position [0, 0]
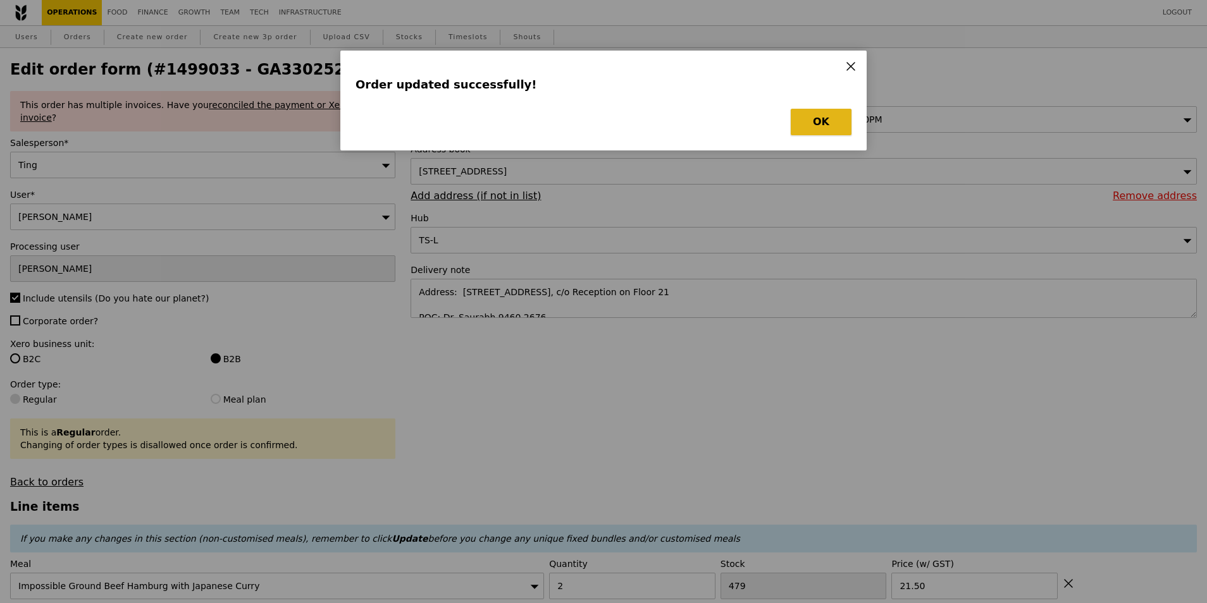
click at [849, 119] on button "OK" at bounding box center [821, 122] width 61 height 27
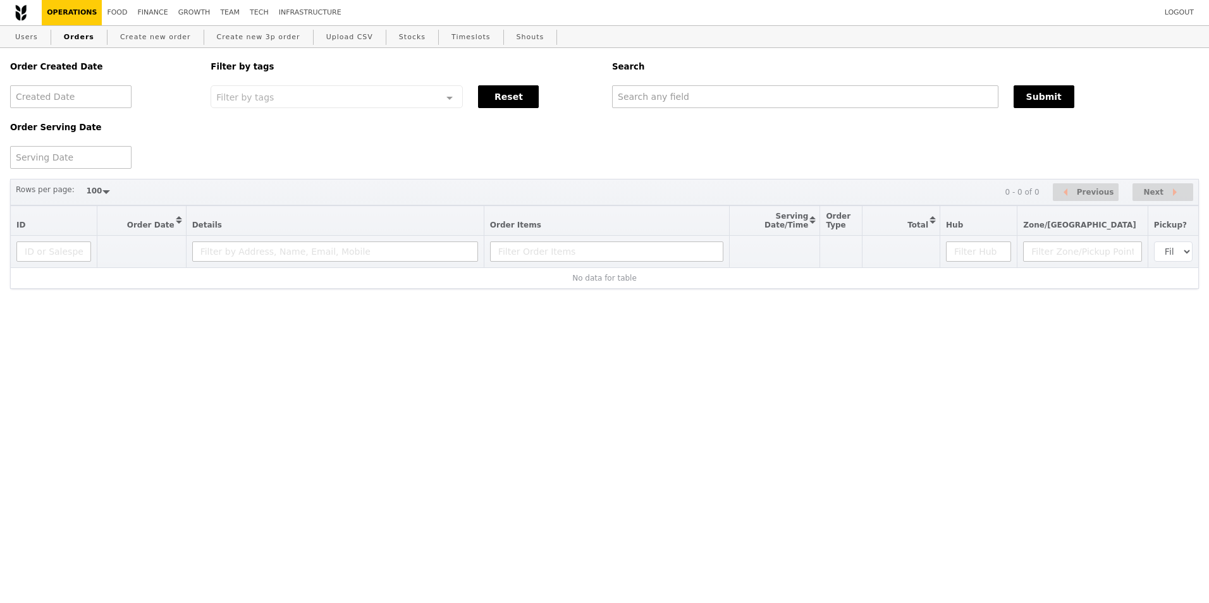
select select "100"
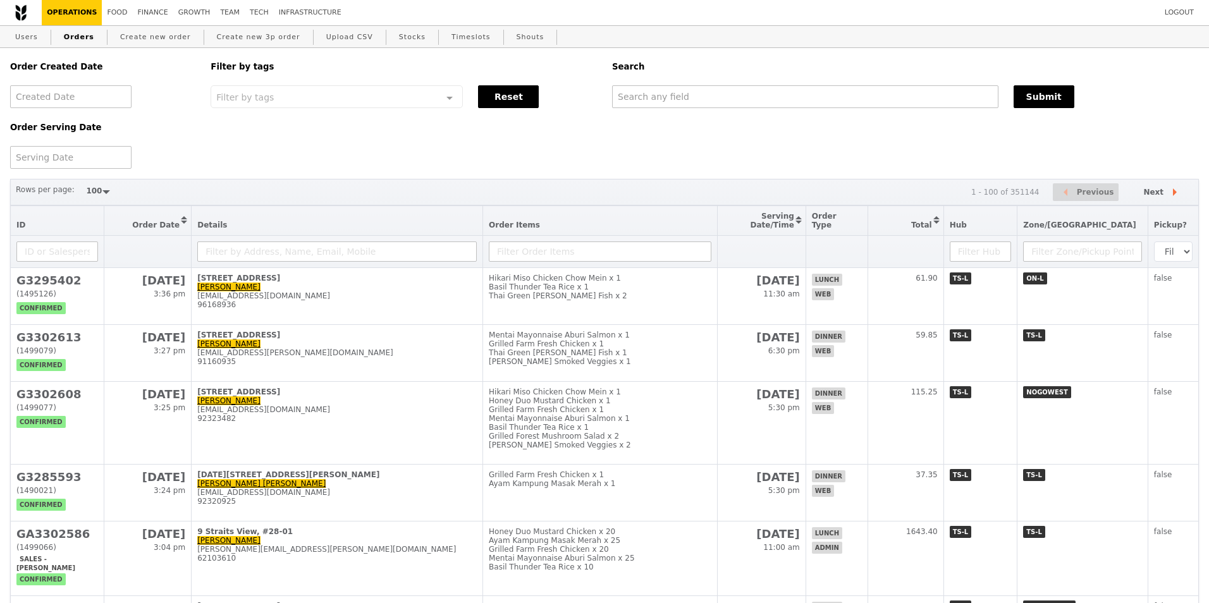
click at [81, 42] on link "Orders" at bounding box center [79, 37] width 40 height 23
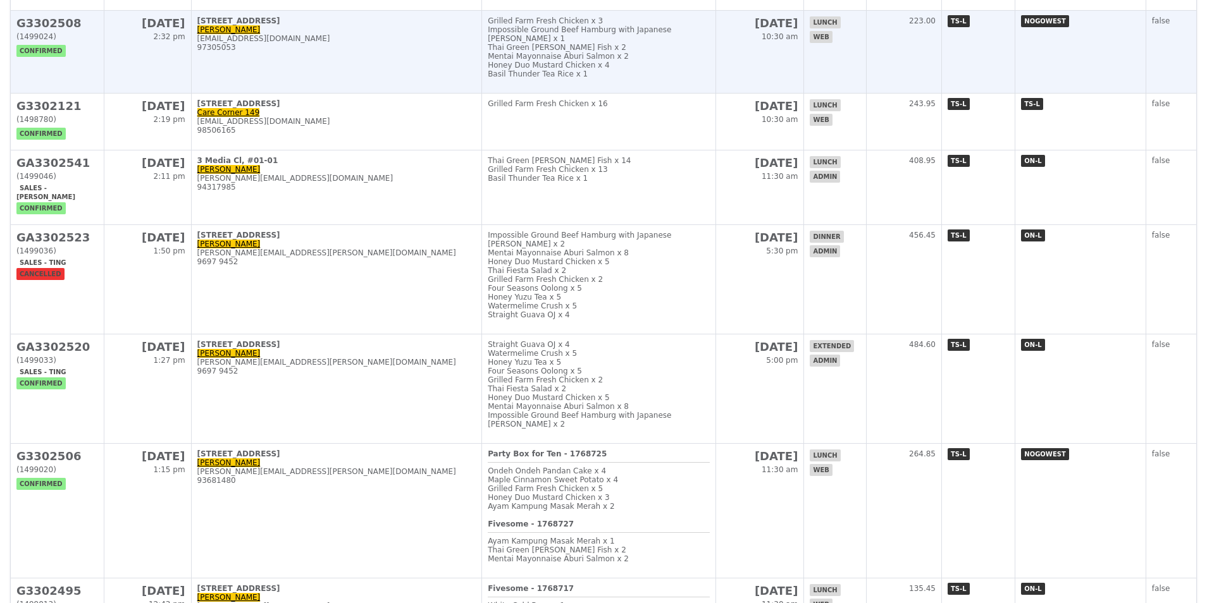
scroll to position [759, 0]
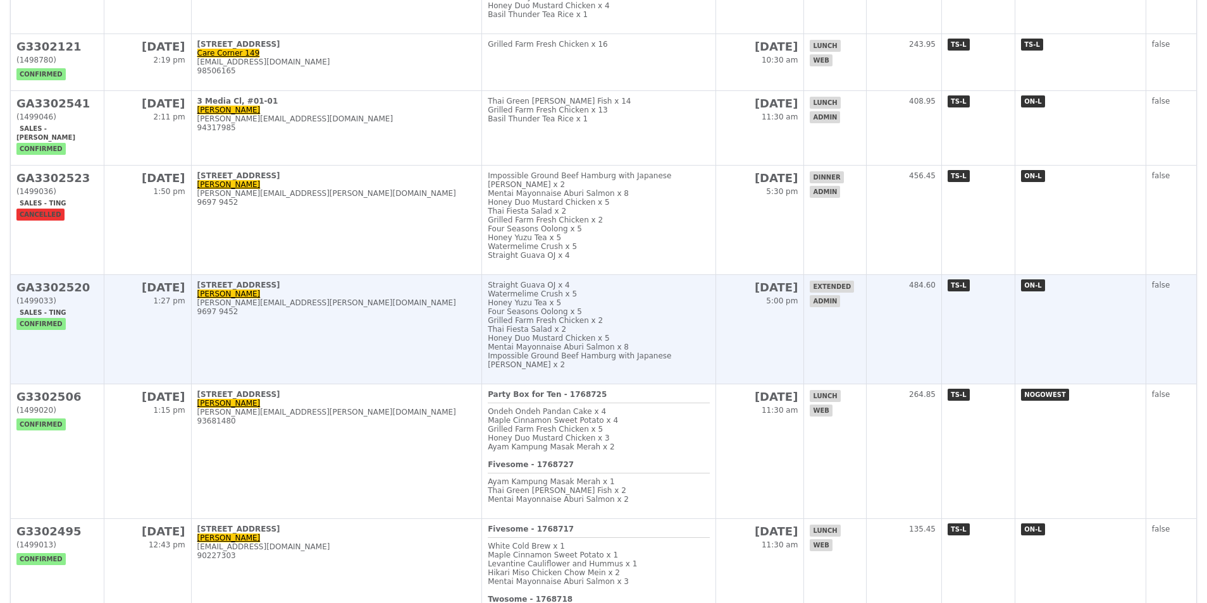
click at [47, 305] on div "(1499033)" at bounding box center [57, 301] width 82 height 9
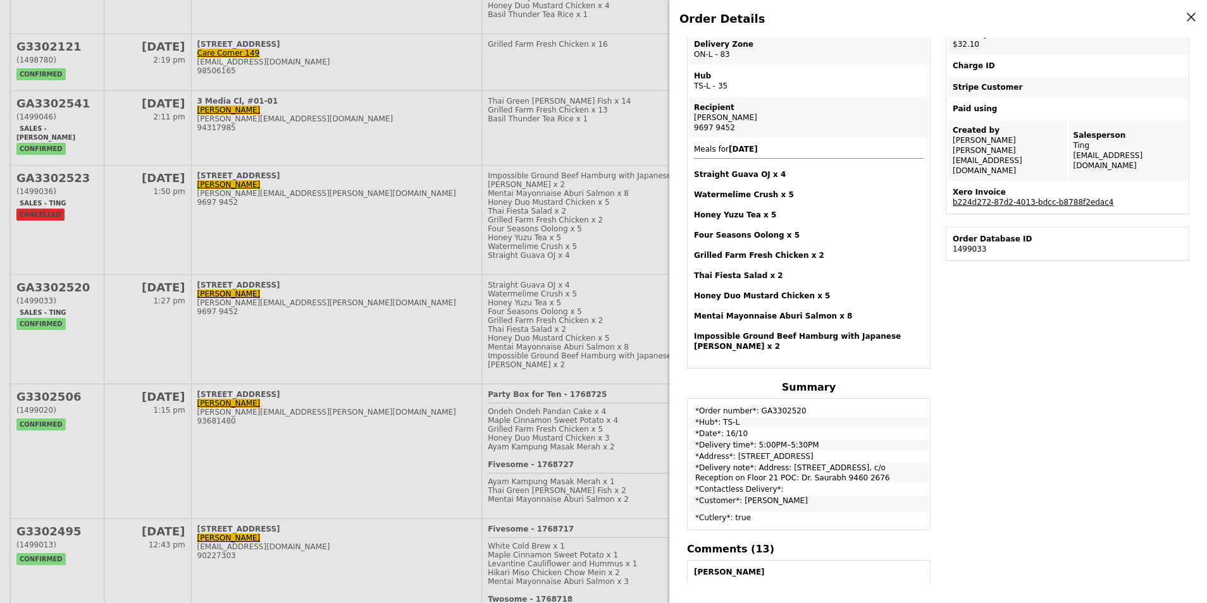
scroll to position [253, 0]
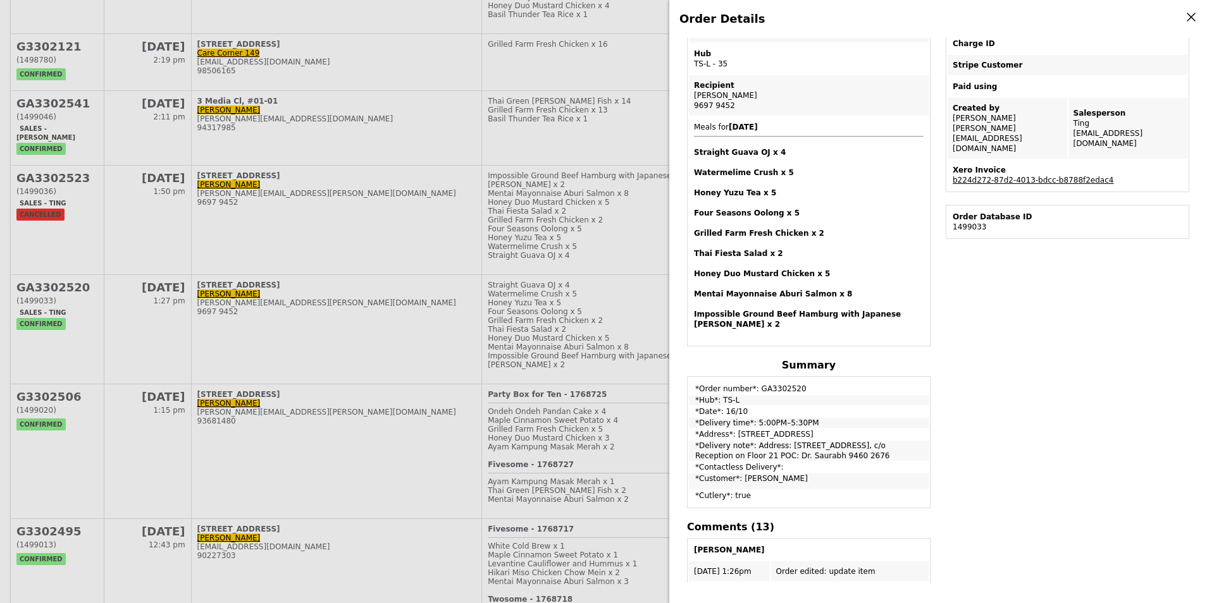
drag, startPoint x: 780, startPoint y: 438, endPoint x: 750, endPoint y: 447, distance: 31.6
click at [750, 447] on td "*Delivery note*: Address: [STREET_ADDRESS], c/o Reception on Floor 21 POC: Dr. …" at bounding box center [809, 451] width 240 height 20
copy td "[STREET_ADDRESS]"
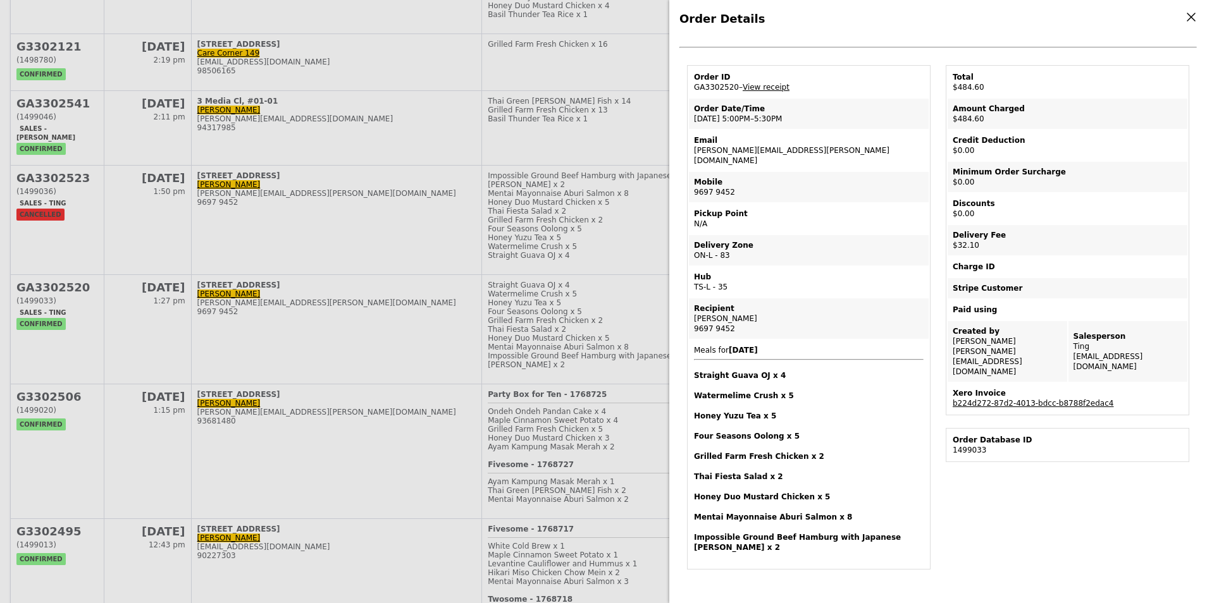
scroll to position [0, 0]
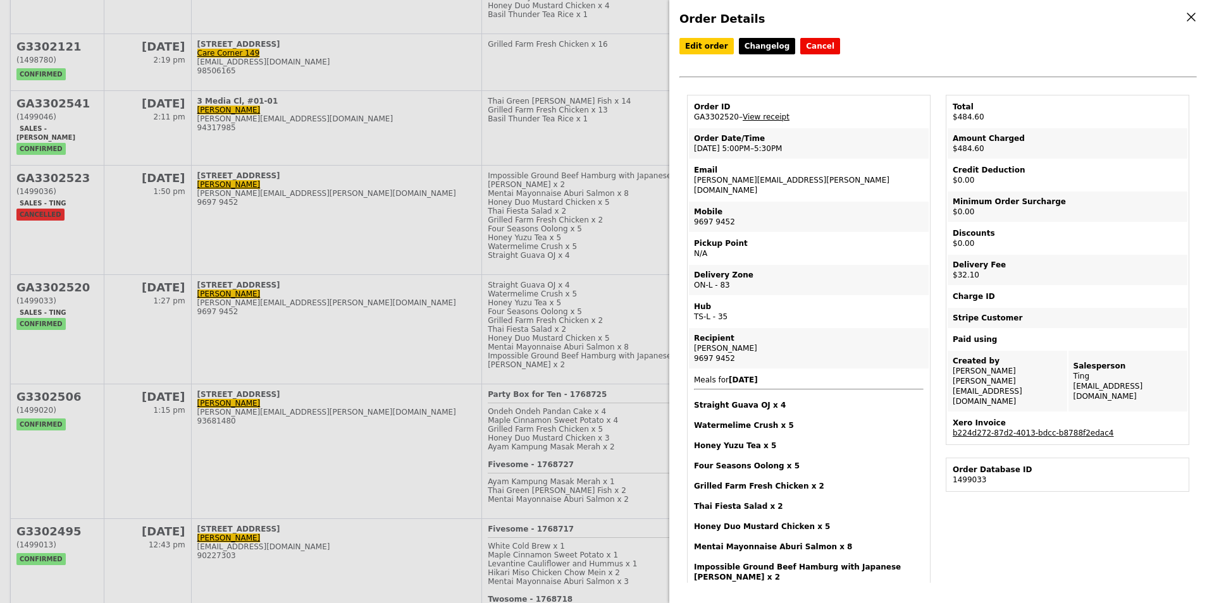
click at [1189, 16] on icon at bounding box center [1191, 17] width 8 height 8
